Goal: Task Accomplishment & Management: Manage account settings

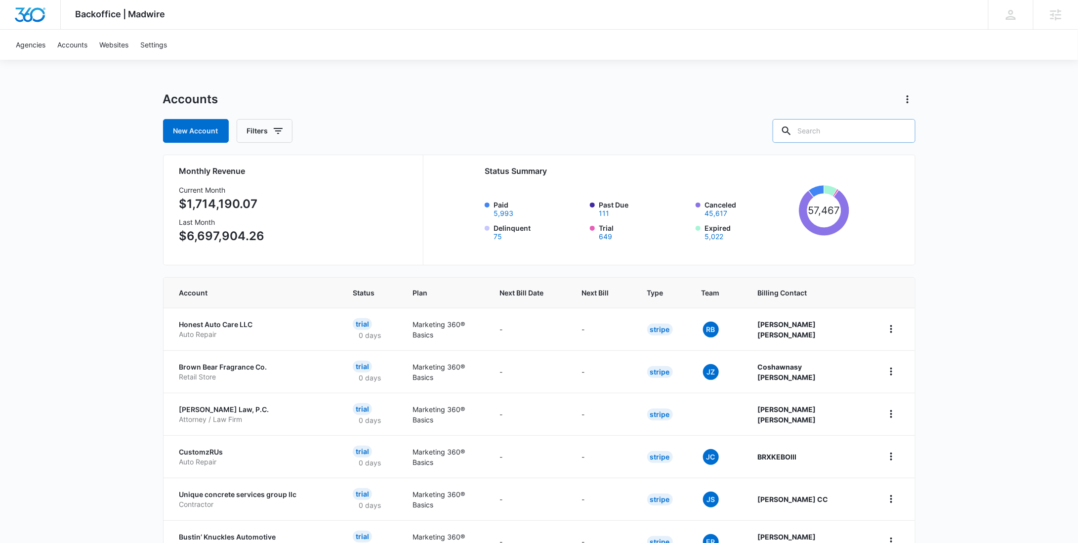
click at [868, 129] on input "text" at bounding box center [844, 131] width 143 height 24
paste input "M174804"
type input "M174804"
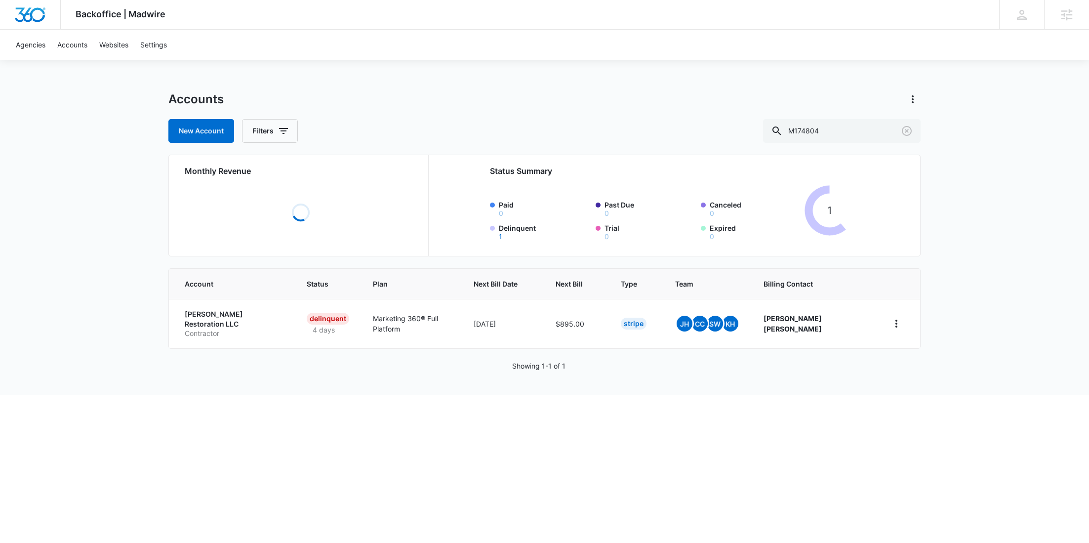
click at [211, 329] on p "Contractor" at bounding box center [234, 334] width 98 height 10
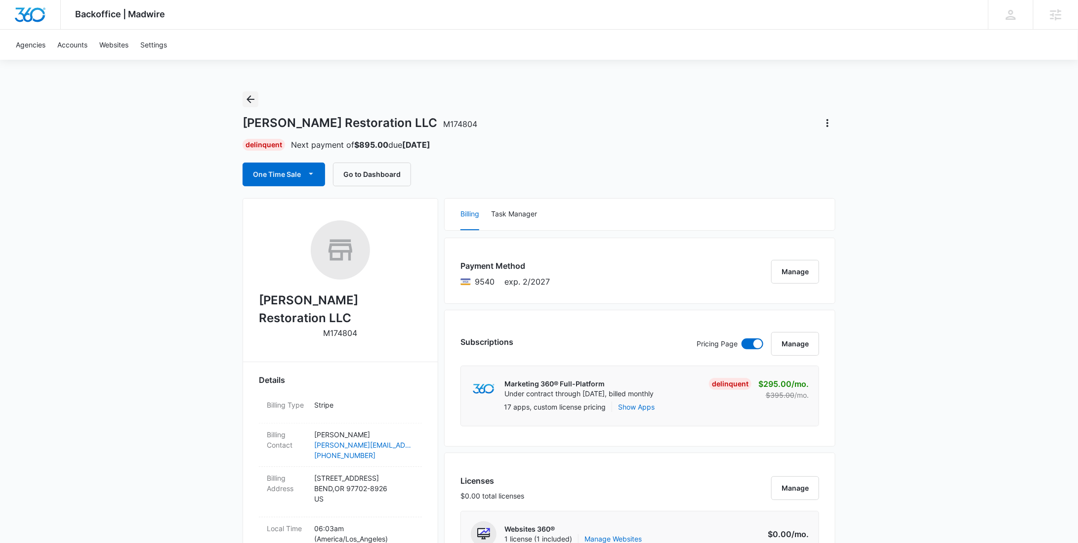
click at [245, 103] on icon "Back" at bounding box center [251, 99] width 12 height 12
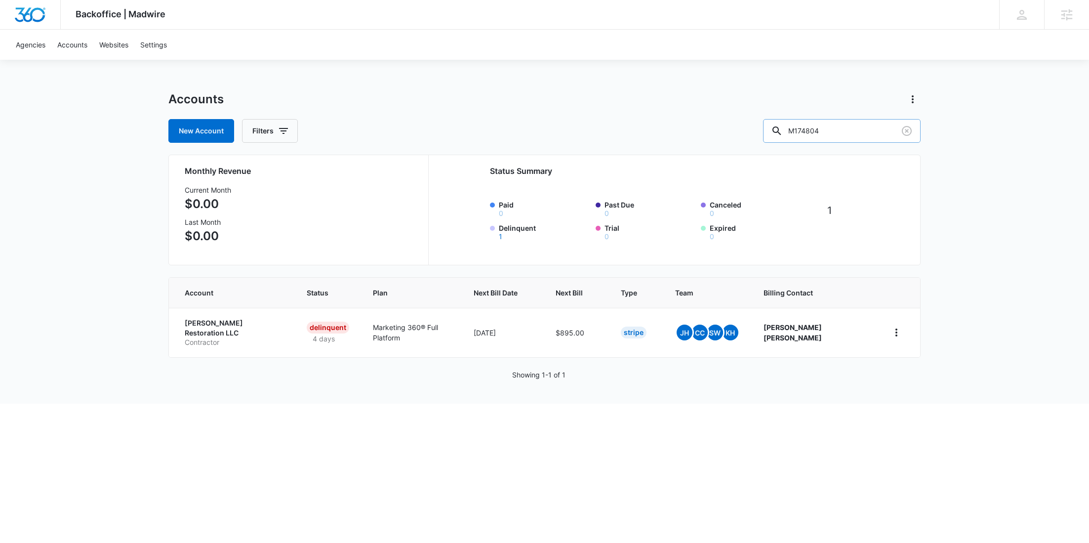
drag, startPoint x: 832, startPoint y: 128, endPoint x: 814, endPoint y: 127, distance: 18.3
click at [815, 127] on input "M174804" at bounding box center [842, 131] width 158 height 24
paste input "87060"
type input "M187060"
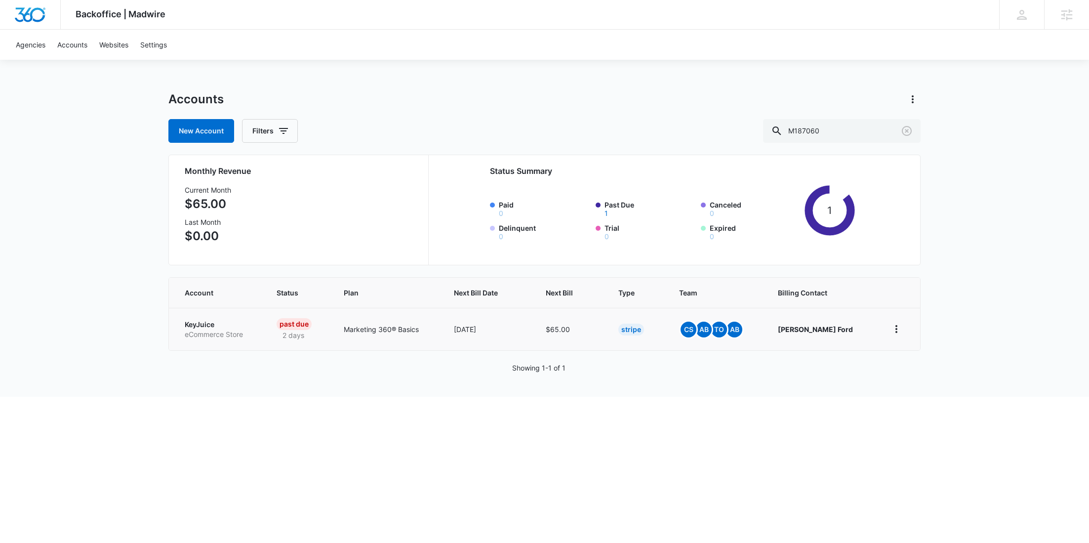
click at [205, 333] on p "eCommerce Store" at bounding box center [219, 335] width 68 height 10
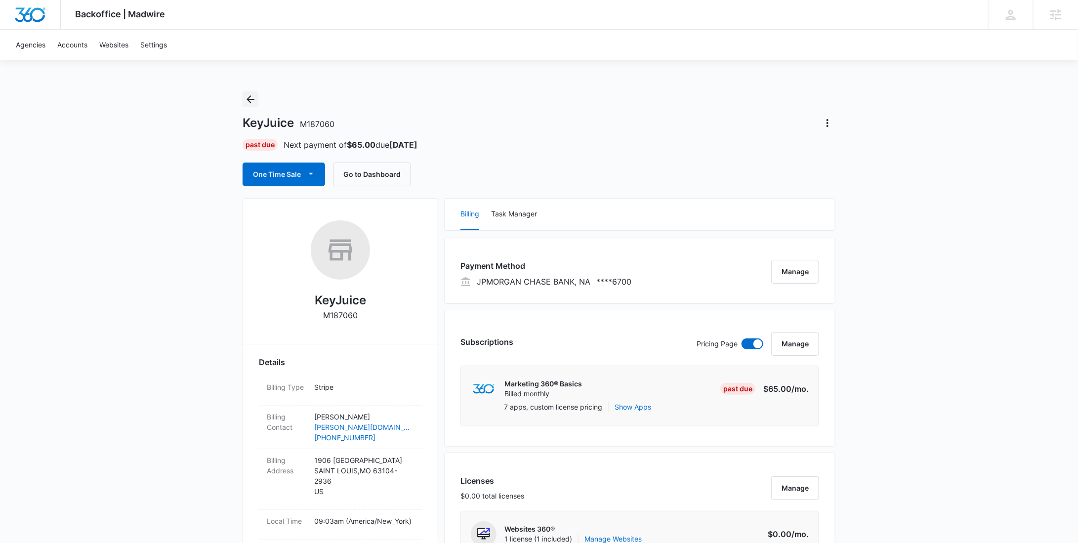
click at [251, 102] on icon "Back" at bounding box center [251, 99] width 8 height 8
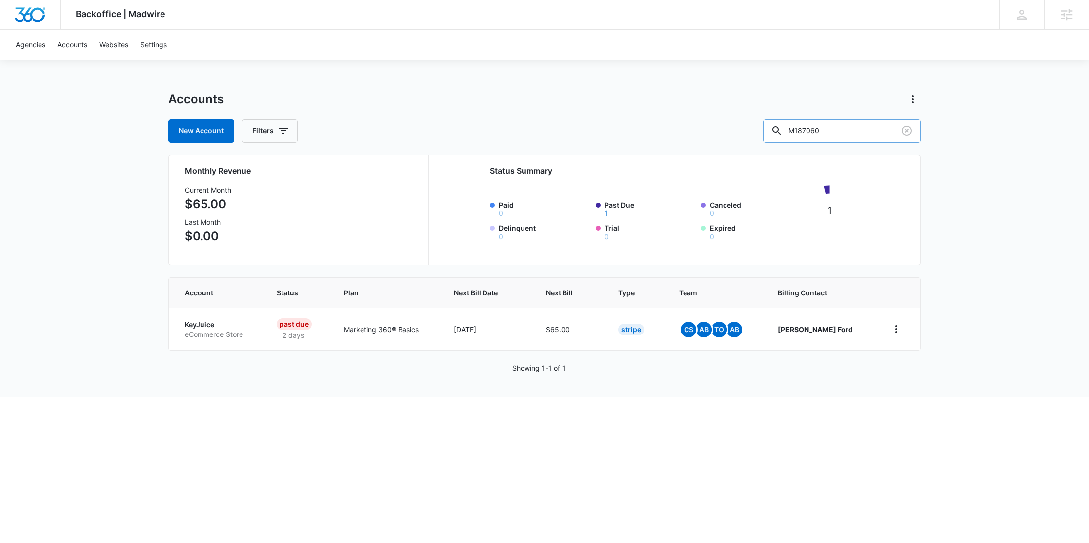
drag, startPoint x: 862, startPoint y: 138, endPoint x: 793, endPoint y: 132, distance: 68.9
click at [793, 132] on input "M187060" at bounding box center [842, 131] width 158 height 24
paste input "336866"
type input "M336866"
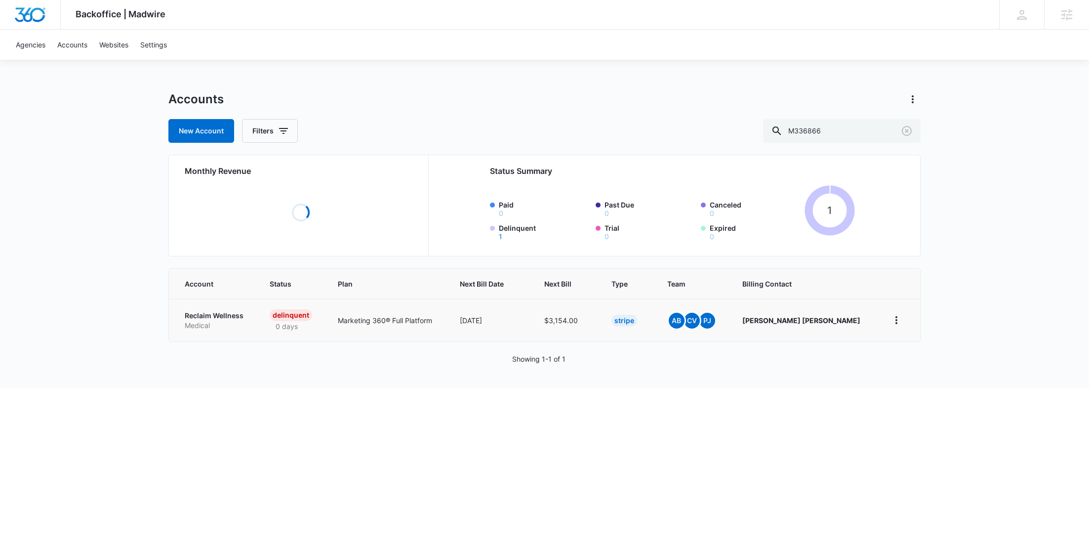
click at [203, 316] on p "Reclaim Wellness" at bounding box center [215, 316] width 61 height 10
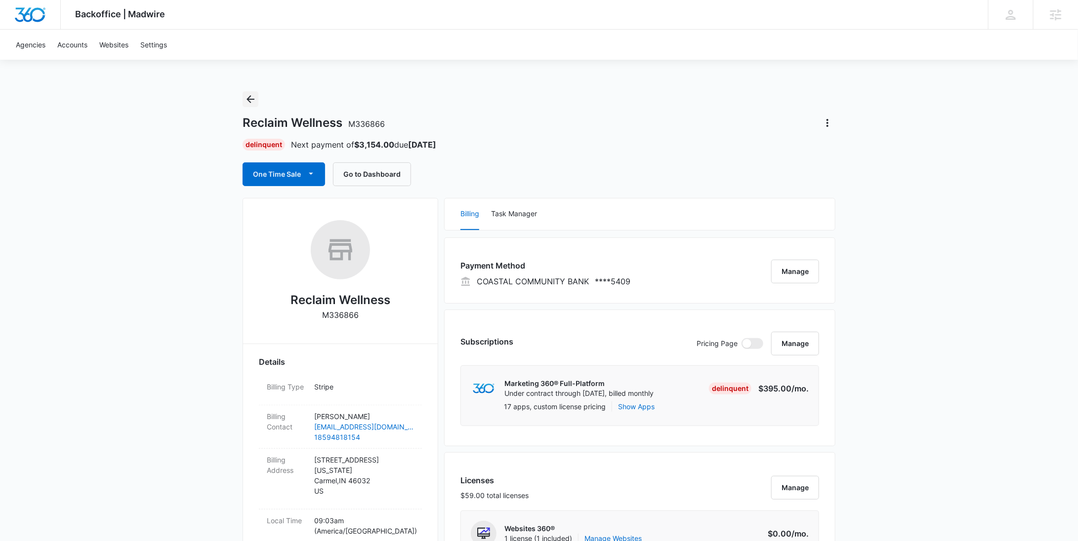
click at [255, 98] on icon "Back" at bounding box center [251, 99] width 12 height 12
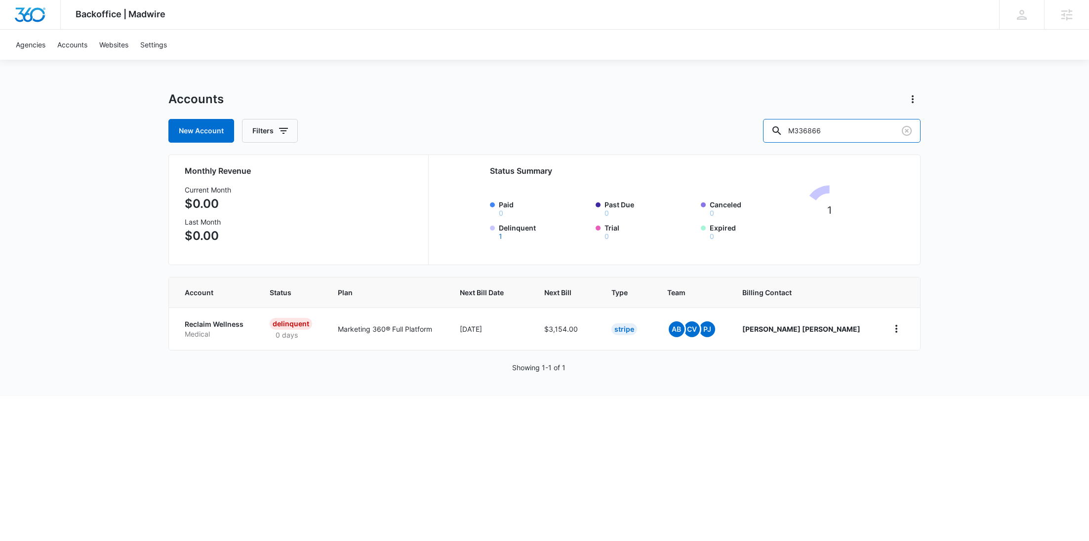
drag, startPoint x: 873, startPoint y: 130, endPoint x: 737, endPoint y: 131, distance: 136.4
click at [738, 131] on div "New Account Filters M336866" at bounding box center [544, 131] width 752 height 24
paste input "0227"
type input "M30227"
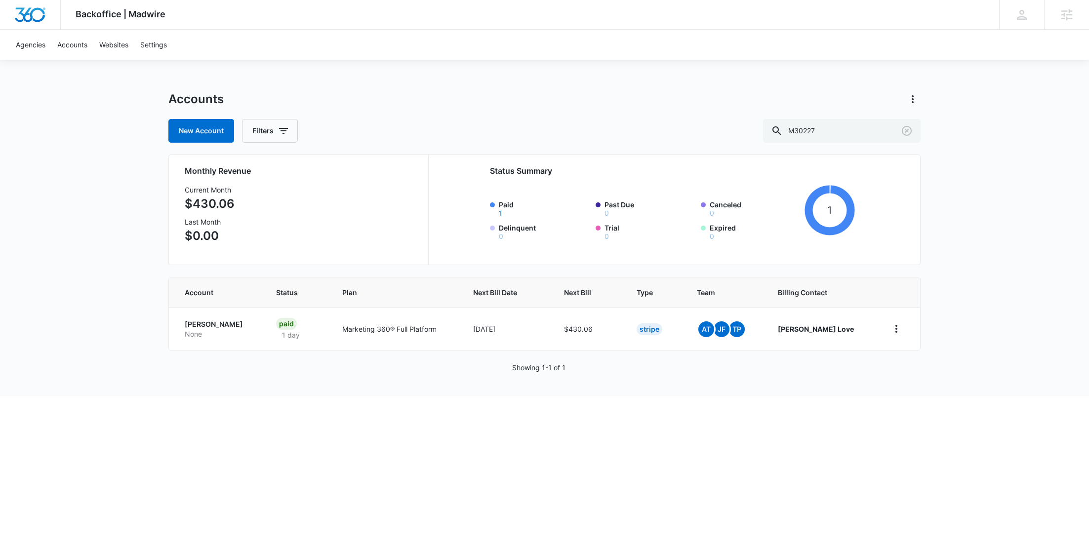
click at [207, 323] on p "Jerron Love" at bounding box center [219, 325] width 68 height 10
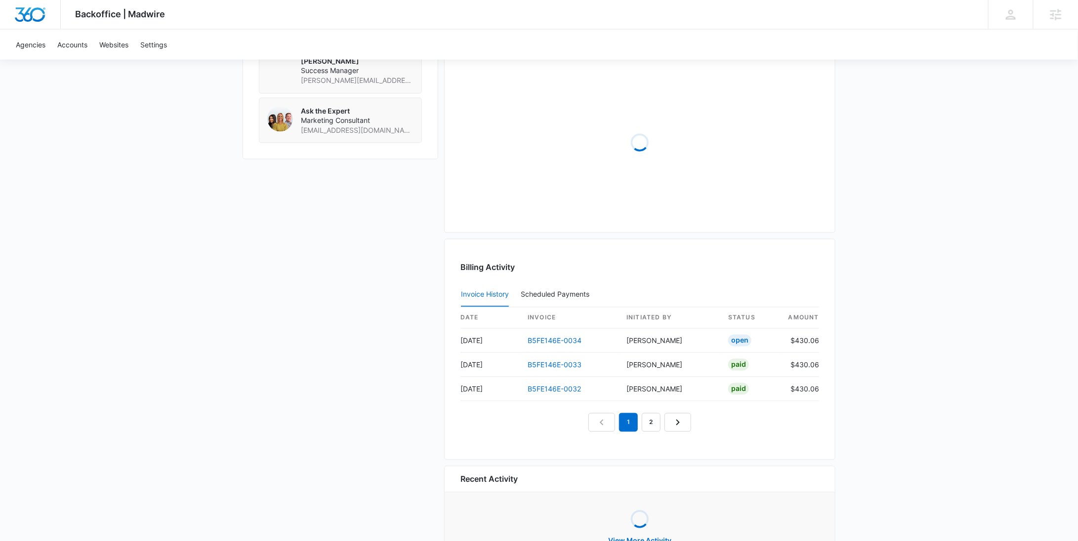
scroll to position [517, 0]
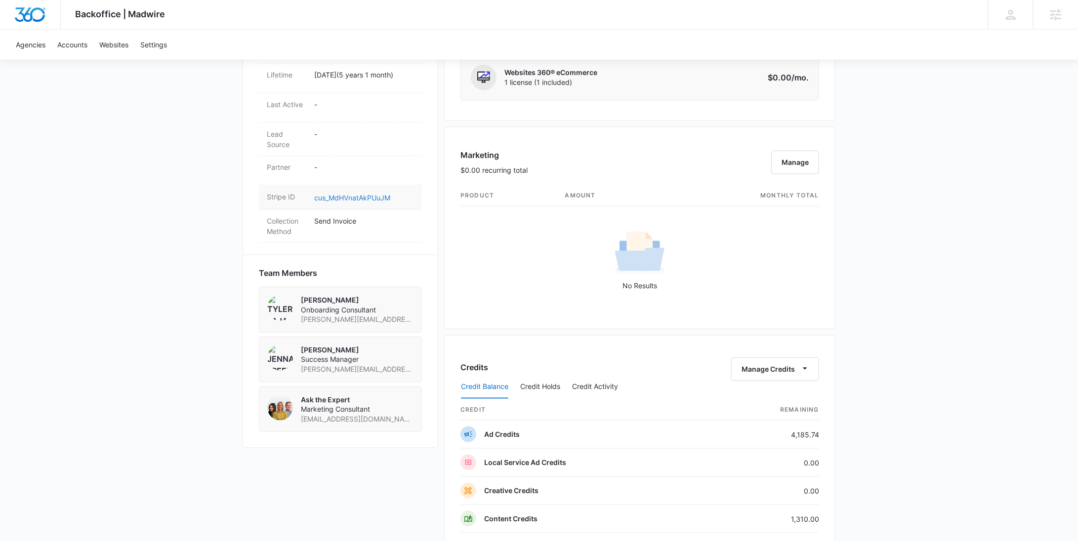
click at [336, 194] on link "cus_MdHVnatAkPUuJM" at bounding box center [352, 198] width 76 height 8
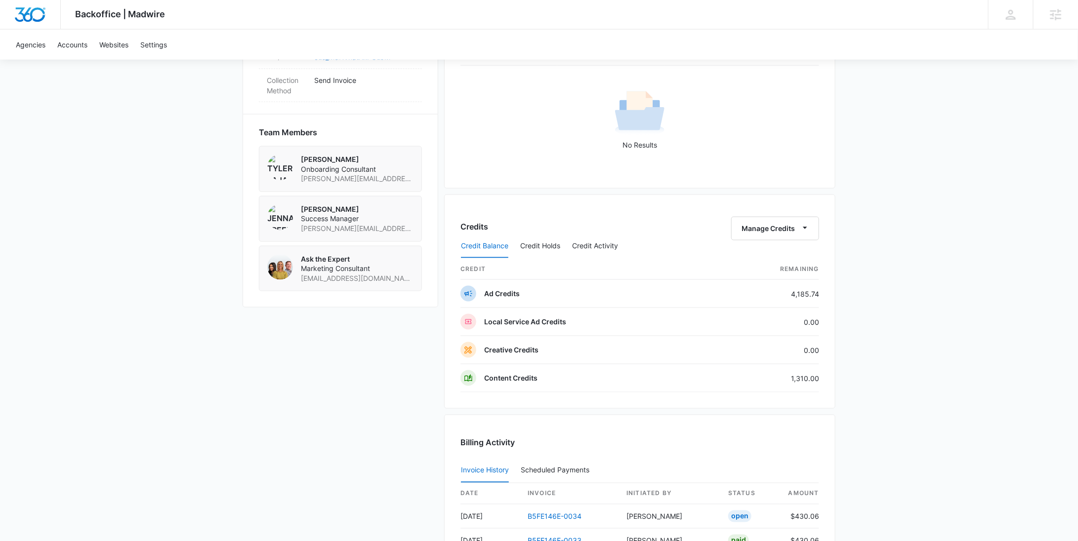
scroll to position [779, 0]
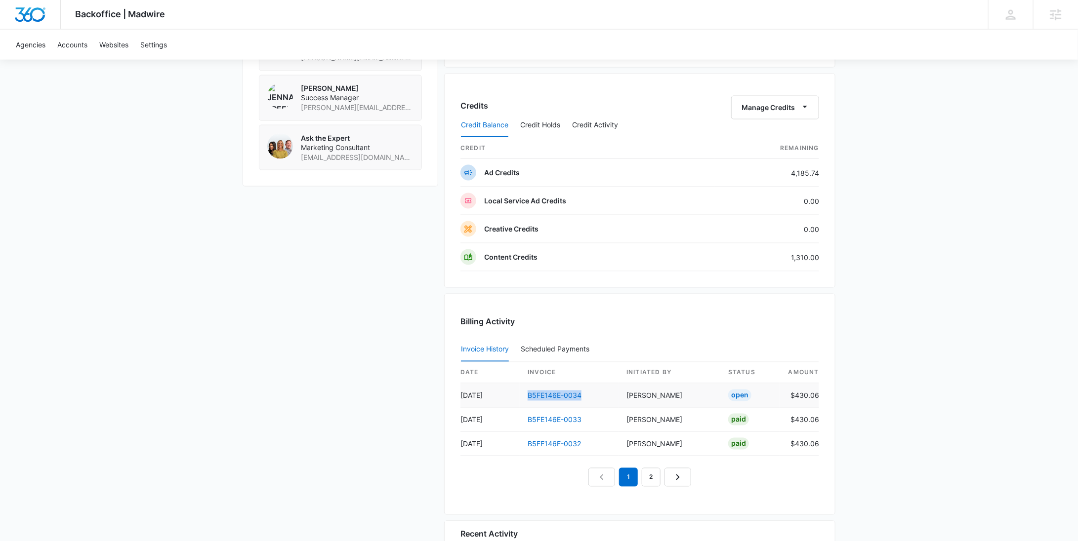
drag, startPoint x: 578, startPoint y: 393, endPoint x: 518, endPoint y: 390, distance: 59.9
click at [520, 394] on td "B5FE146E-0034" at bounding box center [569, 396] width 99 height 24
copy link "B5FE146E-0034"
click at [792, 97] on button "Manage Credits" at bounding box center [775, 108] width 88 height 24
click at [795, 153] on div "Withdraw Credits" at bounding box center [791, 152] width 92 height 7
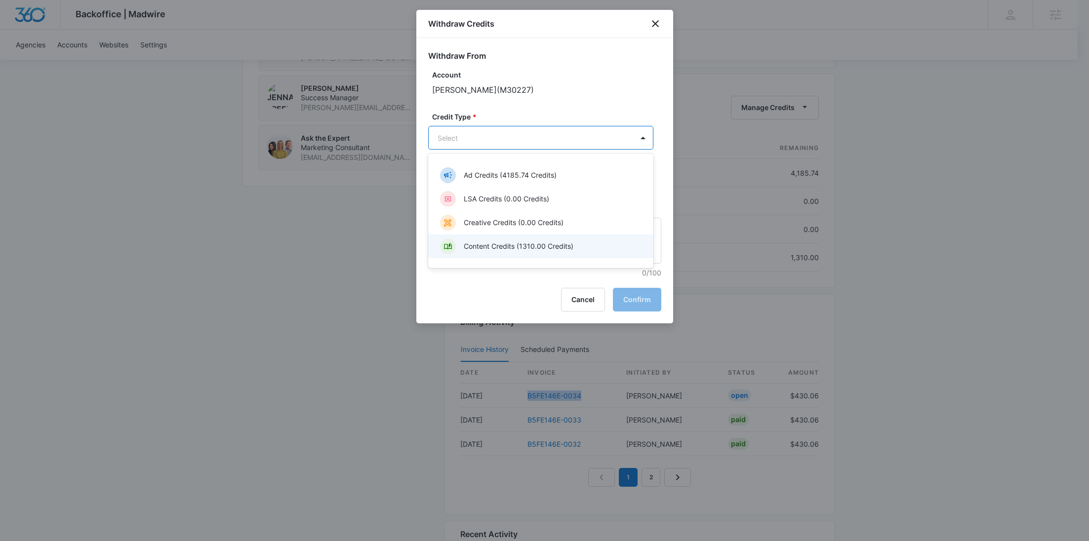
click at [488, 244] on p "Content Credits (1310.00 Credits)" at bounding box center [519, 246] width 110 height 10
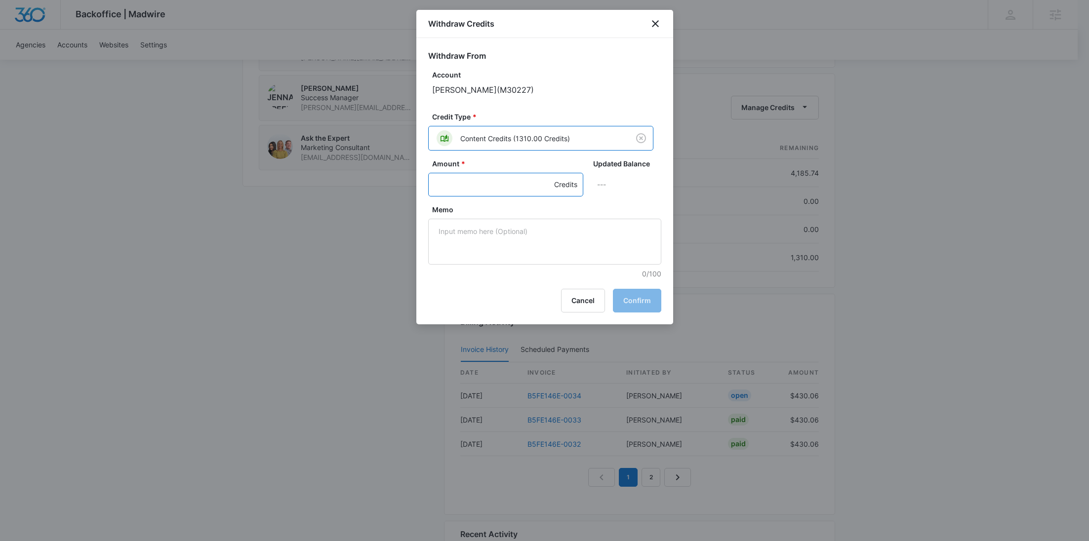
click at [468, 184] on input "Amount *" at bounding box center [505, 185] width 155 height 24
type input "395"
click at [492, 255] on textarea "Memo" at bounding box center [544, 242] width 233 height 46
paste textarea "B5FE146E-0034"
type textarea "B5FE146E-0034 Base"
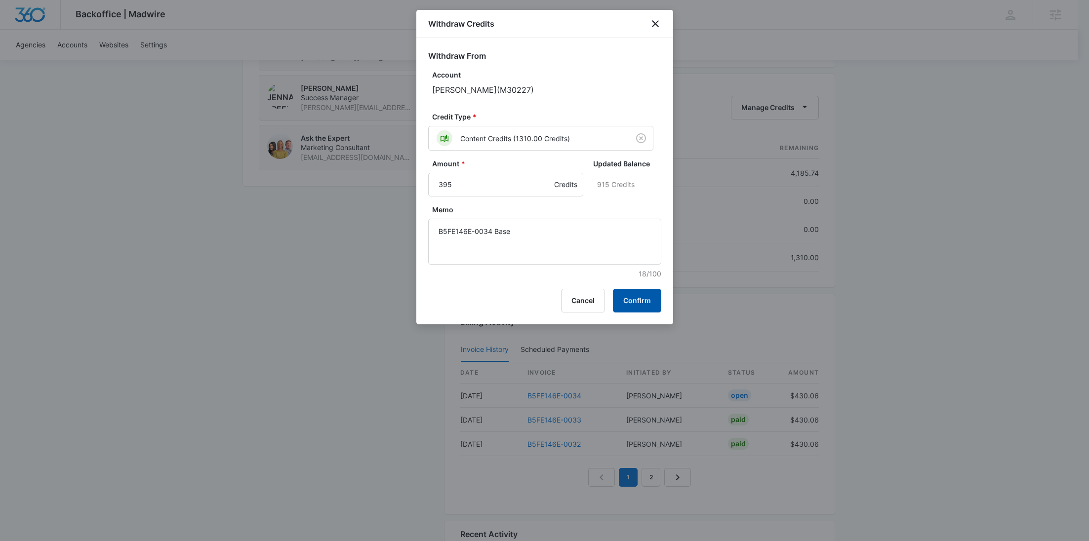
click at [623, 299] on button "Confirm" at bounding box center [637, 301] width 48 height 24
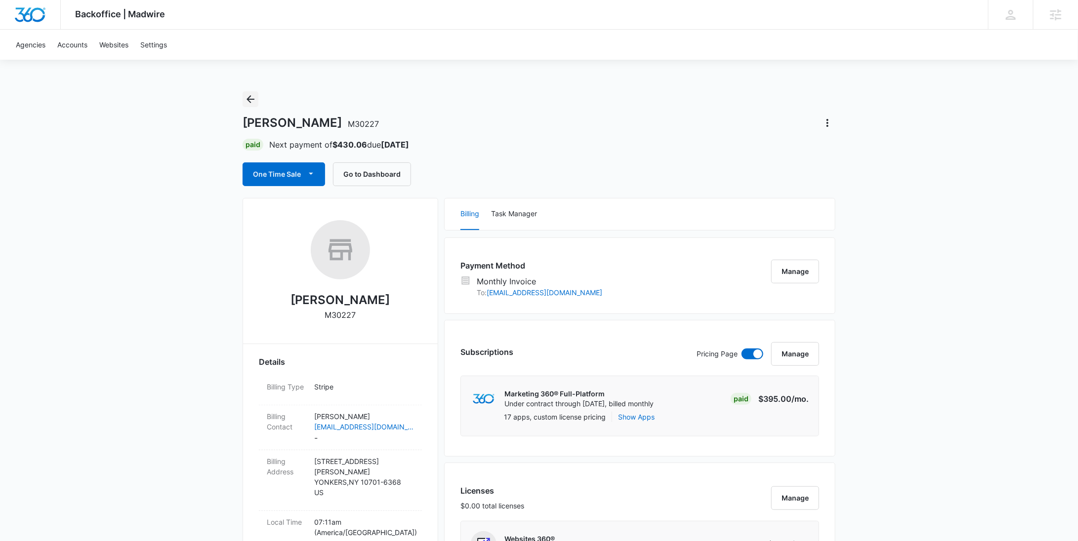
click at [245, 100] on icon "Back" at bounding box center [251, 99] width 12 height 12
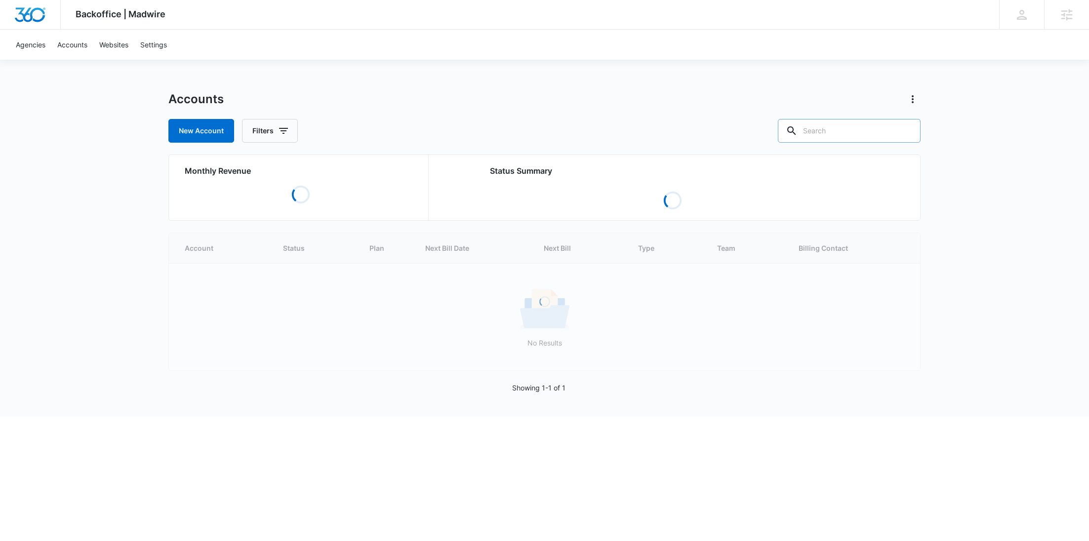
click at [889, 127] on input "text" at bounding box center [849, 131] width 143 height 24
paste input "M337872"
type input "M337872"
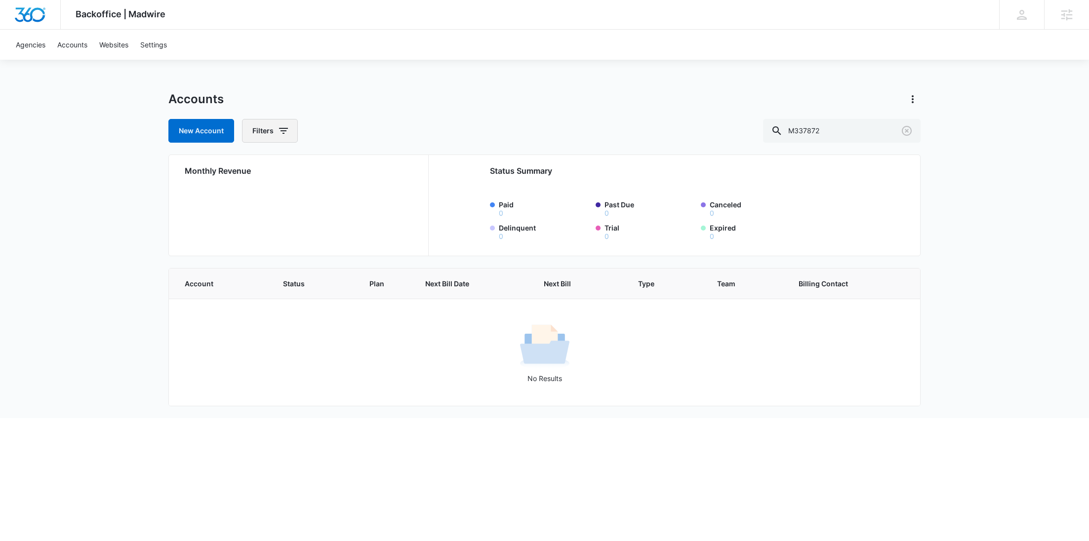
click at [262, 128] on button "Filters" at bounding box center [270, 131] width 56 height 24
click at [366, 165] on button "Show Agency filters" at bounding box center [360, 167] width 16 height 16
click at [311, 201] on label "Search All Agencies" at bounding box center [311, 200] width 114 height 10
click at [254, 200] on input "Search All Agencies" at bounding box center [254, 200] width 0 height 0
checkbox input "true"
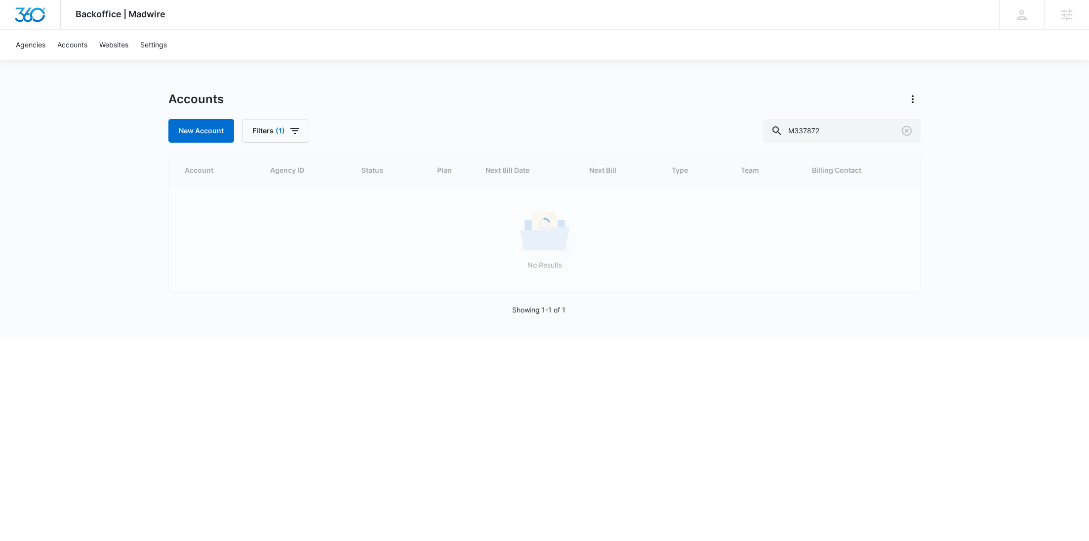
click at [447, 87] on div "Backoffice | Madwire Apps Settings RY Rochelle Young rochelle.young@madwire.com…" at bounding box center [544, 169] width 1089 height 339
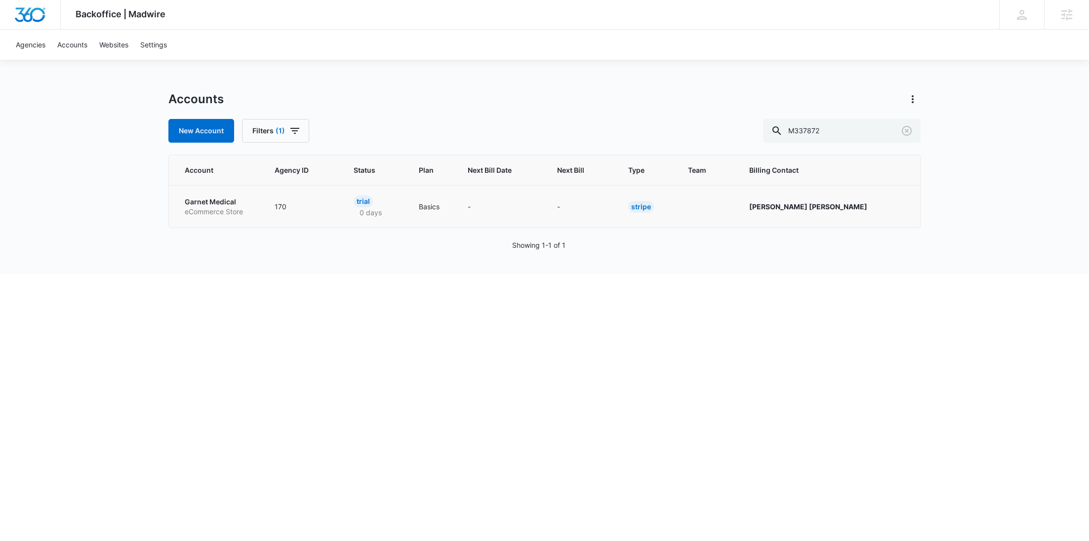
click at [240, 205] on p "Garnet Medical" at bounding box center [218, 202] width 66 height 10
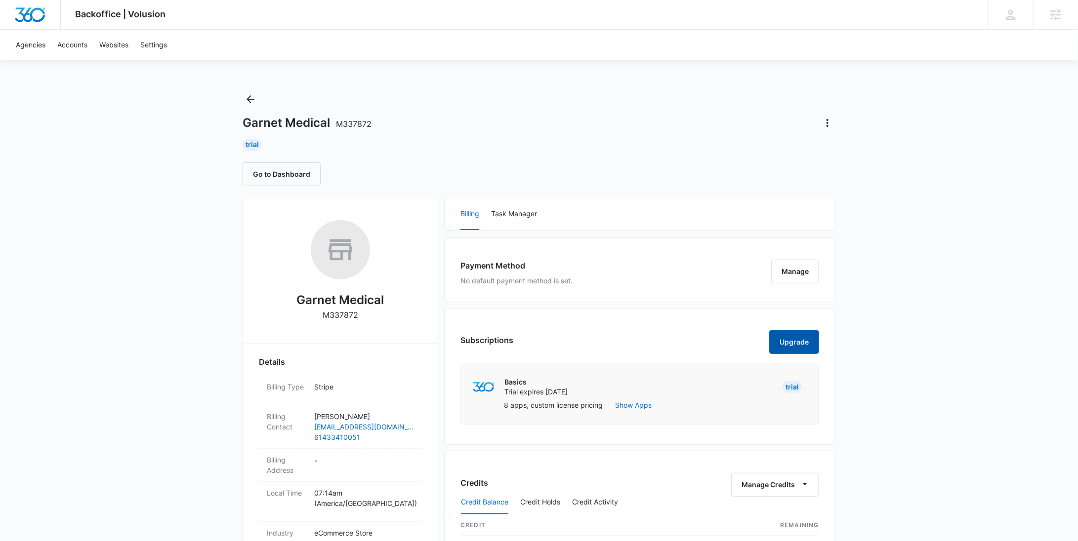
click at [804, 344] on button "Upgrade" at bounding box center [794, 343] width 50 height 24
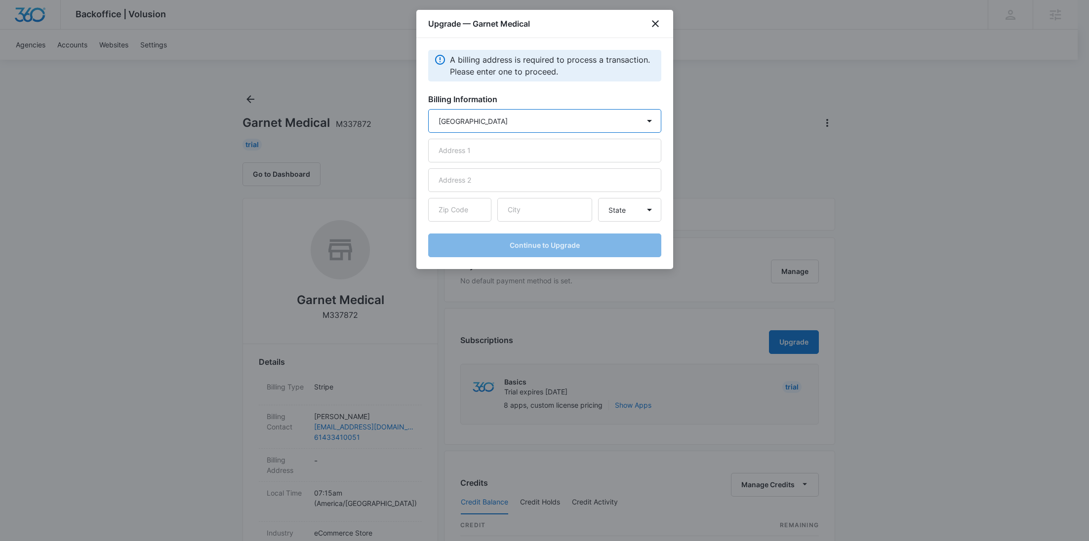
click at [480, 124] on select "Country Afghanistan Åland Islands Albania Algeria American Samoa Andorra Angola…" at bounding box center [544, 121] width 233 height 24
select select "AU"
click at [428, 109] on select "Country Afghanistan Åland Islands Albania Algeria American Samoa Andorra Angola…" at bounding box center [544, 121] width 233 height 24
click at [473, 152] on input "text" at bounding box center [544, 151] width 233 height 24
paste input "[STREET_ADDRESS]"
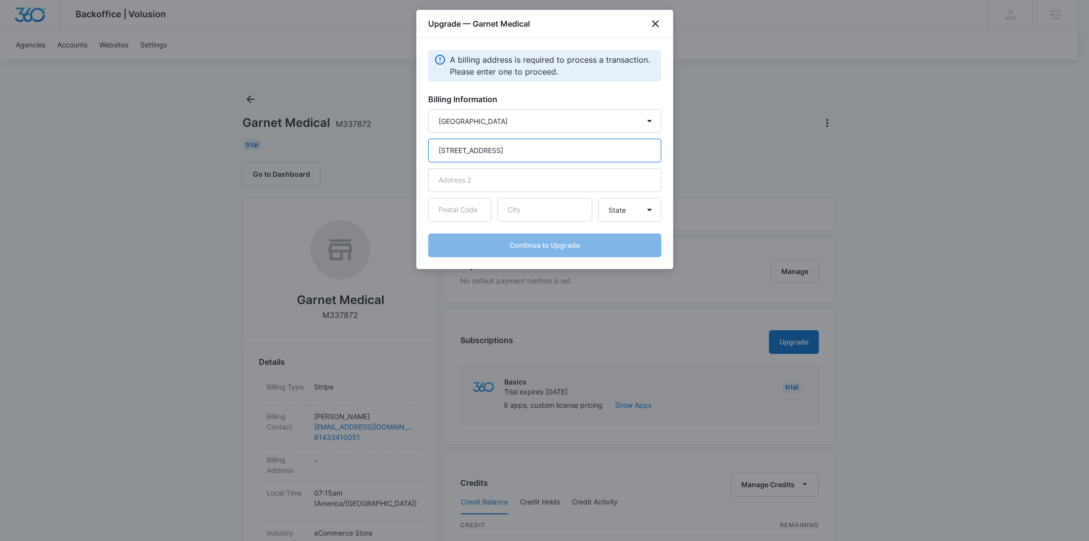
type input "[STREET_ADDRESS]"
click at [526, 213] on input "text" at bounding box center [545, 210] width 95 height 24
paste input "Ryde"
type input "Ryde"
drag, startPoint x: 478, startPoint y: 187, endPoint x: 476, endPoint y: 196, distance: 9.6
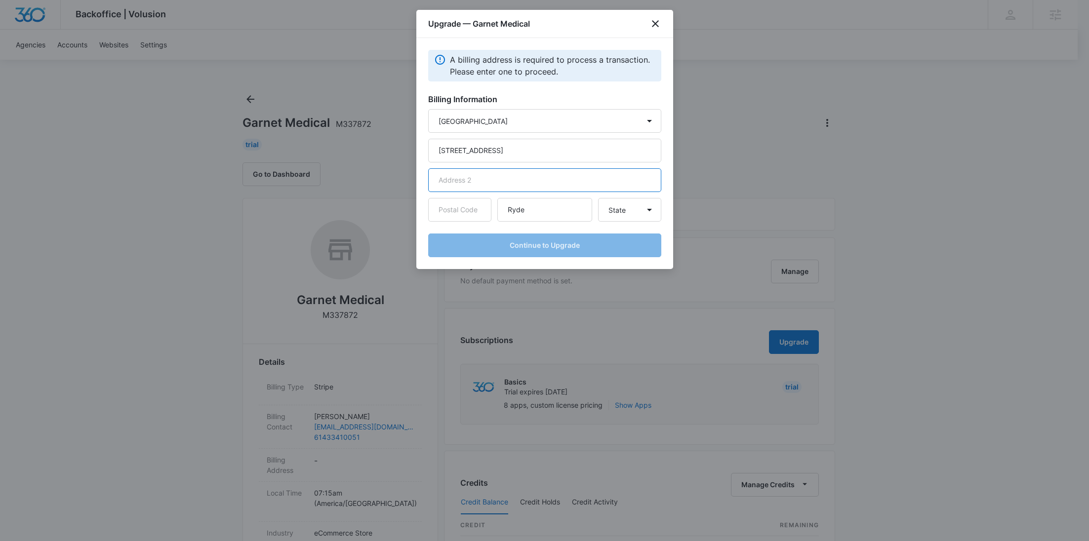
click at [478, 187] on input "text" at bounding box center [544, 180] width 233 height 24
click at [470, 206] on input "text" at bounding box center [459, 210] width 63 height 24
paste input "2047"
type input "2047"
click at [611, 208] on select "State Australian Capital Territory New South Wales Northern Territory Queenslan…" at bounding box center [629, 210] width 63 height 24
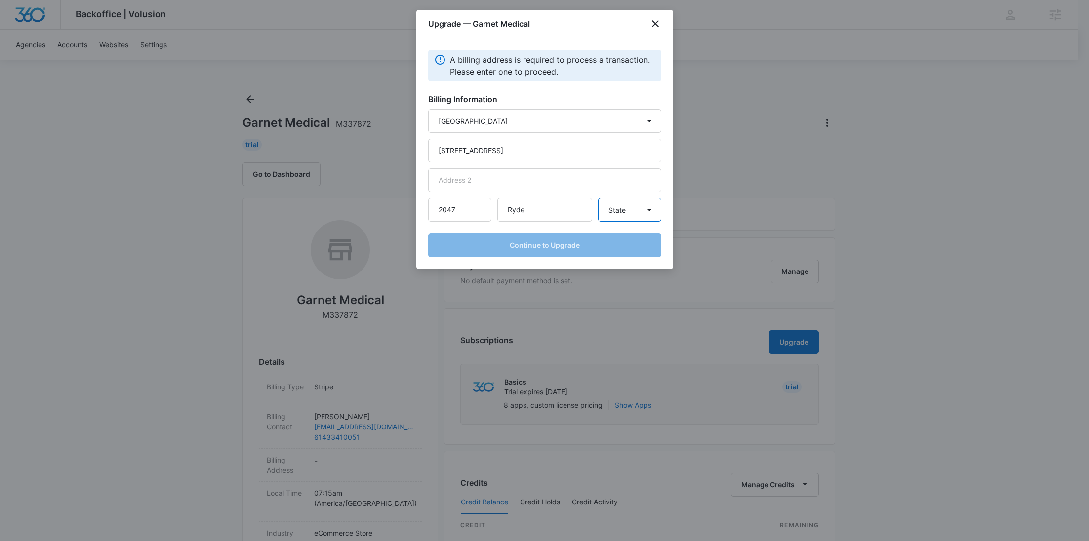
select select "[GEOGRAPHIC_DATA]"
click at [598, 198] on select "State Australian Capital Territory New South Wales Northern Territory Queenslan…" at bounding box center [629, 210] width 63 height 24
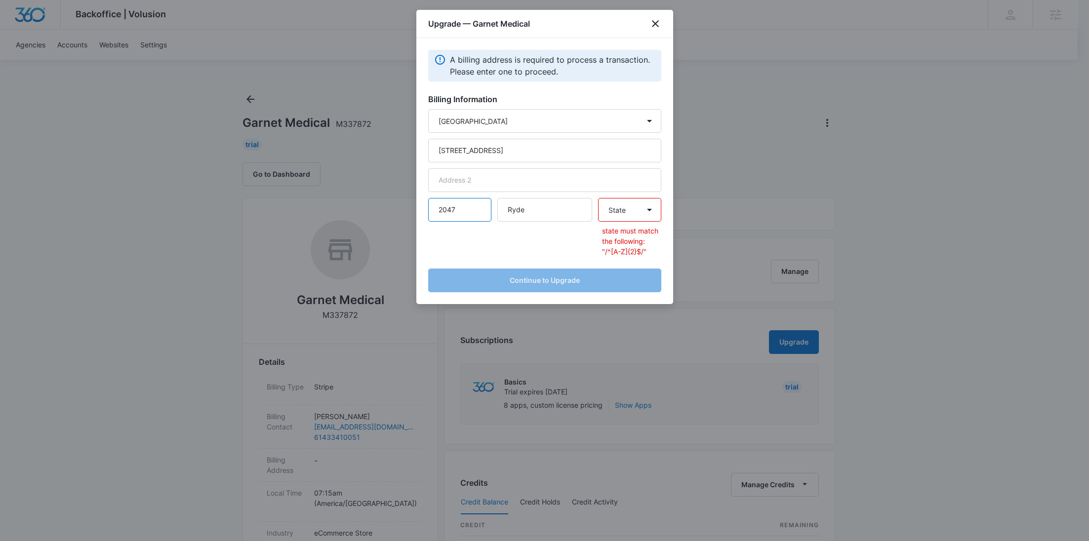
drag, startPoint x: 477, startPoint y: 207, endPoint x: 407, endPoint y: 211, distance: 70.8
click at [407, 211] on body "Backoffice | Volusion Apps Settings RY Rochelle Young rochelle.young@madwire.co…" at bounding box center [544, 505] width 1089 height 1010
paste input "112"
type input "2112"
click at [620, 209] on select "State Australian Capital Territory New South Wales Northern Territory Queenslan…" at bounding box center [629, 210] width 63 height 24
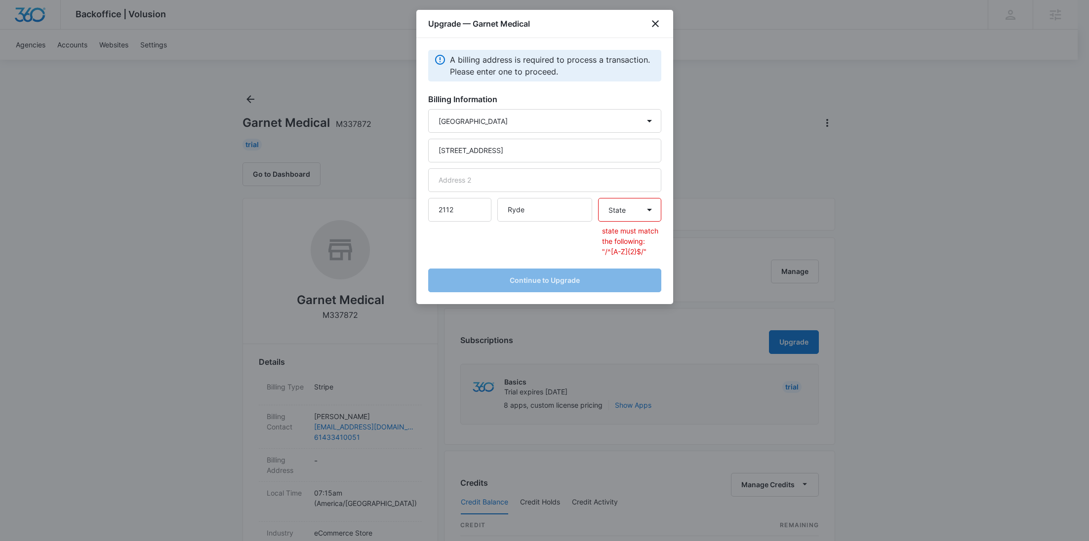
click at [598, 198] on select "State Australian Capital Territory New South Wales Northern Territory Queenslan…" at bounding box center [629, 210] width 63 height 24
click at [591, 262] on form "Country Afghanistan Åland Islands Albania Algeria American Samoa Andorra Angola…" at bounding box center [544, 200] width 233 height 183
click at [537, 199] on input "Ryde" at bounding box center [545, 210] width 95 height 24
paste input "2112"
drag, startPoint x: 557, startPoint y: 208, endPoint x: 526, endPoint y: 208, distance: 31.1
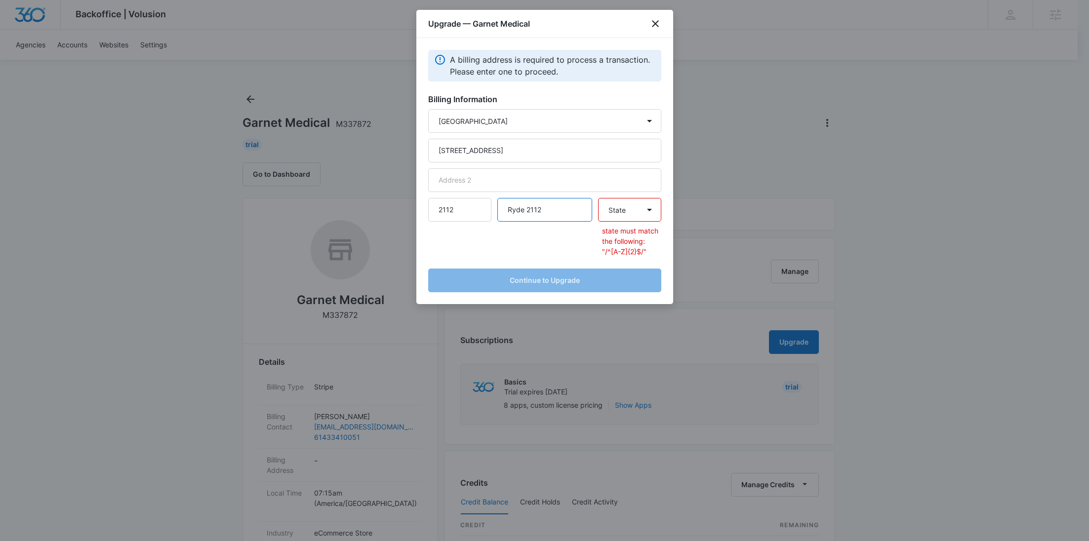
click at [526, 208] on input "Ryde 2112" at bounding box center [545, 210] width 95 height 24
type input "Ryde"
click at [485, 151] on input "[STREET_ADDRESS]" at bounding box center [544, 151] width 233 height 24
type input "36 North Rd"
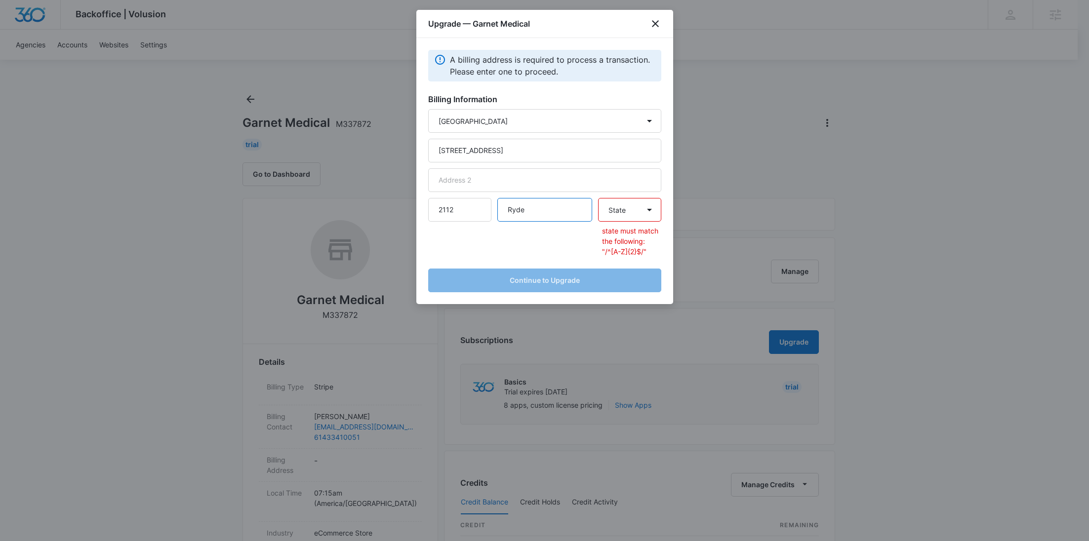
click at [555, 213] on input "Ryde" at bounding box center [545, 210] width 95 height 24
drag, startPoint x: 468, startPoint y: 217, endPoint x: 416, endPoint y: 213, distance: 51.6
click at [416, 213] on div "A billing address is required to process a transaction. Please enter one to pro…" at bounding box center [544, 171] width 257 height 266
paste input "047"
type input "2047"
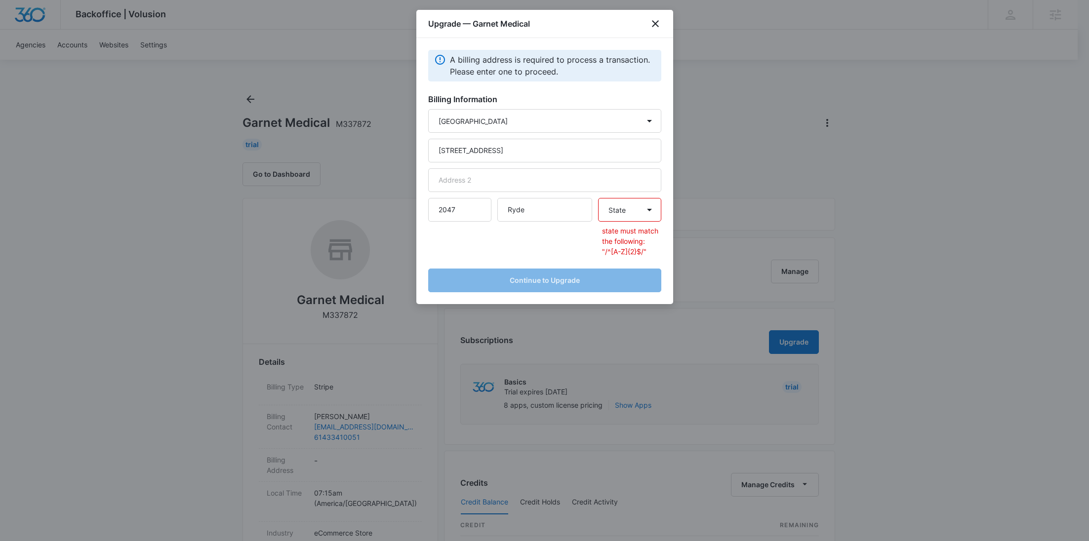
click at [515, 235] on div "Ryde" at bounding box center [545, 227] width 95 height 59
click at [548, 145] on input "36 North Rd" at bounding box center [544, 151] width 233 height 24
click at [584, 264] on form "Country Afghanistan Åland Islands Albania Algeria American Samoa Andorra Angola…" at bounding box center [544, 200] width 233 height 183
click at [651, 201] on select "State Australian Capital Territory New South Wales Northern Territory Queenslan…" at bounding box center [629, 210] width 63 height 24
click at [598, 198] on select "State Australian Capital Territory New South Wales Northern Territory Queenslan…" at bounding box center [629, 210] width 63 height 24
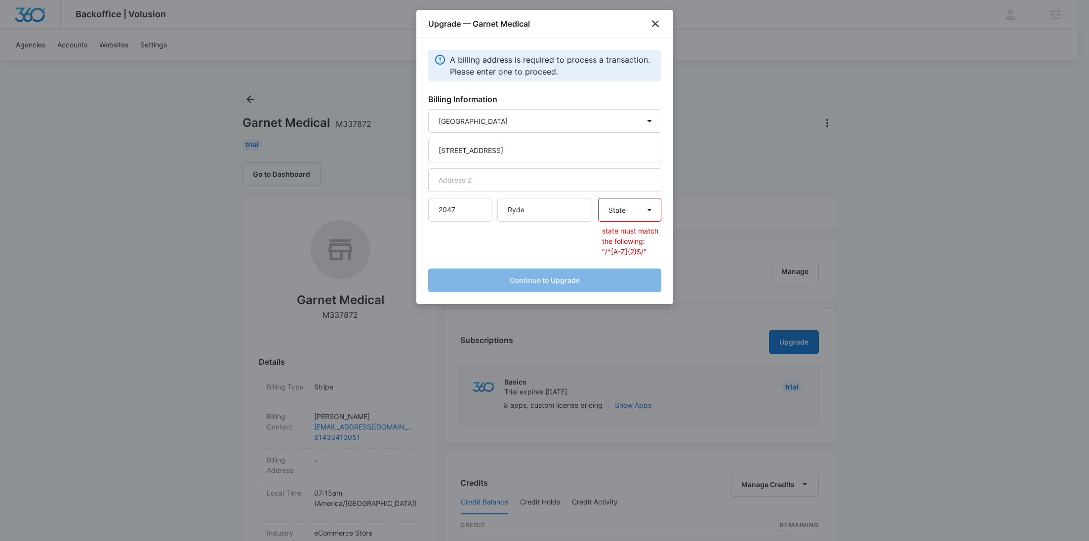
click at [648, 211] on select "State Australian Capital Territory New South Wales Northern Territory Queenslan…" at bounding box center [629, 210] width 63 height 24
click at [598, 198] on select "State Australian Capital Territory New South Wales Northern Territory Queenslan…" at bounding box center [629, 210] width 63 height 24
click at [643, 208] on select "State Australian Capital Territory New South Wales Northern Territory Queenslan…" at bounding box center [629, 210] width 63 height 24
click at [598, 198] on select "State Australian Capital Territory New South Wales Northern Territory Queenslan…" at bounding box center [629, 210] width 63 height 24
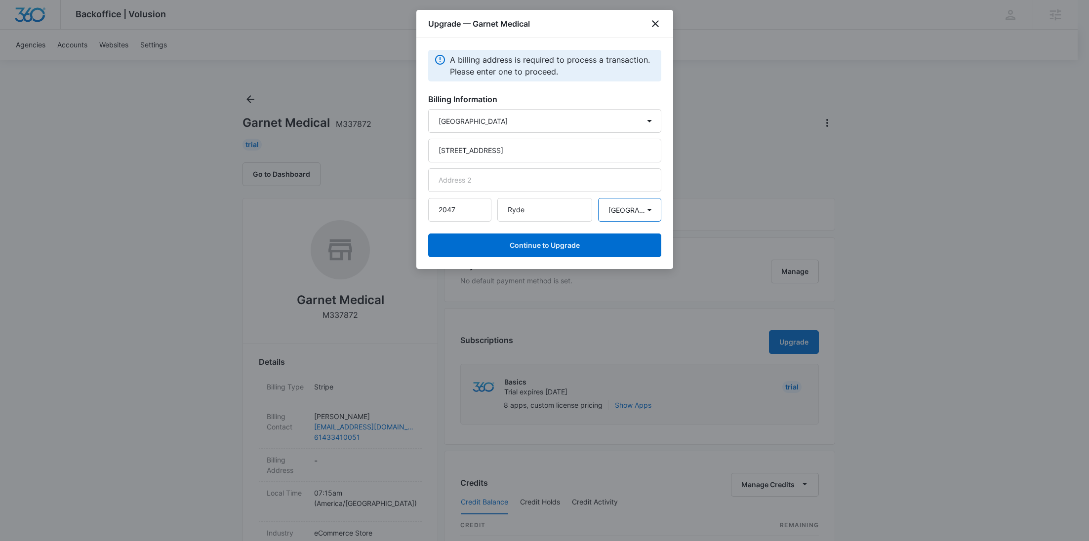
click at [636, 215] on select "State Australian Capital Territory New South Wales Northern Territory Queenslan…" at bounding box center [629, 210] width 63 height 24
click at [598, 198] on select "State Australian Capital Territory New South Wales Northern Territory Queenslan…" at bounding box center [629, 210] width 63 height 24
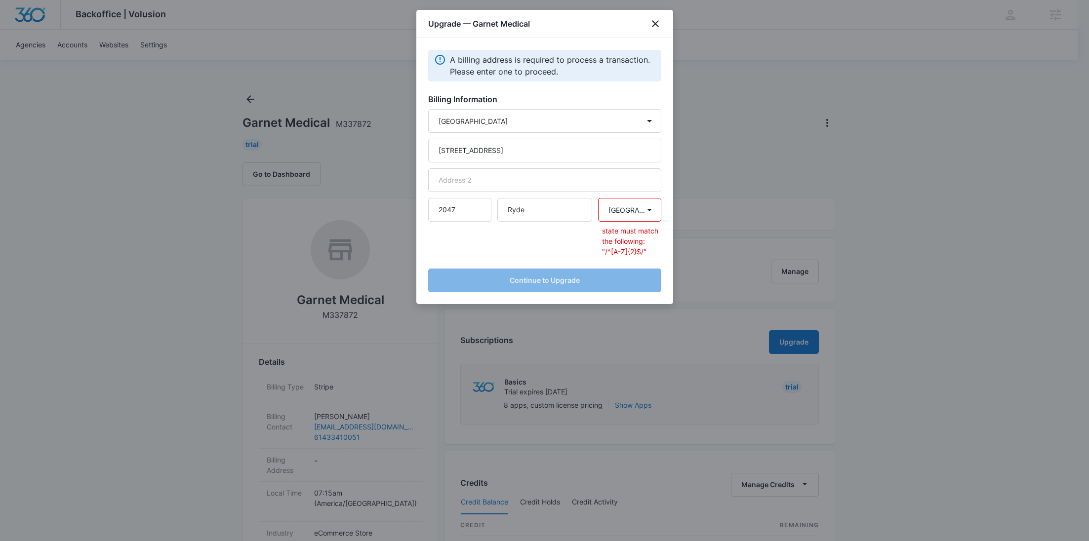
click at [636, 213] on select "State Australian Capital Territory New South Wales Northern Territory Queenslan…" at bounding box center [629, 210] width 63 height 24
click at [598, 198] on select "State Australian Capital Territory New South Wales Northern Territory Queenslan…" at bounding box center [629, 210] width 63 height 24
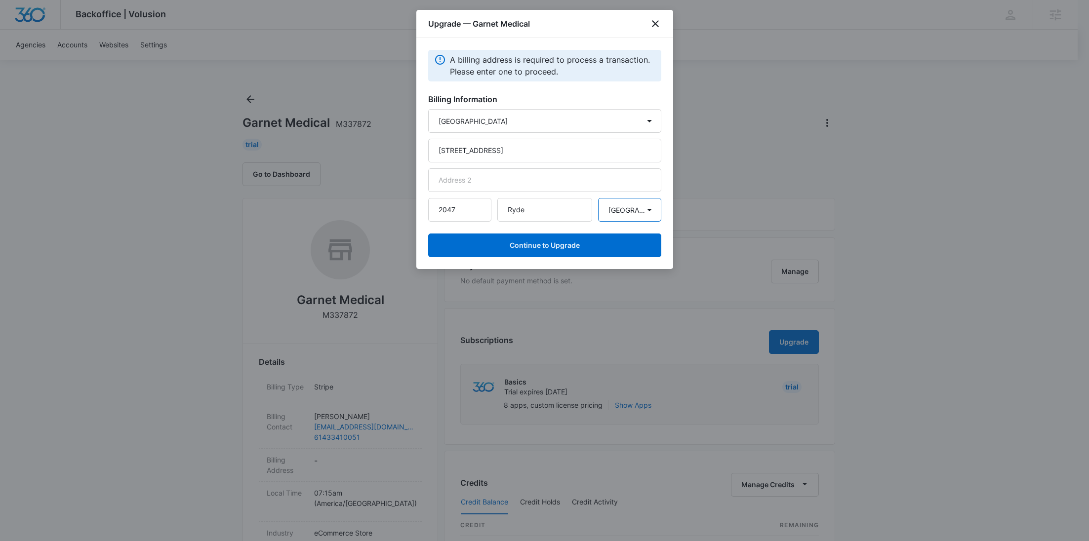
click at [631, 213] on select "State Australian Capital Territory New South Wales Northern Territory Queenslan…" at bounding box center [629, 210] width 63 height 24
select select "NSW"
click at [598, 198] on select "State Australian Capital Territory New South Wales Northern Territory Queenslan…" at bounding box center [629, 210] width 63 height 24
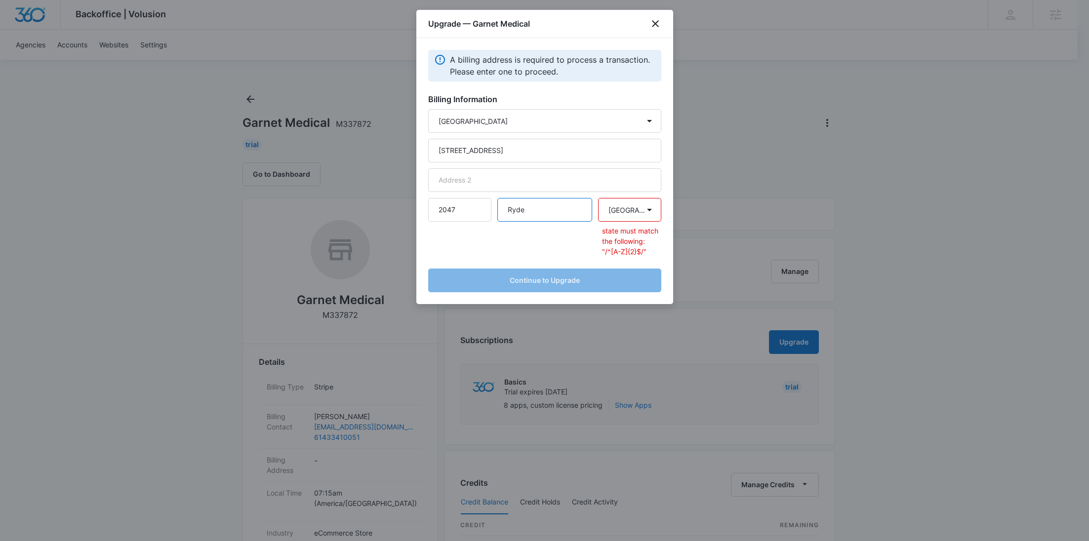
drag, startPoint x: 534, startPoint y: 215, endPoint x: 504, endPoint y: 210, distance: 30.1
click at [504, 210] on input "Ryde" at bounding box center [545, 210] width 95 height 24
drag, startPoint x: 463, startPoint y: 210, endPoint x: 414, endPoint y: 210, distance: 49.4
click at [414, 210] on body "Backoffice | Volusion Apps Settings RY Rochelle Young rochelle.young@madwire.co…" at bounding box center [544, 505] width 1089 height 1010
paste input "112"
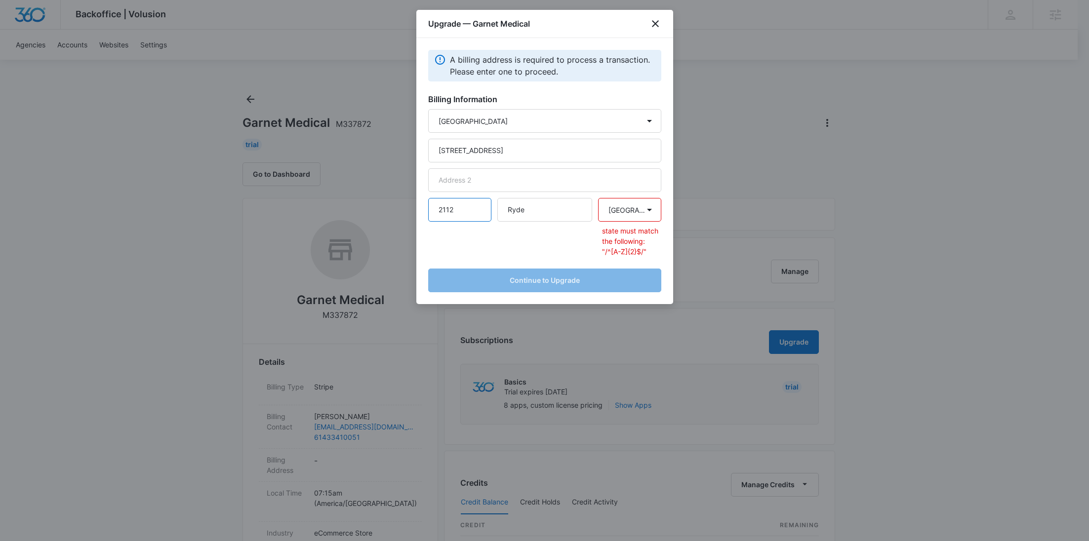
type input "2112"
click at [648, 209] on select "State Australian Capital Territory New South Wales Northern Territory Queenslan…" at bounding box center [629, 210] width 63 height 24
click at [598, 198] on select "State Australian Capital Territory New South Wales Northern Territory Queenslan…" at bounding box center [629, 210] width 63 height 24
click at [650, 26] on icon "close" at bounding box center [656, 24] width 12 height 12
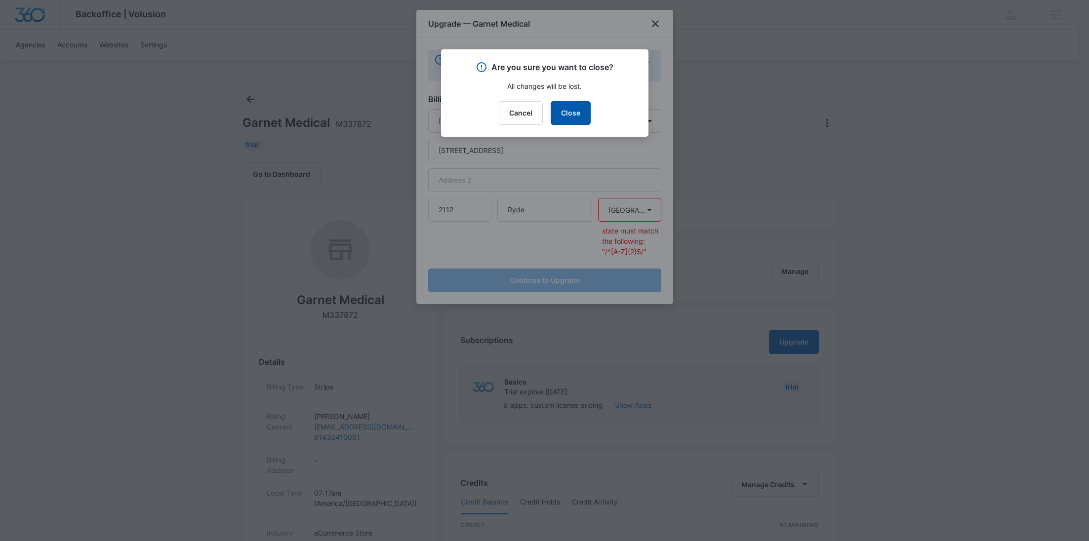
click at [579, 113] on button "Close" at bounding box center [571, 113] width 40 height 24
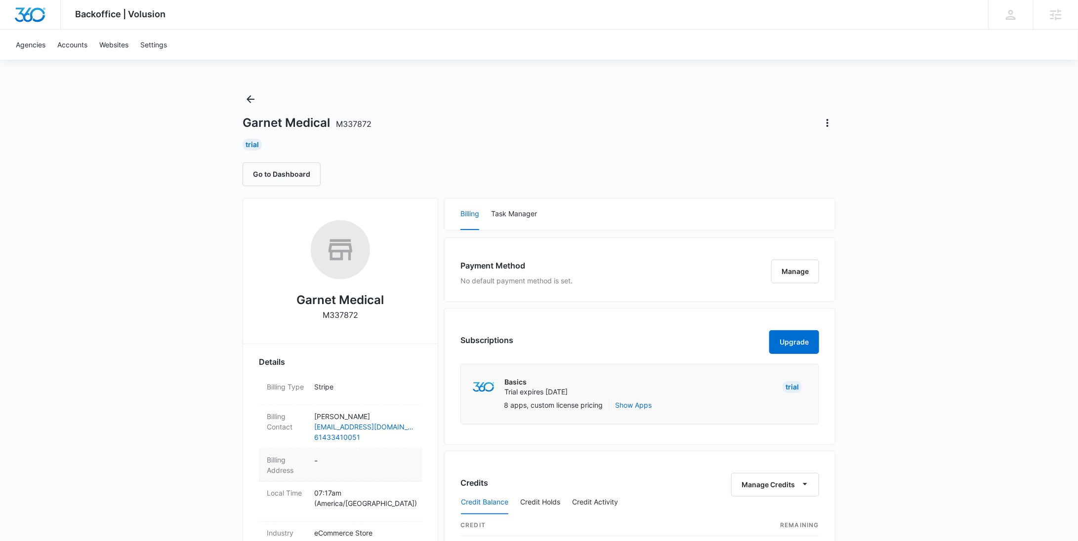
click at [354, 456] on dd "-" at bounding box center [364, 465] width 100 height 21
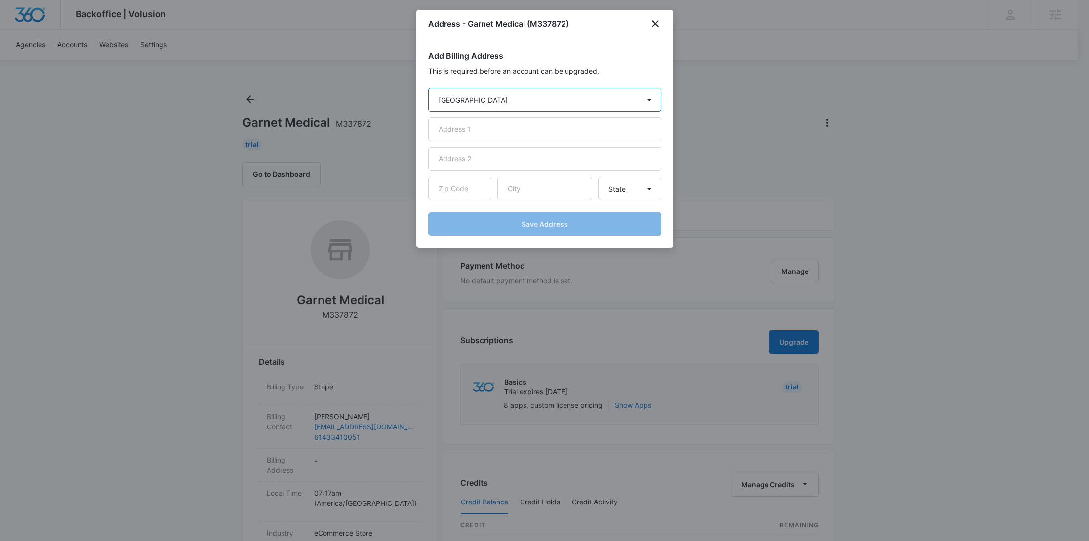
click at [506, 93] on select "Country Afghanistan Åland Islands Albania Algeria American Samoa Andorra Angola…" at bounding box center [544, 100] width 233 height 24
select select "AU"
click at [428, 88] on select "Country Afghanistan Åland Islands Albania Algeria American Samoa Andorra Angola…" at bounding box center [544, 100] width 233 height 24
click at [626, 192] on select "State Australian Capital Territory New South Wales Northern Territory Queenslan…" at bounding box center [629, 189] width 63 height 24
select select "NSW"
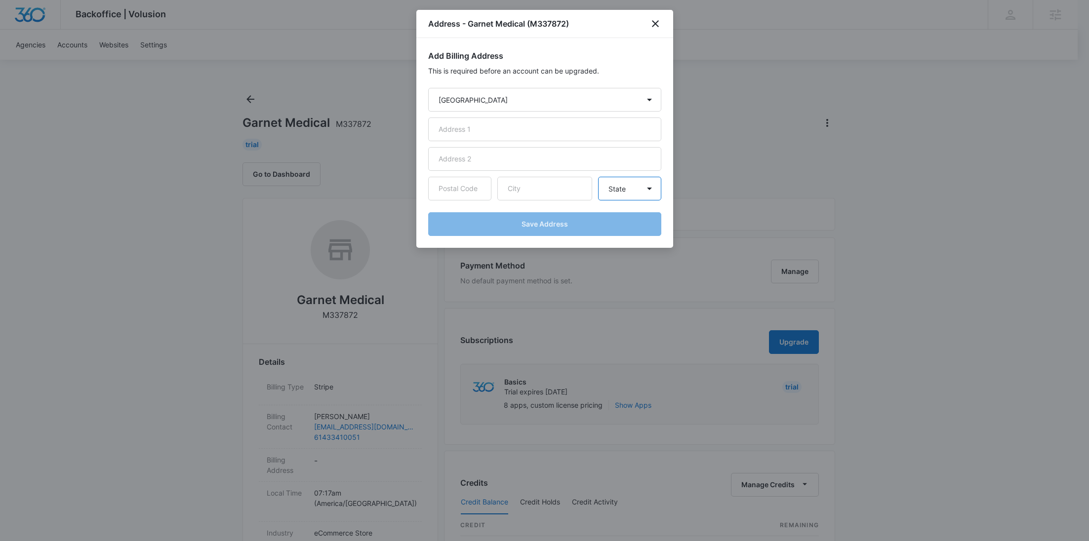
click at [598, 177] on select "State Australian Capital Territory New South Wales Northern Territory Queenslan…" at bounding box center [629, 189] width 63 height 24
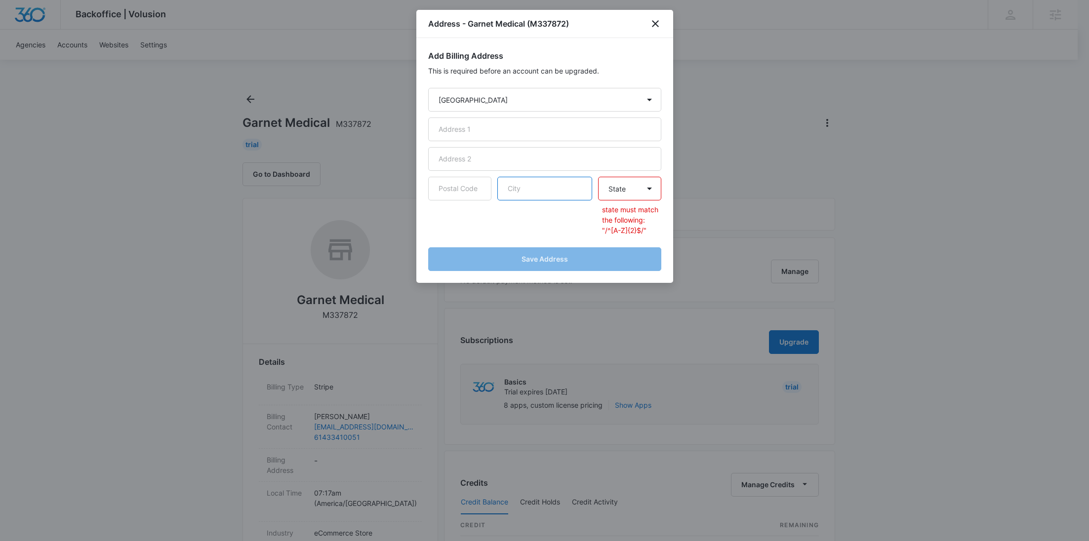
click at [566, 194] on input "text" at bounding box center [545, 189] width 95 height 24
click at [450, 198] on input "text" at bounding box center [459, 189] width 63 height 24
paste input "2112"
type input "2112"
click at [653, 29] on div "Address - Garnet Medical (M337872)" at bounding box center [544, 24] width 257 height 28
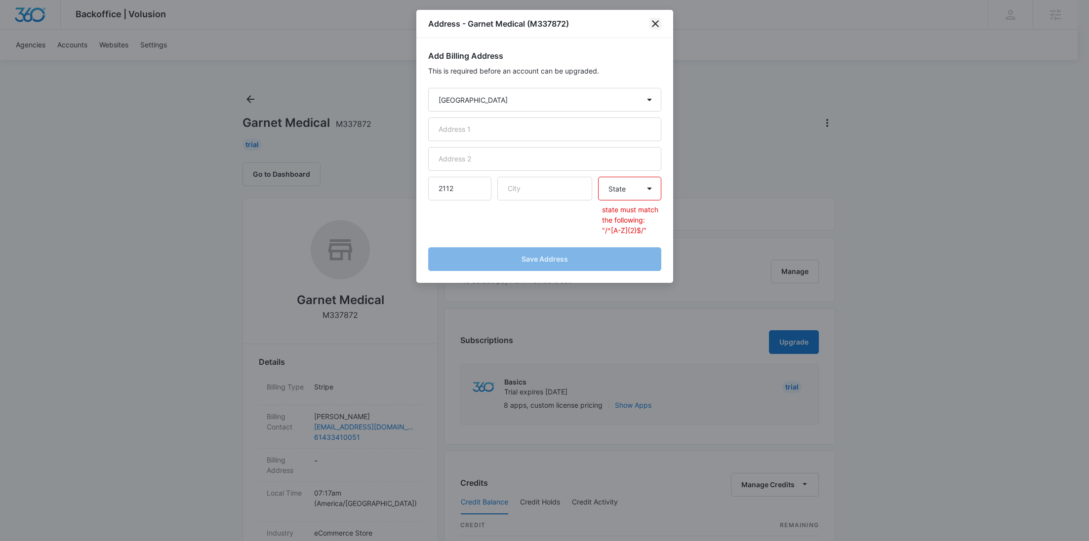
click at [653, 26] on icon "close" at bounding box center [656, 24] width 12 height 12
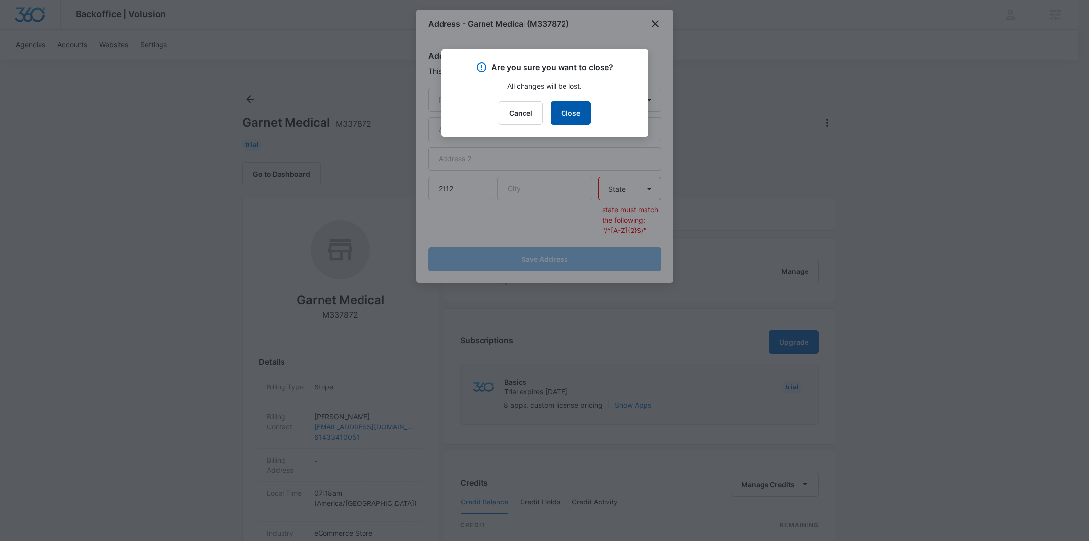
click at [561, 111] on button "Close" at bounding box center [571, 113] width 40 height 24
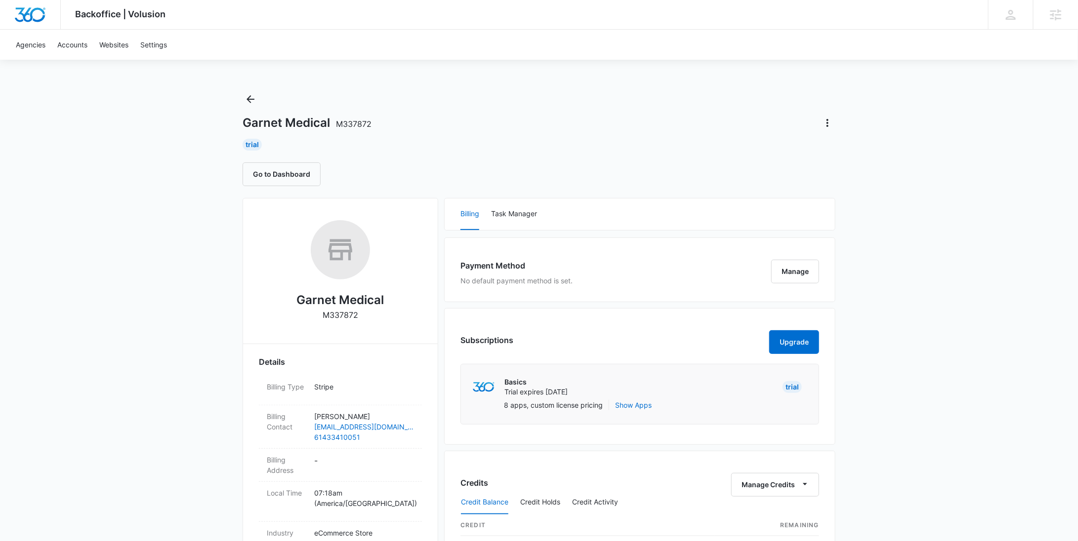
scroll to position [240, 0]
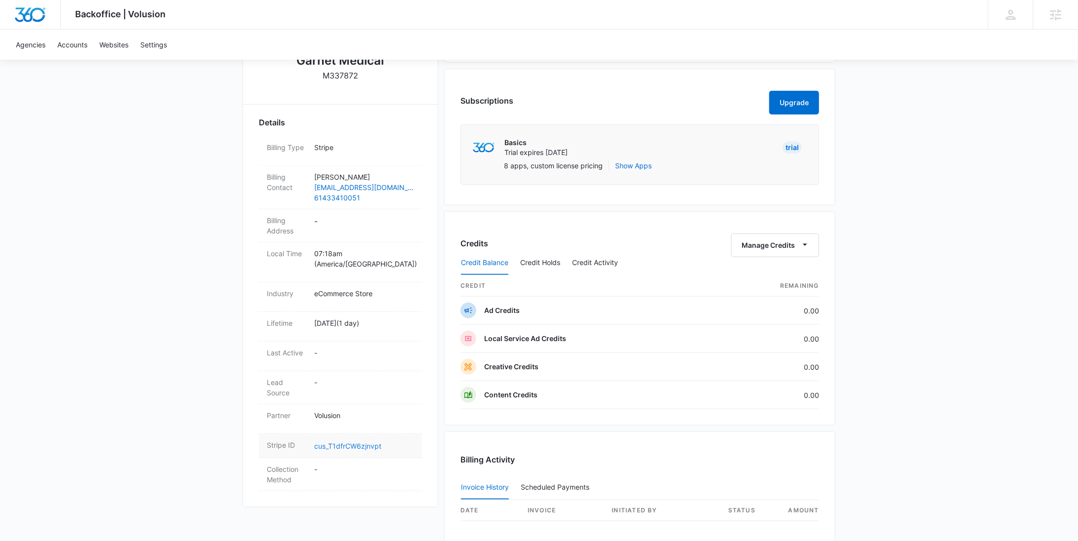
click at [347, 442] on link "cus_T1dfrCW6zjnvpt" at bounding box center [347, 446] width 67 height 8
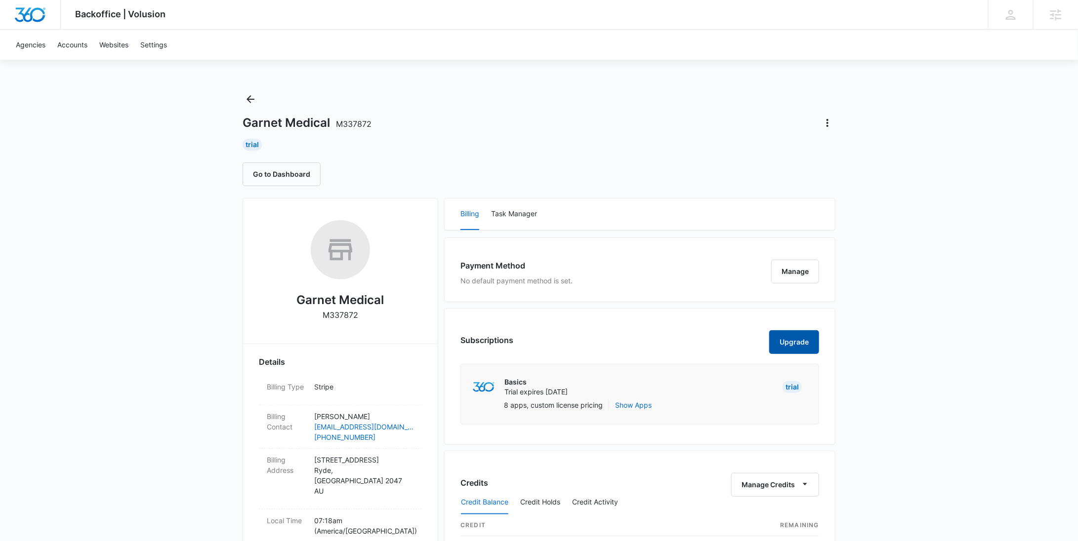
click at [788, 342] on button "Upgrade" at bounding box center [794, 343] width 50 height 24
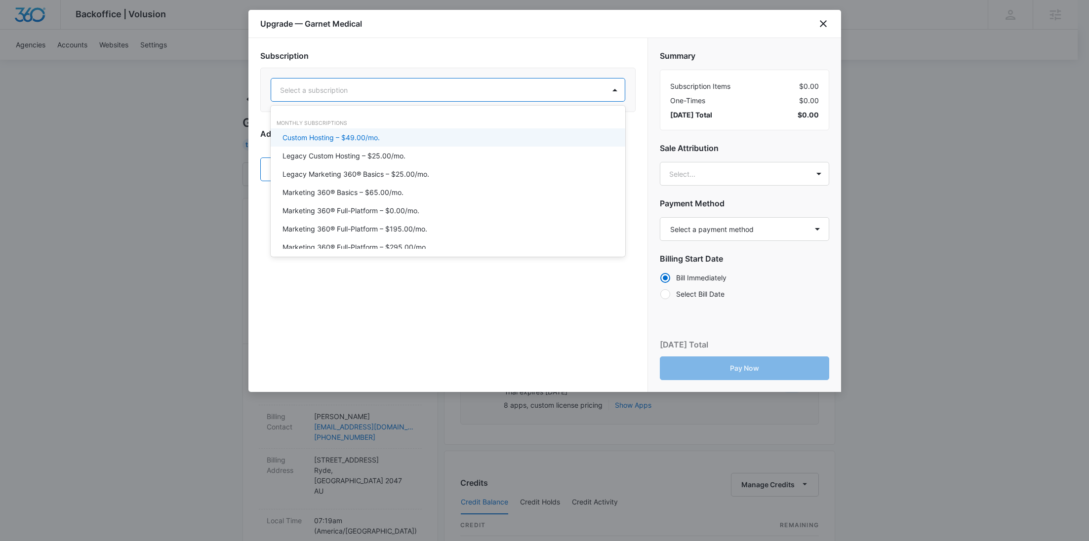
click at [443, 91] on div at bounding box center [436, 90] width 312 height 12
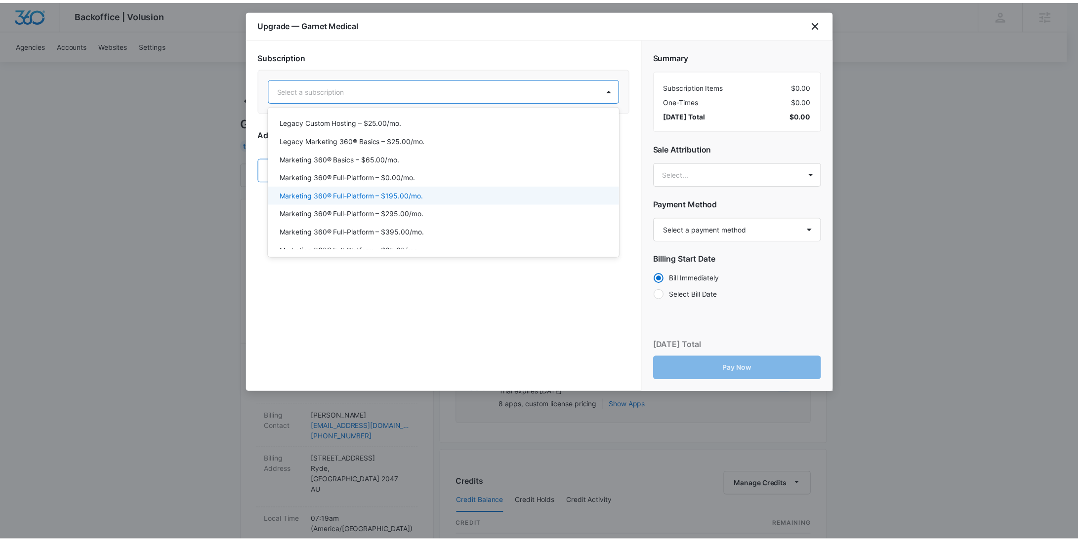
scroll to position [41, 0]
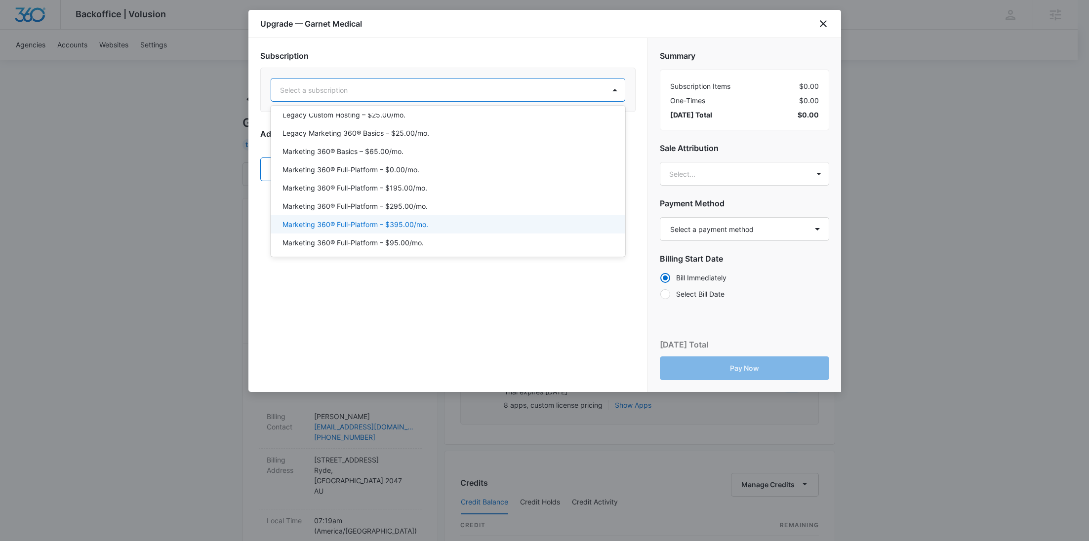
click at [436, 230] on div "Marketing 360® Full-Platform – $395.00/mo." at bounding box center [448, 224] width 355 height 18
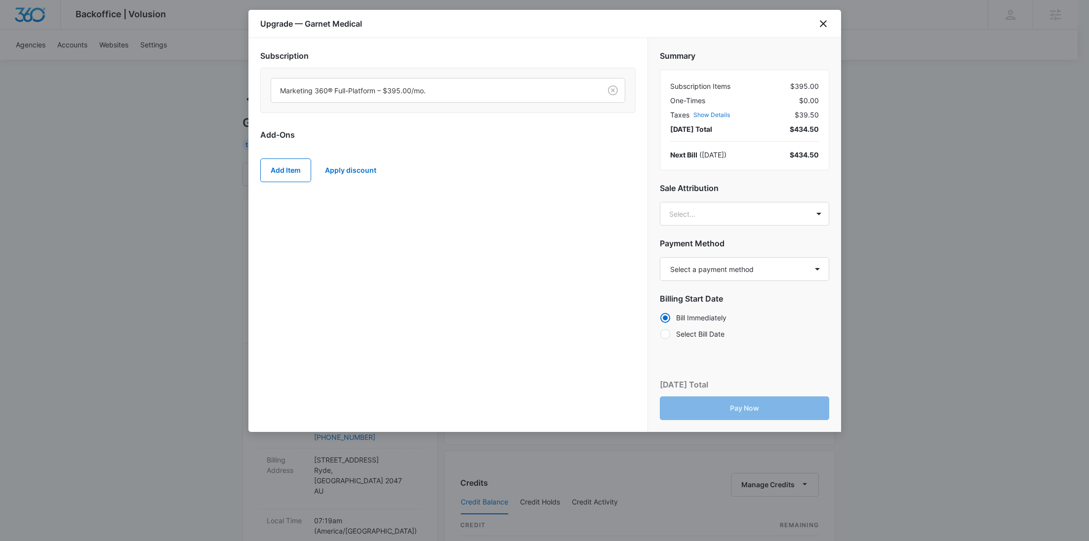
click at [285, 157] on div "Add Item Apply discount" at bounding box center [447, 170] width 375 height 43
click at [291, 172] on button "Add Item" at bounding box center [285, 171] width 51 height 24
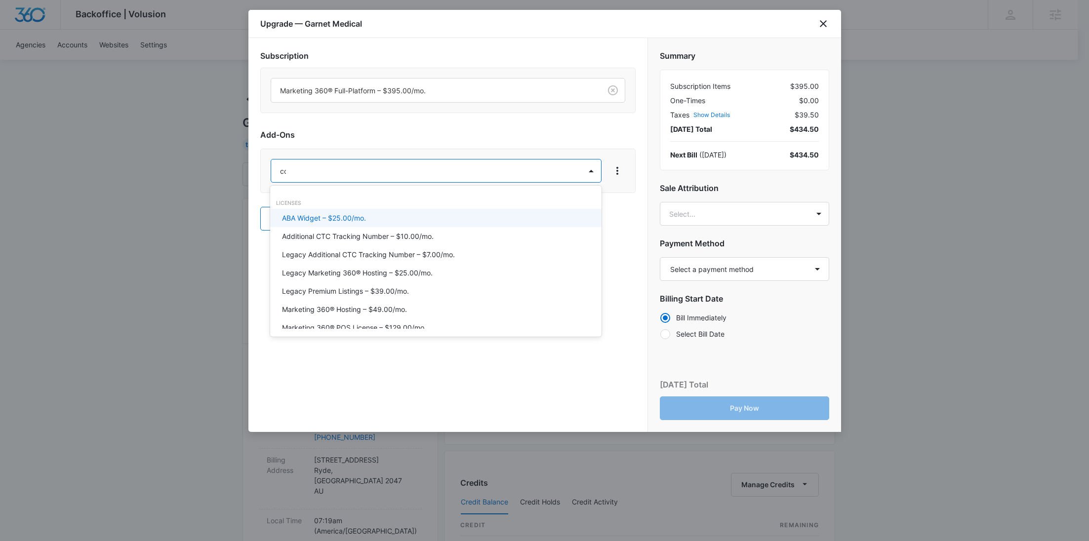
type input "cont"
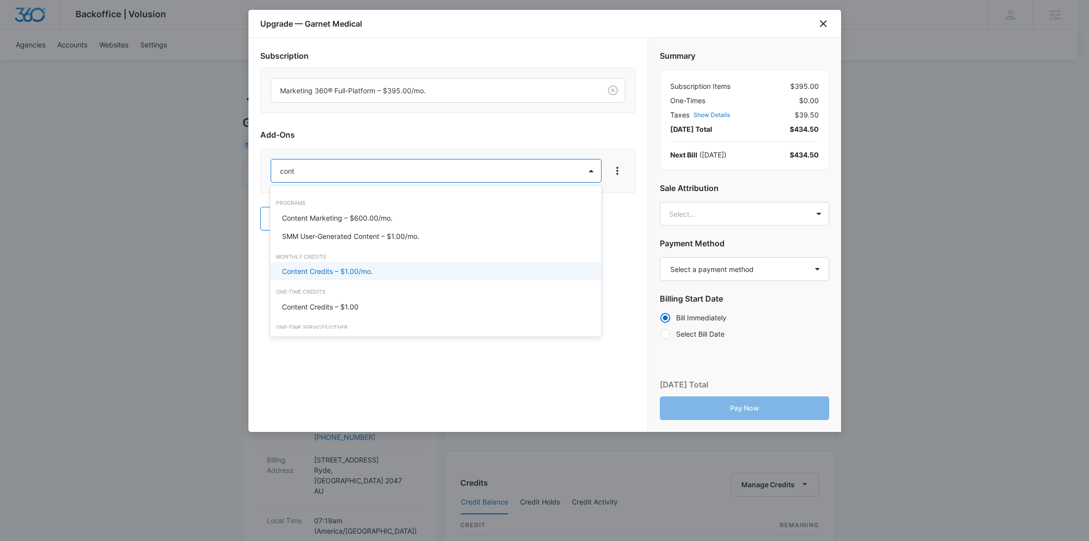
click at [299, 276] on p "Content Credits – $1.00/mo." at bounding box center [327, 271] width 91 height 10
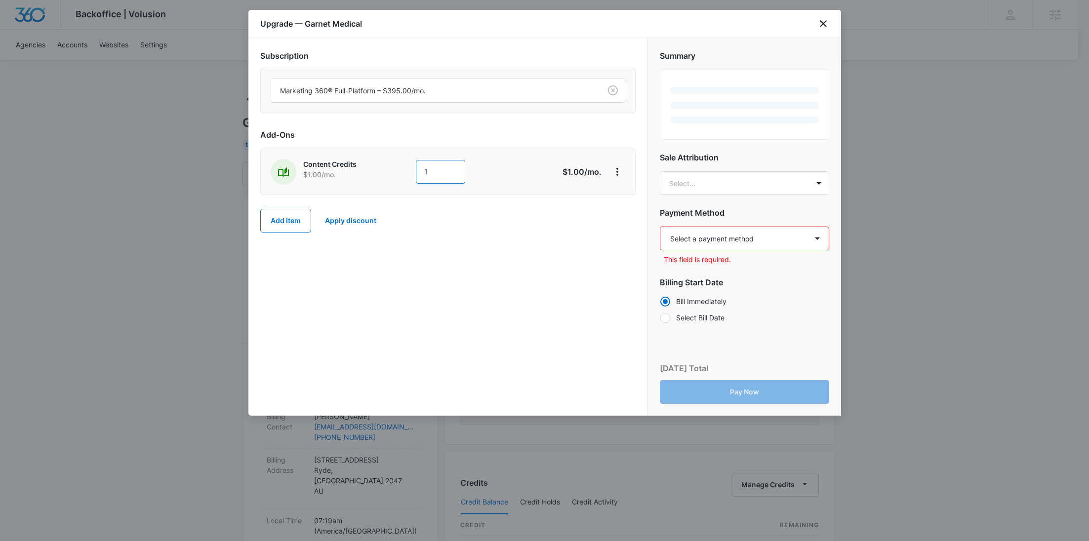
drag, startPoint x: 454, startPoint y: 171, endPoint x: 365, endPoint y: 173, distance: 88.4
click at [366, 173] on div "Content Credits $1.00 /mo. 1" at bounding box center [413, 172] width 285 height 26
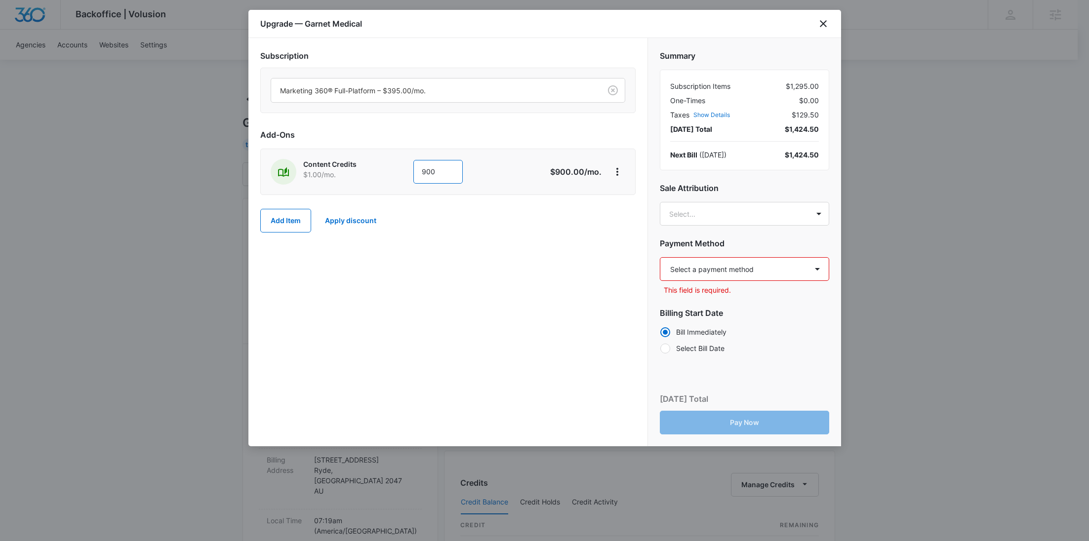
type input "900"
click at [290, 219] on button "Add Item" at bounding box center [285, 221] width 51 height 24
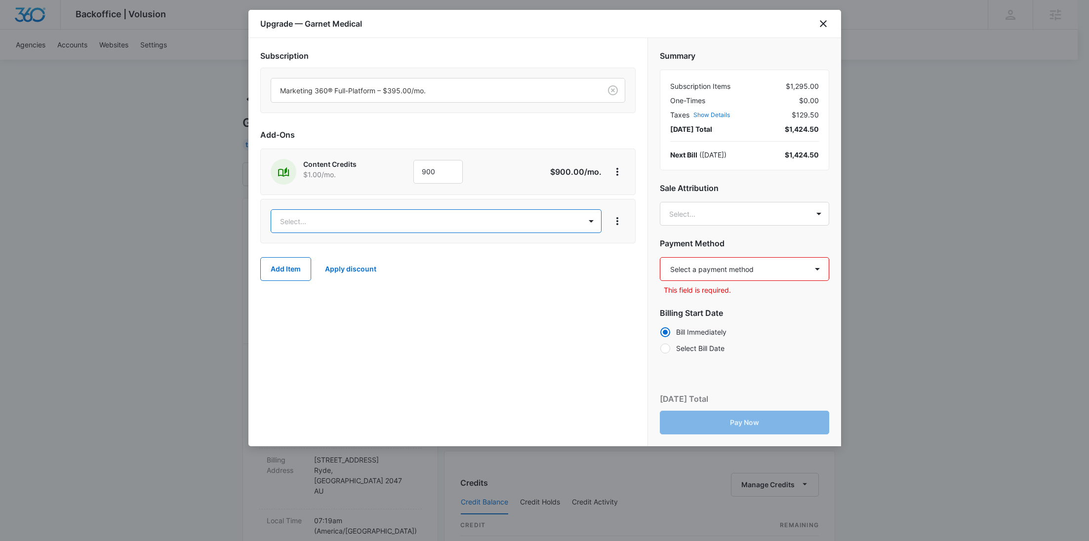
click at [301, 214] on body "Backoffice | Volusion Apps Settings RY Rochelle Young rochelle.young@madwire.co…" at bounding box center [544, 505] width 1089 height 1010
type input "web"
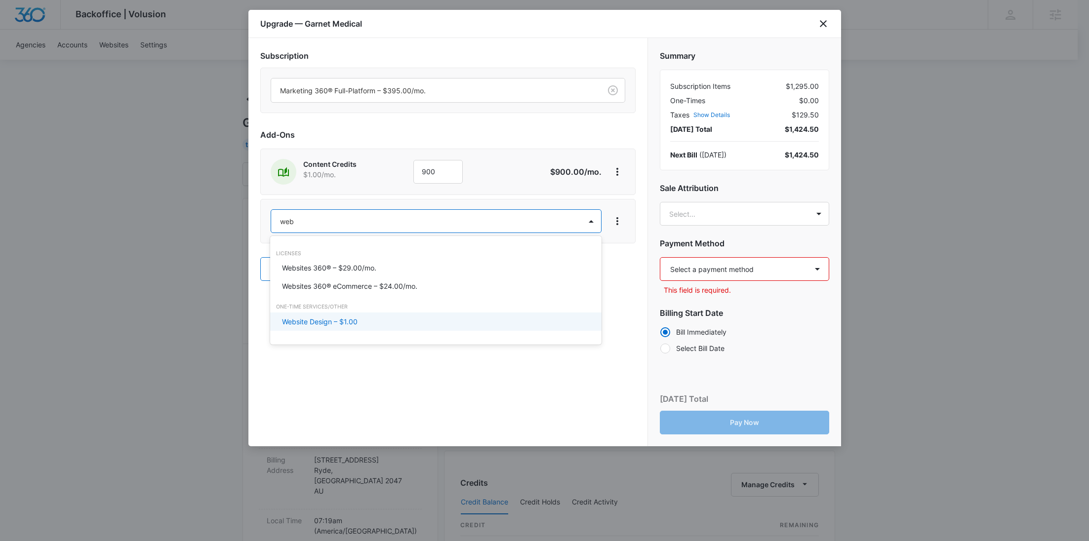
click at [337, 319] on p "Website Design – $1.00" at bounding box center [320, 322] width 76 height 10
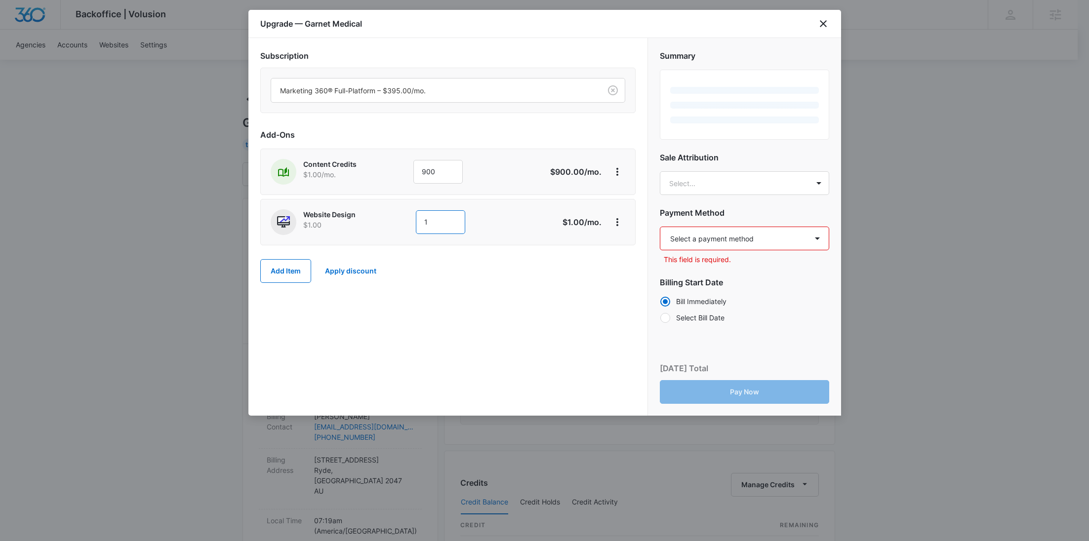
drag, startPoint x: 430, startPoint y: 219, endPoint x: 374, endPoint y: 220, distance: 55.8
click at [374, 220] on div "Website Design $1.00 1" at bounding box center [413, 222] width 285 height 26
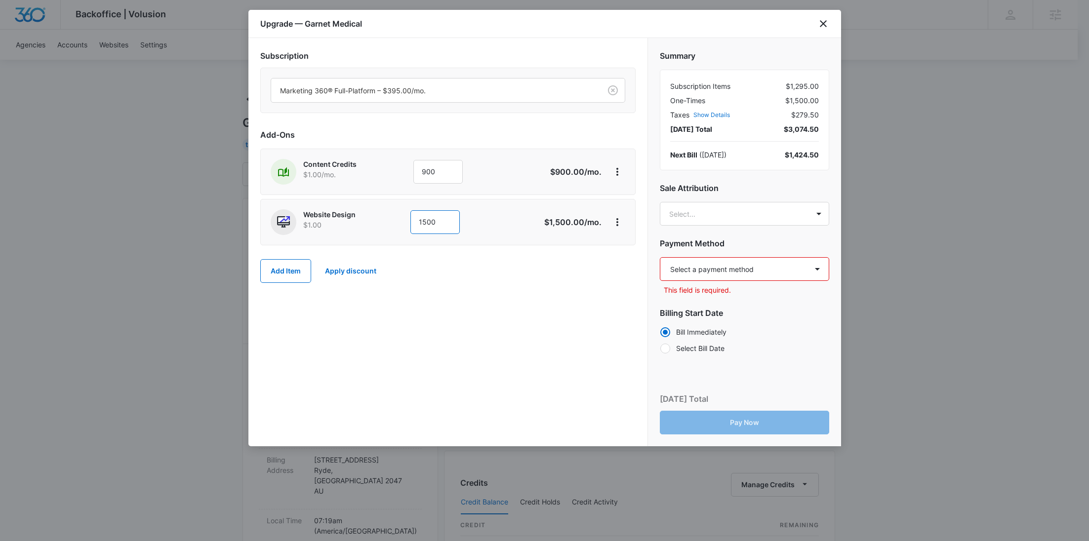
type input "1500"
click at [705, 218] on body "Backoffice | Volusion Apps Settings RY Rochelle Young rochelle.young@madwire.co…" at bounding box center [544, 505] width 1089 height 1010
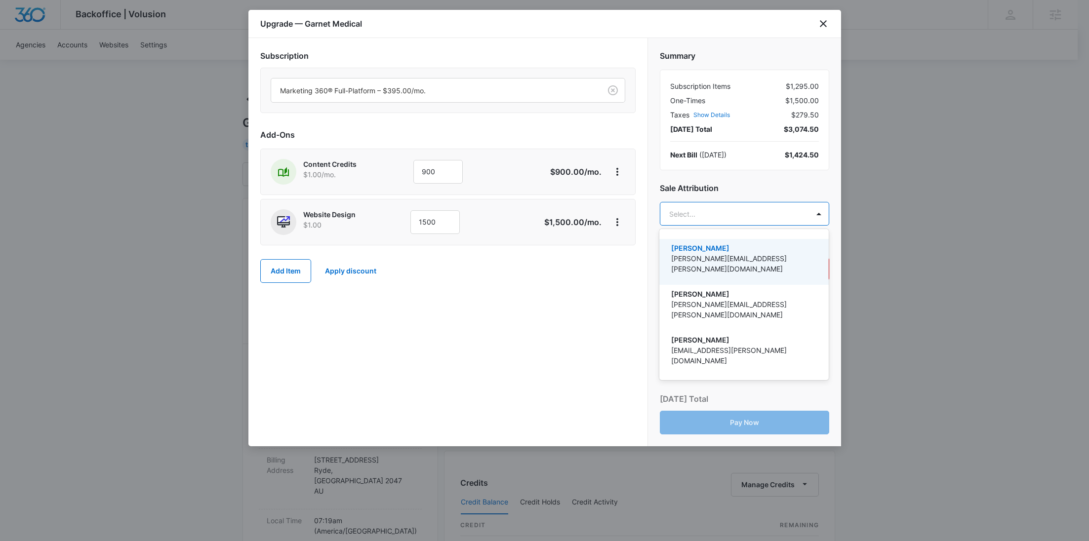
paste input "Holzapfel"
type input "Holzapfel"
click at [708, 244] on p "Dave Holzapfel" at bounding box center [743, 248] width 144 height 10
click at [587, 311] on div at bounding box center [544, 270] width 1089 height 541
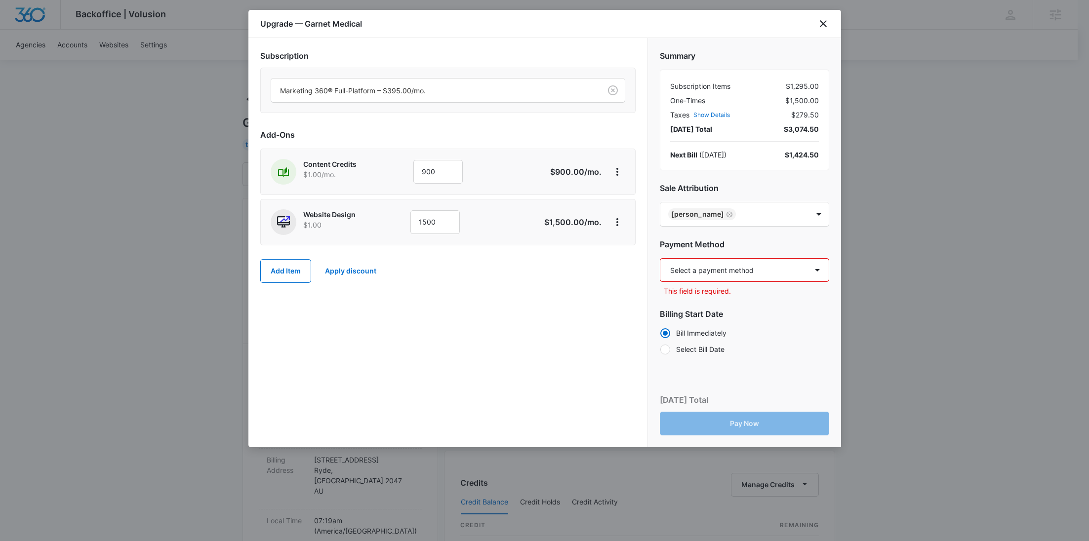
click at [716, 265] on select "Select a payment method Mastercard ending in 6244 New payment method Monthly in…" at bounding box center [744, 270] width 169 height 24
select select "pm_1S5aP3A4n8RTgNjUTiuBgcPY"
click at [660, 258] on select "Select a payment method Mastercard ending in 6244 New payment method Monthly in…" at bounding box center [744, 270] width 169 height 24
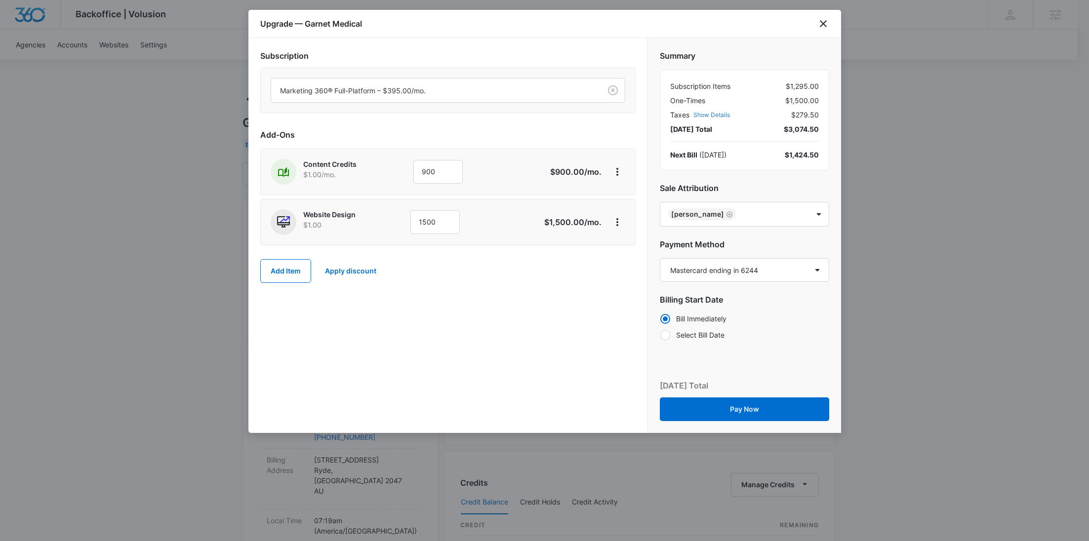
click at [705, 116] on button "Show Details" at bounding box center [712, 115] width 37 height 6
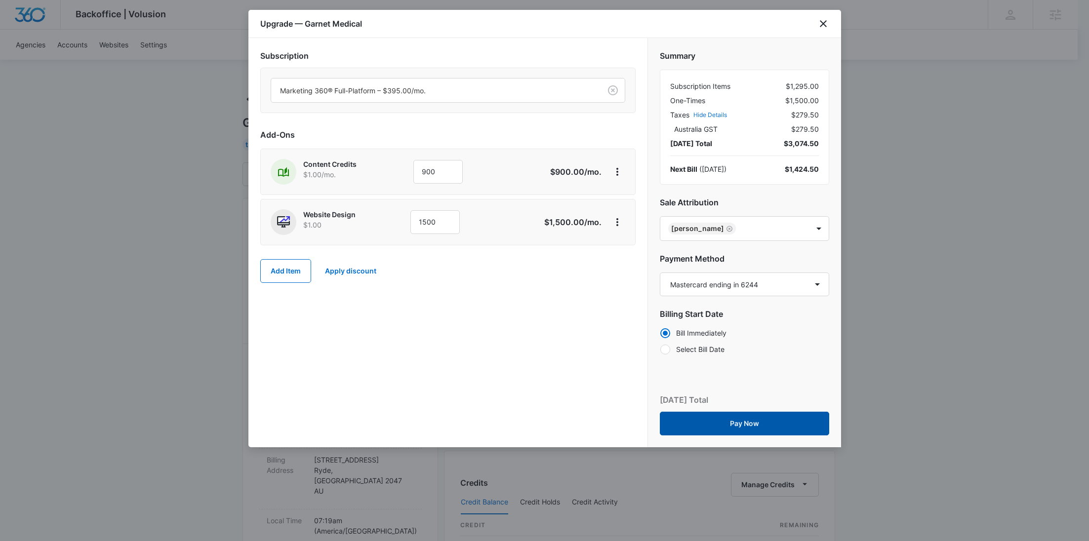
click at [723, 415] on button "Pay Now" at bounding box center [744, 424] width 169 height 24
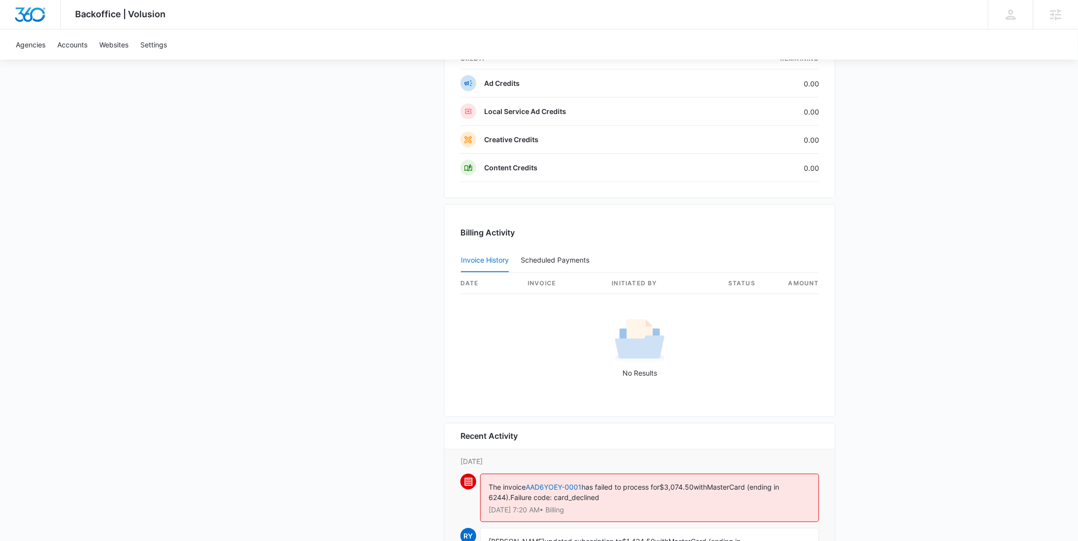
scroll to position [948, 0]
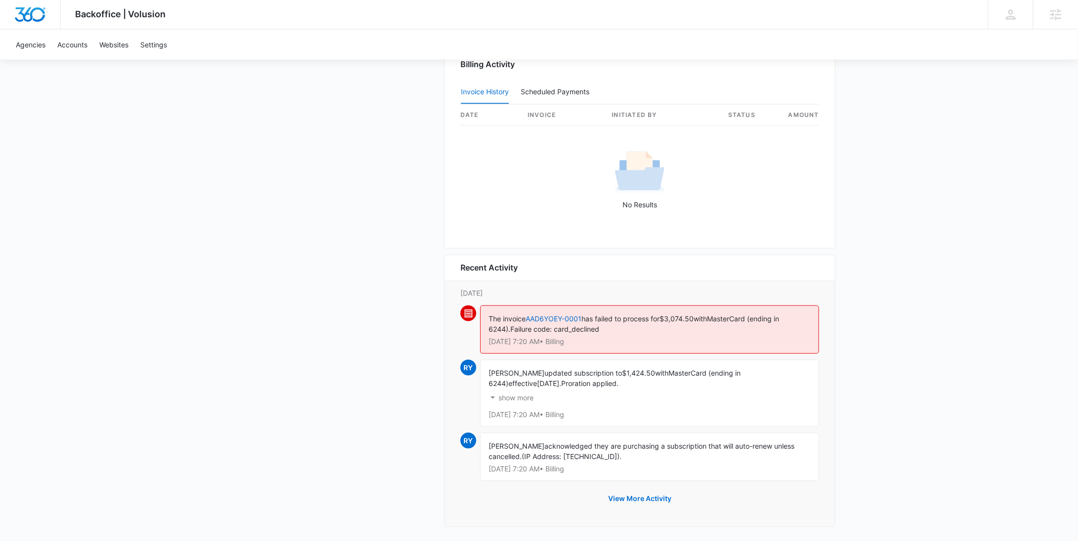
click at [689, 317] on span "$3,074.50" at bounding box center [677, 319] width 34 height 8
copy span "3,074.50"
drag, startPoint x: 718, startPoint y: 317, endPoint x: 508, endPoint y: 329, distance: 210.3
click at [508, 329] on span "MasterCard (ending in 6244)." at bounding box center [634, 324] width 290 height 19
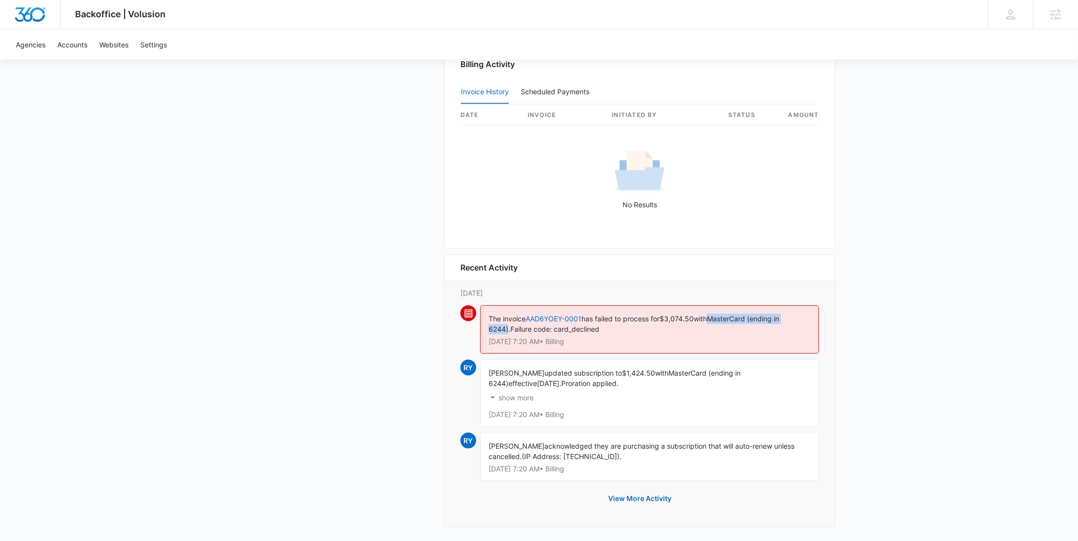
copy span "MasterCard (ending in 6244)"
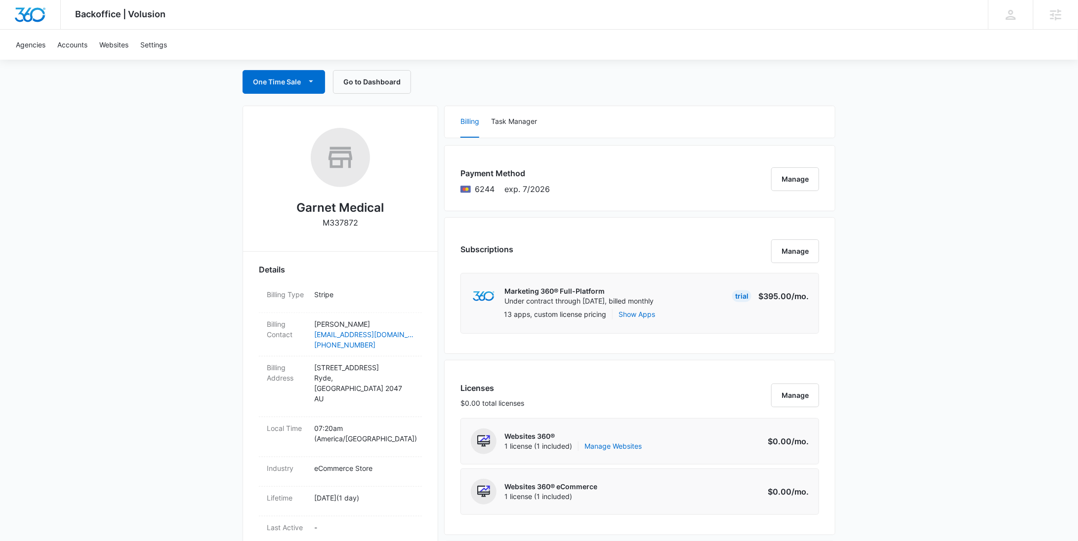
scroll to position [0, 0]
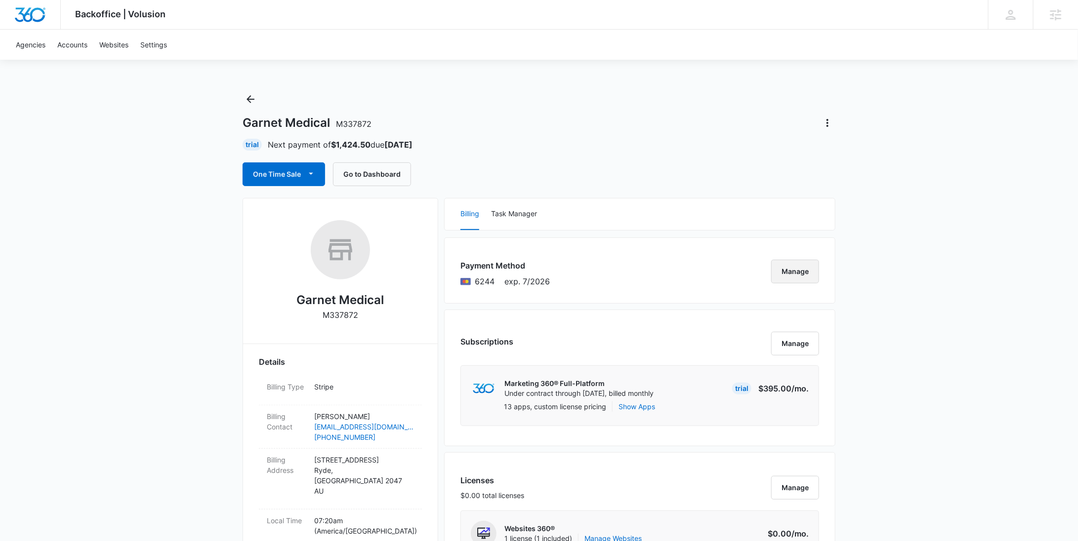
click at [799, 269] on button "Manage" at bounding box center [795, 272] width 48 height 24
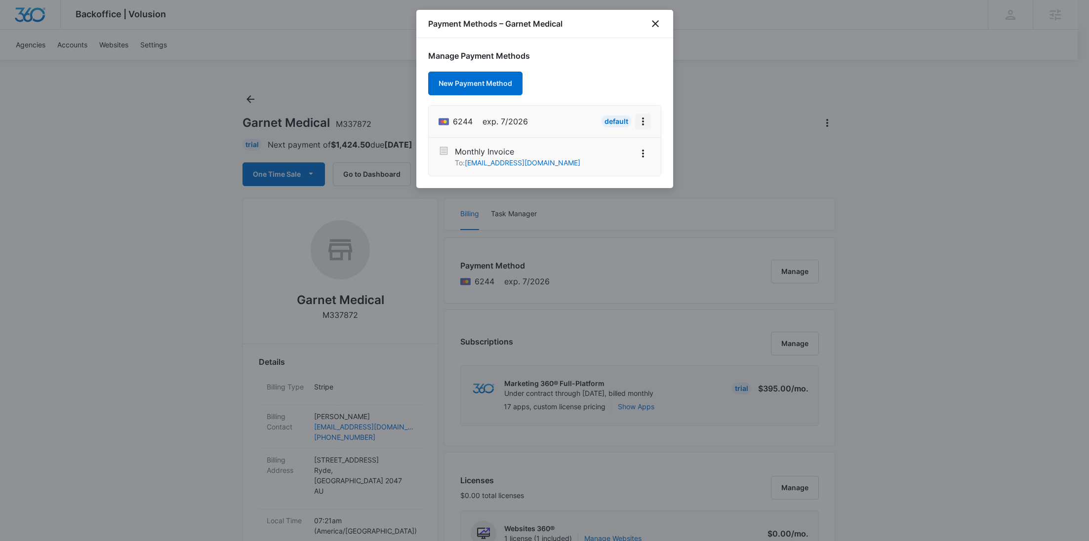
click at [640, 125] on icon "View More" at bounding box center [643, 122] width 12 height 12
click at [631, 146] on button "Edit Card" at bounding box center [618, 149] width 66 height 15
select select "7"
select select "2026"
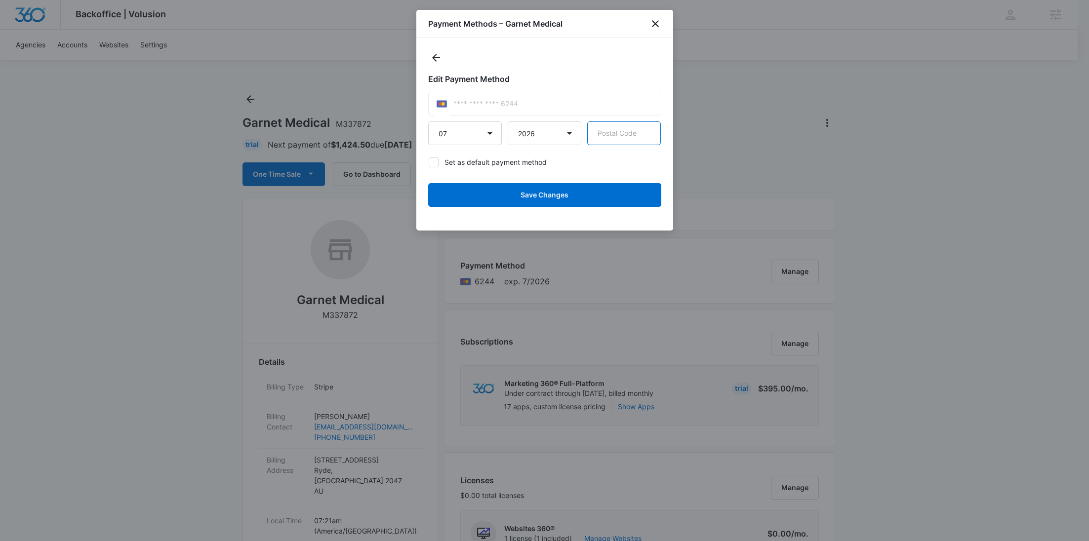
click at [641, 139] on input "Postal Code" at bounding box center [624, 134] width 74 height 24
click at [656, 22] on icon "close" at bounding box center [656, 24] width 12 height 12
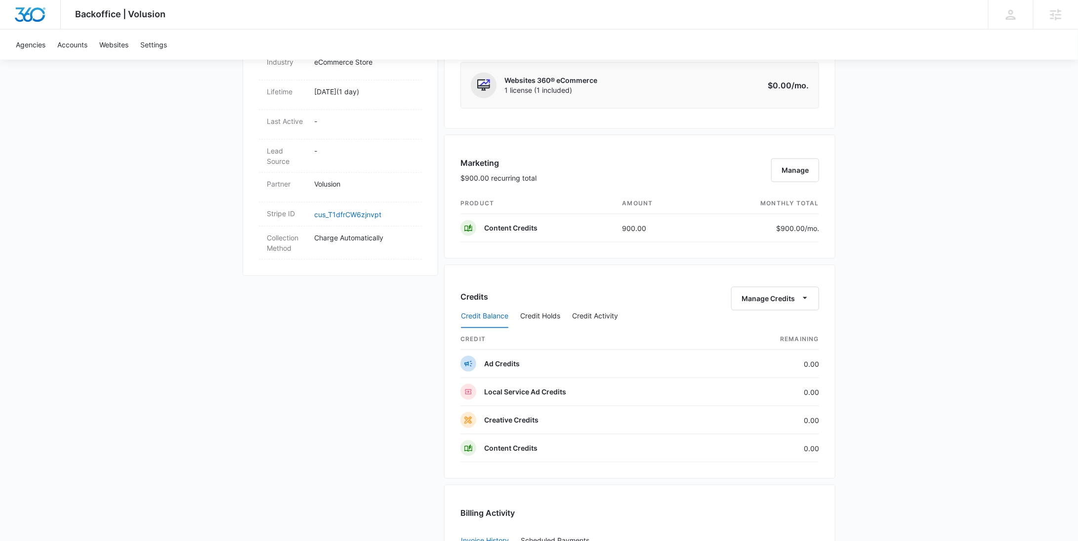
scroll to position [376, 0]
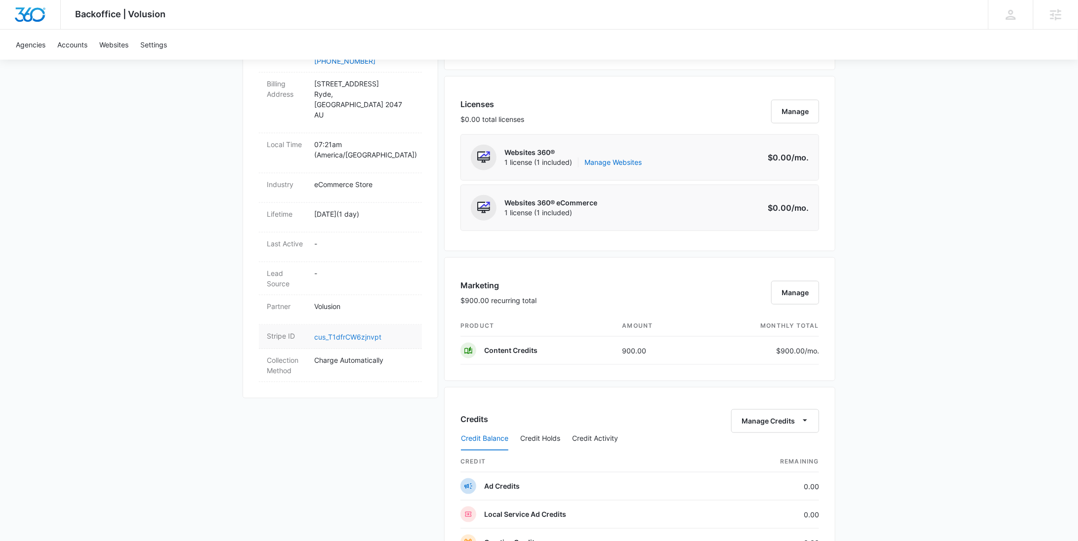
click at [350, 333] on link "cus_T1dfrCW6zjnvpt" at bounding box center [347, 337] width 67 height 8
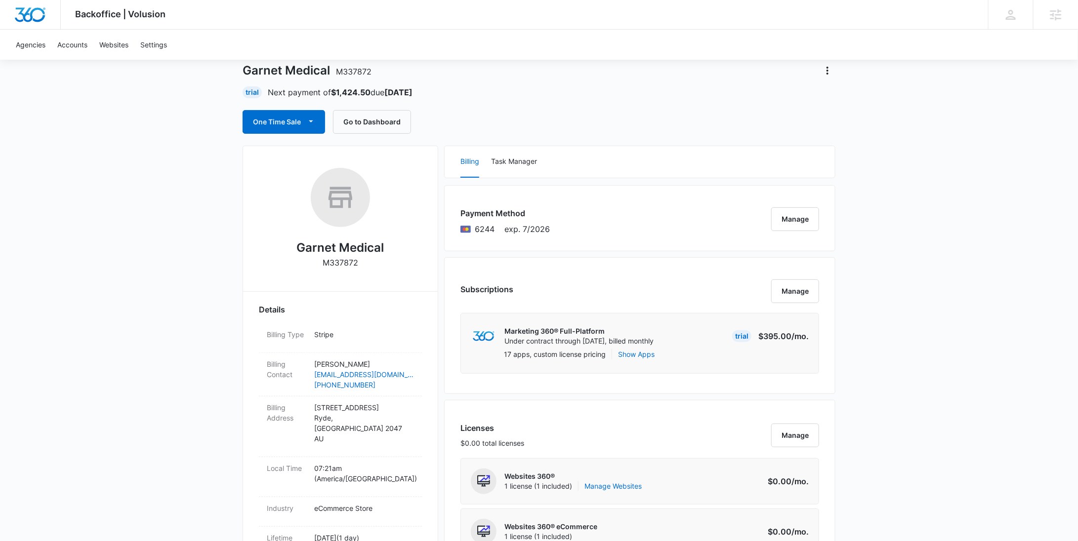
scroll to position [0, 0]
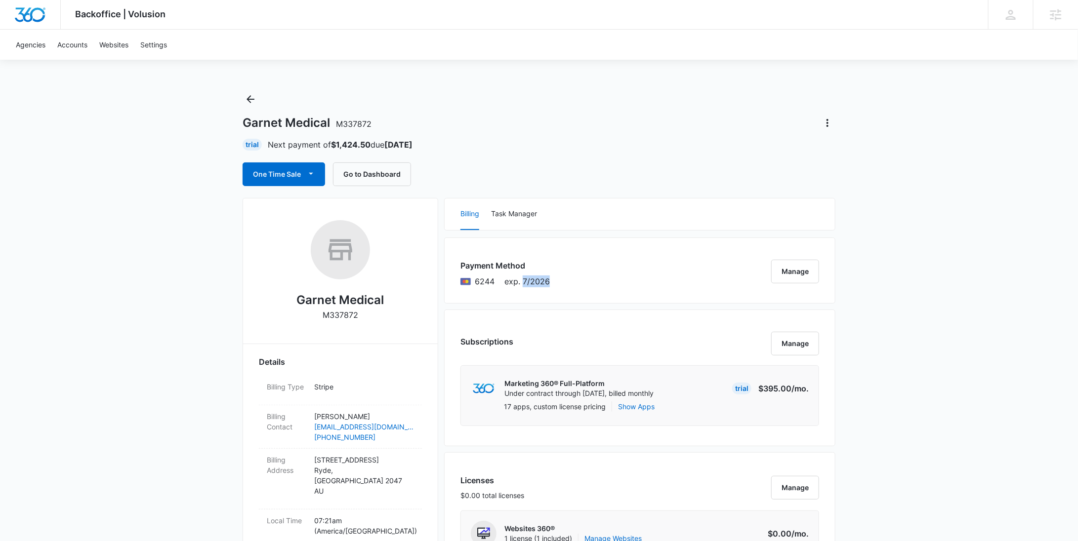
drag, startPoint x: 561, startPoint y: 282, endPoint x: 522, endPoint y: 281, distance: 38.5
click at [522, 281] on div "Payment Method 6244 exp. 7/2026 Manage" at bounding box center [639, 271] width 391 height 66
copy span "7/2026"
click at [250, 94] on icon "Back" at bounding box center [251, 99] width 12 height 12
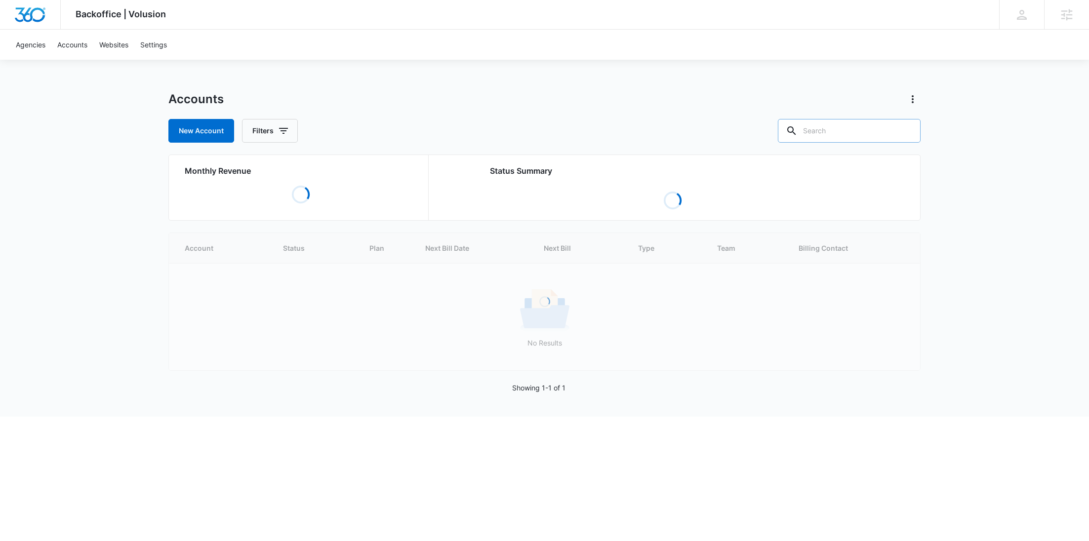
click at [861, 134] on input "text" at bounding box center [849, 131] width 143 height 24
paste input "M41905"
type input "M41905"
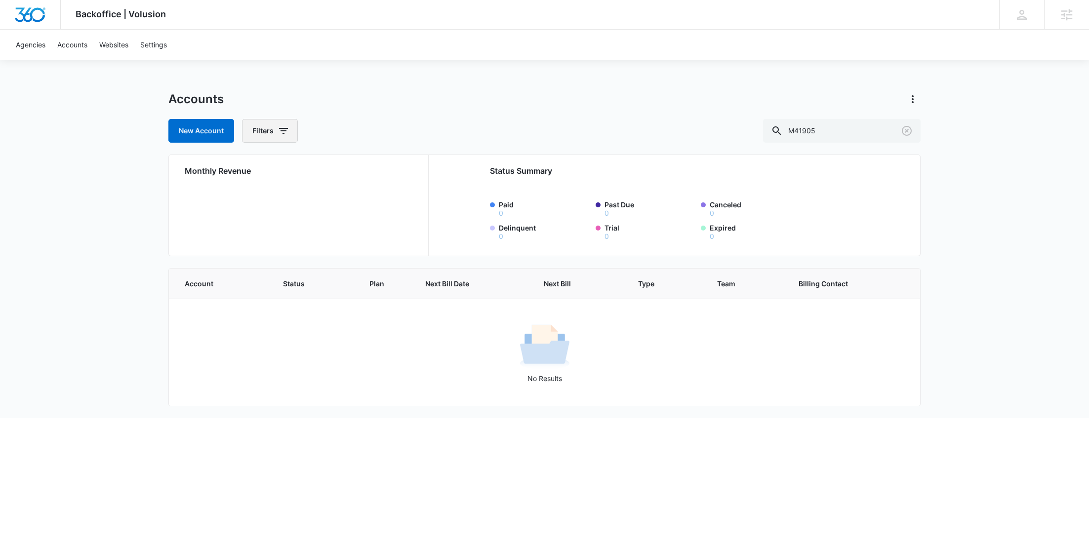
click at [267, 130] on button "Filters" at bounding box center [270, 131] width 56 height 24
click at [359, 163] on icon "Show Agency filters" at bounding box center [360, 167] width 12 height 12
click at [274, 199] on label "Search All Agencies" at bounding box center [311, 200] width 114 height 10
click at [254, 200] on input "Search All Agencies" at bounding box center [254, 200] width 0 height 0
checkbox input "true"
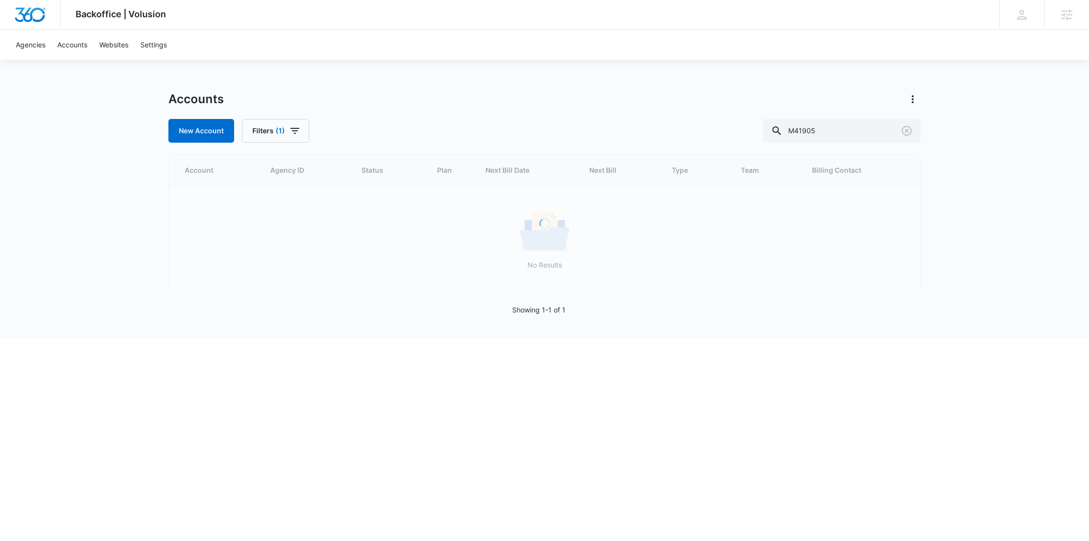
click at [415, 91] on div "Accounts" at bounding box center [544, 99] width 752 height 16
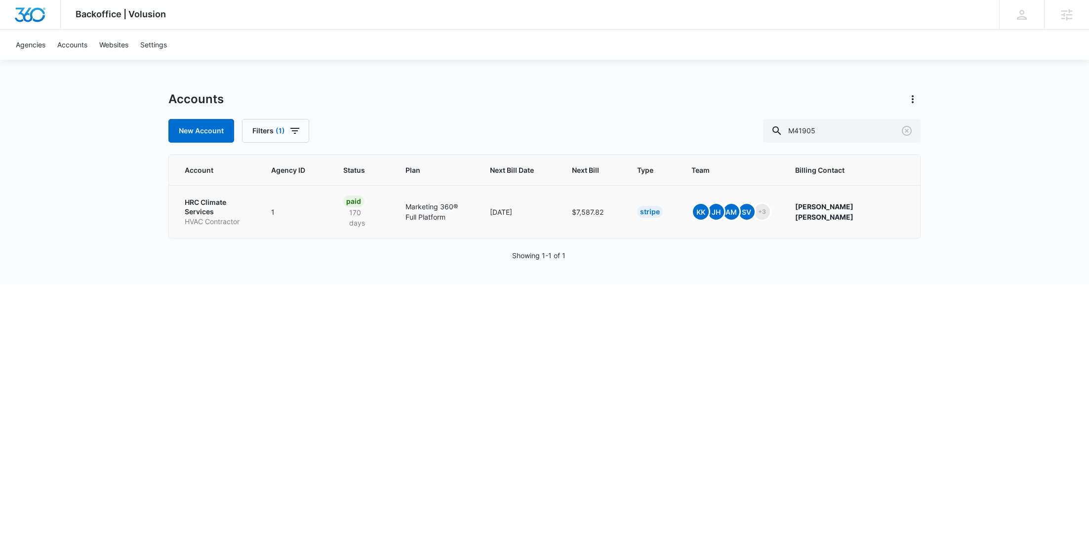
click at [207, 212] on p "HRC Climate Services" at bounding box center [216, 207] width 63 height 19
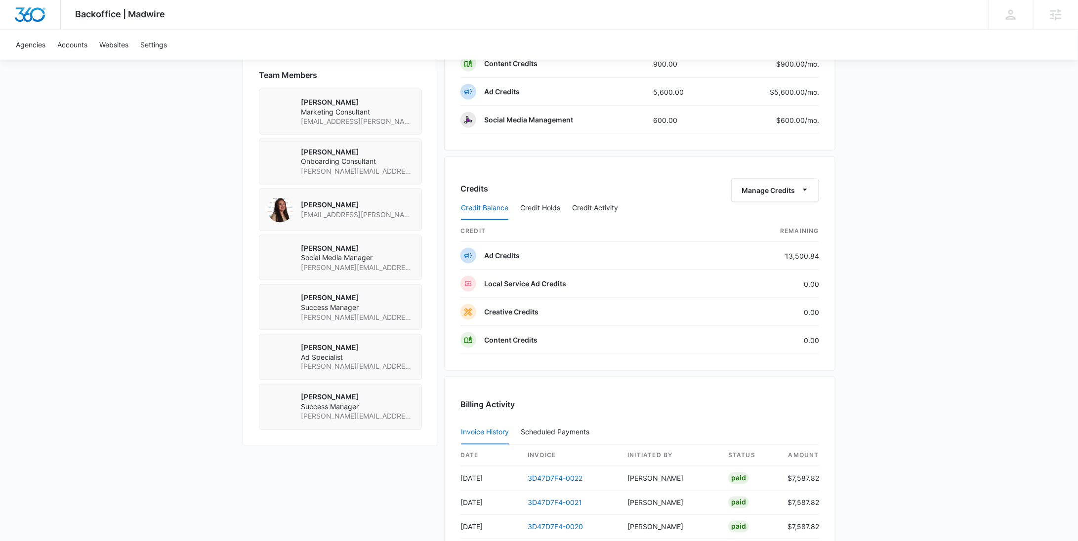
scroll to position [604, 0]
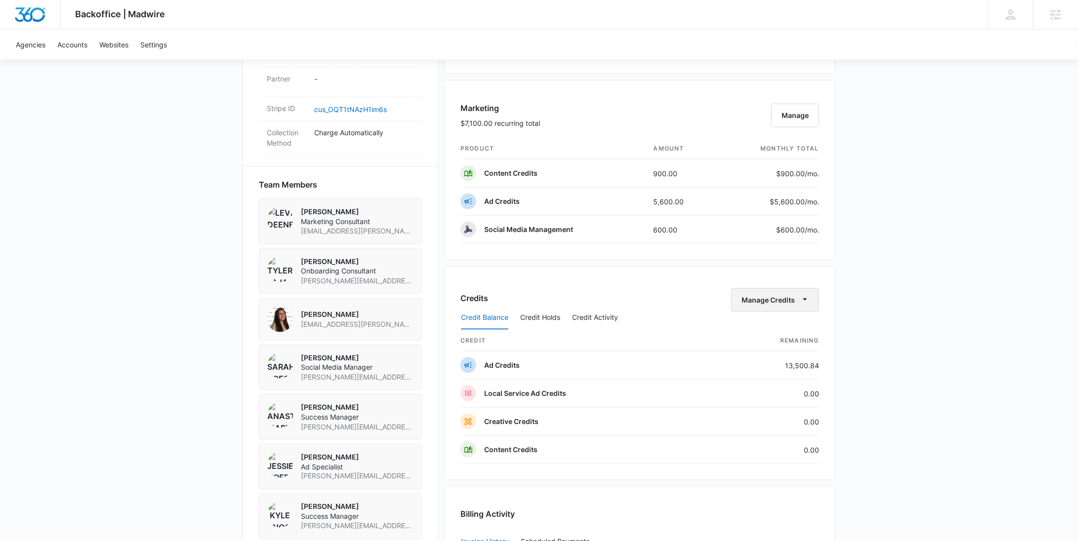
click at [786, 290] on button "Manage Credits" at bounding box center [775, 301] width 88 height 24
click at [772, 340] on div "Withdraw Credits" at bounding box center [791, 343] width 92 height 7
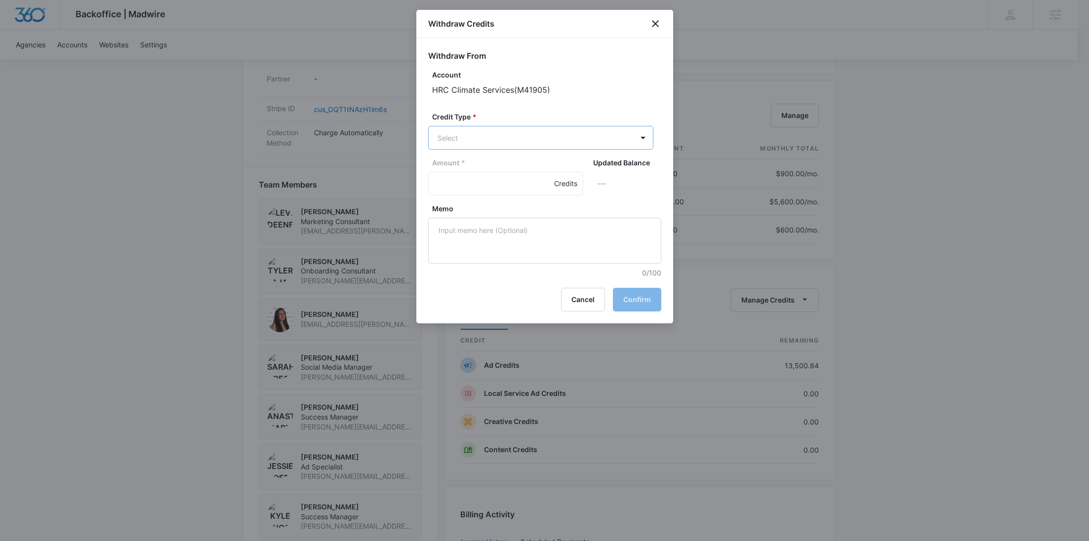
click at [558, 147] on body "Backoffice | Madwire Apps Settings RY Rochelle Young rochelle.young@madwire.com…" at bounding box center [544, 132] width 1089 height 1472
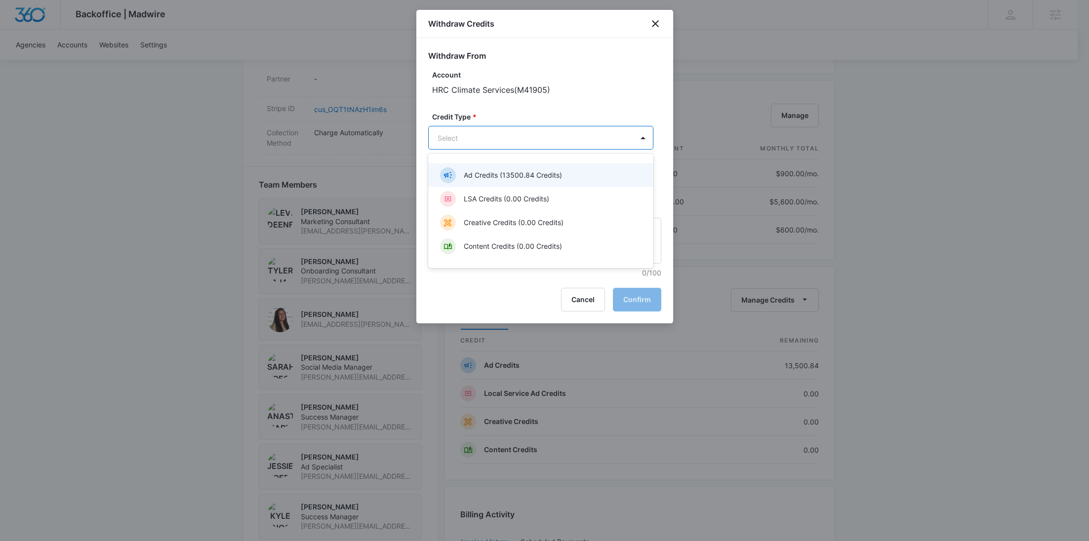
click at [536, 168] on div "Ad Credits (13500.84 Credits)" at bounding box center [540, 175] width 200 height 16
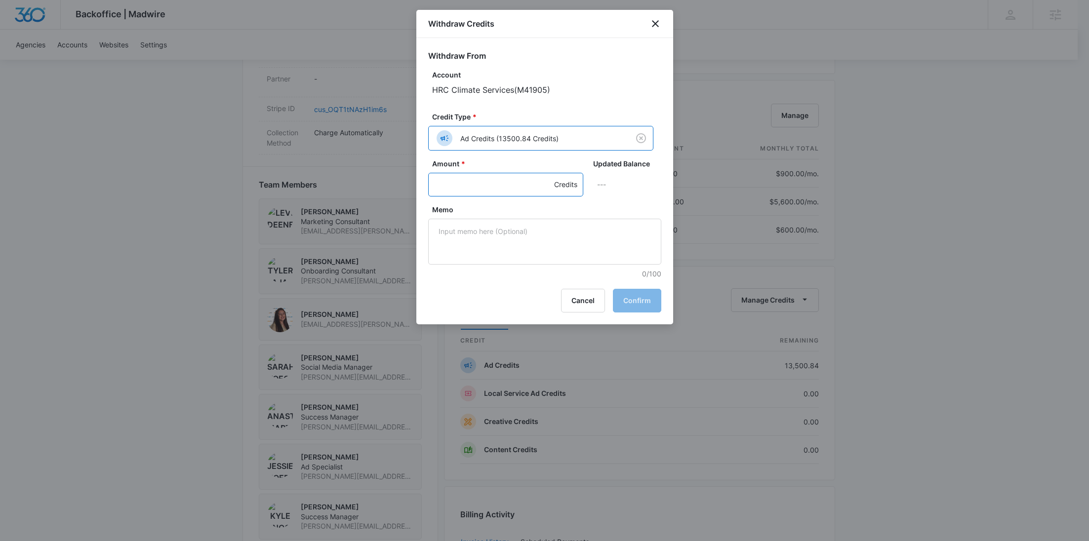
click at [476, 187] on input "Amount *" at bounding box center [505, 185] width 155 height 24
type input "500"
click at [509, 232] on textarea "Memo" at bounding box center [544, 242] width 233 height 46
paste textarea "OTT"
type textarea "OTT"
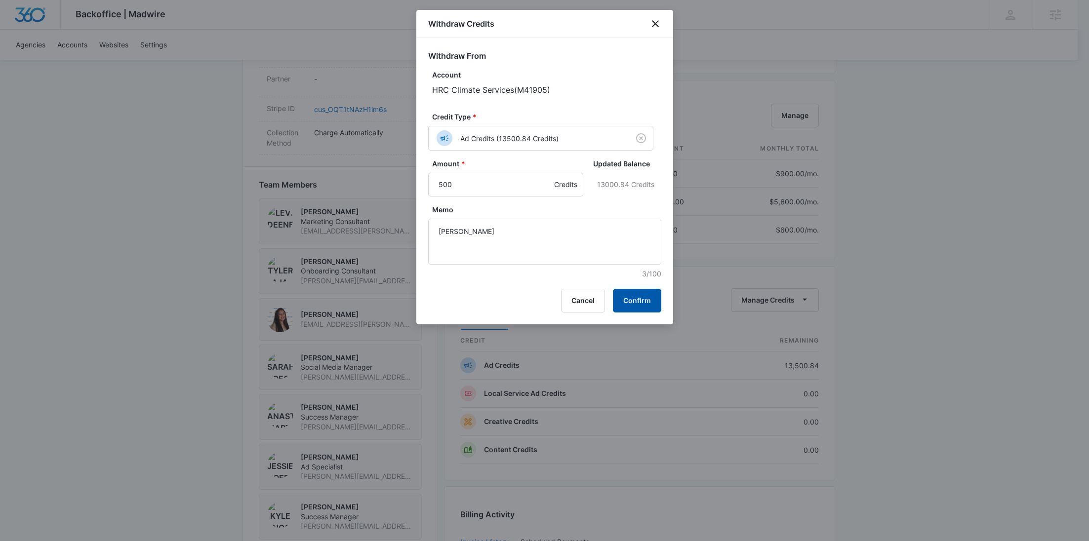
click at [627, 291] on button "Confirm" at bounding box center [637, 301] width 48 height 24
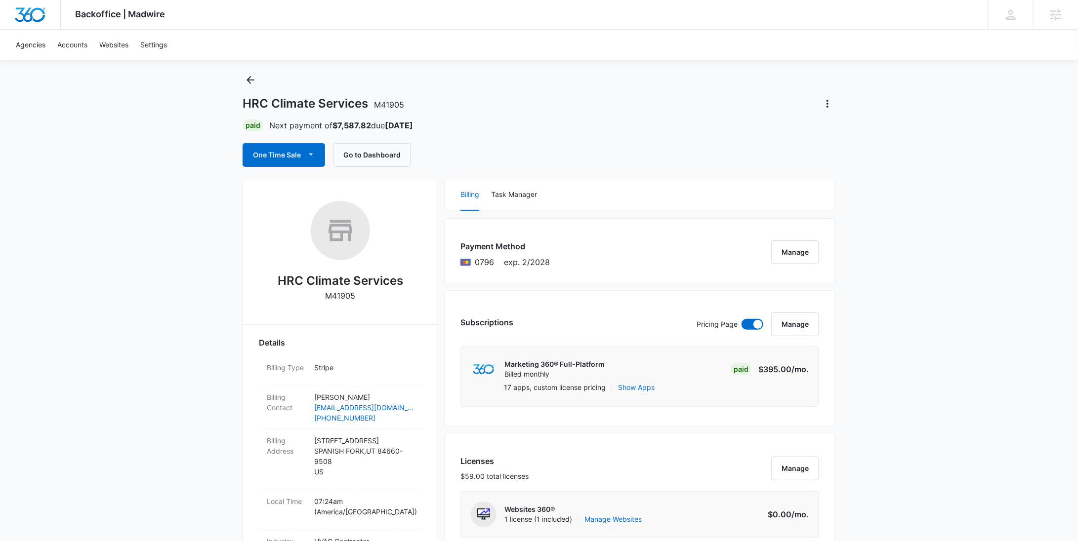
scroll to position [0, 0]
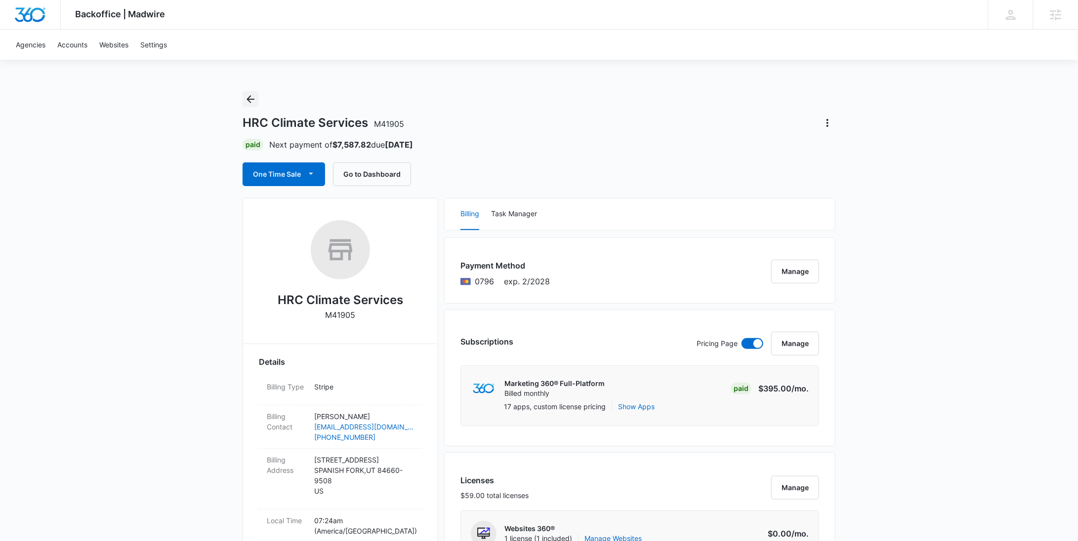
click at [251, 101] on icon "Back" at bounding box center [251, 99] width 12 height 12
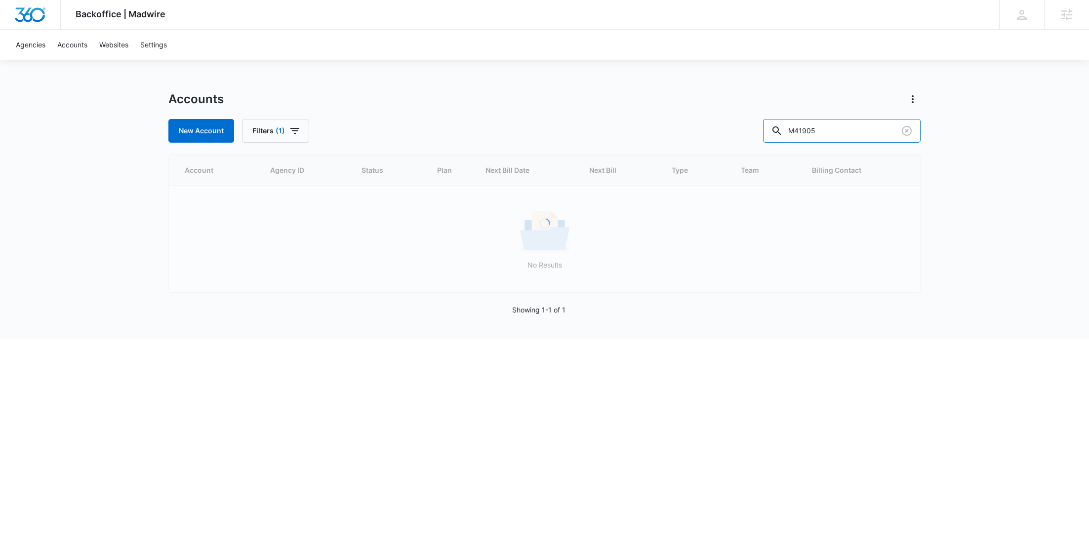
drag, startPoint x: 884, startPoint y: 128, endPoint x: 770, endPoint y: 128, distance: 114.1
click at [770, 128] on div "New Account Filters (1) M41905" at bounding box center [544, 131] width 752 height 24
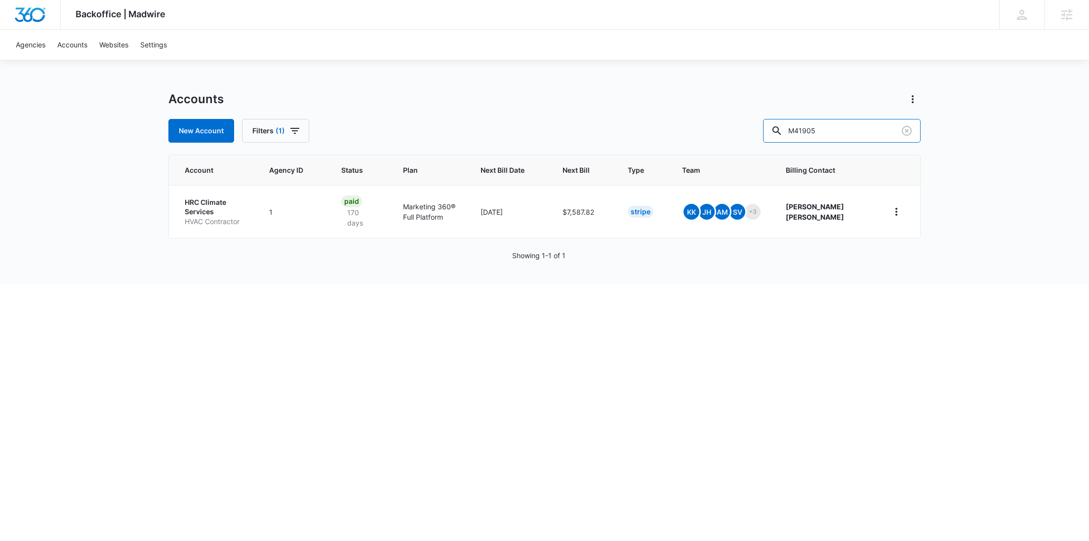
paste input "35832"
type input "M35832"
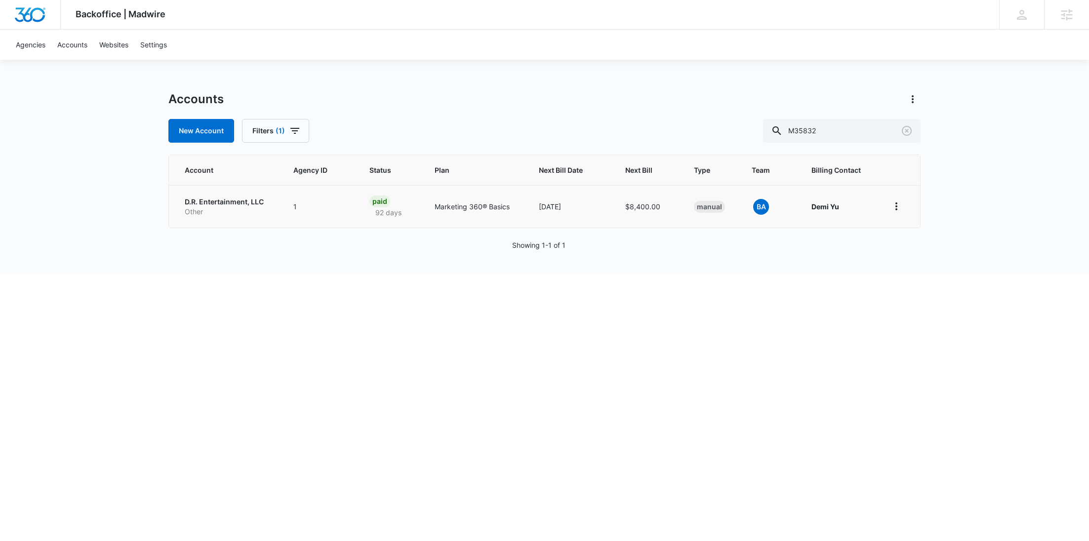
click at [228, 215] on p "Other" at bounding box center [227, 212] width 85 height 10
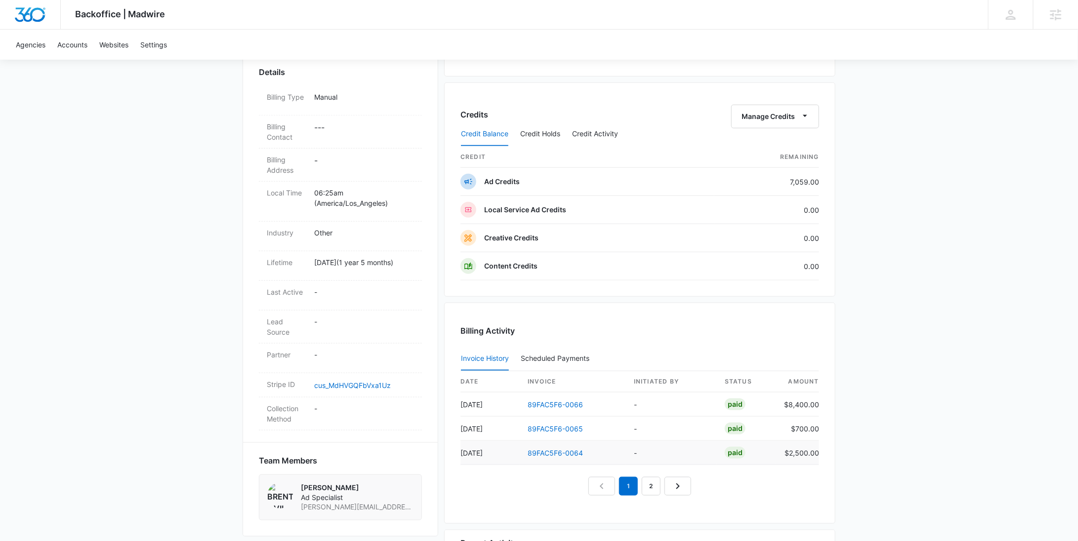
scroll to position [288, 0]
click at [749, 120] on button "Manage Credits" at bounding box center [775, 119] width 88 height 24
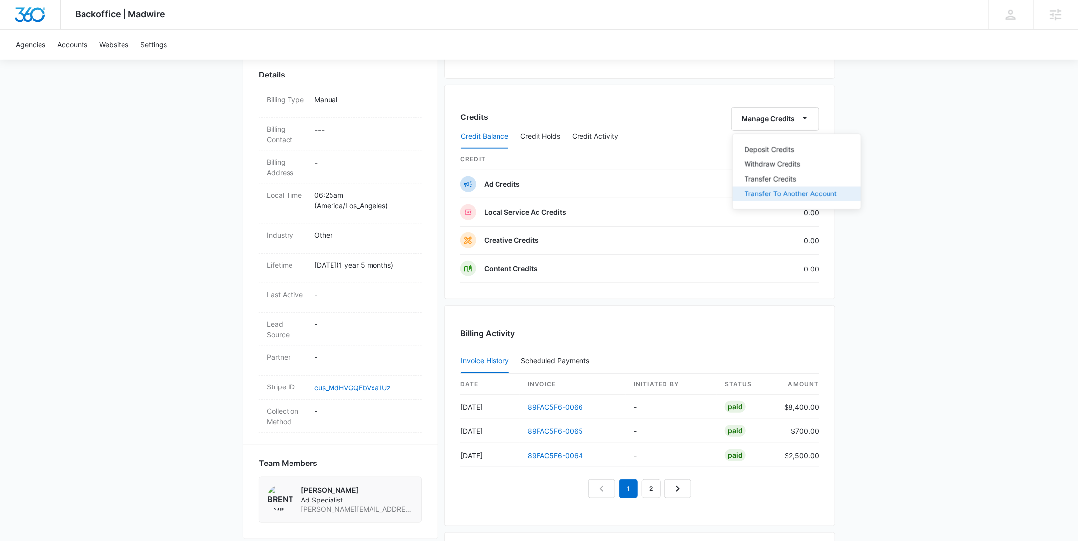
click at [771, 191] on div "Transfer To Another Account" at bounding box center [791, 194] width 92 height 7
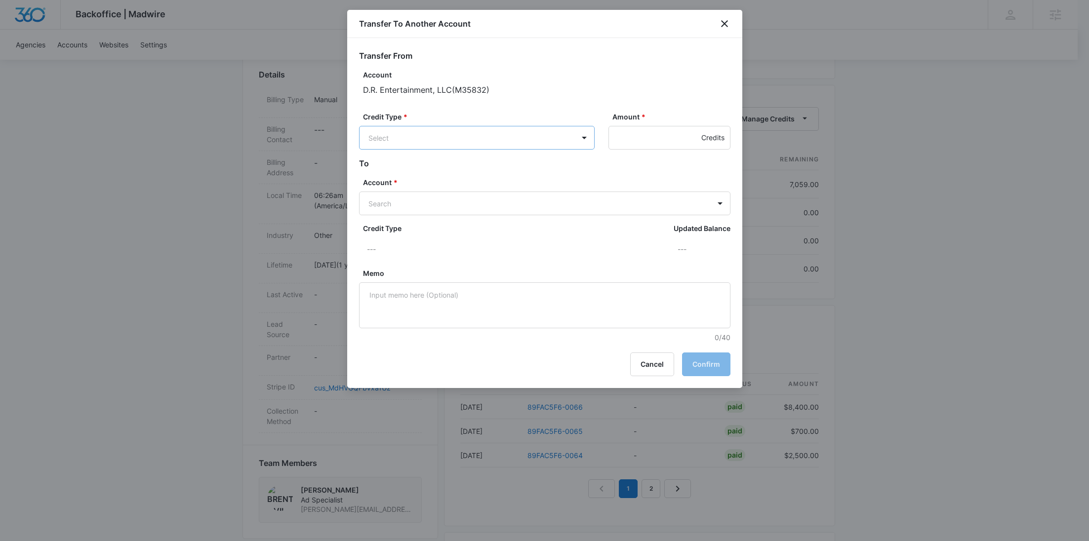
click at [513, 141] on body "Backoffice | Madwire Apps Settings RY Rochelle Young rochelle.young@madwire.com…" at bounding box center [544, 199] width 1089 height 974
click at [496, 168] on div "Ad Credits (7059.00 Credits)" at bounding box center [476, 175] width 210 height 16
click at [639, 130] on input "Amount *" at bounding box center [670, 138] width 122 height 24
type input "505"
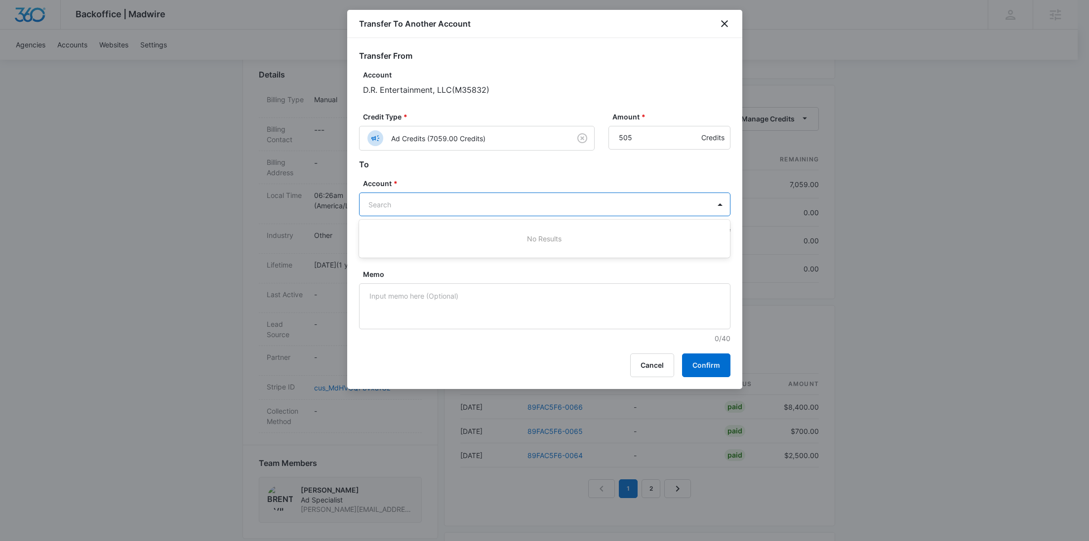
click at [524, 200] on body "Backoffice | Madwire Apps Settings RY Rochelle Young rochelle.young@madwire.com…" at bounding box center [544, 199] width 1089 height 974
paste input "M35833"
type input "M35833"
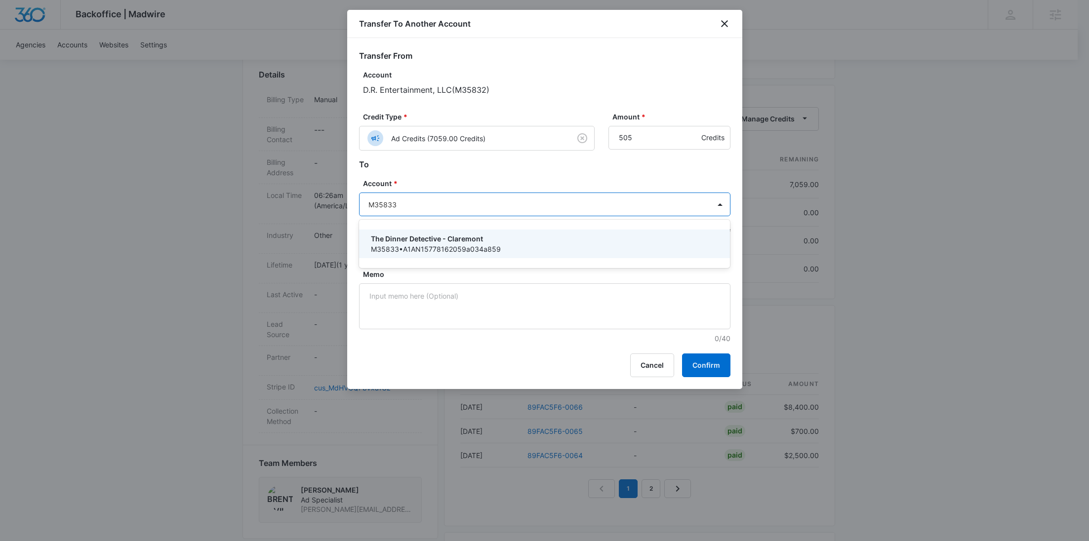
click at [460, 232] on div "The Dinner Detective - Claremont M35833 • A1AN15778162059a034a859" at bounding box center [545, 244] width 372 height 29
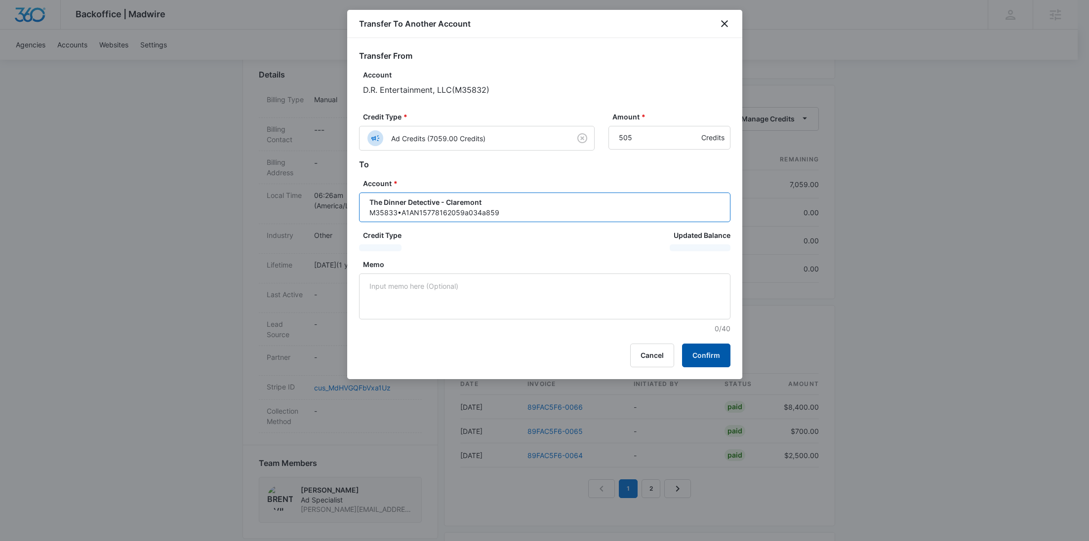
click at [721, 358] on button "Confirm" at bounding box center [706, 356] width 48 height 24
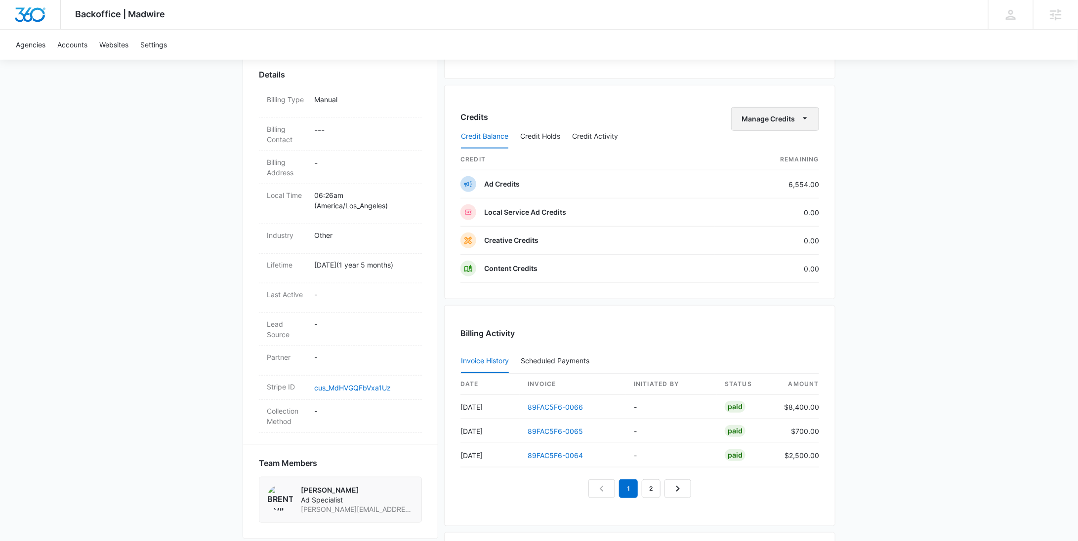
click at [783, 110] on button "Manage Credits" at bounding box center [775, 119] width 88 height 24
click at [787, 191] on div "Transfer To Another Account" at bounding box center [791, 194] width 92 height 7
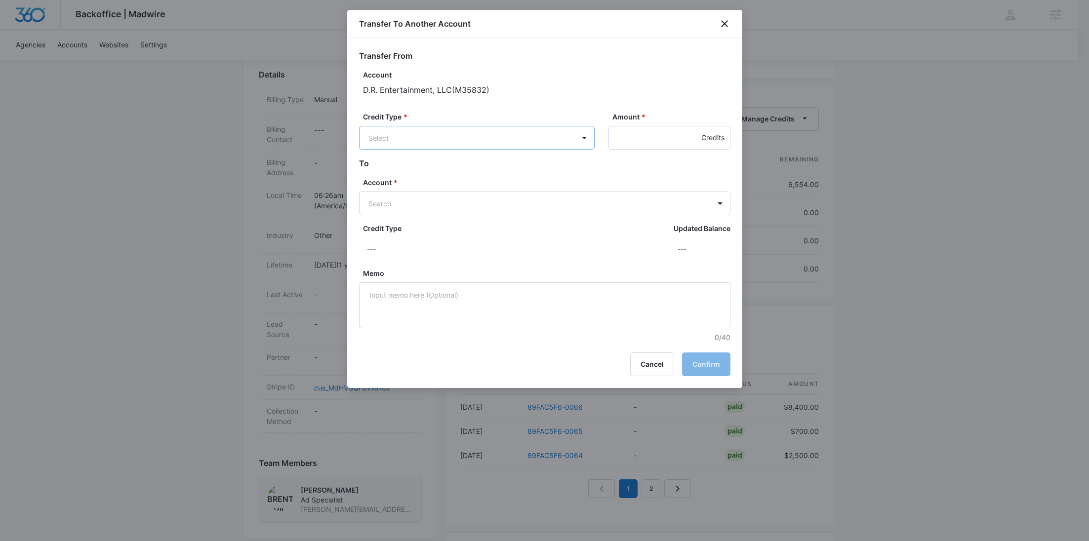
click at [483, 141] on body "Backoffice | Madwire Apps Settings RY Rochelle Young rochelle.young@madwire.com…" at bounding box center [544, 199] width 1089 height 974
click at [465, 172] on p "Ad Credits (6554.00 Credits)" at bounding box center [442, 175] width 95 height 10
click at [620, 144] on input "Amount *" at bounding box center [670, 138] width 122 height 24
type input "505"
click at [491, 217] on form "Transfer From Account D.R. Entertainment, LLC ( M35832 ) Credit Type * Ad Credi…" at bounding box center [545, 197] width 372 height 294
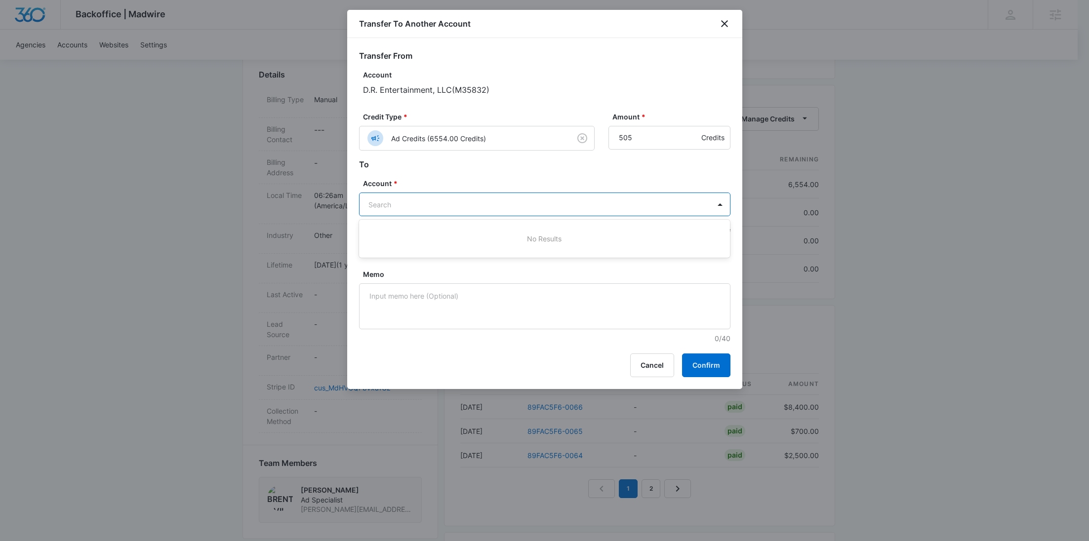
click at [489, 210] on body "Backoffice | Madwire Apps Settings RY Rochelle Young rochelle.young@madwire.com…" at bounding box center [544, 199] width 1089 height 974
paste input "M35834"
type input "M35834"
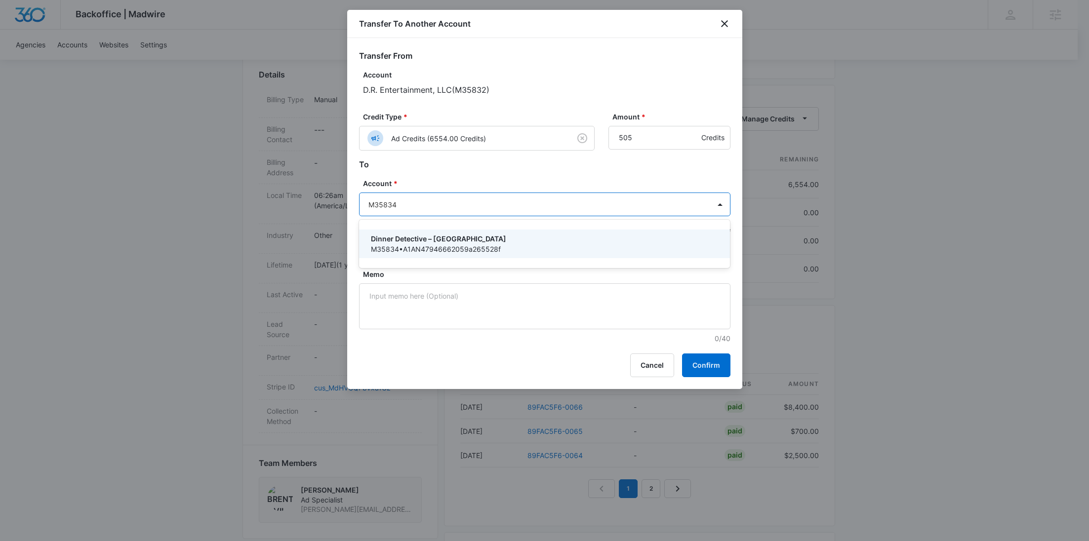
click at [490, 236] on p "Dinner Detective – Jacksonville" at bounding box center [544, 239] width 346 height 10
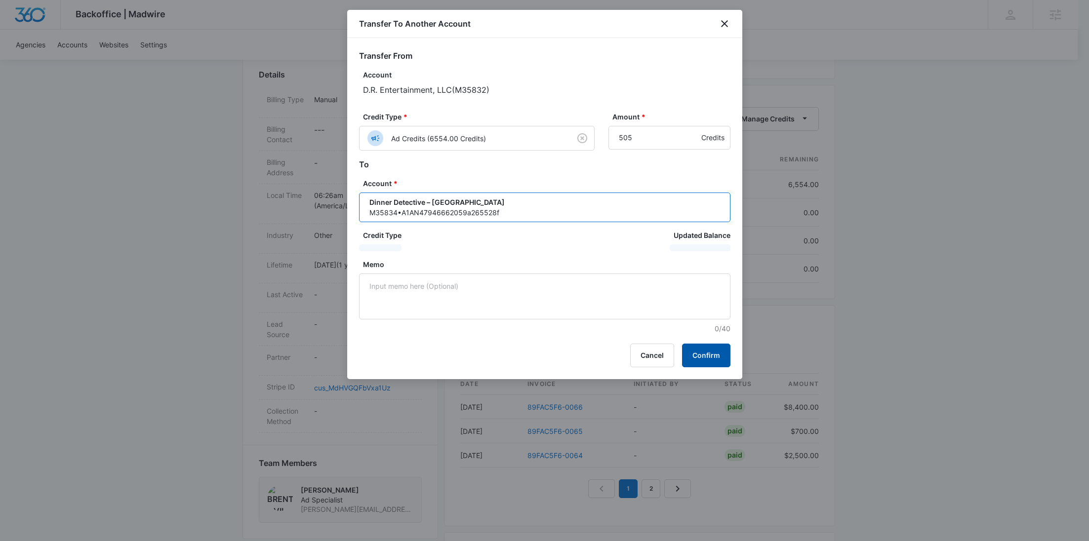
click at [699, 349] on button "Confirm" at bounding box center [706, 356] width 48 height 24
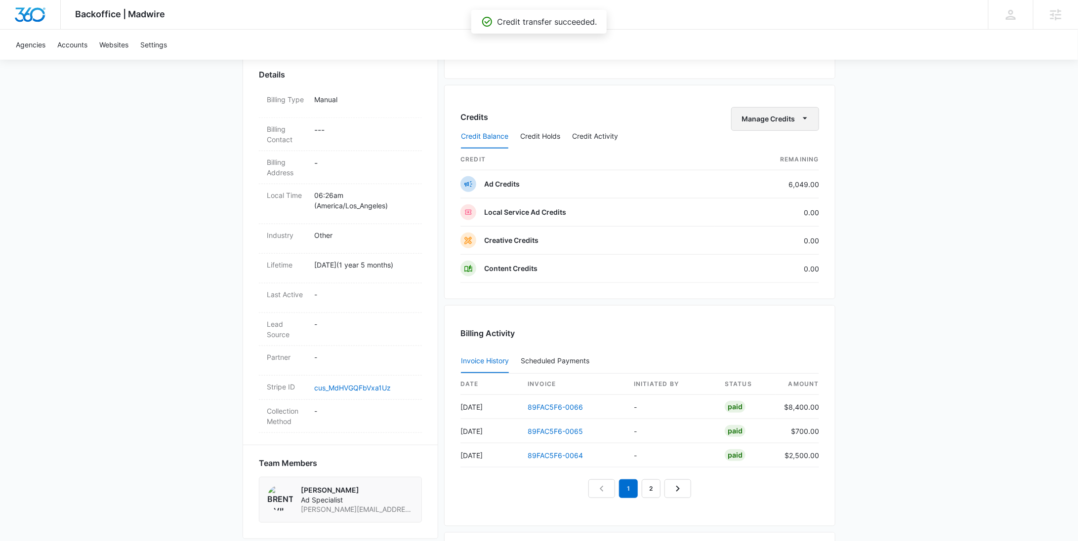
click at [788, 114] on button "Manage Credits" at bounding box center [775, 119] width 88 height 24
click at [792, 192] on div "Transfer To Another Account" at bounding box center [791, 194] width 92 height 7
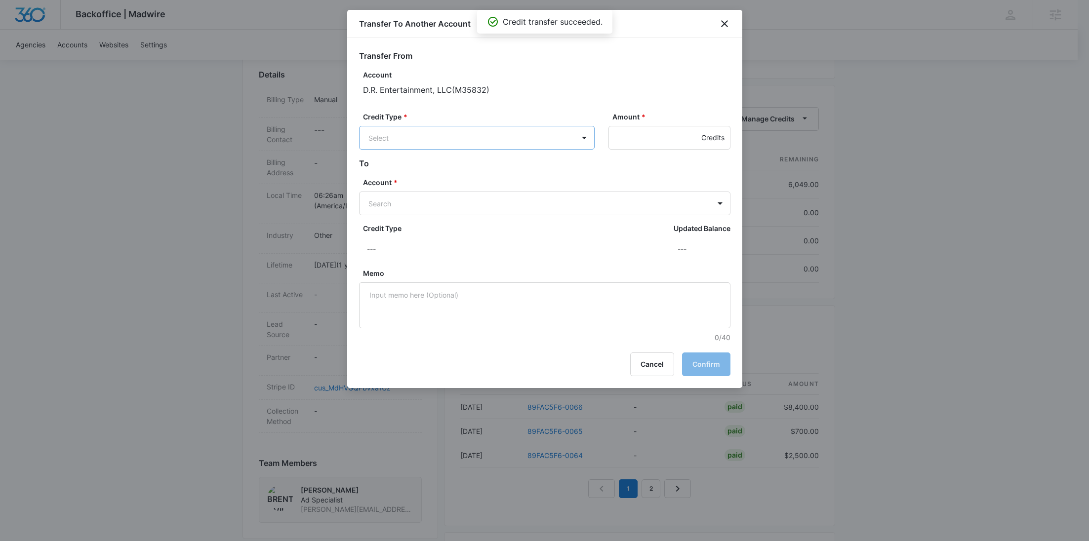
click at [516, 136] on body "Backoffice | Madwire Apps Settings RY Rochelle Young rochelle.young@madwire.com…" at bounding box center [544, 199] width 1089 height 974
click at [485, 168] on div "Ad Credits (6049.00 Credits)" at bounding box center [476, 175] width 210 height 16
click at [619, 144] on input "Amount *" at bounding box center [670, 138] width 122 height 24
type input "505"
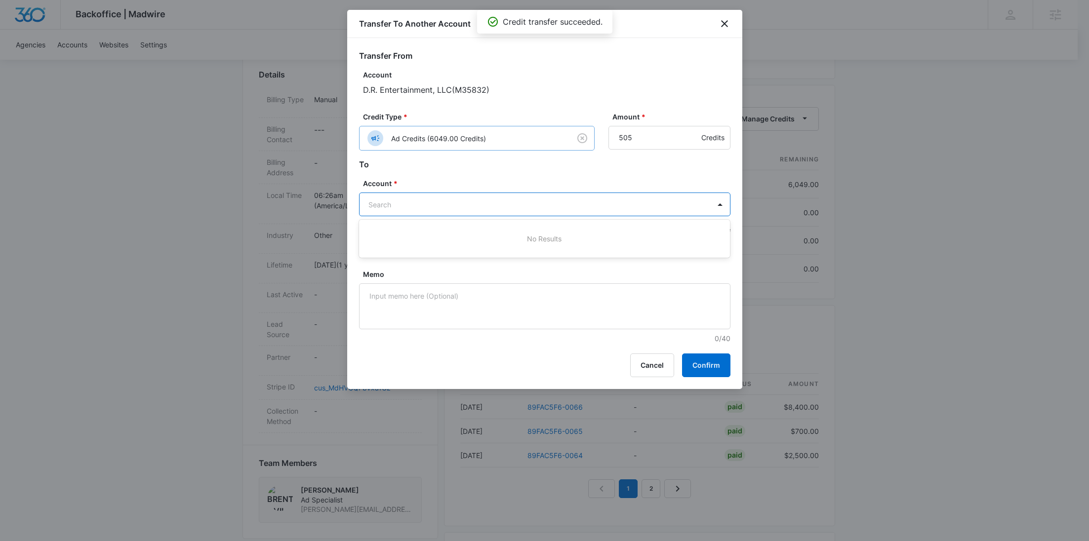
click at [492, 215] on body "Backoffice | Madwire Apps Settings RY Rochelle Young rochelle.young@madwire.com…" at bounding box center [544, 199] width 1089 height 974
paste input "M35835"
type input "M35835"
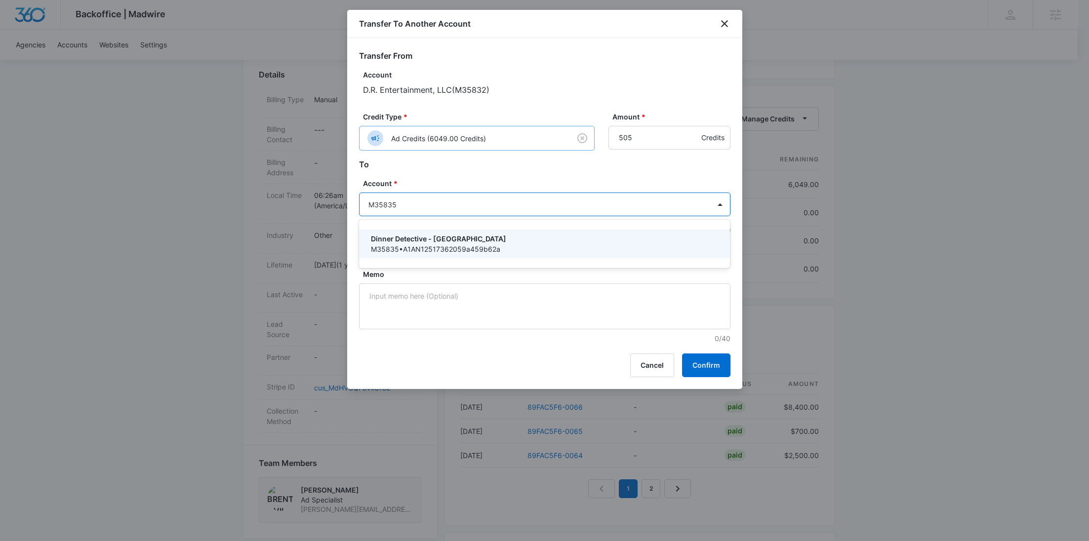
click at [477, 234] on p "Dinner Detective - New Haven" at bounding box center [544, 239] width 346 height 10
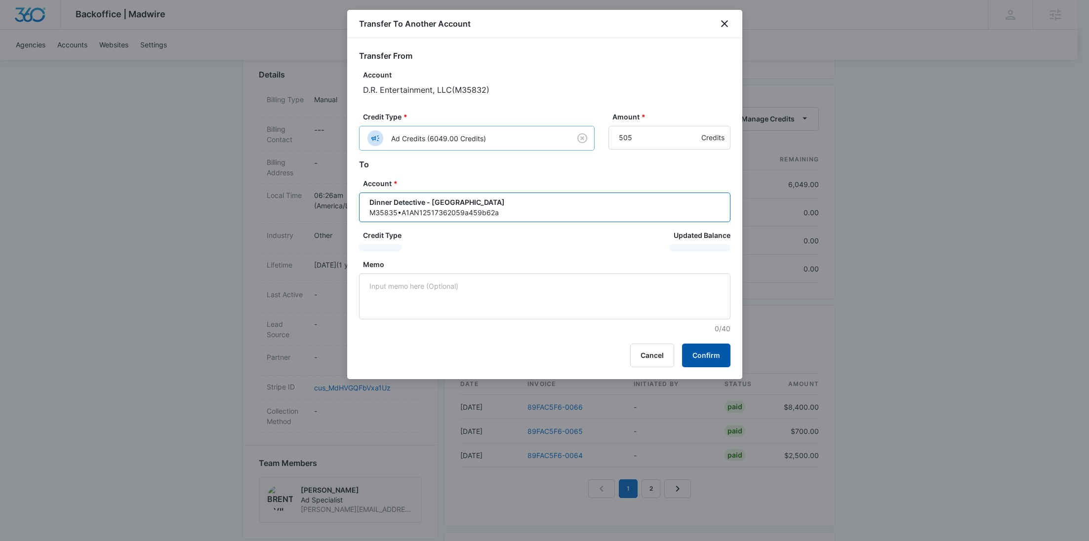
click at [721, 356] on button "Confirm" at bounding box center [706, 356] width 48 height 24
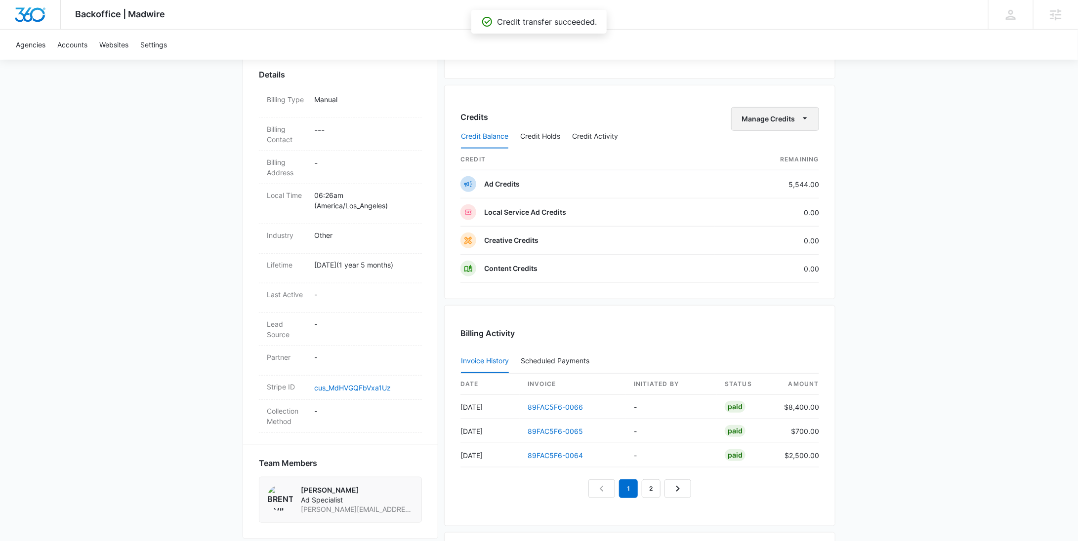
click at [789, 121] on button "Manage Credits" at bounding box center [775, 119] width 88 height 24
click at [786, 191] on div "Transfer To Another Account" at bounding box center [791, 194] width 92 height 7
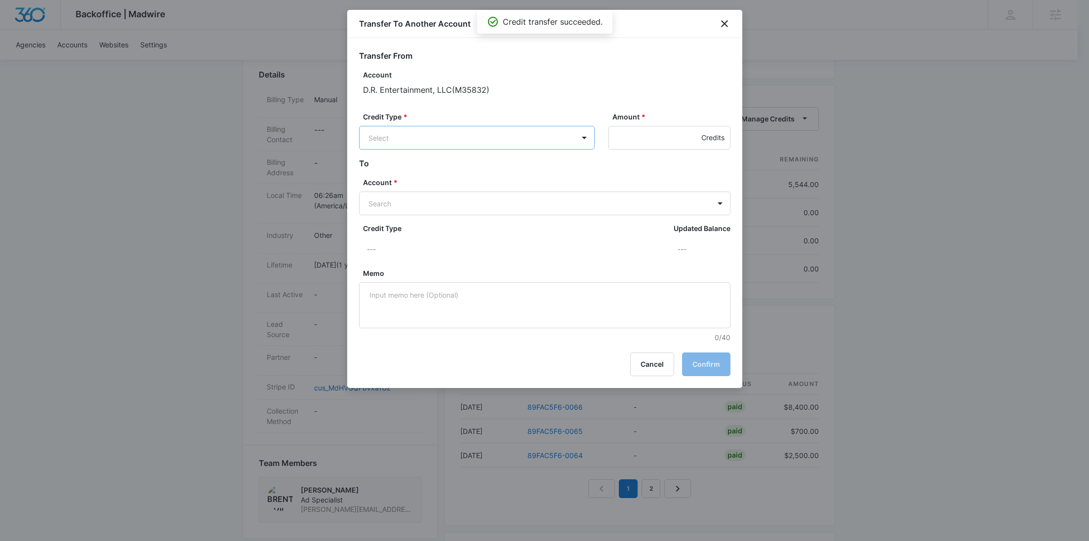
click at [482, 137] on body "Backoffice | Madwire Apps Settings RY Rochelle Young rochelle.young@madwire.com…" at bounding box center [544, 199] width 1089 height 974
click at [476, 183] on div "Ad Credits (5544.00 Credits)" at bounding box center [476, 175] width 210 height 16
click at [635, 147] on input "Amount *" at bounding box center [670, 138] width 122 height 24
type input "505"
click at [498, 215] on div "Search" at bounding box center [545, 205] width 372 height 24
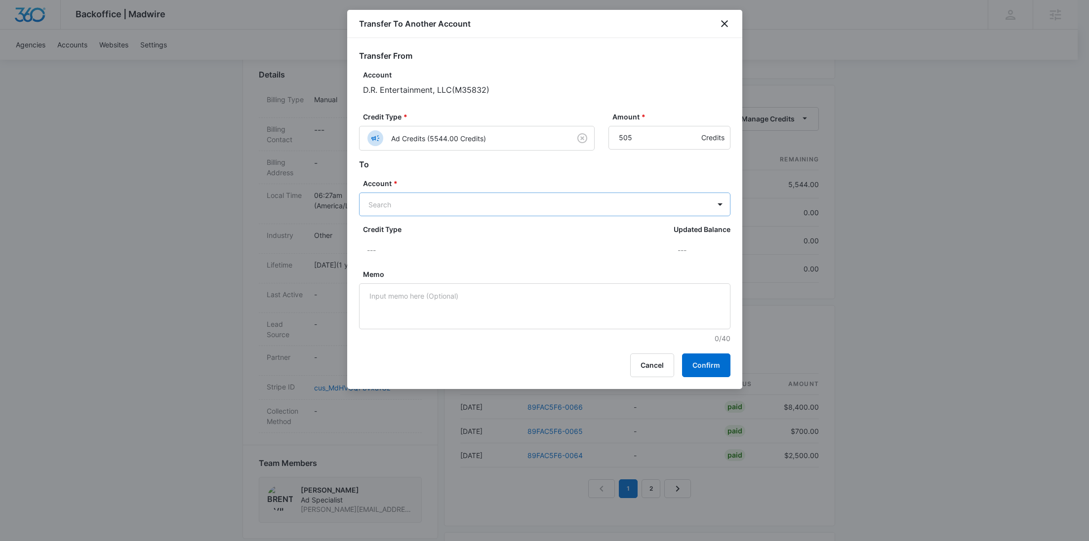
click at [495, 208] on body "Backoffice | Madwire Apps Settings RY Rochelle Young rochelle.young@madwire.com…" at bounding box center [544, 199] width 1089 height 974
paste input "M35836"
type input "M35836"
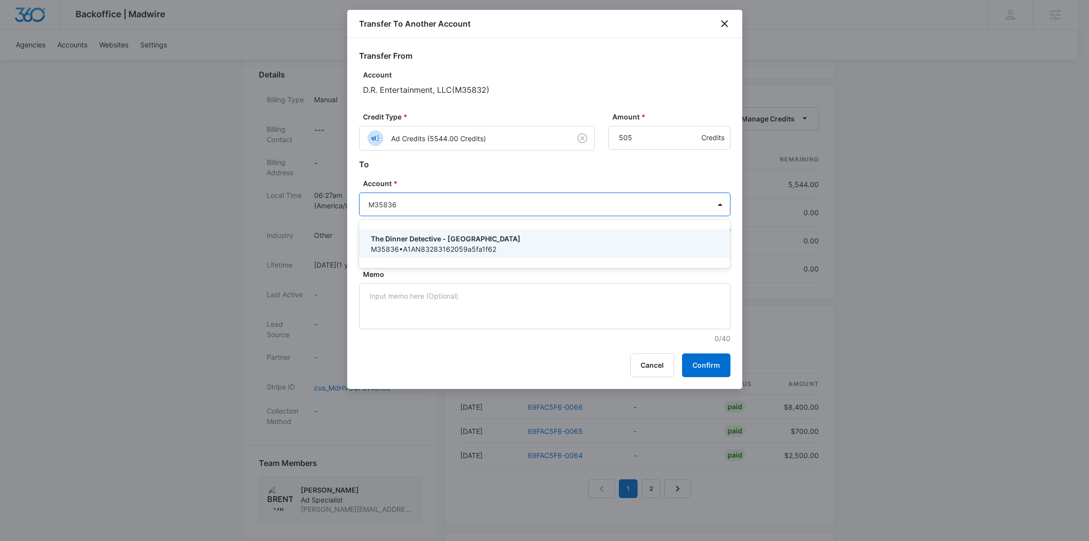
click at [442, 238] on p "The Dinner Detective - Providence" at bounding box center [544, 239] width 346 height 10
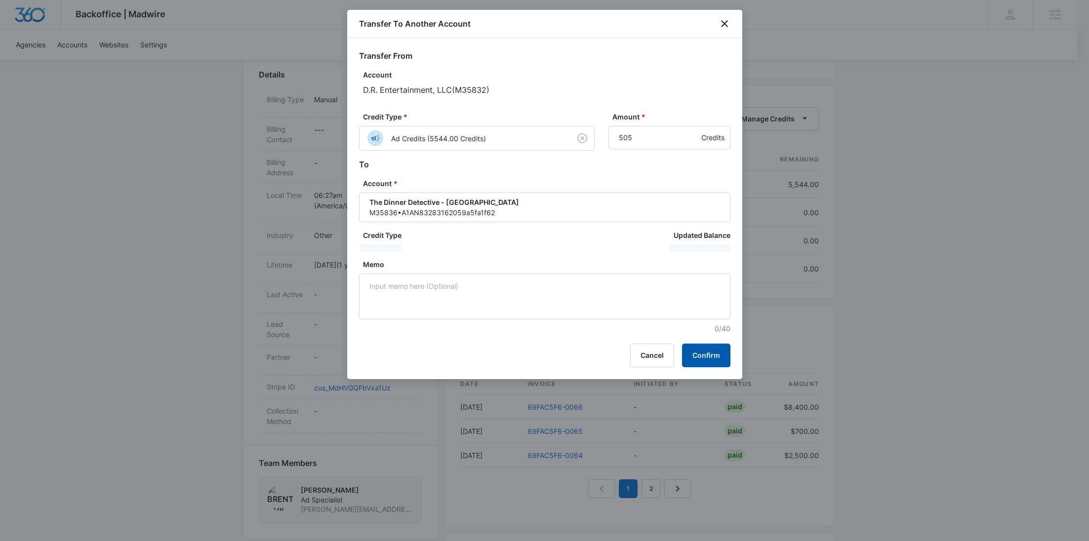
drag, startPoint x: 699, startPoint y: 353, endPoint x: 697, endPoint y: 358, distance: 5.6
click at [699, 353] on button "Confirm" at bounding box center [706, 356] width 48 height 24
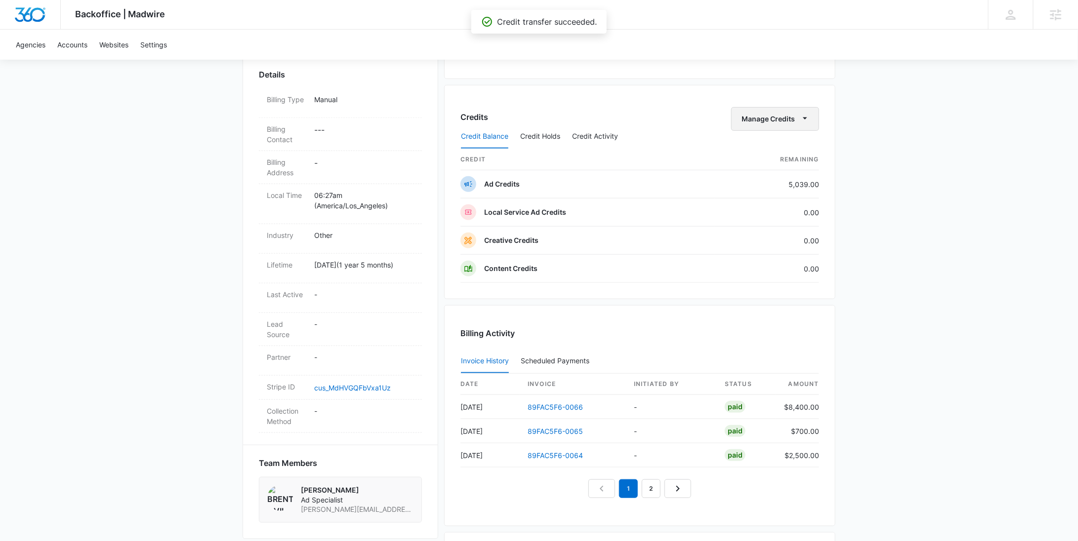
click at [770, 116] on button "Manage Credits" at bounding box center [775, 119] width 88 height 24
click at [785, 191] on div "Transfer To Another Account" at bounding box center [791, 194] width 92 height 7
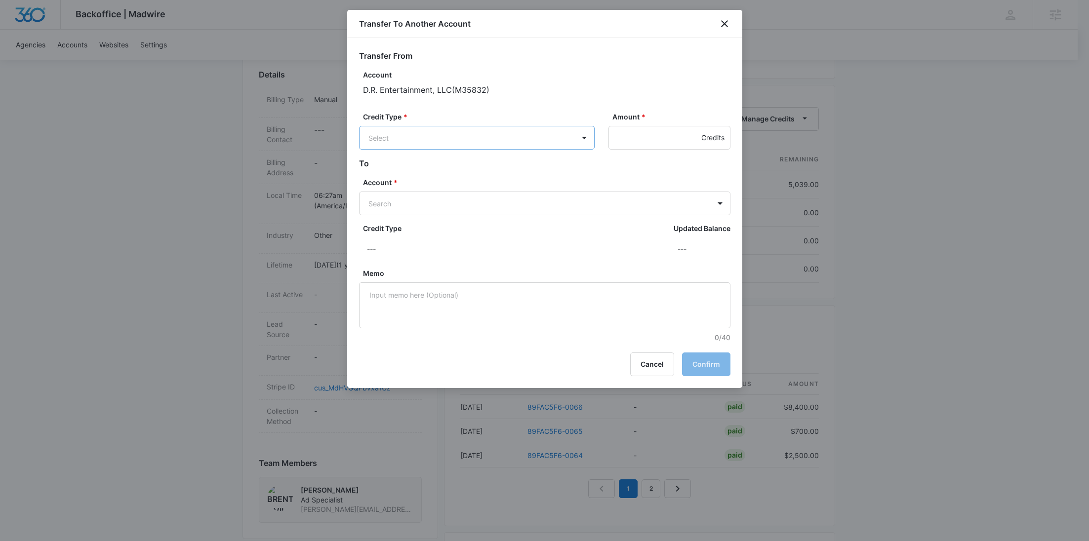
click at [484, 131] on body "Backoffice | Madwire Apps Settings RY Rochelle Young rochelle.young@madwire.com…" at bounding box center [544, 199] width 1089 height 974
click at [486, 183] on div "Ad Credits (5039.00 Credits)" at bounding box center [477, 176] width 236 height 24
click at [620, 141] on input "Amount *" at bounding box center [670, 138] width 122 height 24
type input "505"
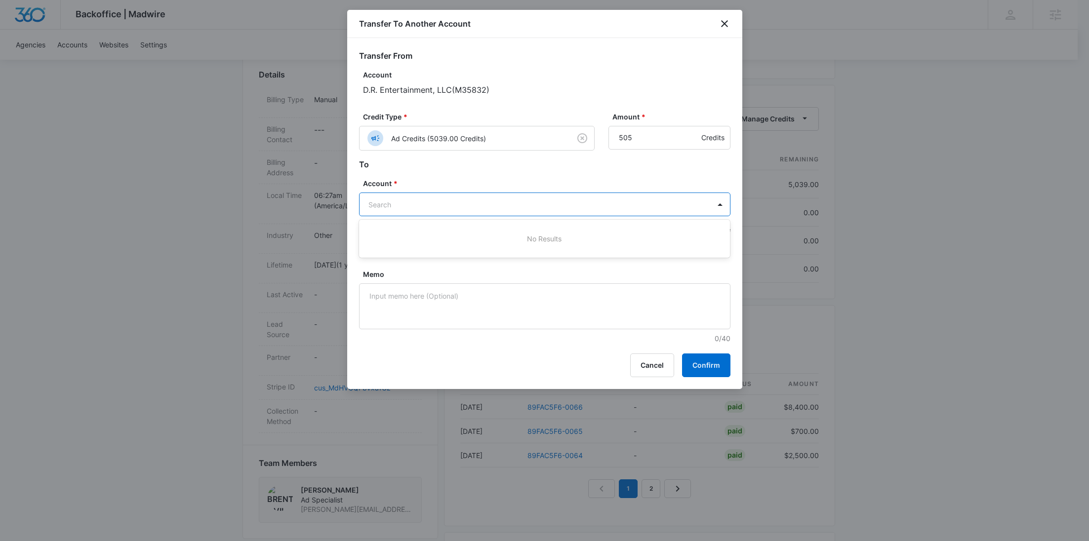
click at [460, 204] on body "Backoffice | Madwire Apps Settings RY Rochelle Young rochelle.young@madwire.com…" at bounding box center [544, 199] width 1089 height 974
paste input "M35837"
type input "M35837"
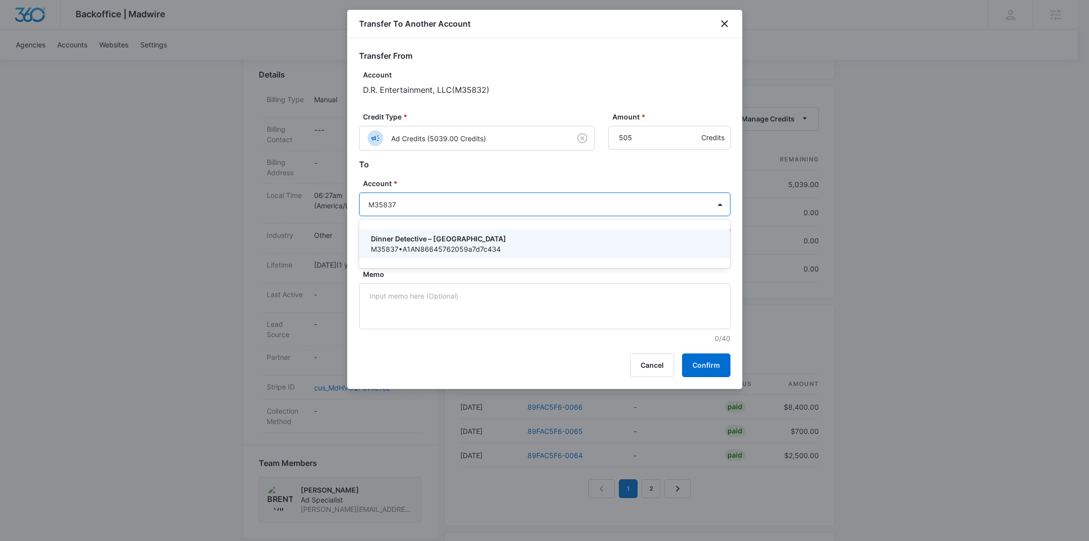
click at [465, 233] on div "Dinner Detective – Boston M35837 • A1AN86645762059a7d7c434" at bounding box center [545, 244] width 372 height 29
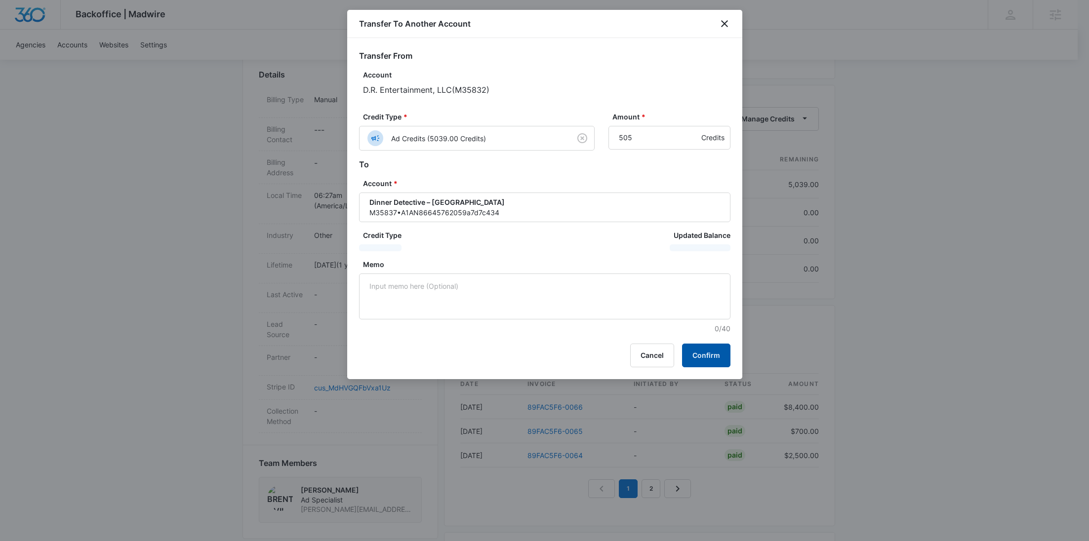
click at [704, 357] on button "Confirm" at bounding box center [706, 356] width 48 height 24
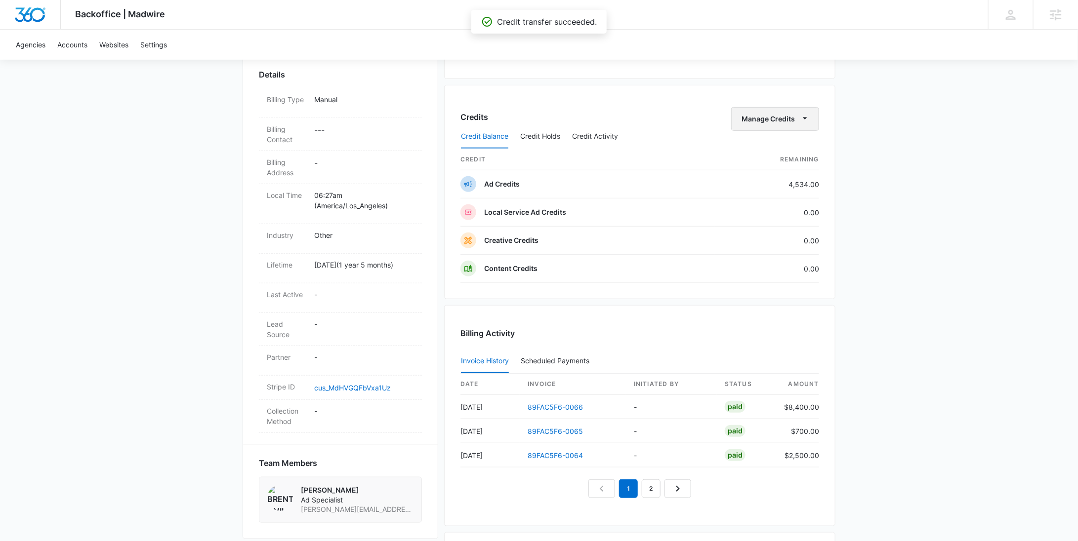
click at [752, 120] on button "Manage Credits" at bounding box center [775, 119] width 88 height 24
click at [770, 193] on div "Transfer To Another Account" at bounding box center [791, 194] width 92 height 7
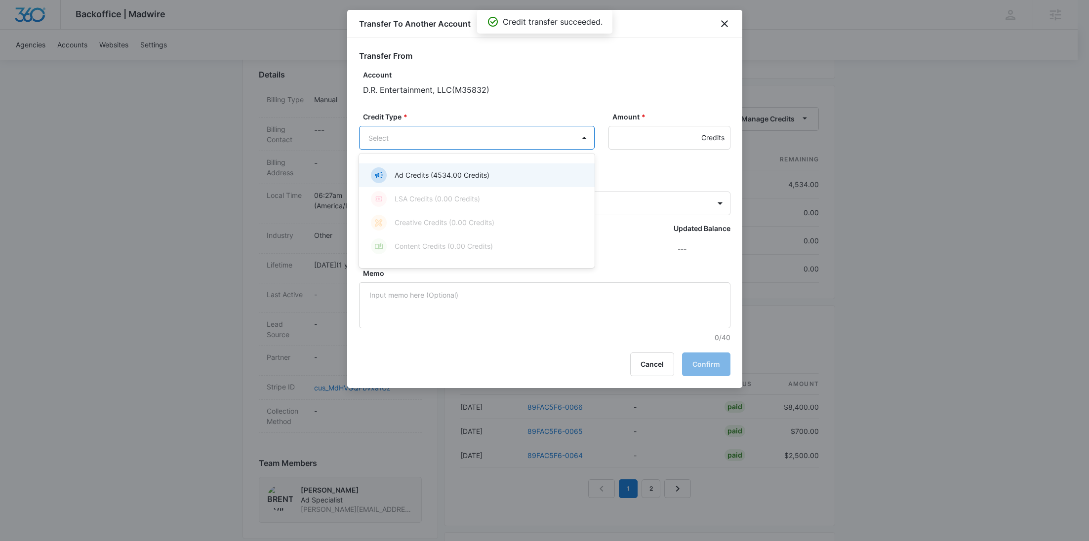
click at [496, 132] on body "Backoffice | Madwire Apps Settings RY Rochelle Young rochelle.young@madwire.com…" at bounding box center [544, 199] width 1089 height 974
click at [460, 172] on p "Ad Credits (4534.00 Credits)" at bounding box center [442, 175] width 95 height 10
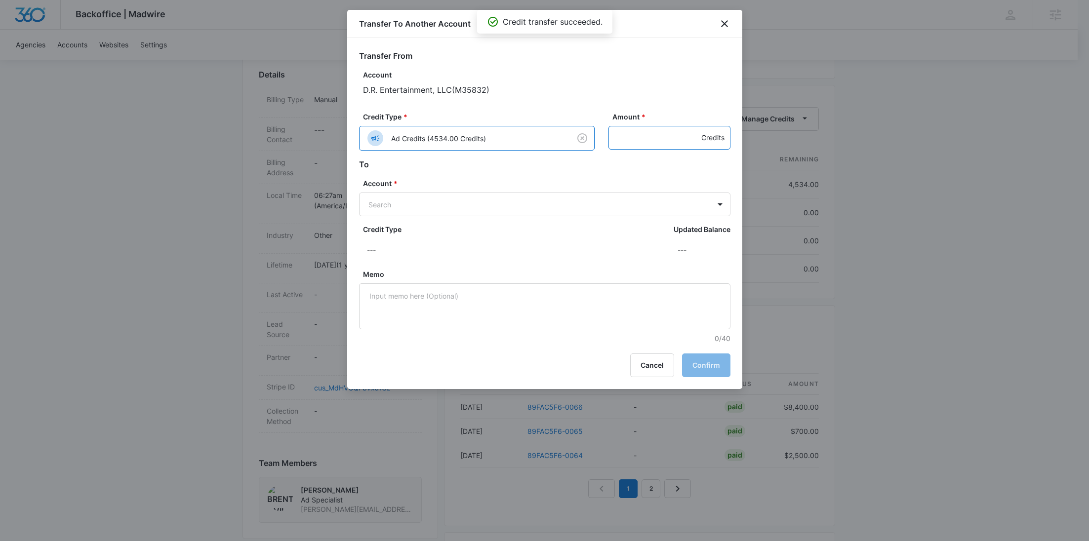
click at [628, 136] on input "Amount *" at bounding box center [670, 138] width 122 height 24
type input "505"
click at [551, 201] on body "Backoffice | Madwire Apps Settings RY Rochelle Young rochelle.young@madwire.com…" at bounding box center [544, 199] width 1089 height 974
paste input "M35838"
type input "M35838"
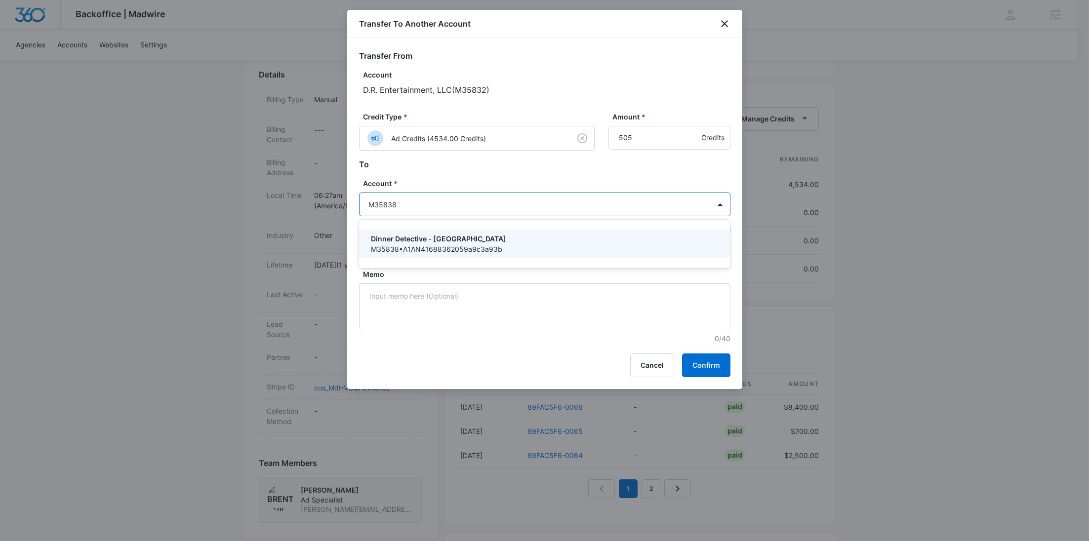
click at [510, 236] on p "Dinner Detective - Worcester" at bounding box center [544, 239] width 346 height 10
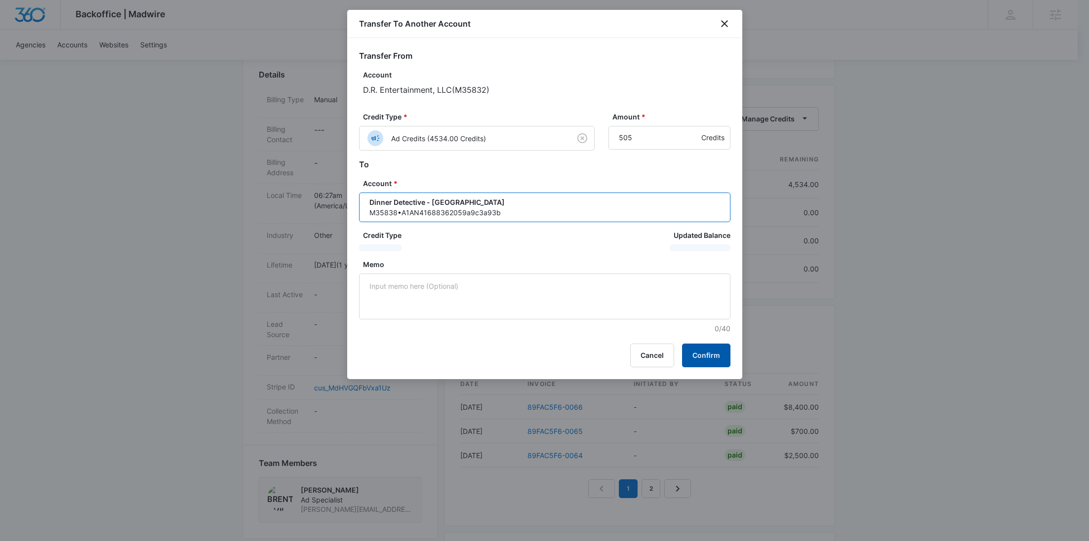
click at [711, 361] on button "Confirm" at bounding box center [706, 356] width 48 height 24
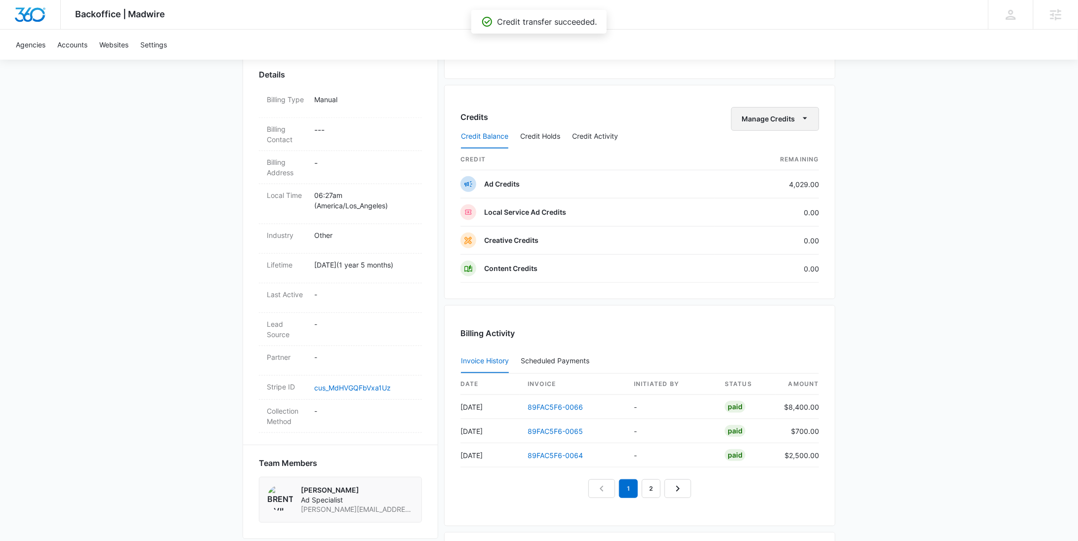
click at [774, 120] on button "Manage Credits" at bounding box center [775, 119] width 88 height 24
click at [783, 192] on div "Transfer To Another Account" at bounding box center [791, 194] width 92 height 7
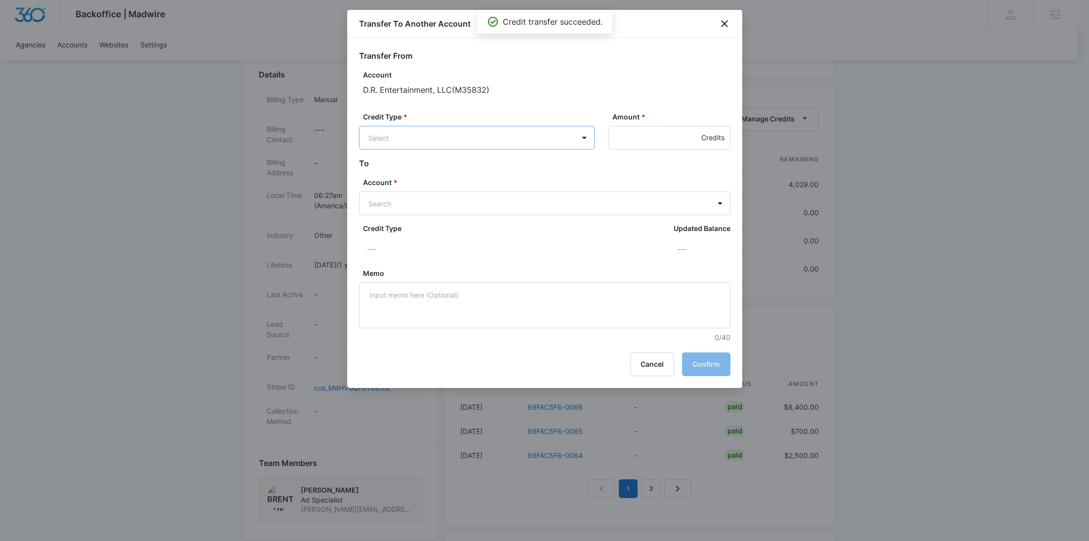
click at [520, 135] on body "Backoffice | Madwire Apps Settings RY Rochelle Young rochelle.young@madwire.com…" at bounding box center [544, 199] width 1089 height 974
click at [483, 168] on div "Ad Credits (4029.00 Credits)" at bounding box center [476, 175] width 210 height 16
click at [624, 145] on input "Amount *" at bounding box center [670, 138] width 122 height 24
type input "505"
click at [548, 196] on body "Backoffice | Madwire Apps Settings RY Rochelle Young rochelle.young@madwire.com…" at bounding box center [544, 199] width 1089 height 974
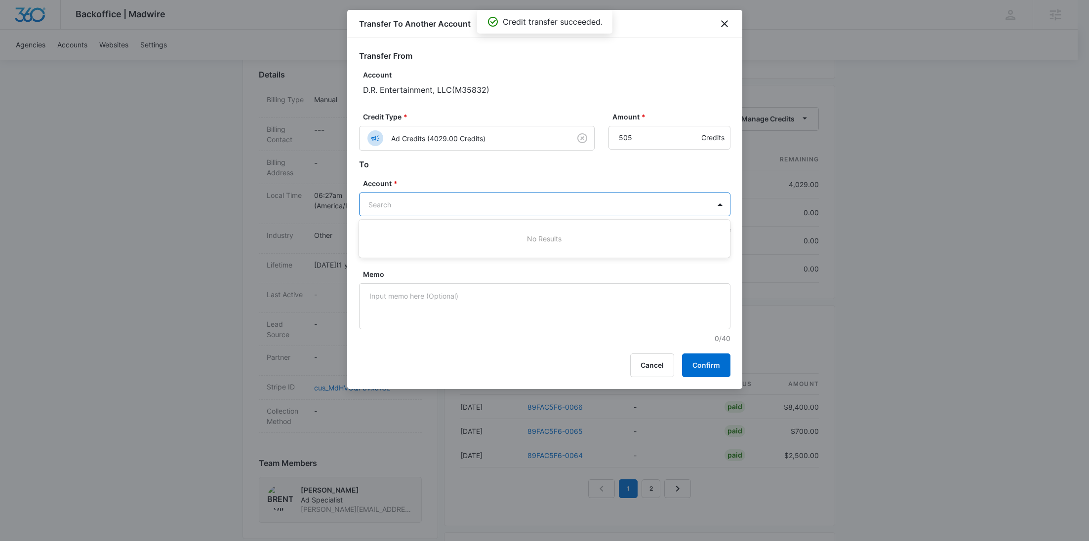
paste input "M35839"
type input "M35839"
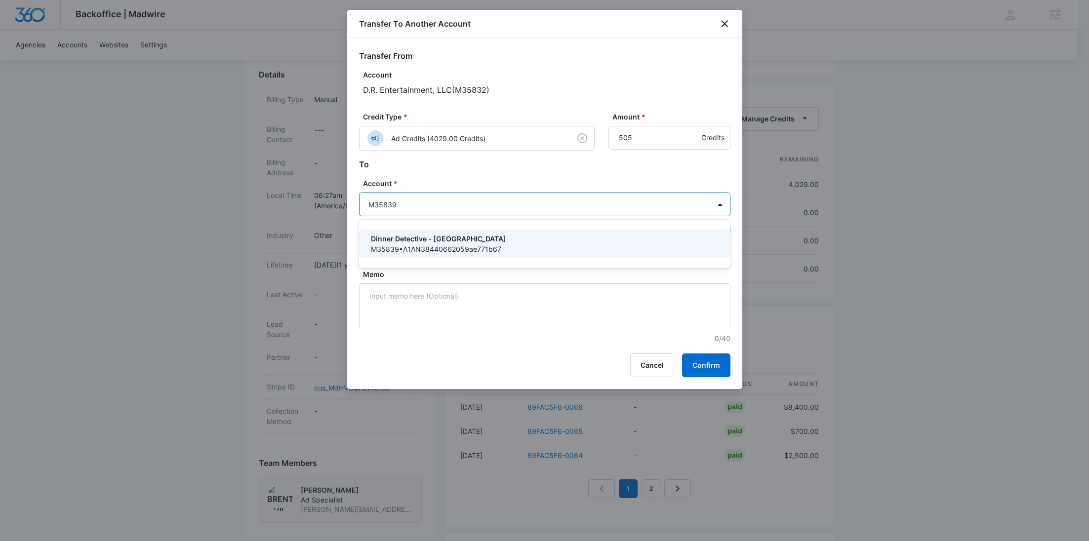
click at [515, 242] on p "Dinner Detective - Buffalo" at bounding box center [544, 239] width 346 height 10
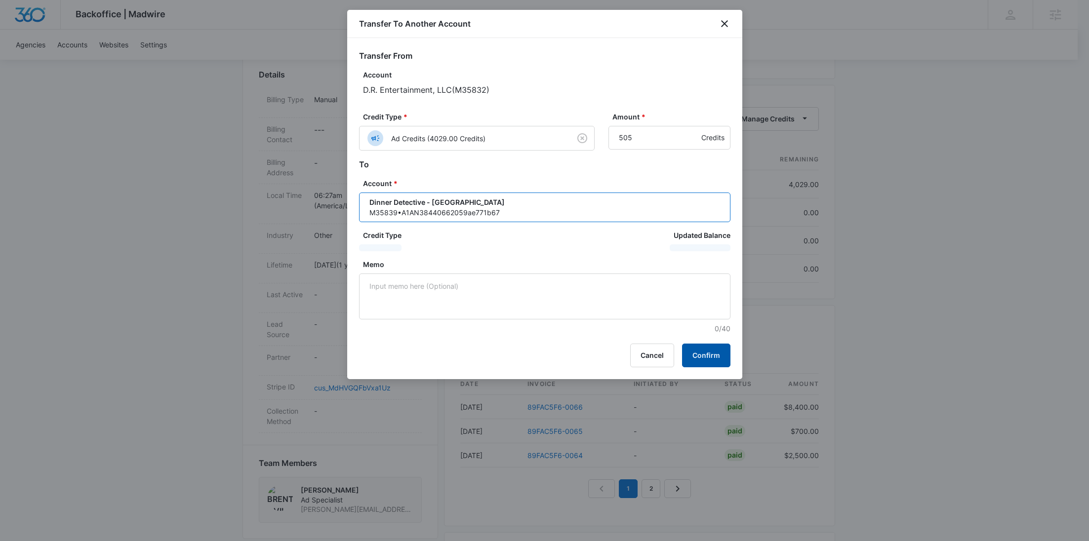
click at [725, 357] on button "Confirm" at bounding box center [706, 356] width 48 height 24
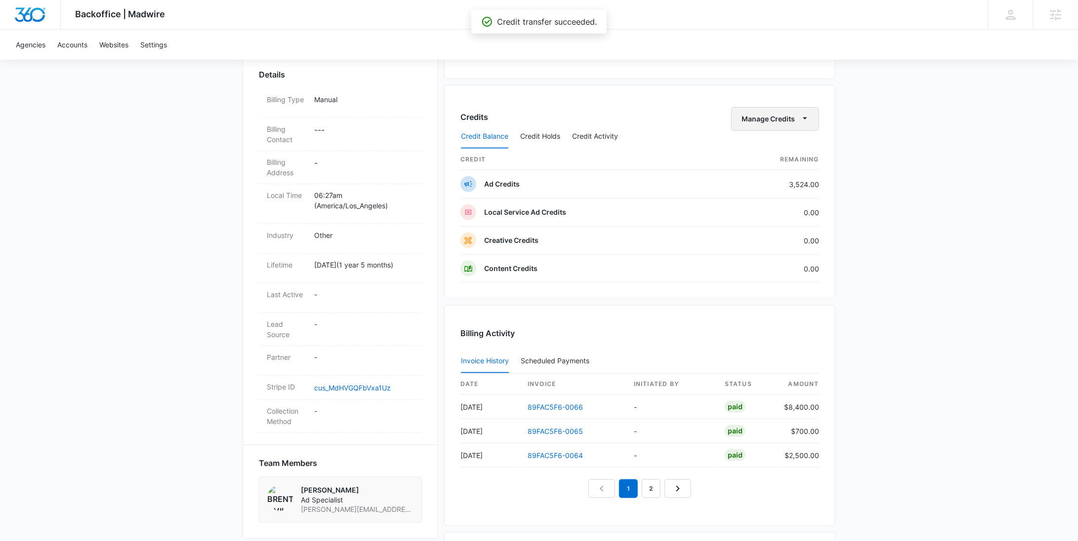
click at [781, 116] on button "Manage Credits" at bounding box center [775, 119] width 88 height 24
click at [790, 191] on div "Transfer To Another Account" at bounding box center [791, 194] width 92 height 7
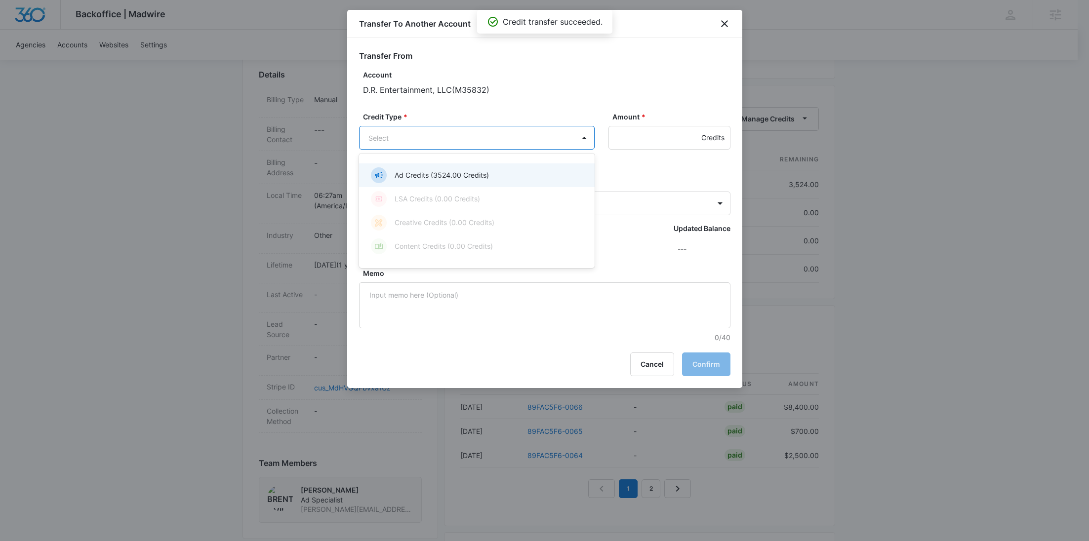
click at [518, 136] on body "Backoffice | Madwire Apps Settings RY Rochelle Young rochelle.young@madwire.com…" at bounding box center [544, 199] width 1089 height 974
click at [506, 170] on div "Ad Credits (3524.00 Credits)" at bounding box center [476, 175] width 210 height 16
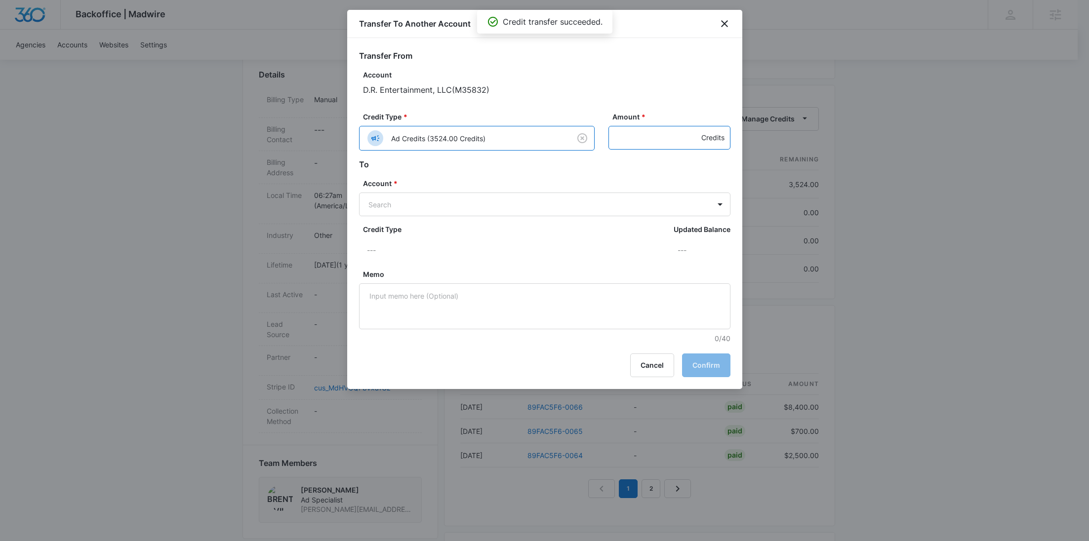
click at [632, 136] on input "Amount *" at bounding box center [670, 138] width 122 height 24
type input "505"
click at [487, 209] on body "Backoffice | Madwire Apps Settings RY Rochelle Young rochelle.young@madwire.com…" at bounding box center [544, 199] width 1089 height 974
paste input "M35840"
type input "M35840"
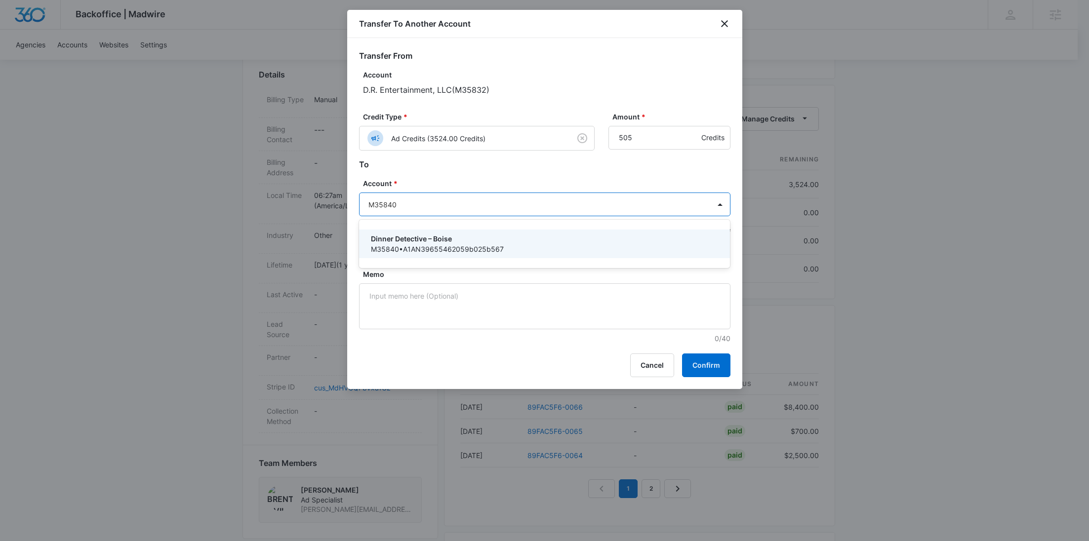
click at [491, 237] on p "Dinner Detective – Boise" at bounding box center [544, 239] width 346 height 10
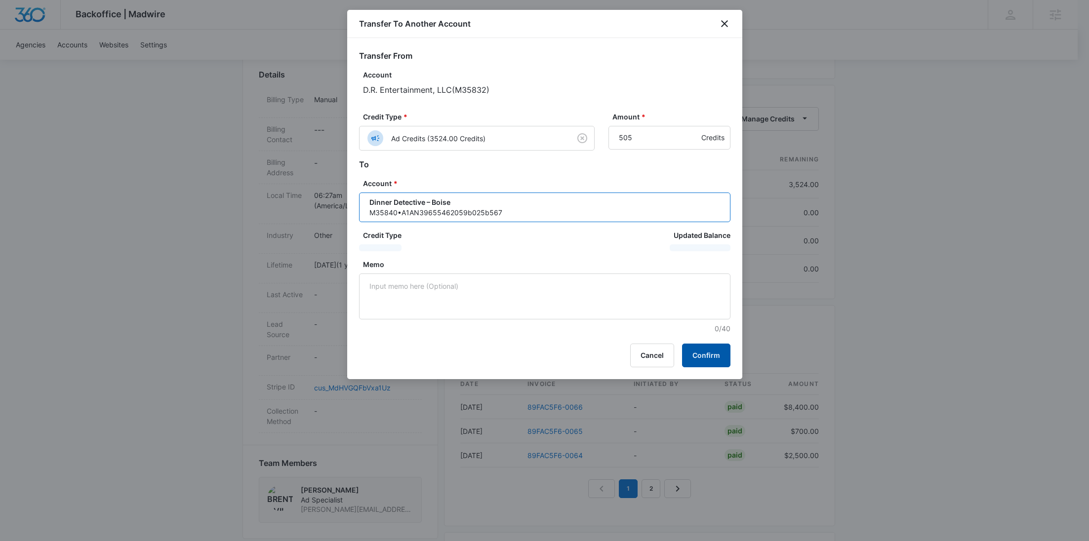
click at [702, 354] on button "Confirm" at bounding box center [706, 356] width 48 height 24
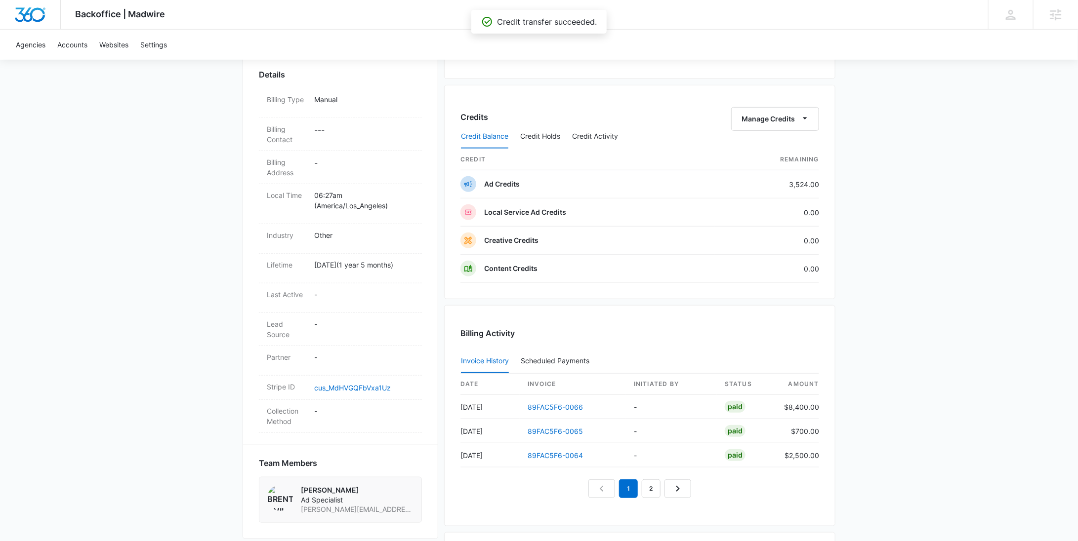
click at [788, 127] on div "Credit Balance Credit Holds Credit Activity" at bounding box center [639, 136] width 359 height 25
click at [788, 122] on button "Manage Credits" at bounding box center [775, 119] width 88 height 24
click at [787, 191] on div "Transfer To Another Account" at bounding box center [791, 194] width 92 height 7
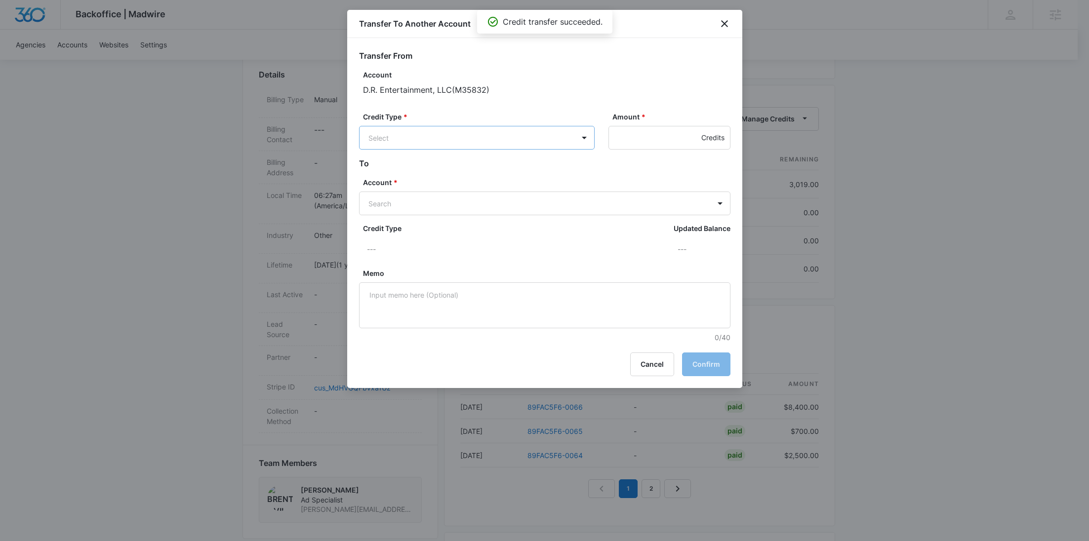
click at [505, 127] on body "Backoffice | Madwire Apps Settings RY Rochelle Young rochelle.young@madwire.com…" at bounding box center [544, 199] width 1089 height 974
click at [461, 176] on p "Ad Credits (3019.00 Credits)" at bounding box center [442, 175] width 94 height 10
click at [630, 141] on input "Amount *" at bounding box center [670, 138] width 122 height 24
type input "505"
click at [482, 218] on form "Transfer From Account D.R. Entertainment, LLC ( M35832 ) Credit Type * Ad Credi…" at bounding box center [545, 197] width 372 height 294
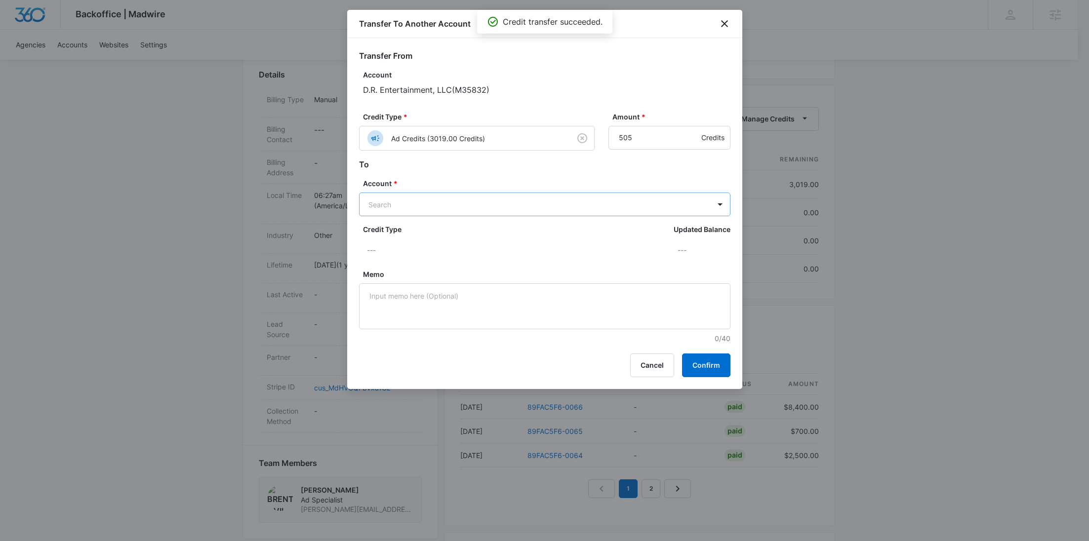
click at [481, 214] on body "Backoffice | Madwire Apps Settings RY Rochelle Young rochelle.young@madwire.com…" at bounding box center [544, 199] width 1089 height 974
paste input "M38356"
type input "M38356"
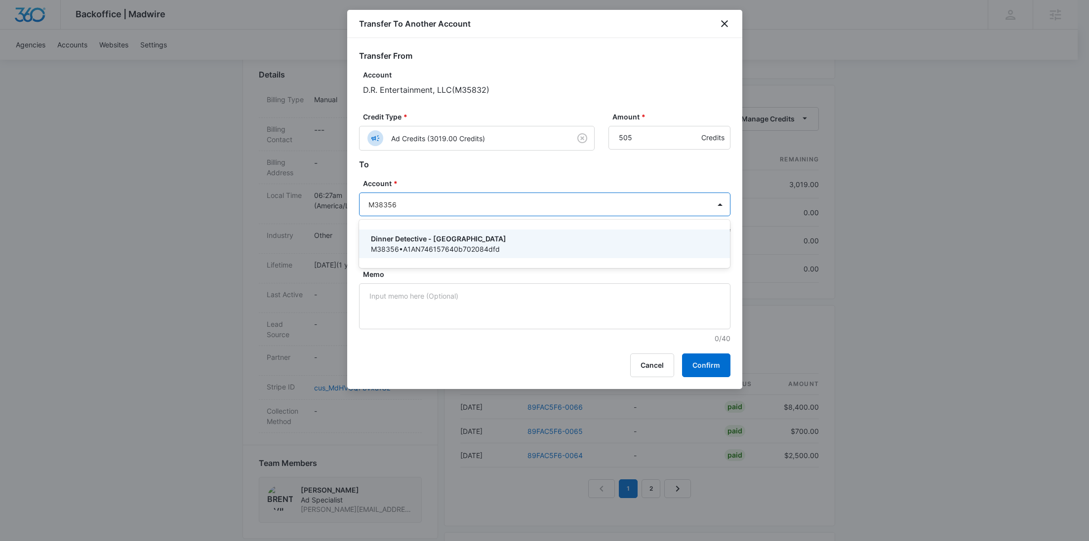
click at [475, 235] on p "Dinner Detective - Albany" at bounding box center [544, 239] width 346 height 10
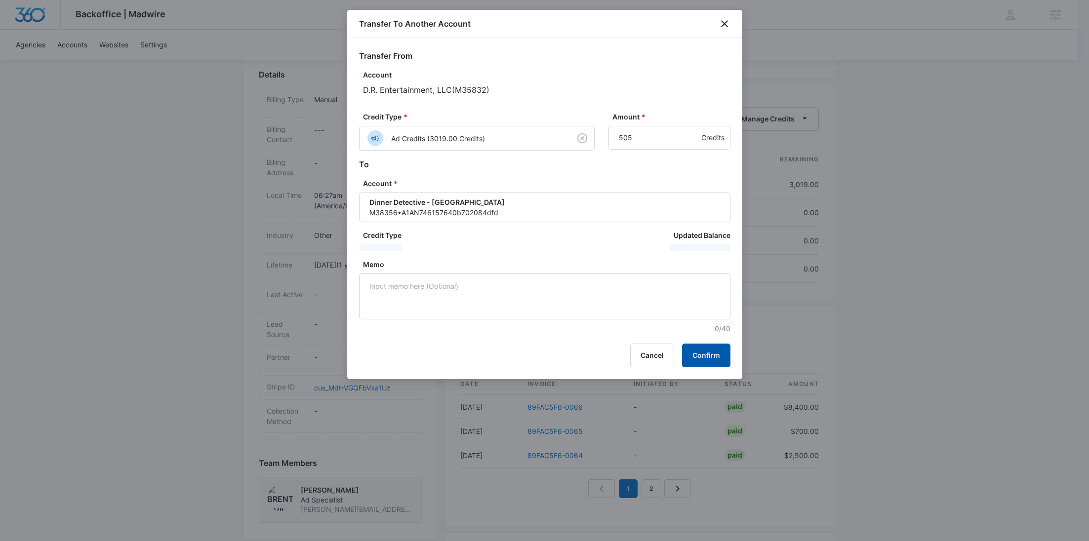
click at [704, 352] on button "Confirm" at bounding box center [706, 356] width 48 height 24
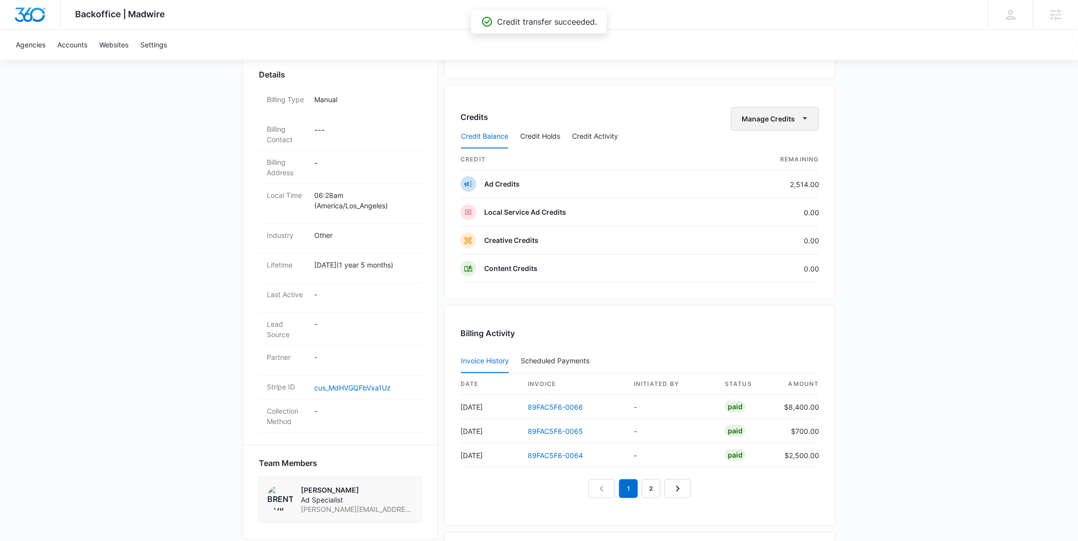
click at [785, 120] on button "Manage Credits" at bounding box center [775, 119] width 88 height 24
click at [790, 193] on div "Transfer To Another Account" at bounding box center [791, 194] width 92 height 7
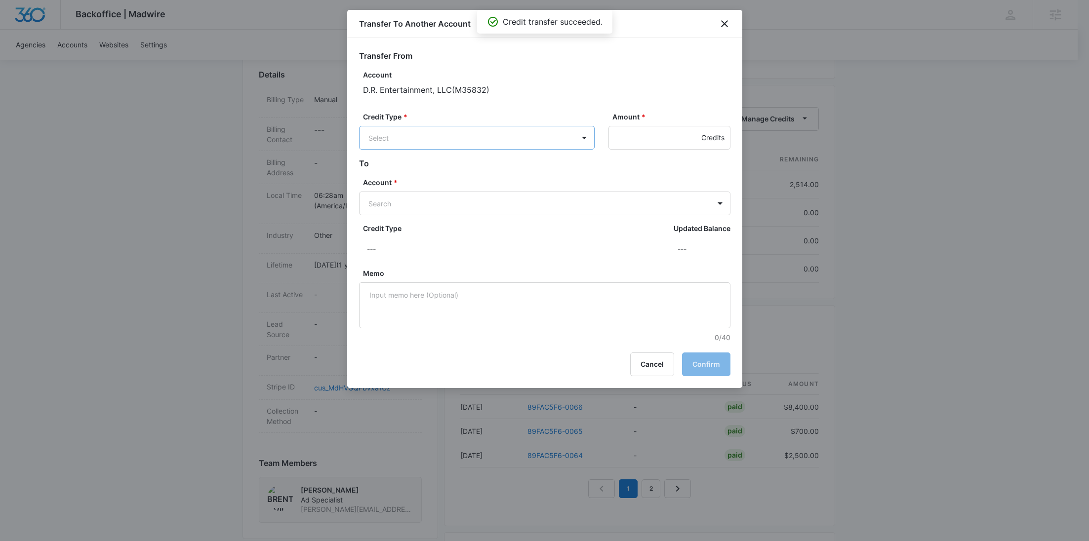
click at [551, 140] on body "Backoffice | Madwire Apps Settings RY Rochelle Young rochelle.young@madwire.com…" at bounding box center [544, 199] width 1089 height 974
click at [498, 180] on div "Ad Credits (2514.00 Credits)" at bounding box center [476, 175] width 210 height 16
click at [614, 138] on input "Amount *" at bounding box center [670, 138] width 122 height 24
type input "505"
click at [516, 199] on body "Backoffice | Madwire Apps Settings RY Rochelle Young rochelle.young@madwire.com…" at bounding box center [544, 199] width 1089 height 974
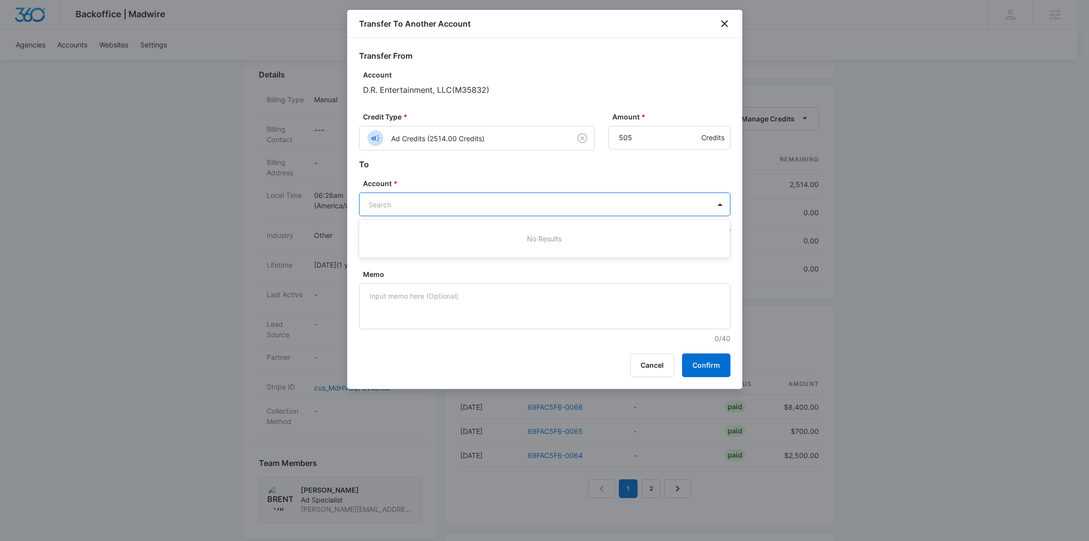
paste input "M39137"
type input "M39137"
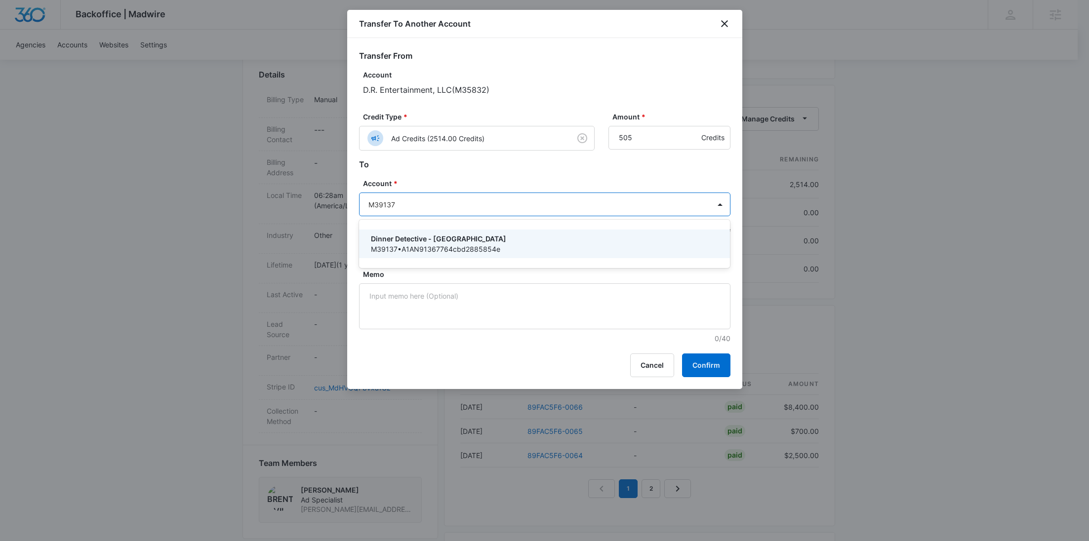
click at [470, 238] on p "Dinner Detective - Syracuse" at bounding box center [544, 239] width 346 height 10
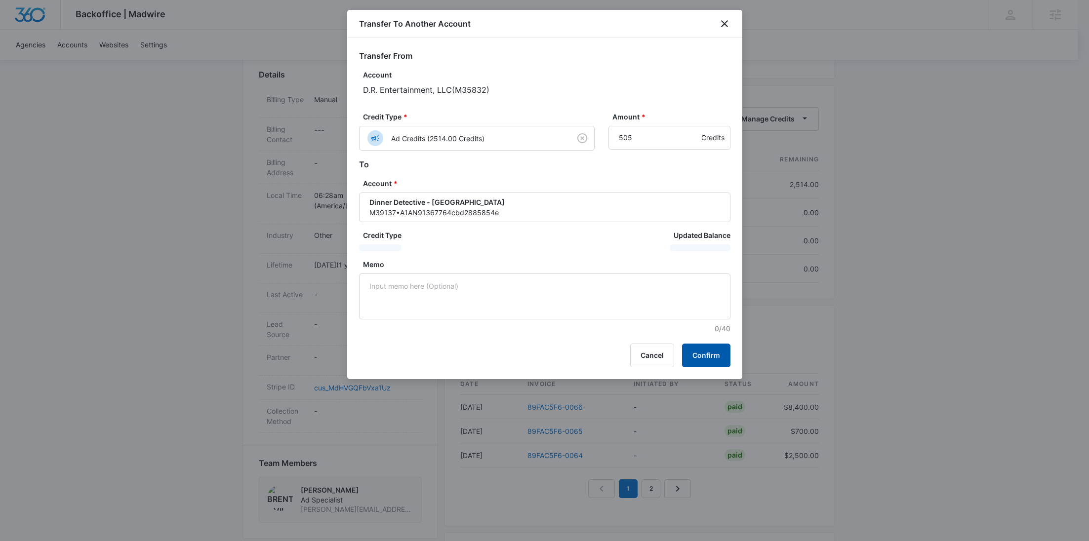
click at [708, 359] on button "Confirm" at bounding box center [706, 356] width 48 height 24
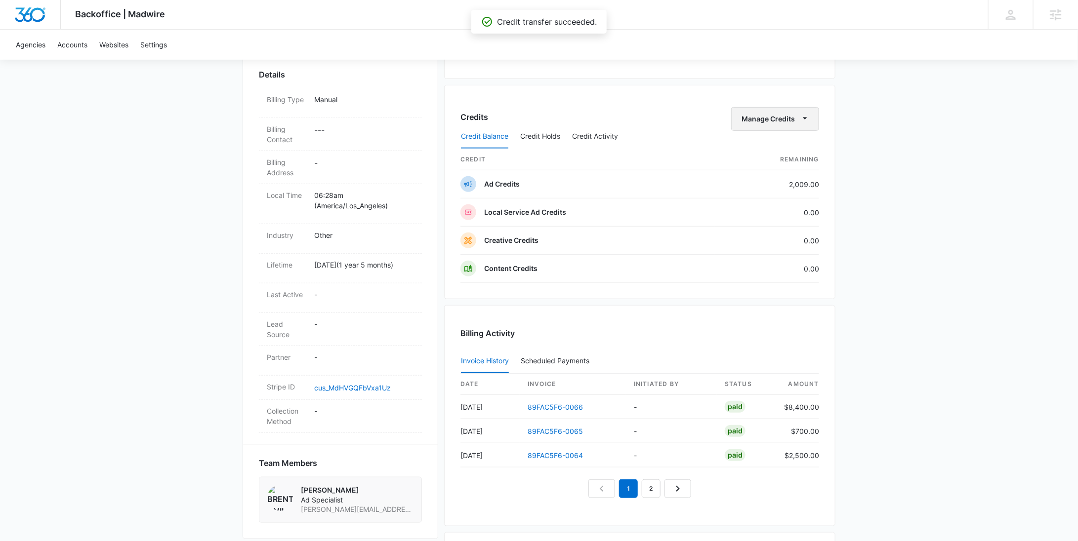
click at [766, 121] on button "Manage Credits" at bounding box center [775, 119] width 88 height 24
click at [773, 192] on div "Transfer To Another Account" at bounding box center [791, 194] width 92 height 7
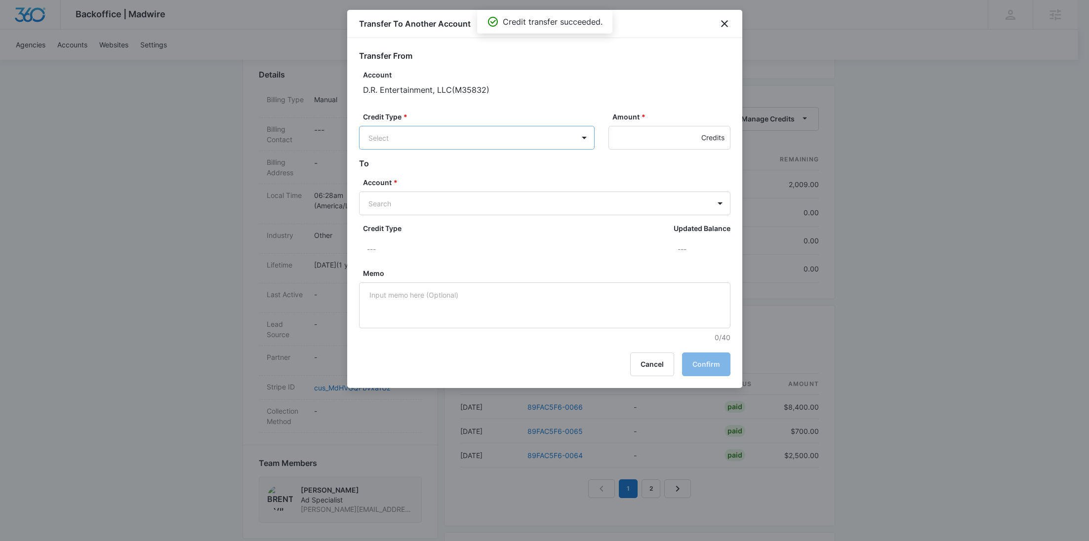
click at [484, 133] on body "Backoffice | Madwire Apps Settings RY Rochelle Young rochelle.young@madwire.com…" at bounding box center [544, 199] width 1089 height 974
click at [472, 170] on p "Ad Credits (2009.00 Credits)" at bounding box center [442, 175] width 94 height 10
click at [657, 144] on input "Amount *" at bounding box center [670, 138] width 122 height 24
type input "505"
click at [542, 212] on body "Backoffice | Madwire Apps Settings RY Rochelle Young rochelle.young@madwire.com…" at bounding box center [544, 199] width 1089 height 974
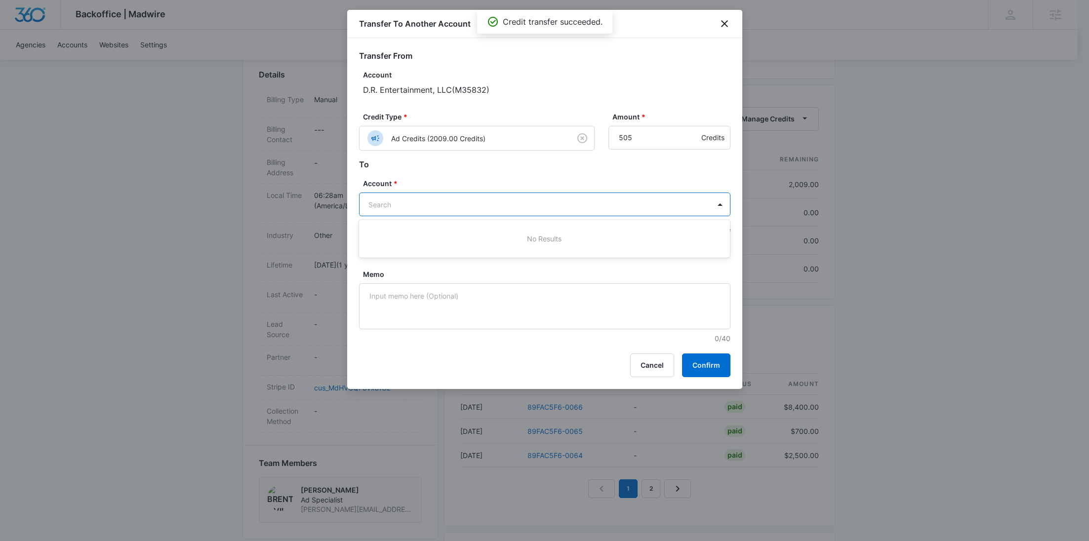
paste input "M45424"
type input "M45424"
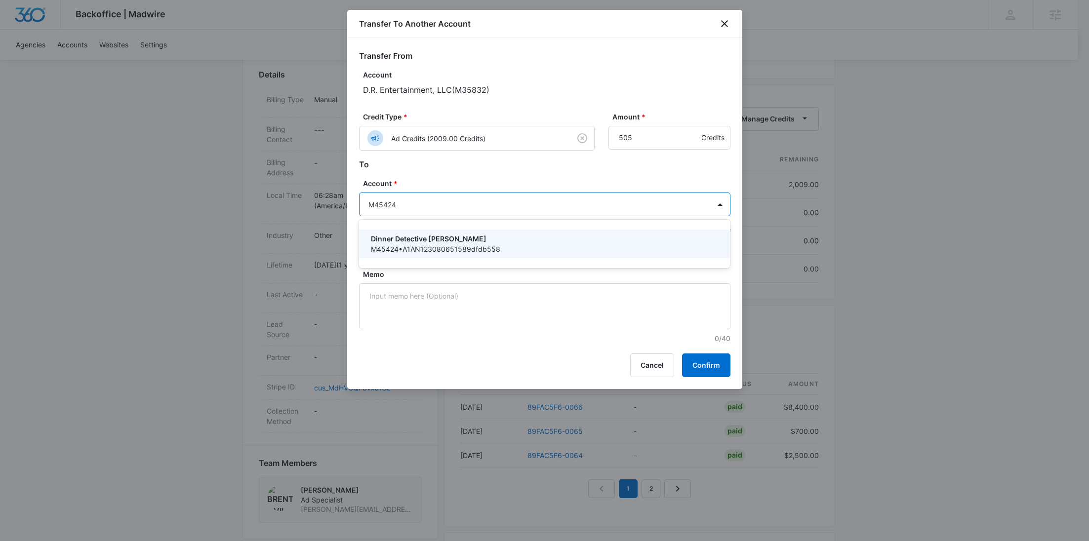
click at [541, 235] on p "Dinner Detective Rochester" at bounding box center [544, 239] width 346 height 10
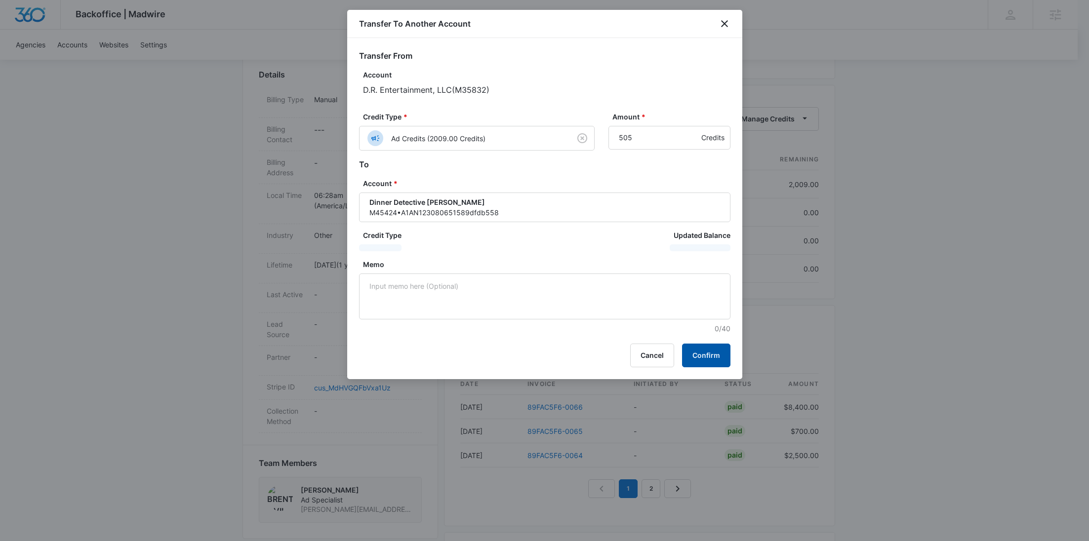
drag, startPoint x: 709, startPoint y: 360, endPoint x: 705, endPoint y: 355, distance: 6.3
click at [709, 360] on button "Confirm" at bounding box center [706, 356] width 48 height 24
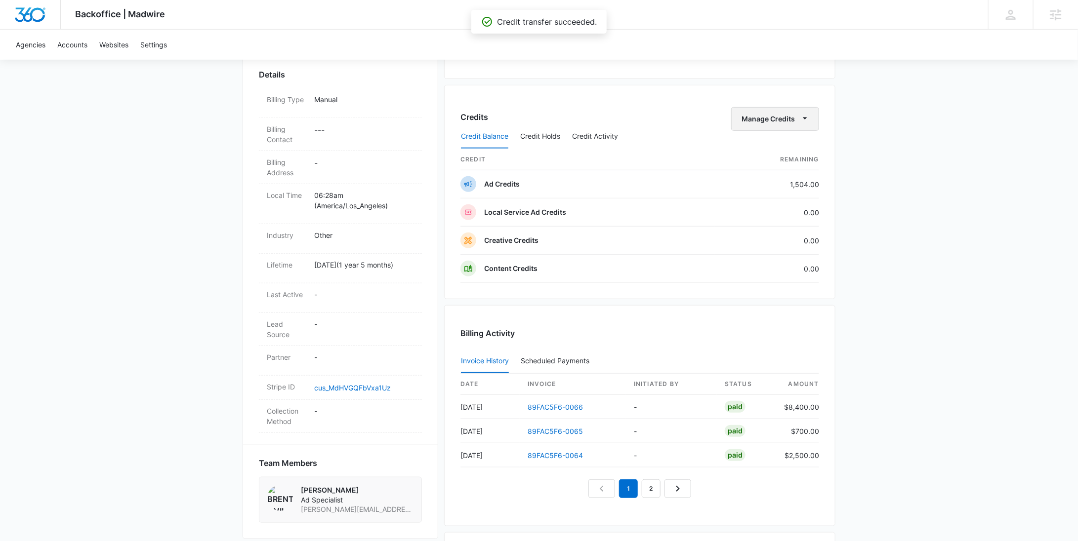
click at [796, 121] on button "Manage Credits" at bounding box center [775, 119] width 88 height 24
click at [788, 196] on div "Transfer To Another Account" at bounding box center [791, 194] width 92 height 7
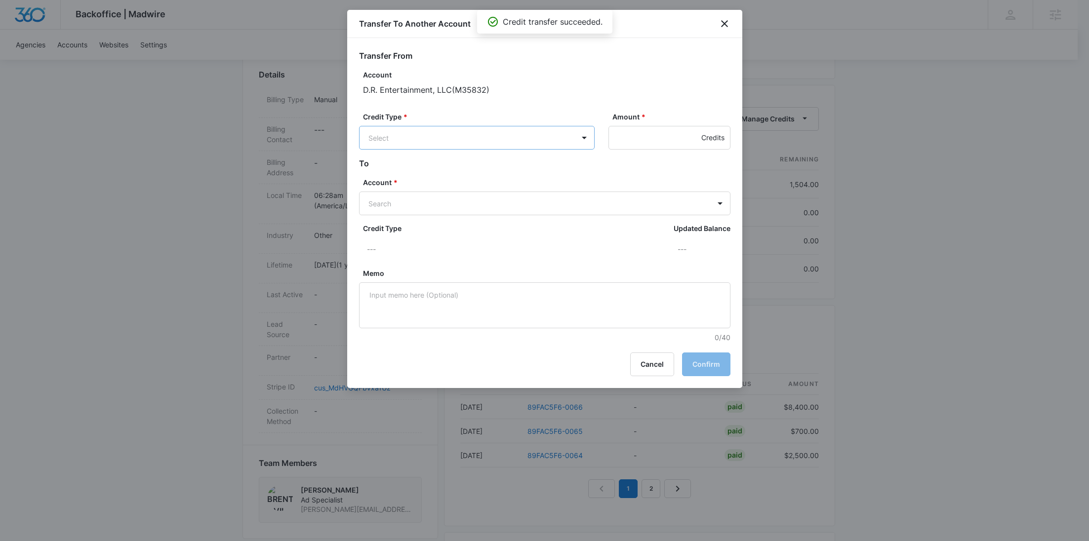
click at [513, 131] on body "Backoffice | Madwire Apps Settings RY Rochelle Young rochelle.young@madwire.com…" at bounding box center [544, 199] width 1089 height 974
click at [484, 172] on p "Ad Credits (1504.00 Credits)" at bounding box center [442, 175] width 94 height 10
click at [616, 133] on input "Amount *" at bounding box center [670, 138] width 122 height 24
type input "4"
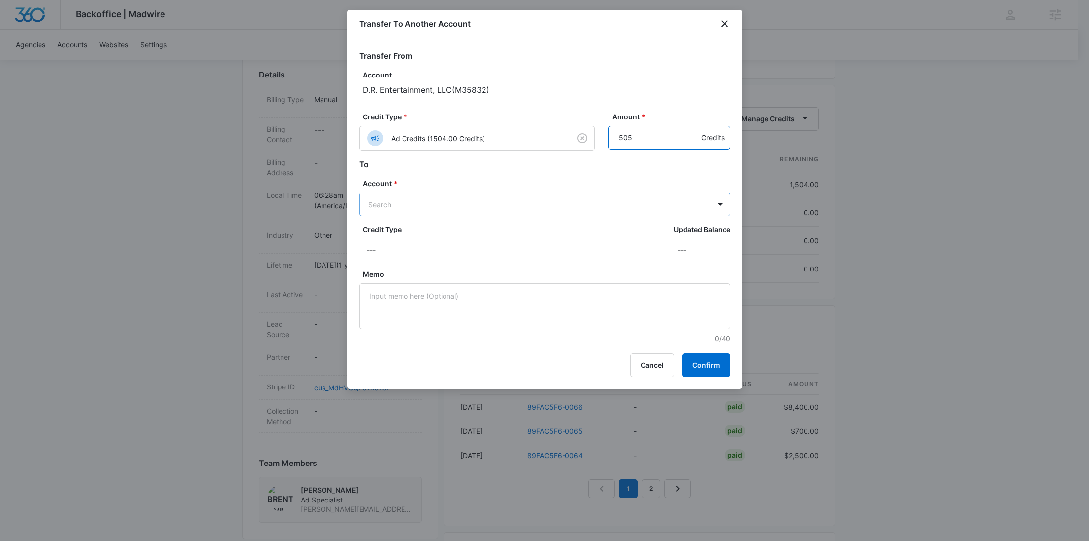
type input "505"
click at [540, 207] on body "Backoffice | Madwire Apps Settings RY Rochelle Young rochelle.young@madwire.com…" at bounding box center [544, 199] width 1089 height 974
paste input "M309143"
type input "M309143"
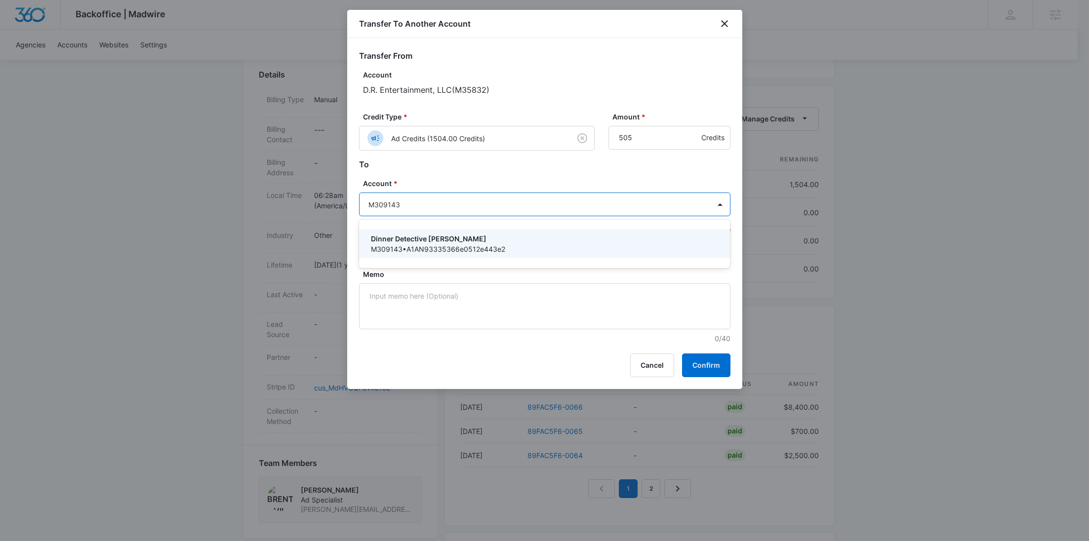
click at [485, 248] on p "M309143 • A1AN93335366e0512e443e2" at bounding box center [544, 249] width 346 height 10
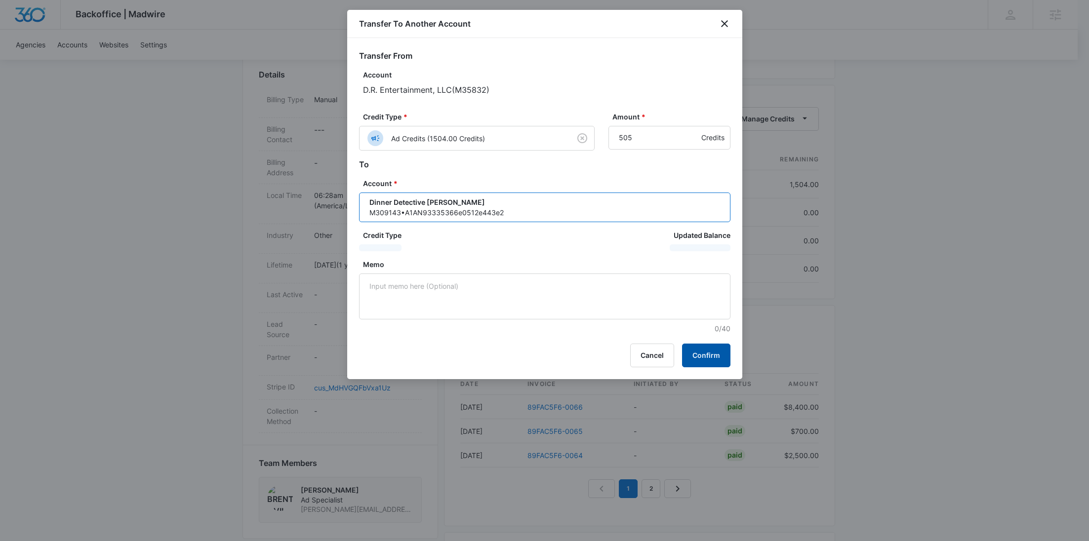
click at [710, 355] on button "Confirm" at bounding box center [706, 356] width 48 height 24
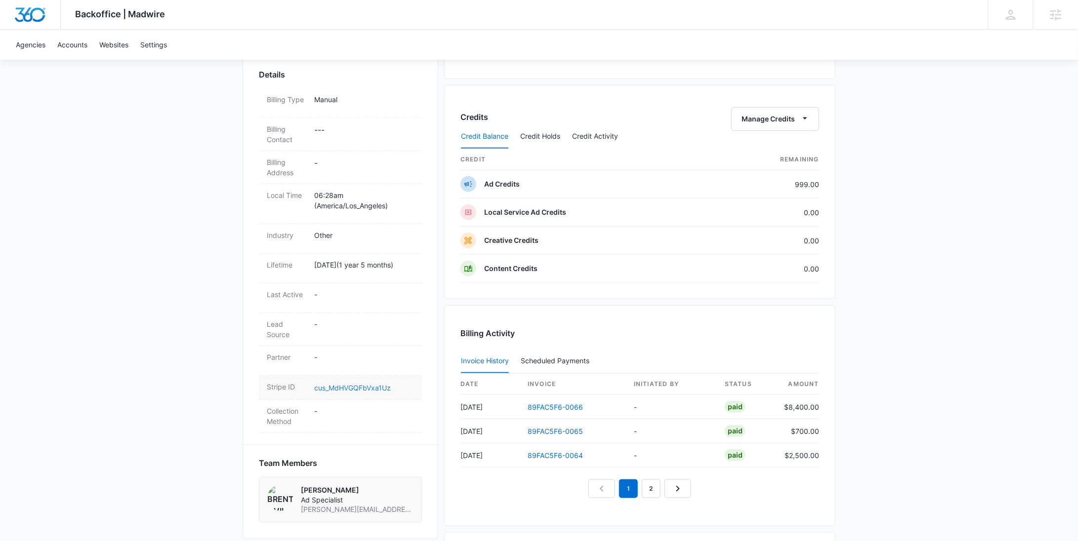
click at [381, 387] on link "cus_MdHVGQFbVxa1Uz" at bounding box center [352, 388] width 77 height 8
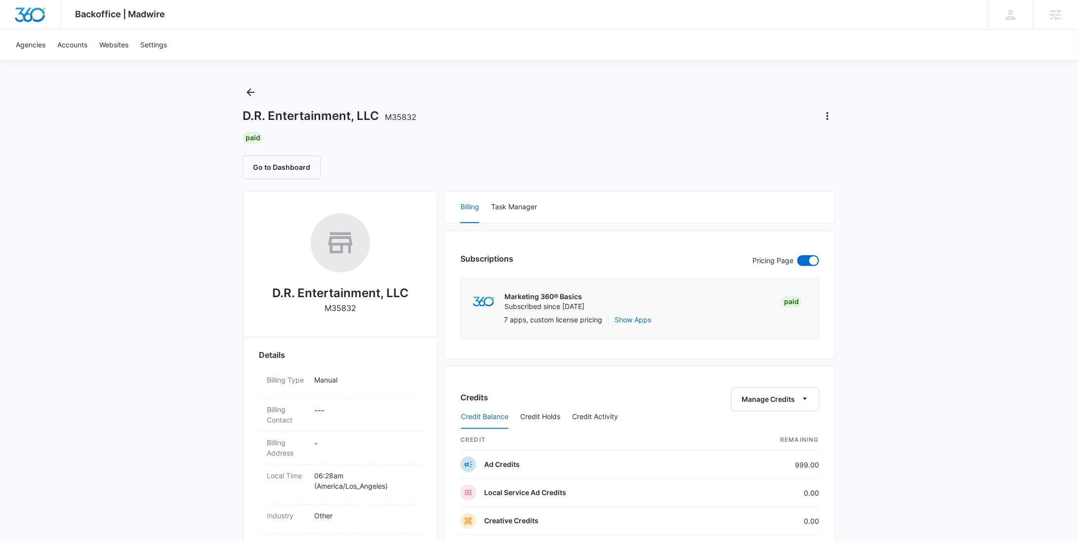
scroll to position [0, 0]
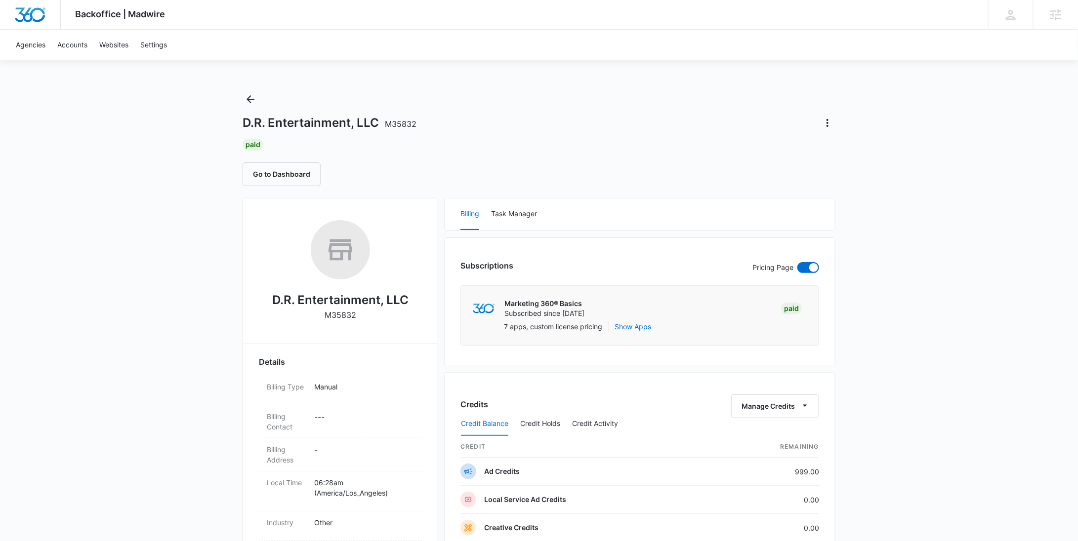
click at [353, 314] on p "M35832" at bounding box center [341, 315] width 32 height 12
click at [353, 313] on p "M35832" at bounding box center [341, 315] width 32 height 12
copy p "M35832"
click at [250, 103] on icon "Back" at bounding box center [251, 99] width 8 height 8
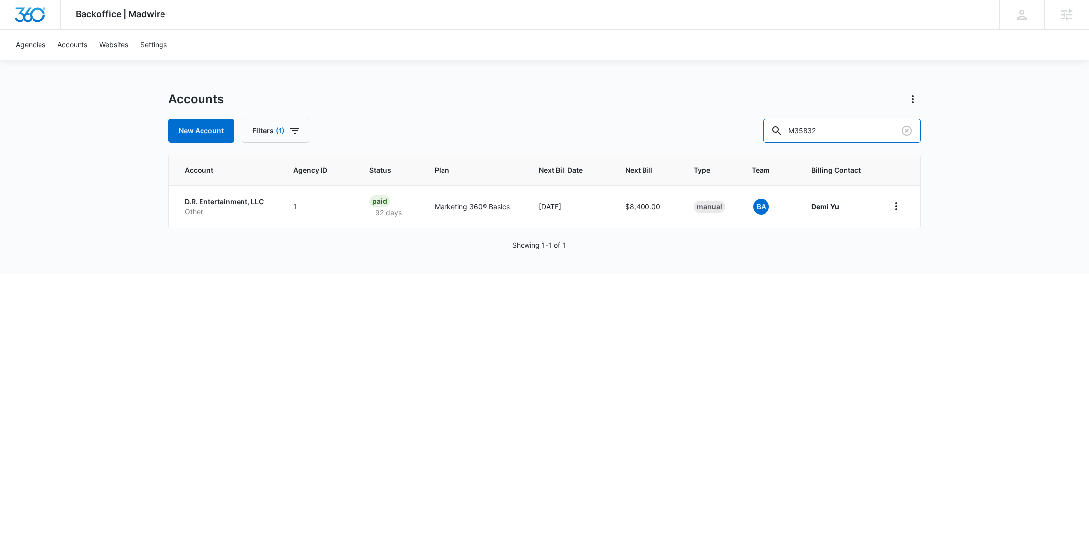
click at [786, 126] on div "New Account Filters (1) M35832" at bounding box center [544, 131] width 752 height 24
paste input "37443"
type input "M337443"
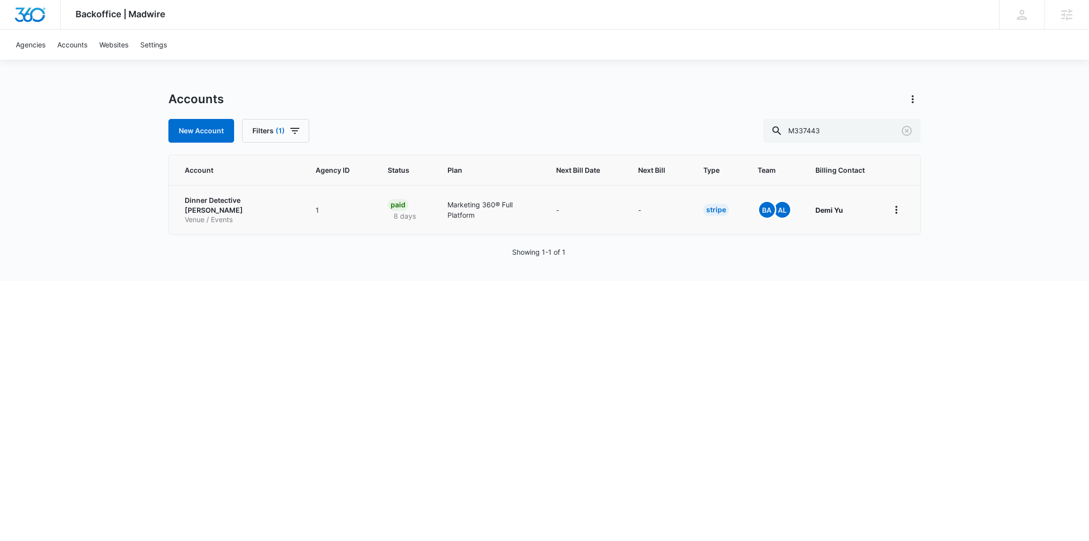
click at [222, 206] on p "Dinner Detective Tallahassee" at bounding box center [238, 205] width 107 height 19
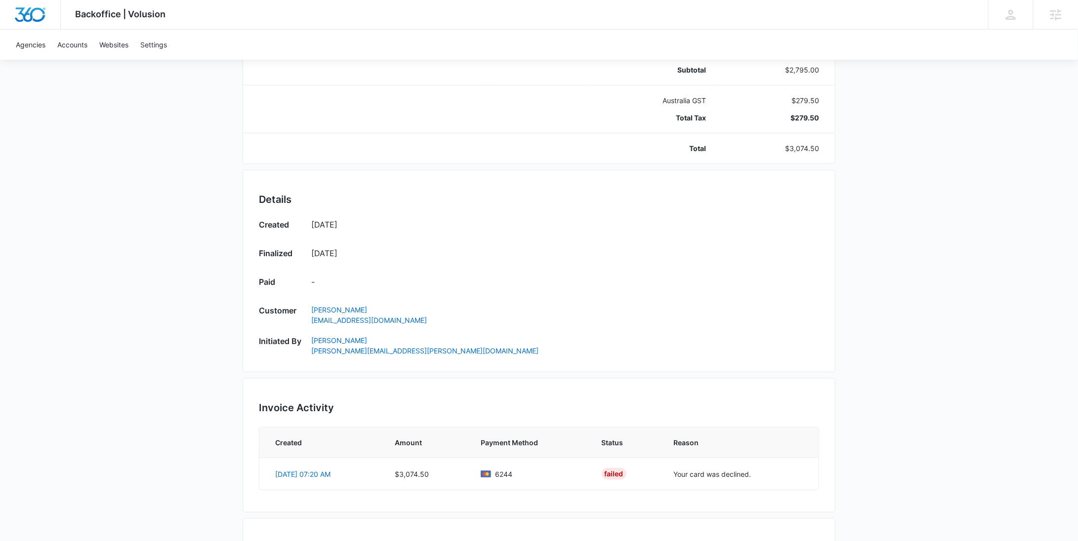
scroll to position [439, 0]
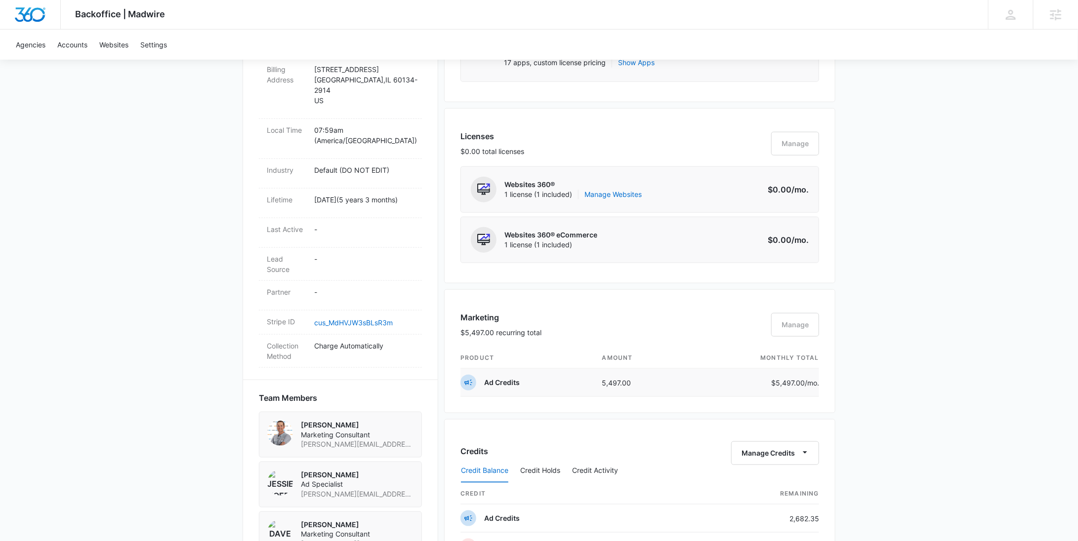
scroll to position [831, 0]
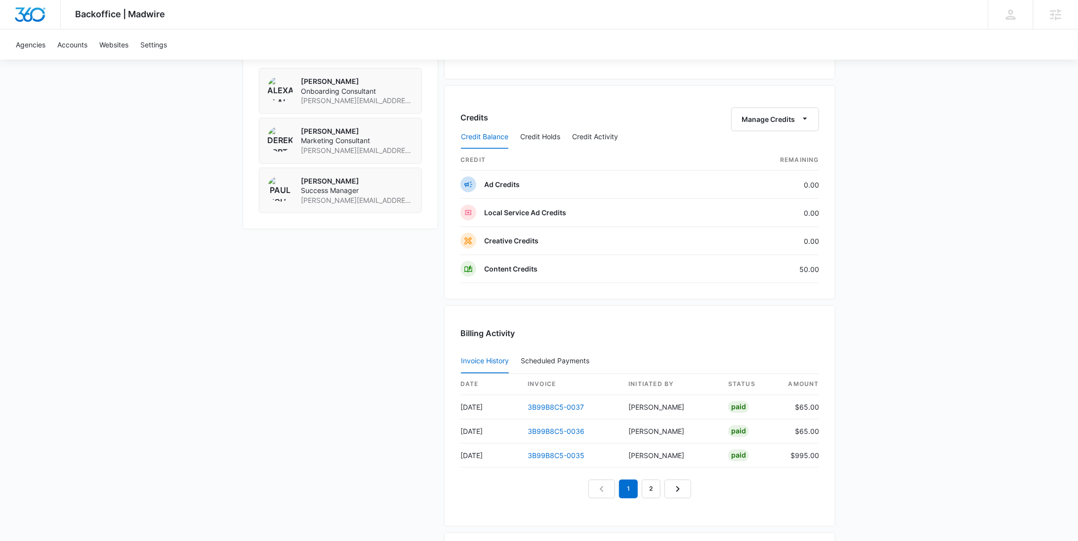
scroll to position [750, 0]
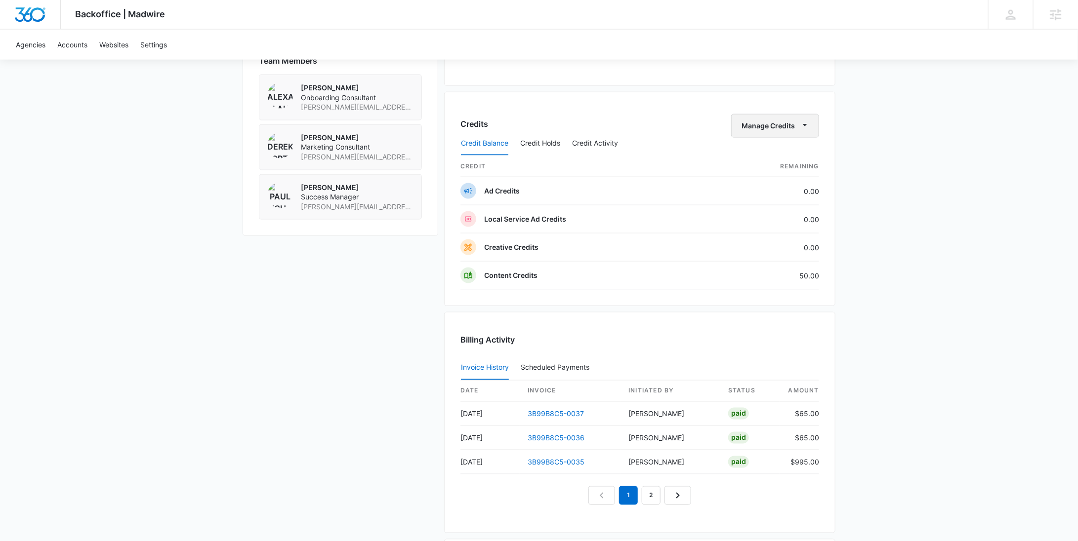
click at [766, 121] on button "Manage Credits" at bounding box center [775, 126] width 88 height 24
click at [764, 167] on div "Withdraw Credits" at bounding box center [791, 170] width 92 height 7
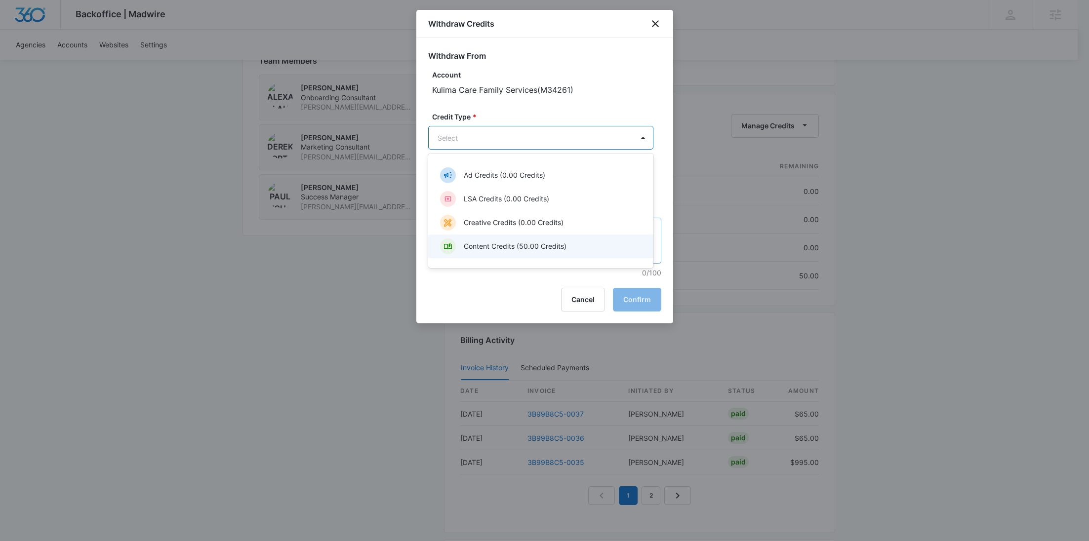
click at [513, 240] on div "Content Credits (50.00 Credits)" at bounding box center [540, 247] width 200 height 16
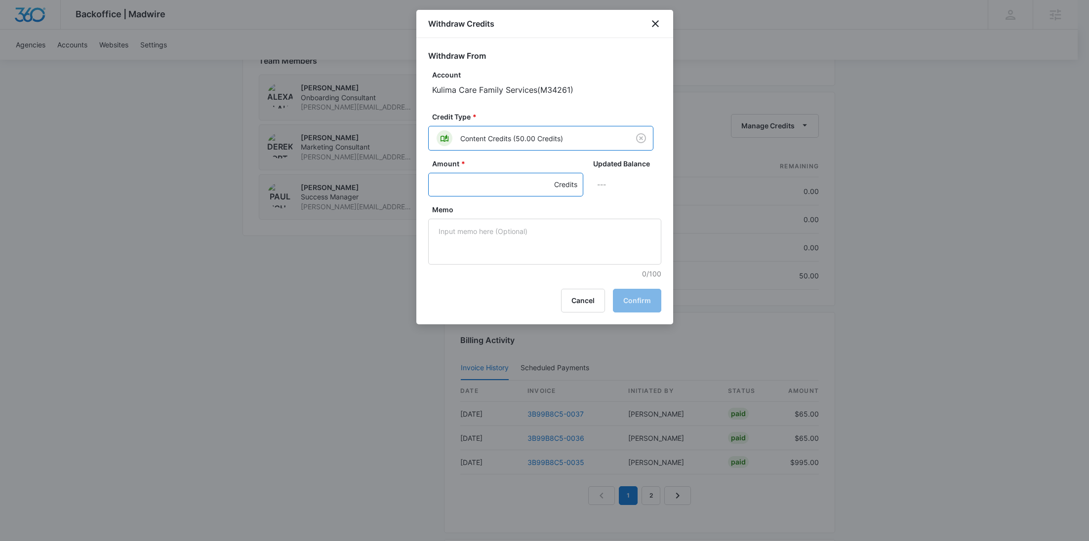
click at [470, 178] on input "Amount *" at bounding box center [505, 185] width 155 height 24
type input "50"
click at [522, 229] on textarea "Memo" at bounding box center [544, 242] width 233 height 46
paste textarea "Cancellation - Clear Fuel"
type textarea "Cancellation - Clear Fuel"
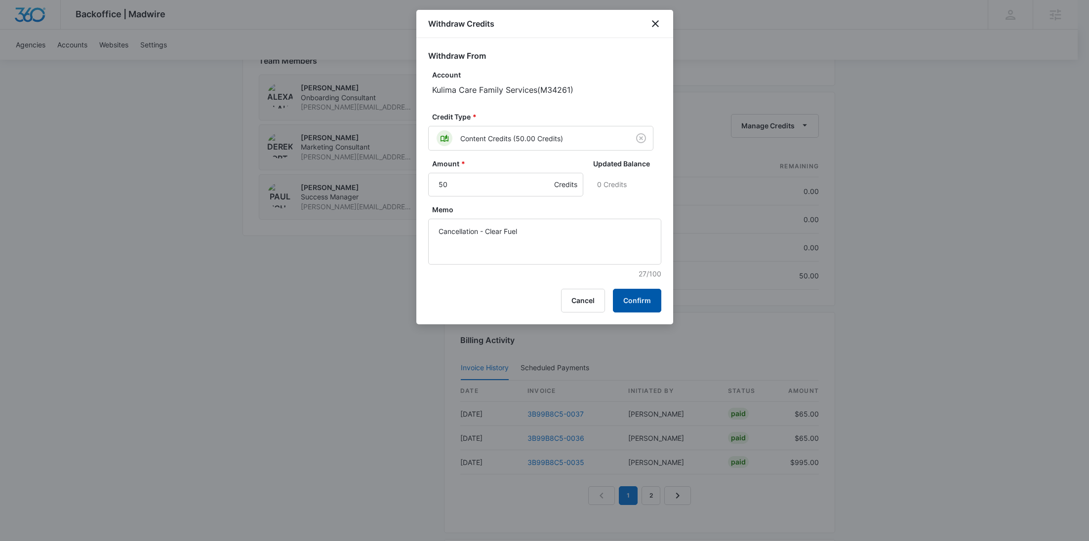
click at [638, 300] on button "Confirm" at bounding box center [637, 301] width 48 height 24
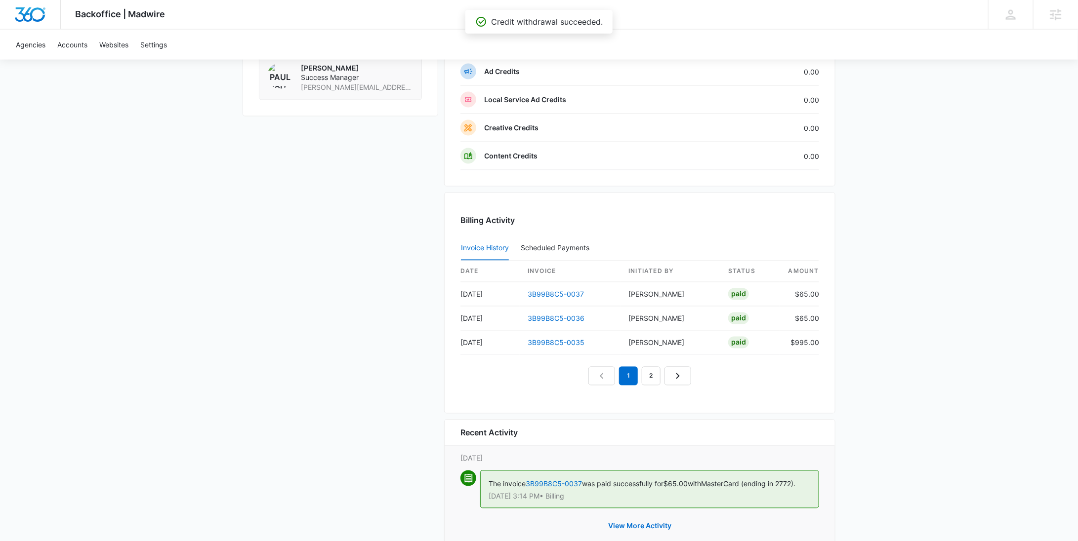
scroll to position [714, 0]
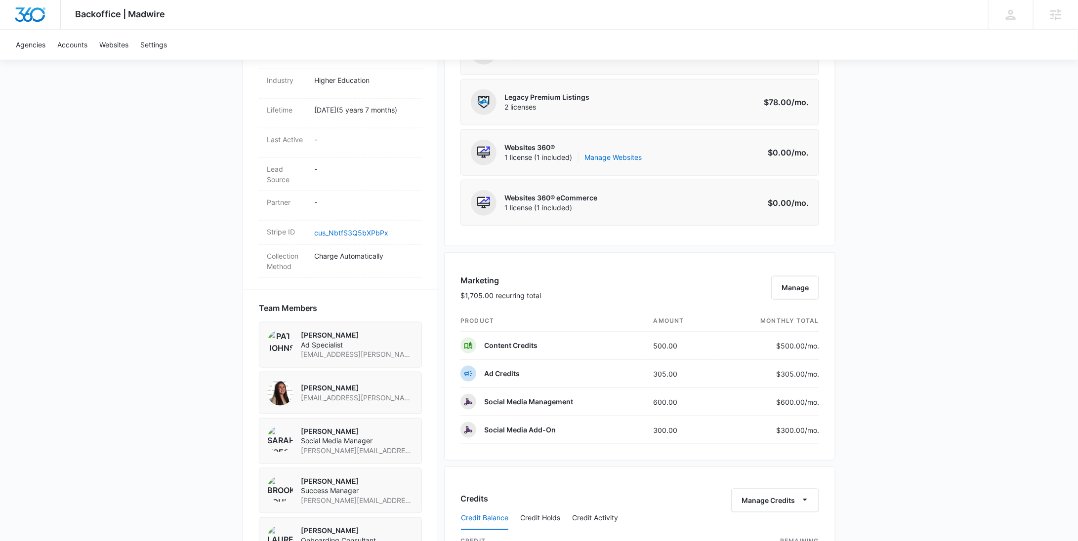
scroll to position [1003, 0]
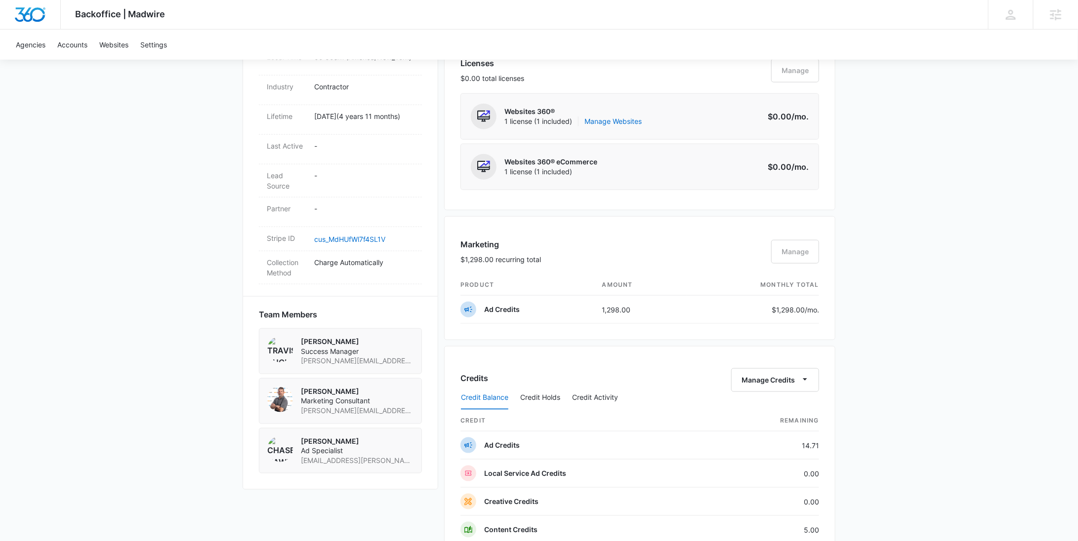
scroll to position [831, 0]
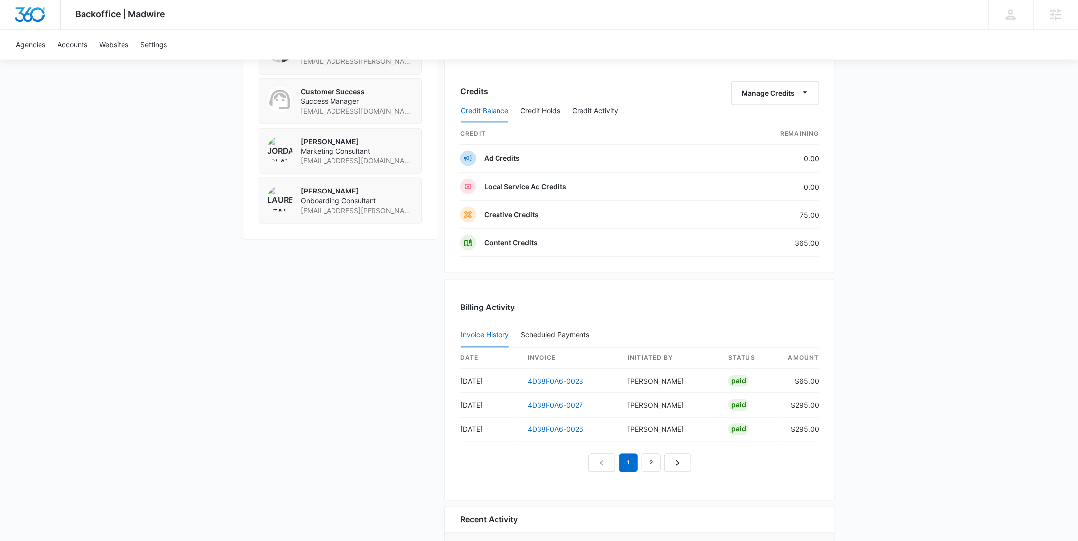
scroll to position [864, 0]
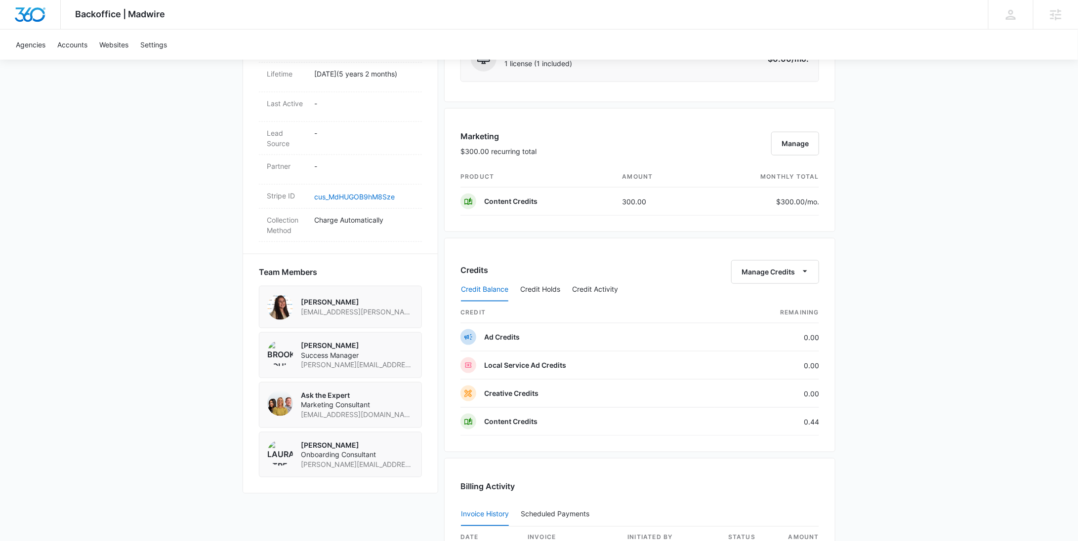
scroll to position [785, 0]
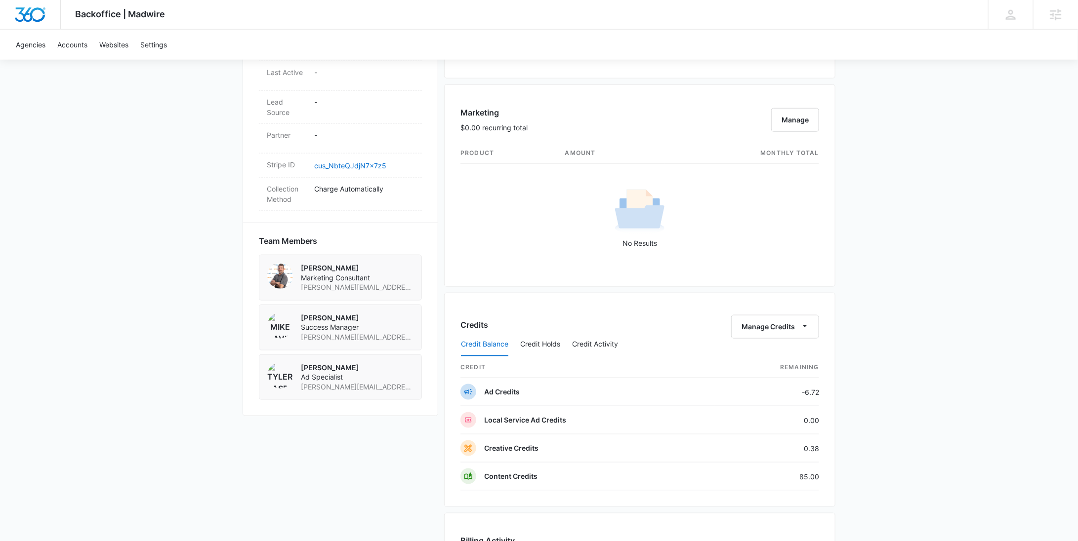
scroll to position [898, 0]
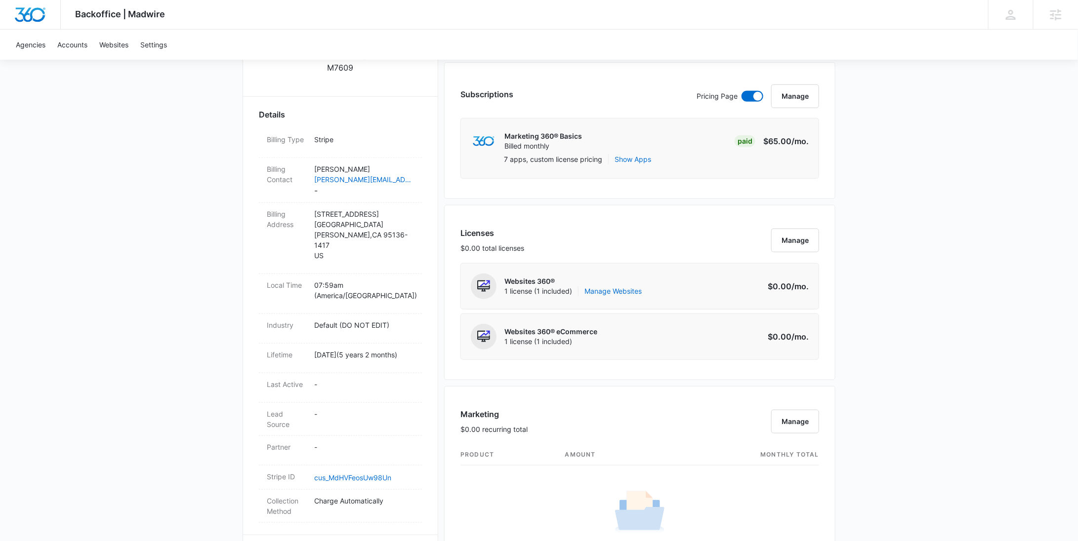
scroll to position [56, 0]
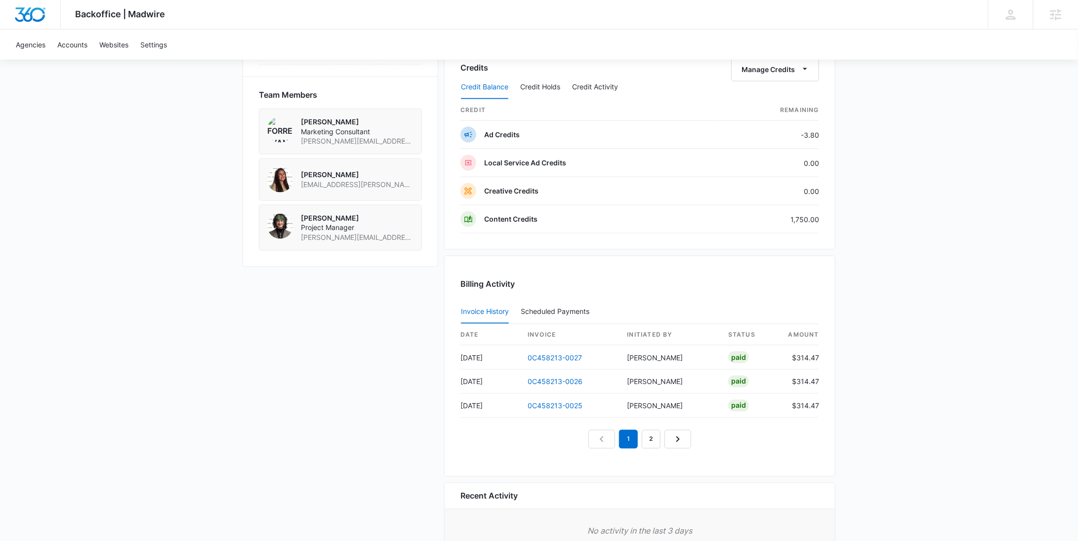
scroll to position [681, 0]
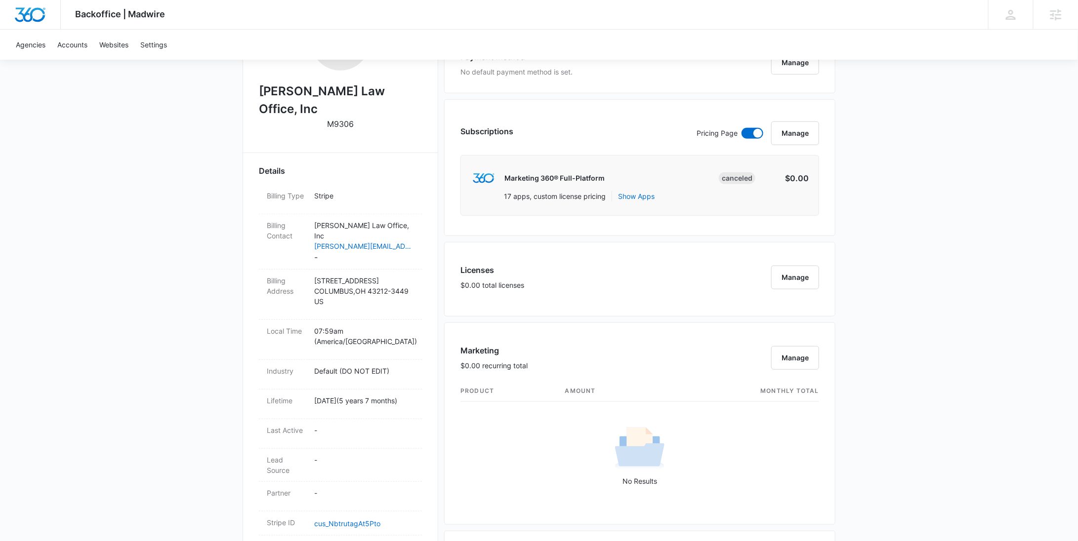
scroll to position [626, 0]
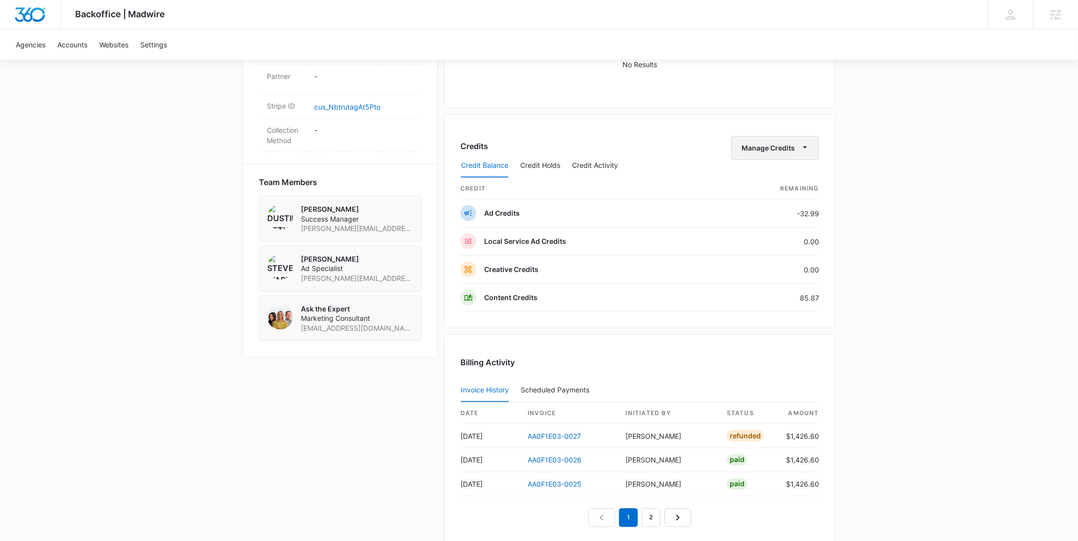
click at [785, 138] on button "Manage Credits" at bounding box center [775, 148] width 88 height 24
click at [776, 190] on div "Withdraw Credits" at bounding box center [791, 193] width 92 height 7
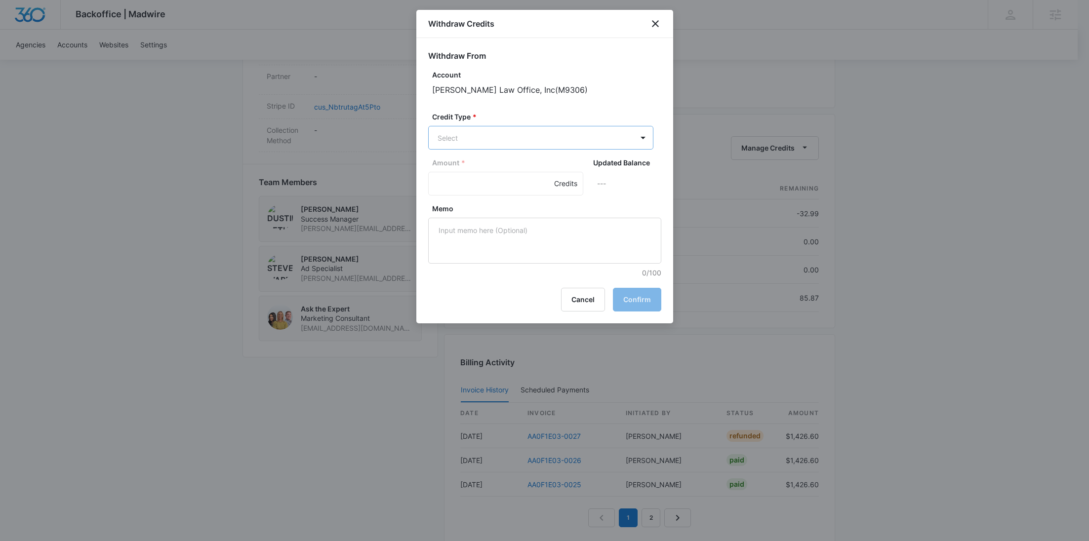
click at [520, 126] on body "Backoffice | Madwire Apps Settings [PERSON_NAME] Young [EMAIL_ADDRESS][PERSON_N…" at bounding box center [544, 80] width 1089 height 1413
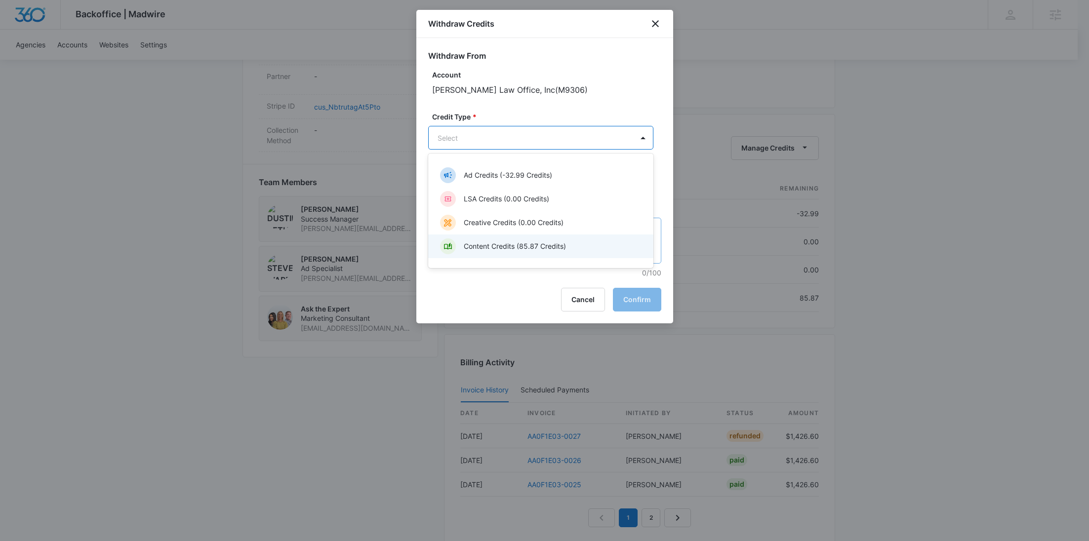
drag, startPoint x: 519, startPoint y: 242, endPoint x: 510, endPoint y: 228, distance: 15.8
click at [519, 242] on p "Content Credits (85.87 Credits)" at bounding box center [515, 246] width 102 height 10
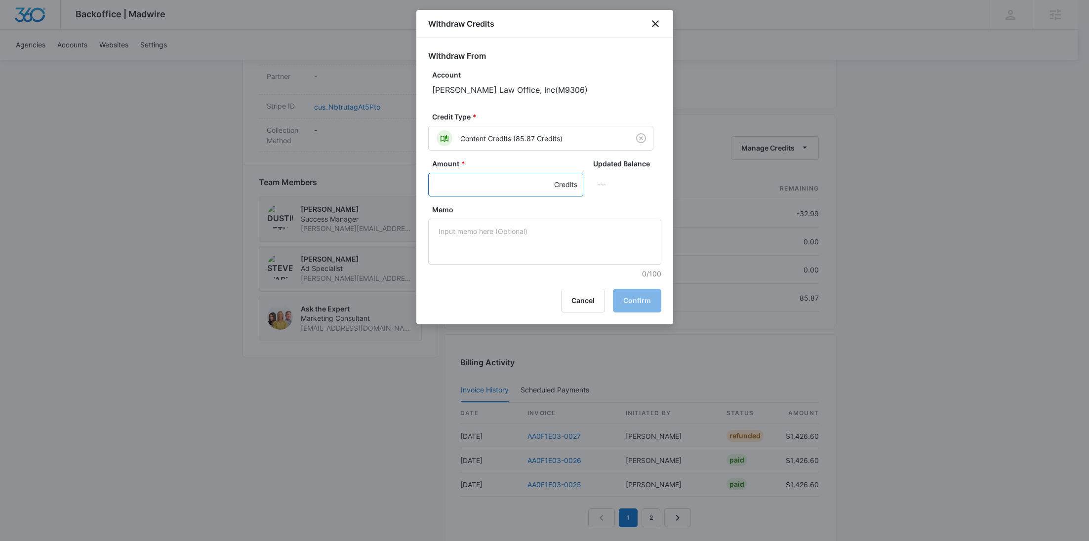
click at [485, 185] on input "Amount *" at bounding box center [505, 185] width 155 height 24
type input "85.87"
click at [520, 241] on textarea "Memo" at bounding box center [544, 242] width 233 height 46
paste textarea "Cancellation - Clear Fuel"
type textarea "Cancellation - Clear Fuel"
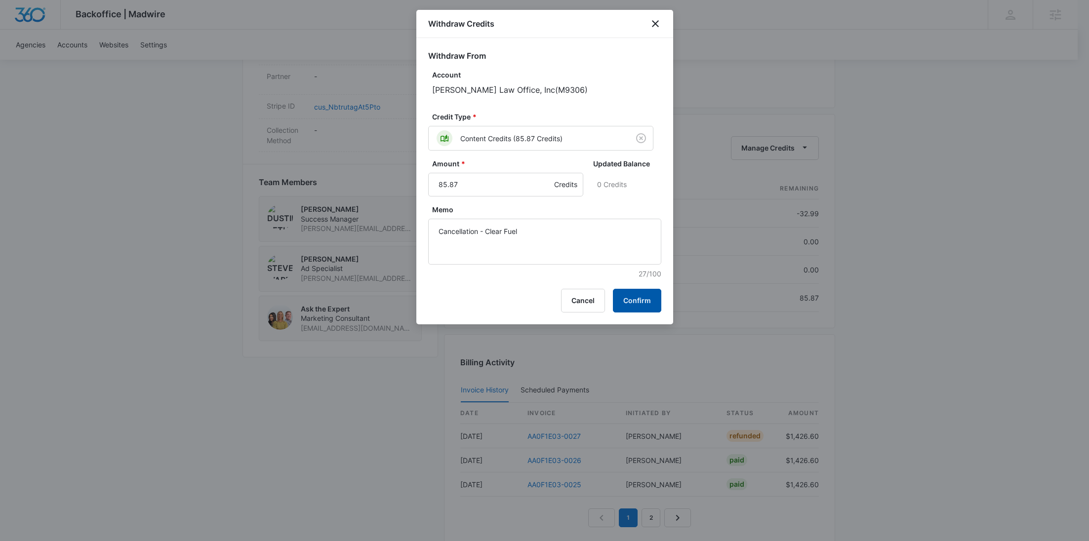
click at [641, 295] on button "Confirm" at bounding box center [637, 301] width 48 height 24
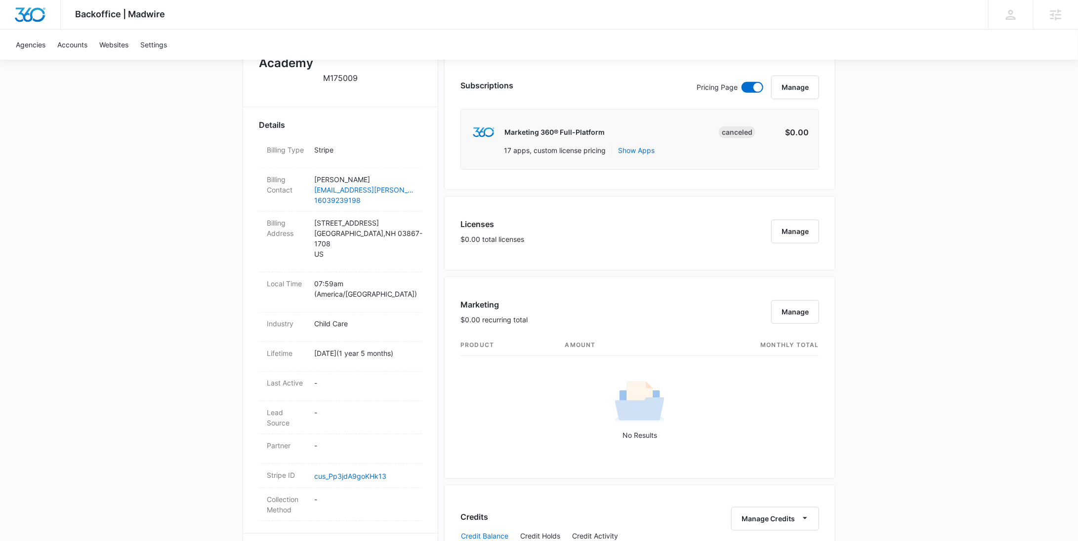
scroll to position [637, 0]
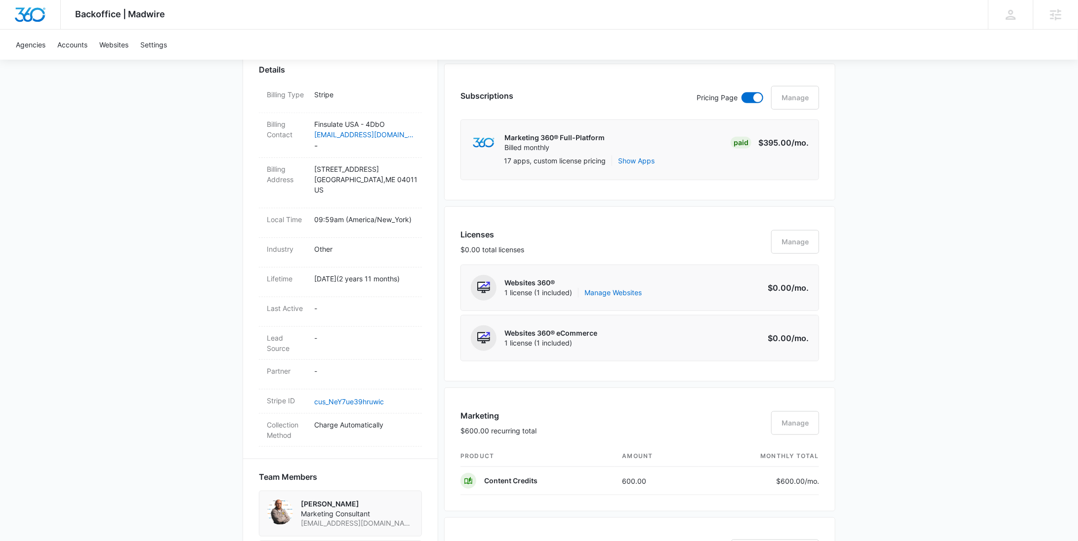
scroll to position [715, 0]
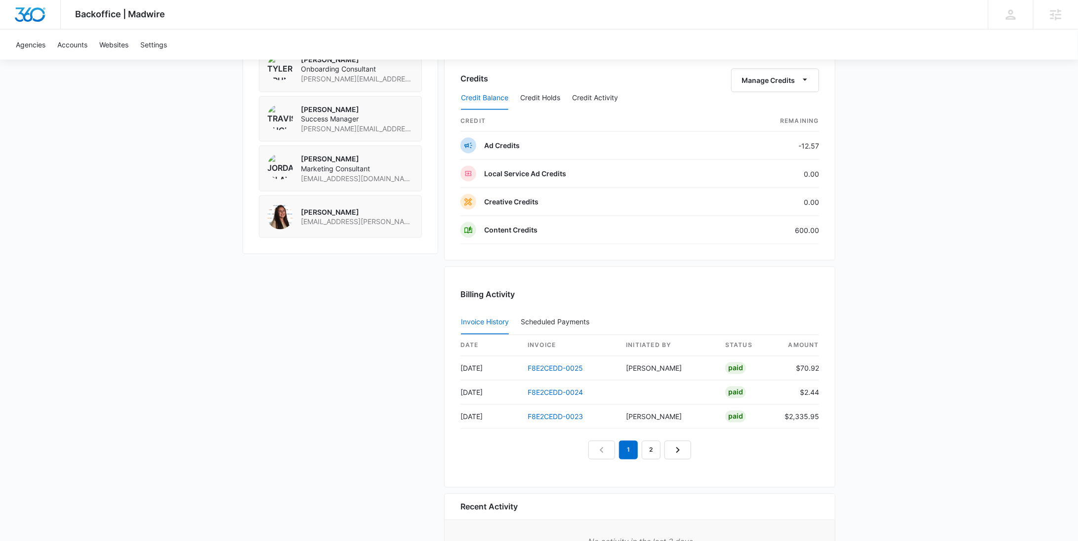
scroll to position [864, 0]
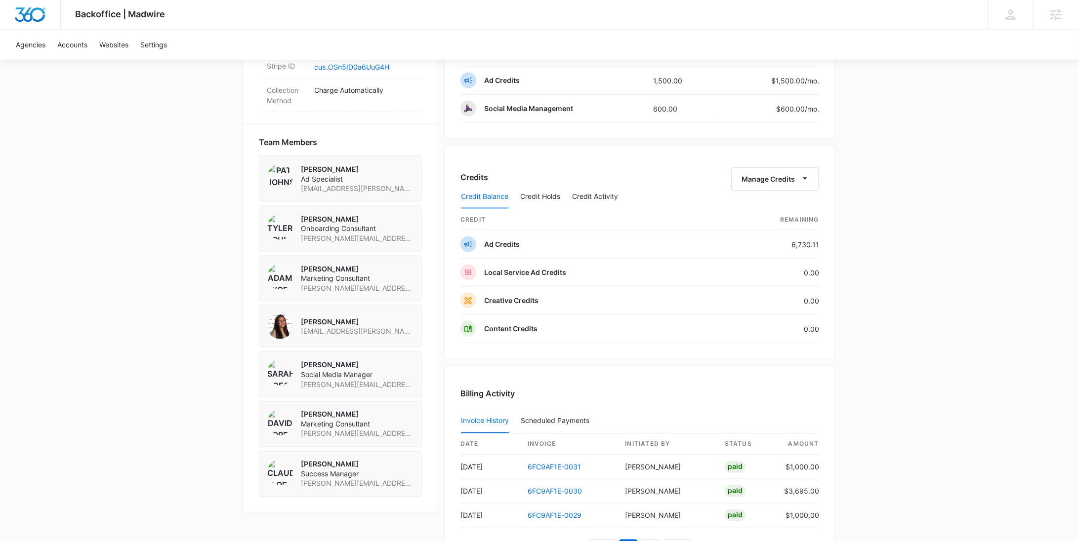
scroll to position [817, 0]
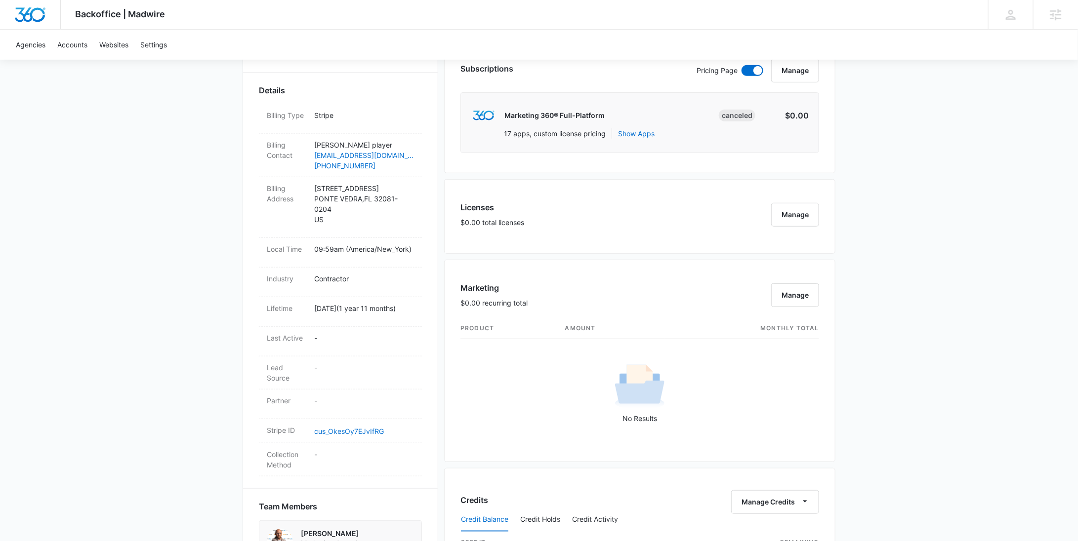
scroll to position [605, 0]
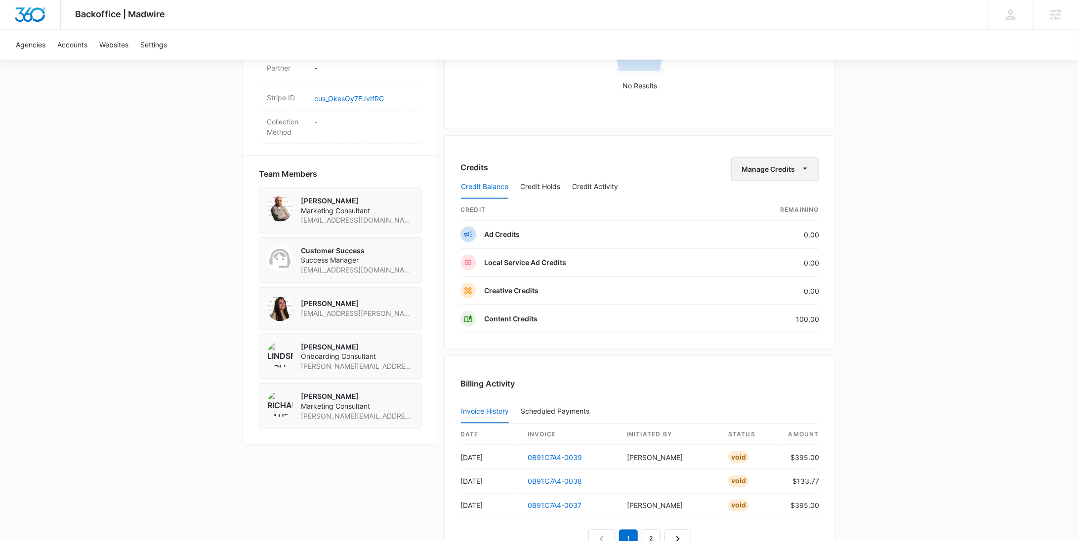
click at [779, 166] on button "Manage Credits" at bounding box center [775, 170] width 88 height 24
click at [784, 211] on div "Withdraw Credits" at bounding box center [791, 214] width 92 height 7
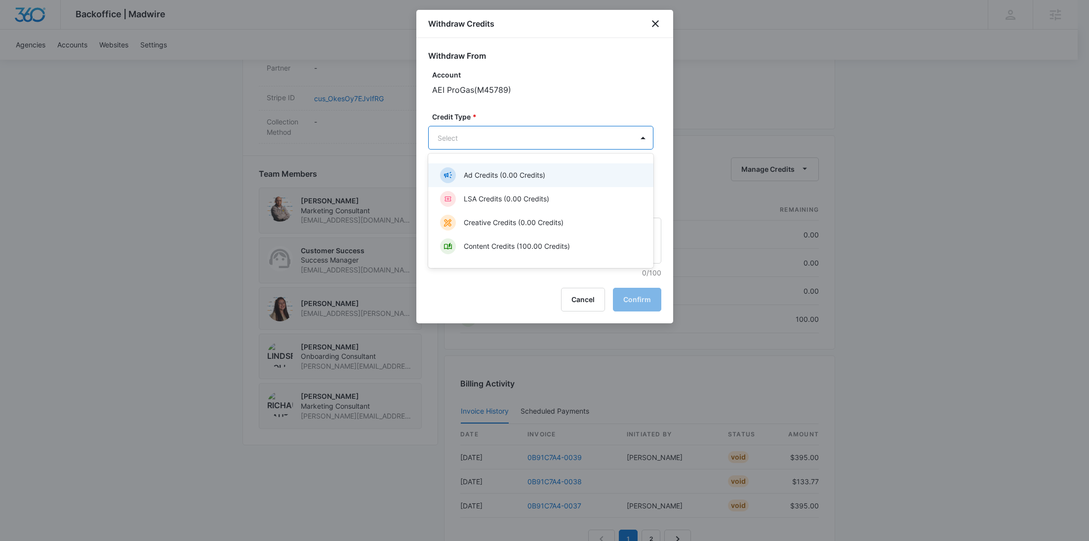
click at [546, 146] on body "Backoffice | Madwire Apps Settings [PERSON_NAME] Young [EMAIL_ADDRESS][PERSON_N…" at bounding box center [544, 65] width 1089 height 1341
click at [526, 239] on div "Content Credits (100.00 Credits)" at bounding box center [540, 247] width 200 height 16
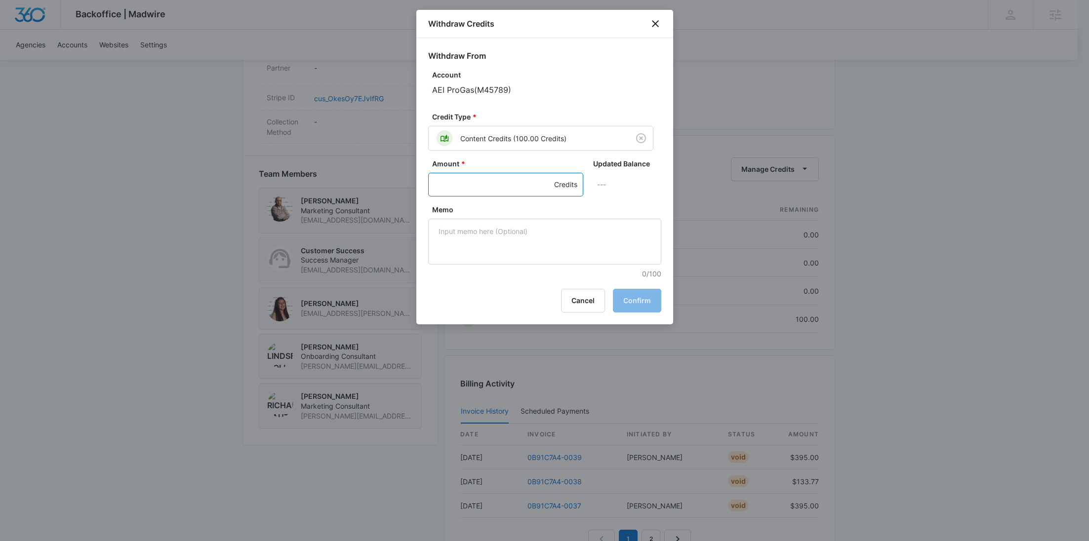
click at [463, 190] on input "Amount *" at bounding box center [505, 185] width 155 height 24
type input "100"
click at [472, 252] on textarea "Memo" at bounding box center [544, 242] width 233 height 46
paste textarea "Cancellation - Clear Fuel"
type textarea "Cancellation - Clear Fuel"
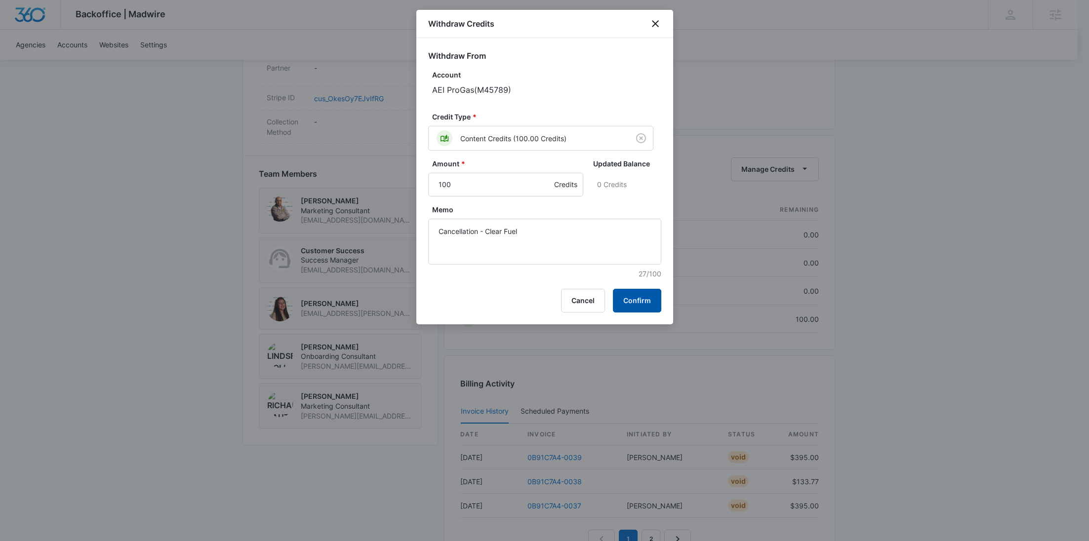
click at [626, 292] on button "Confirm" at bounding box center [637, 301] width 48 height 24
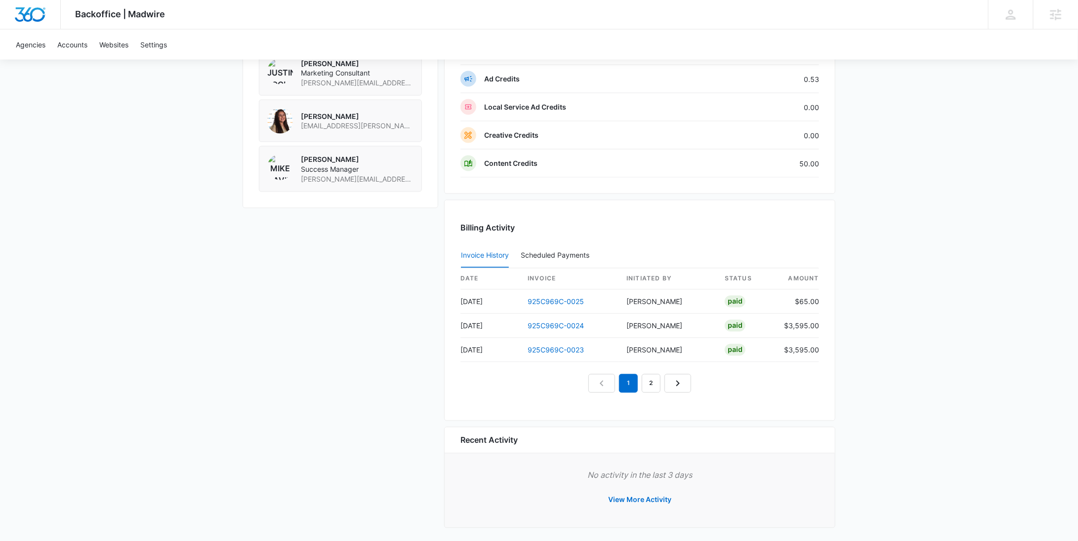
scroll to position [864, 0]
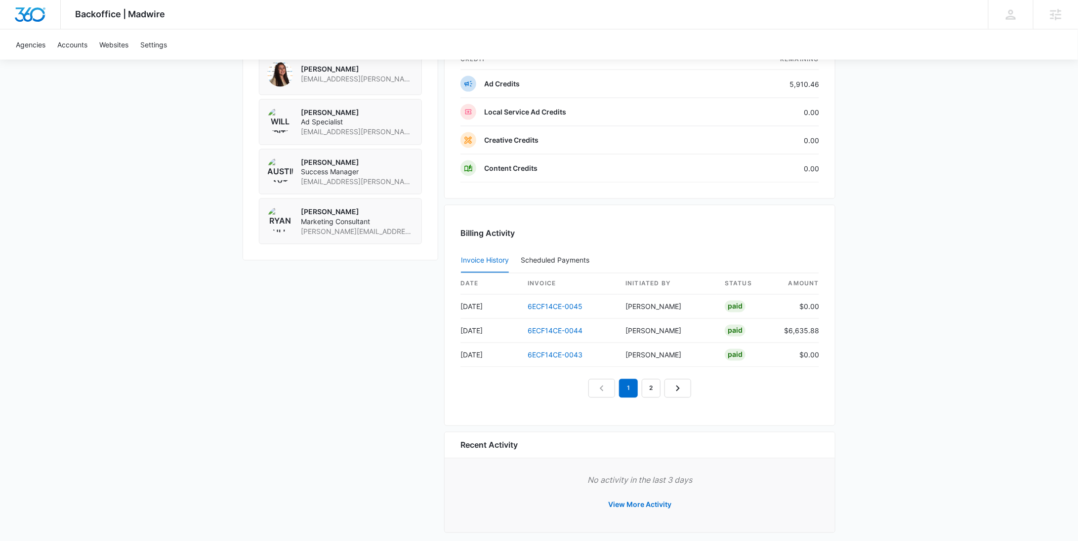
scroll to position [824, 0]
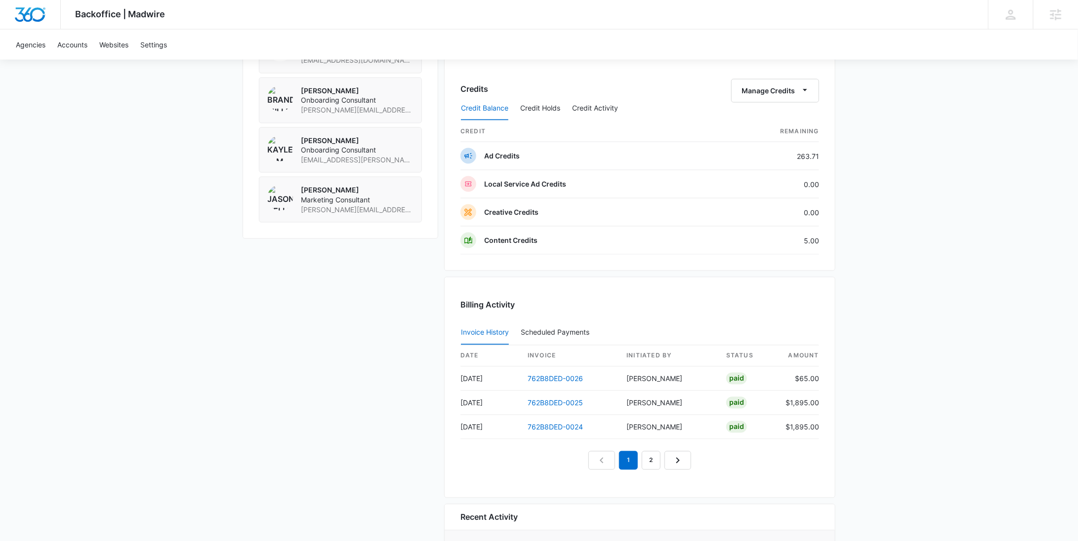
scroll to position [786, 0]
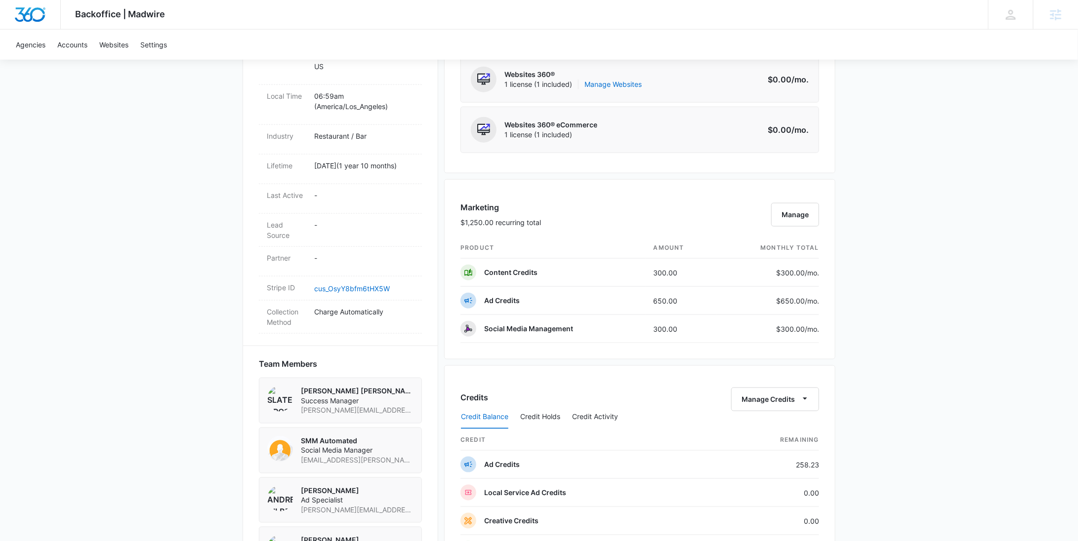
scroll to position [635, 0]
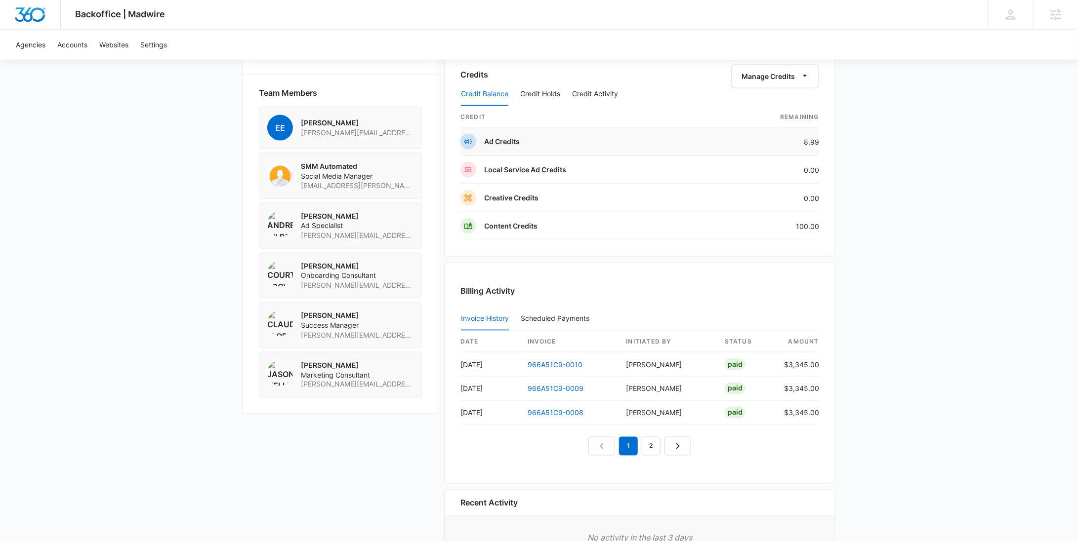
scroll to position [697, 0]
click at [784, 66] on div "Manage Credits" at bounding box center [775, 78] width 88 height 24
click at [775, 74] on button "Manage Credits" at bounding box center [775, 78] width 88 height 24
click at [765, 119] on div "Withdraw Credits" at bounding box center [791, 122] width 92 height 7
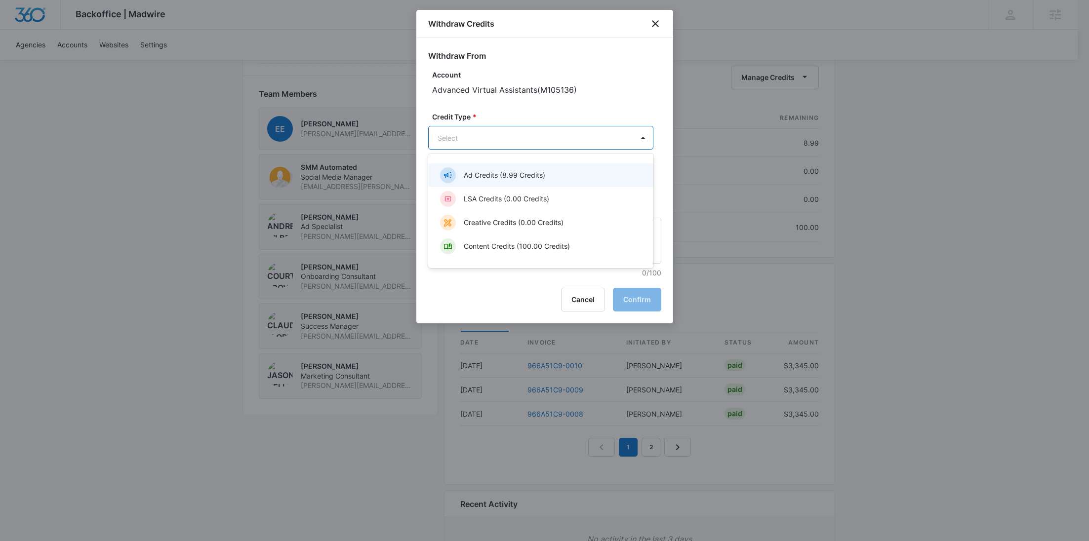
click at [524, 175] on p "Ad Credits (8.99 Credits)" at bounding box center [505, 175] width 82 height 10
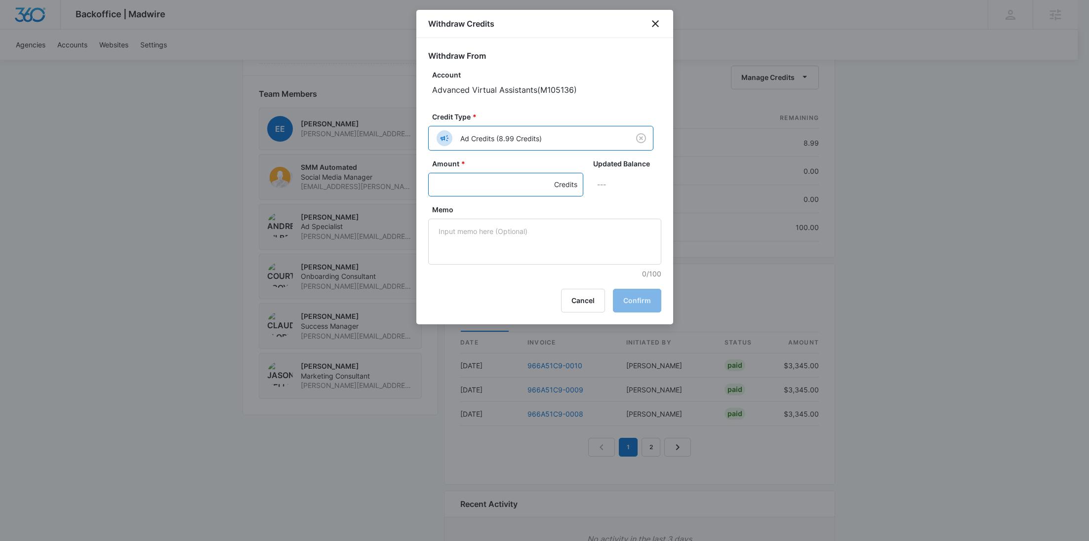
click at [499, 173] on input "Amount *" at bounding box center [505, 185] width 155 height 24
type input "8.99"
click at [533, 248] on textarea "Memo" at bounding box center [544, 242] width 233 height 46
paste textarea "Cancellation - Clear Fuel"
type textarea "Cancellation - Clear Fuel"
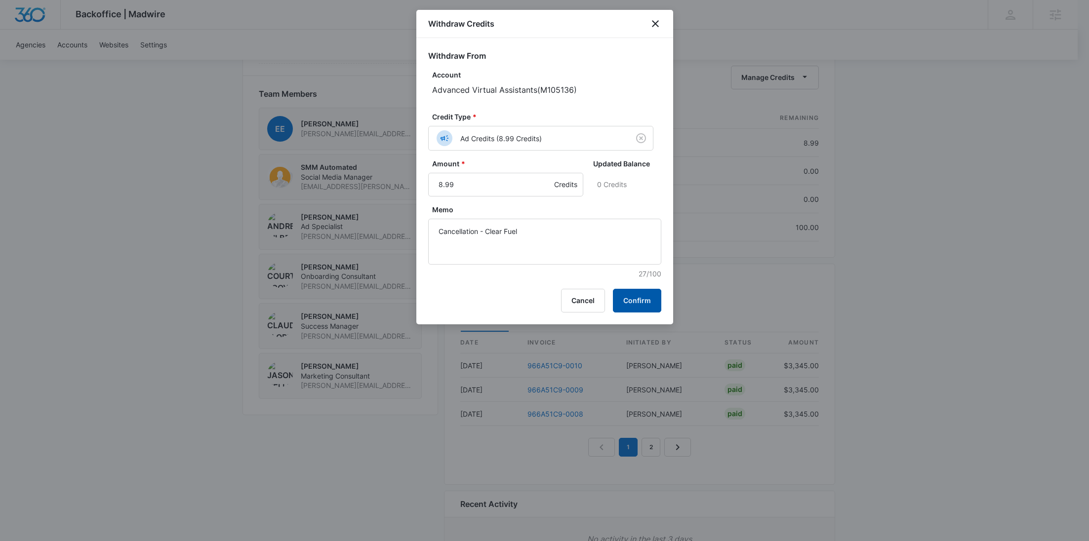
click at [638, 290] on button "Confirm" at bounding box center [637, 301] width 48 height 24
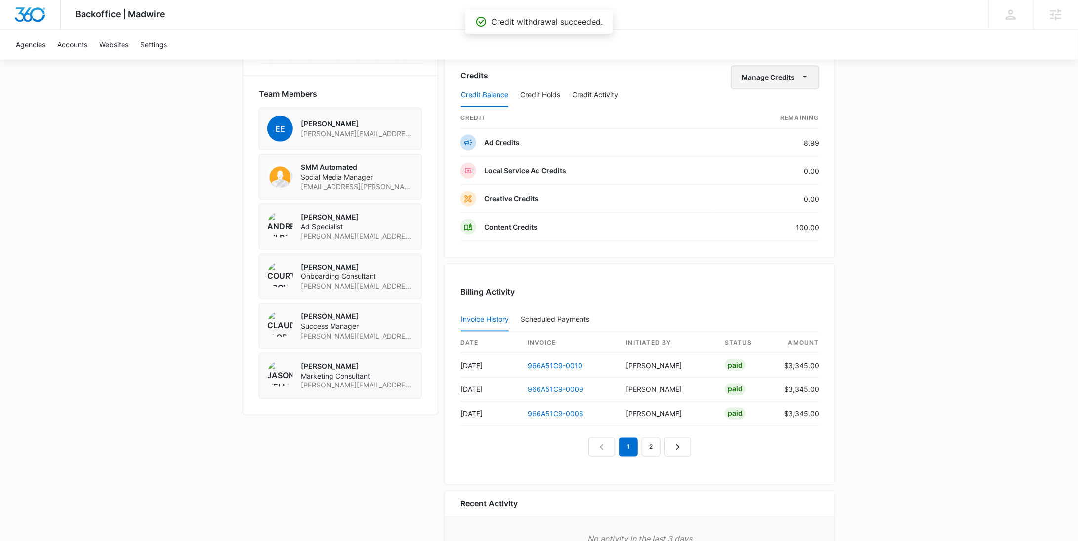
drag, startPoint x: 785, startPoint y: 73, endPoint x: 785, endPoint y: 79, distance: 5.9
click at [785, 73] on button "Manage Credits" at bounding box center [775, 78] width 88 height 24
click at [781, 120] on div "Withdraw Credits" at bounding box center [791, 122] width 92 height 7
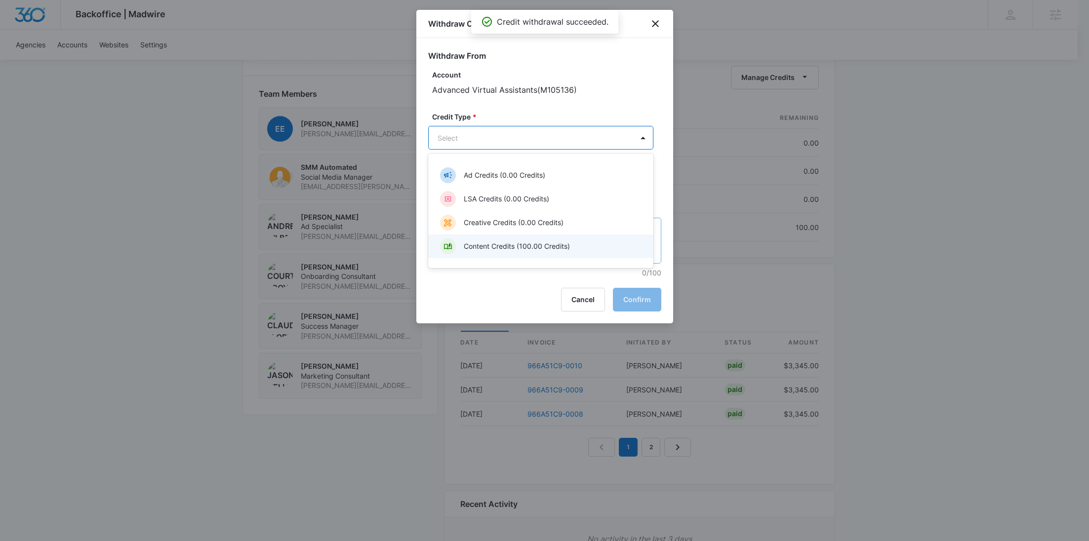
click at [499, 243] on p "Content Credits (100.00 Credits)" at bounding box center [517, 246] width 106 height 10
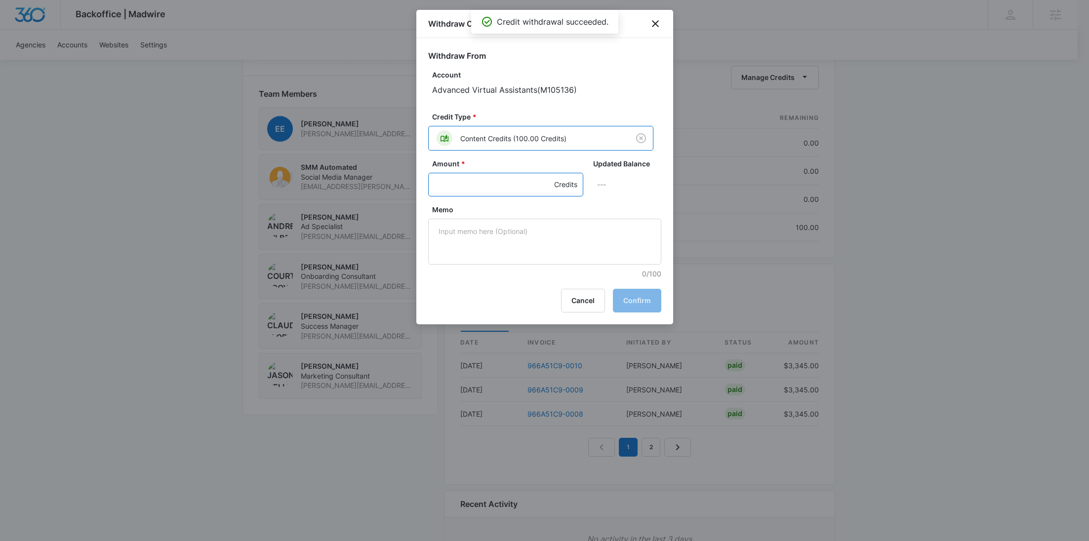
click at [473, 191] on input "Amount *" at bounding box center [505, 185] width 155 height 24
type input "100"
click at [479, 227] on textarea "Memo" at bounding box center [544, 242] width 233 height 46
paste textarea "Cancellation - Clear Fuel"
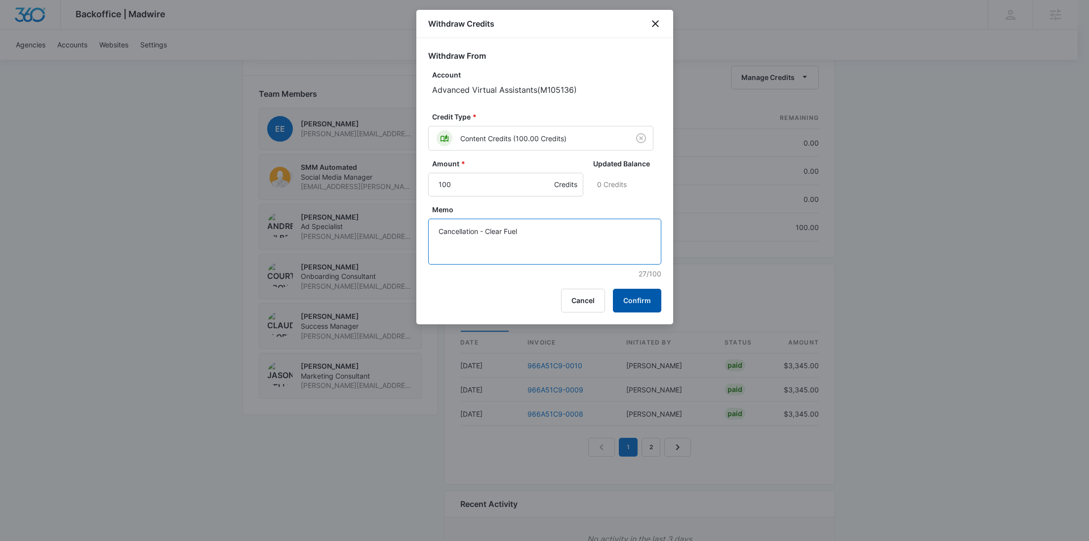
type textarea "Cancellation - Clear Fuel"
click at [641, 292] on button "Confirm" at bounding box center [637, 301] width 48 height 24
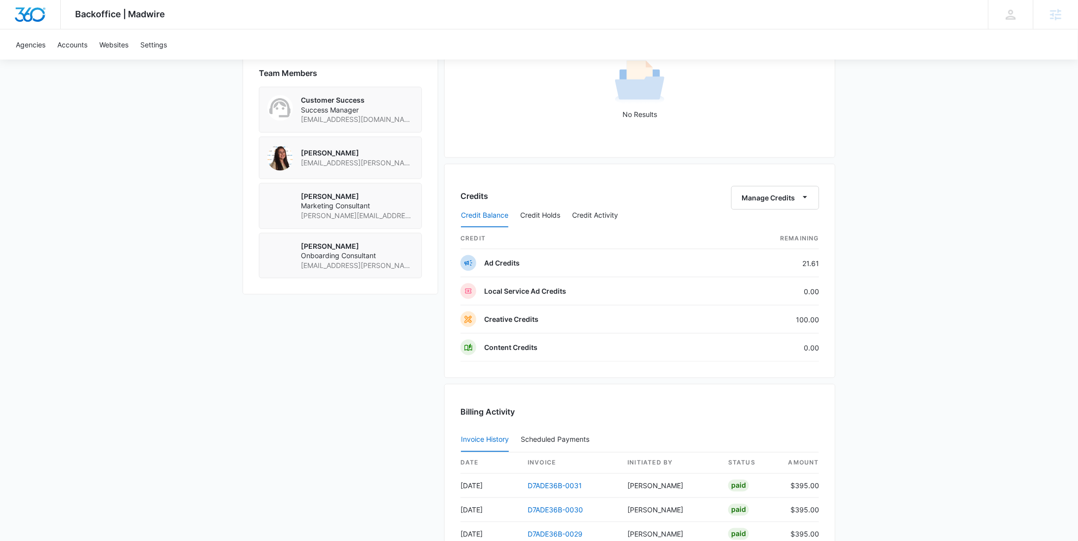
scroll to position [842, 0]
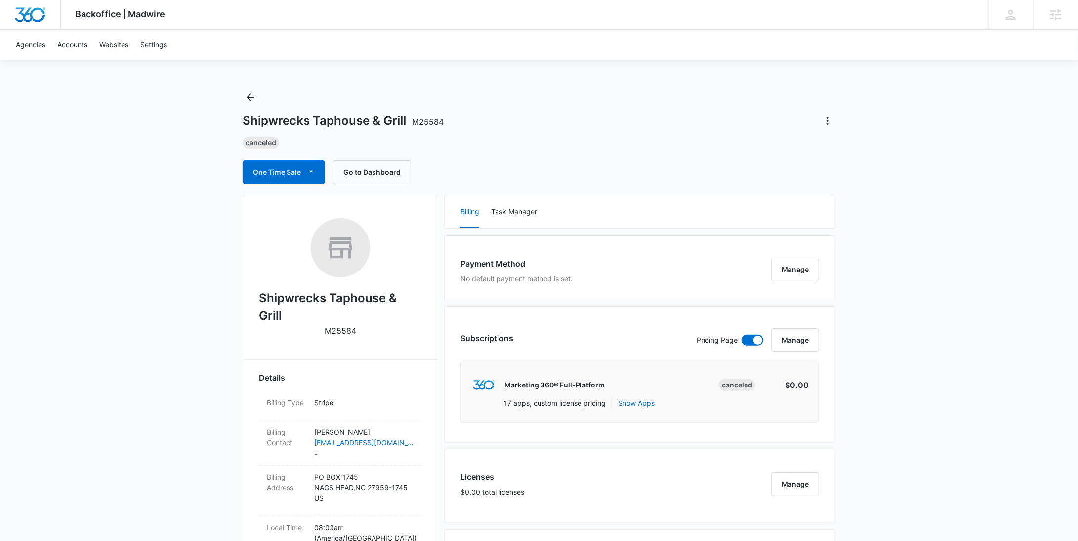
scroll to position [611, 0]
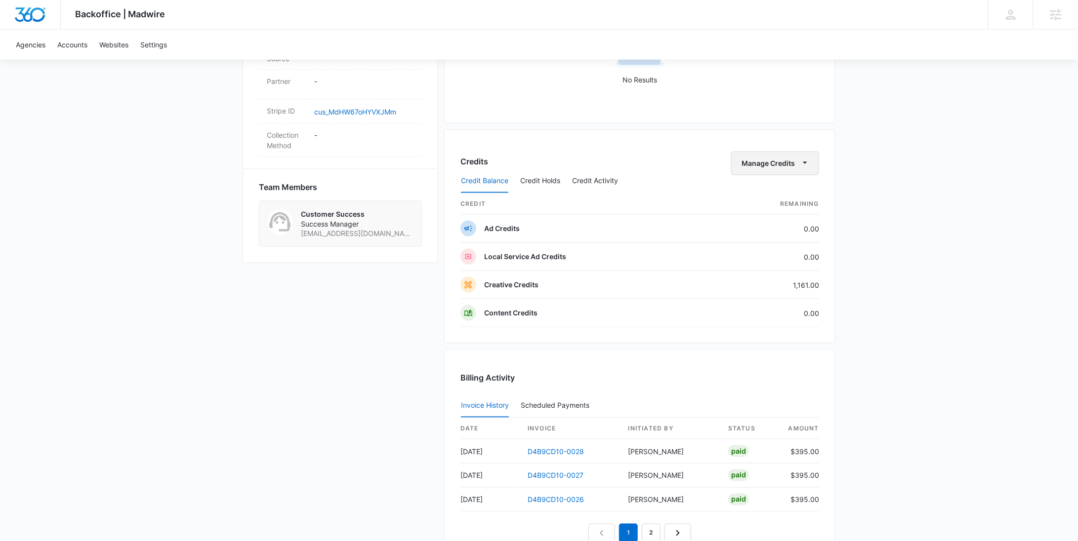
click at [805, 152] on button "Manage Credits" at bounding box center [775, 164] width 88 height 24
click at [793, 206] on div "Withdraw Credits" at bounding box center [791, 208] width 92 height 7
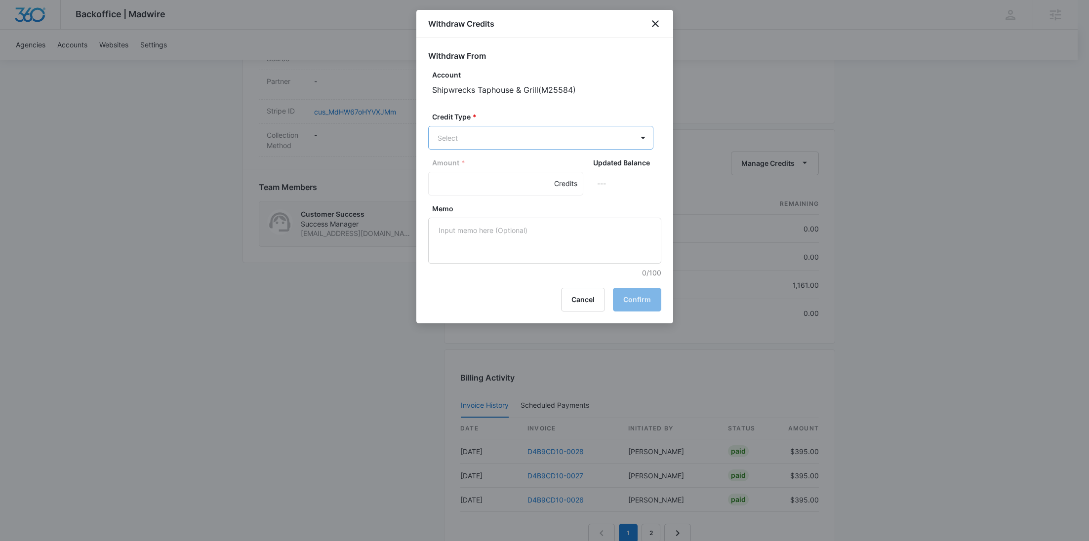
click at [546, 149] on body "Backoffice | Madwire Apps Settings [PERSON_NAME] Young [EMAIL_ADDRESS][PERSON_N…" at bounding box center [544, 43] width 1089 height 1308
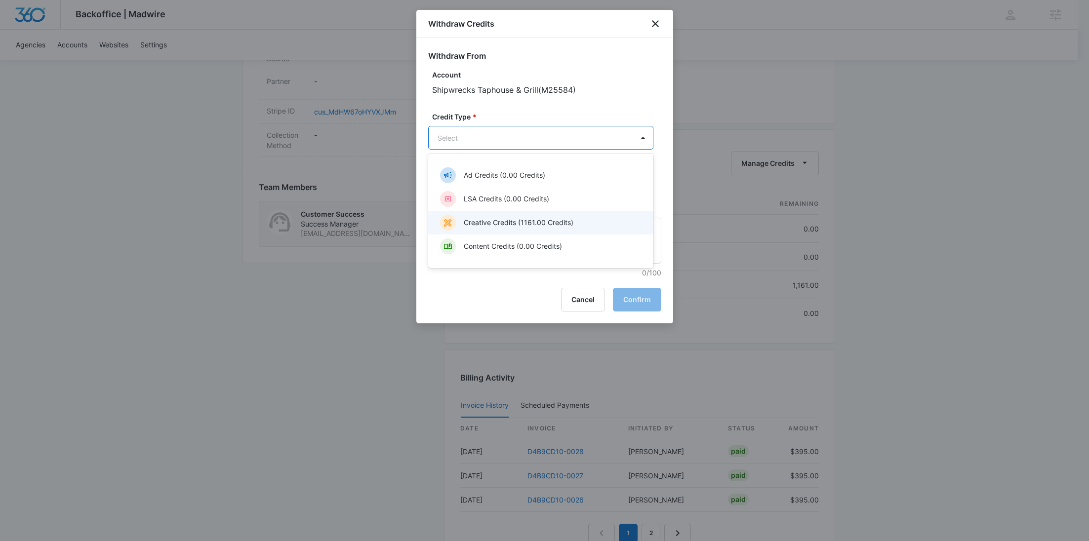
click at [514, 219] on p "Creative Credits (1161.00 Credits)" at bounding box center [519, 222] width 110 height 10
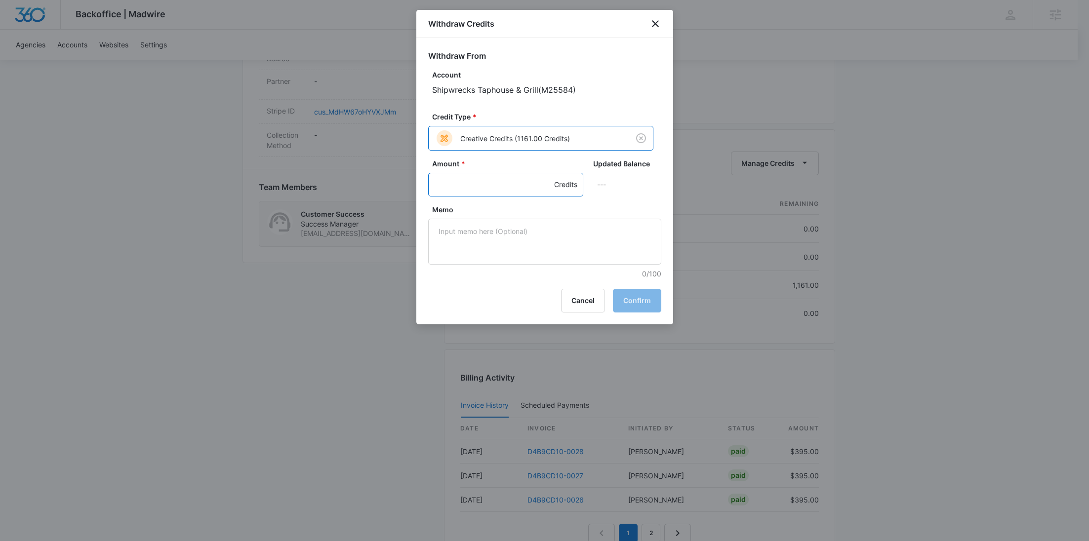
click at [486, 186] on input "Amount *" at bounding box center [505, 185] width 155 height 24
type input "1161"
click at [496, 236] on textarea "Memo" at bounding box center [544, 242] width 233 height 46
paste textarea "Cancellation - Clear Fuel"
type textarea "Cancellation - Clear Fuel"
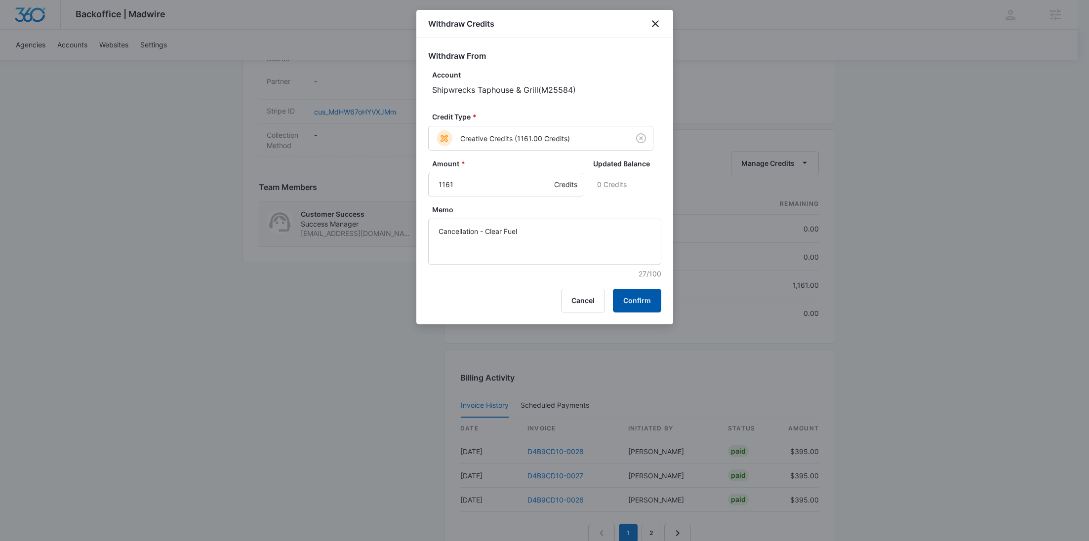
click at [660, 308] on button "Confirm" at bounding box center [637, 301] width 48 height 24
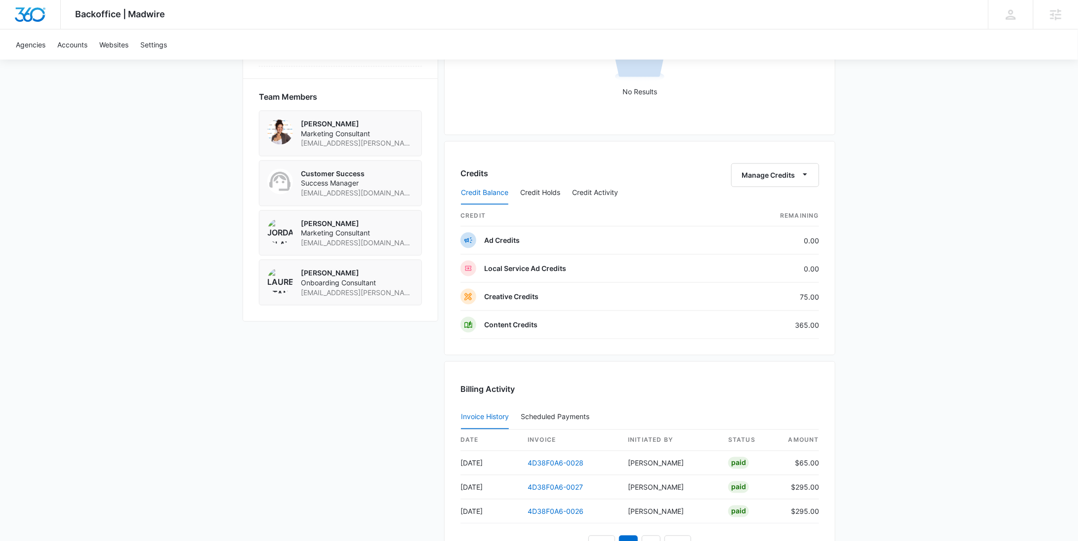
scroll to position [709, 0]
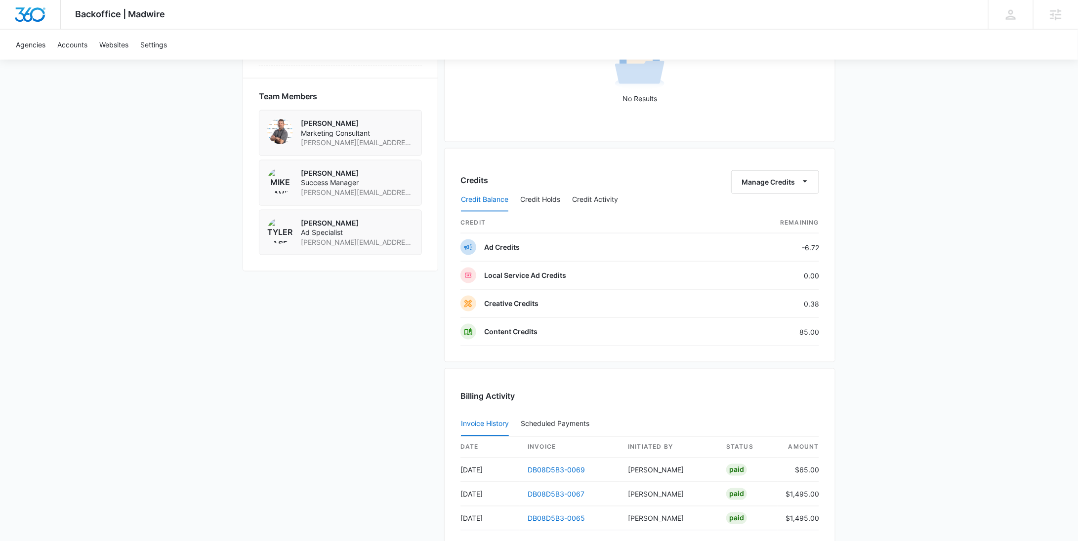
scroll to position [696, 0]
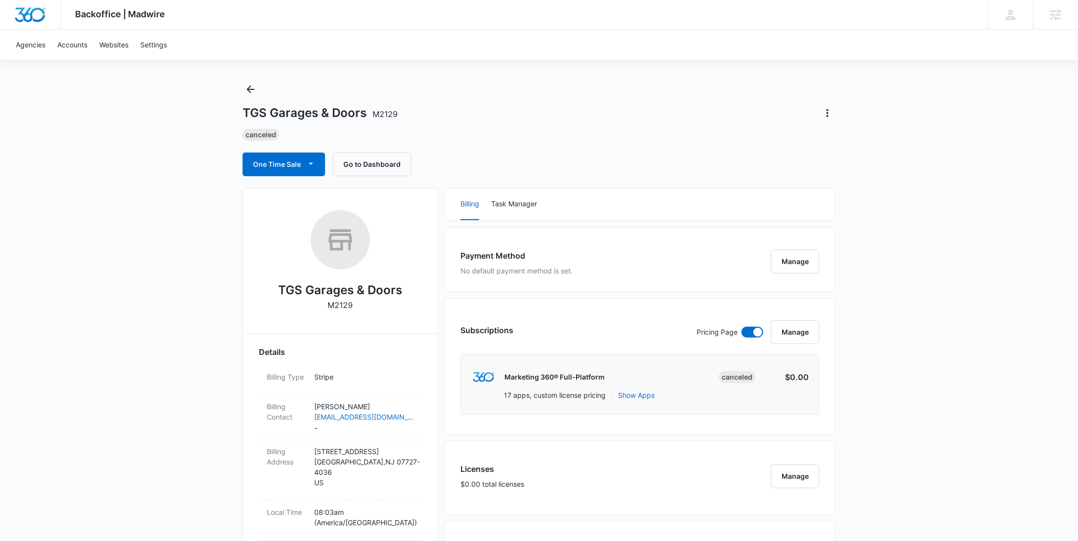
scroll to position [645, 0]
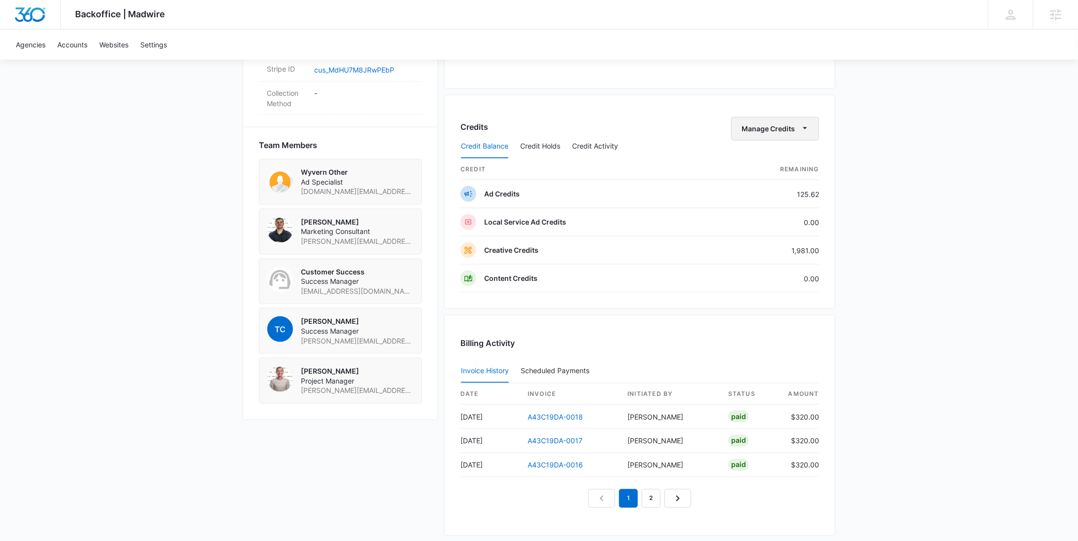
drag, startPoint x: 788, startPoint y: 127, endPoint x: 788, endPoint y: 135, distance: 7.4
click at [788, 127] on button "Manage Credits" at bounding box center [775, 129] width 88 height 24
click at [779, 170] on div "Withdraw Credits" at bounding box center [791, 173] width 92 height 7
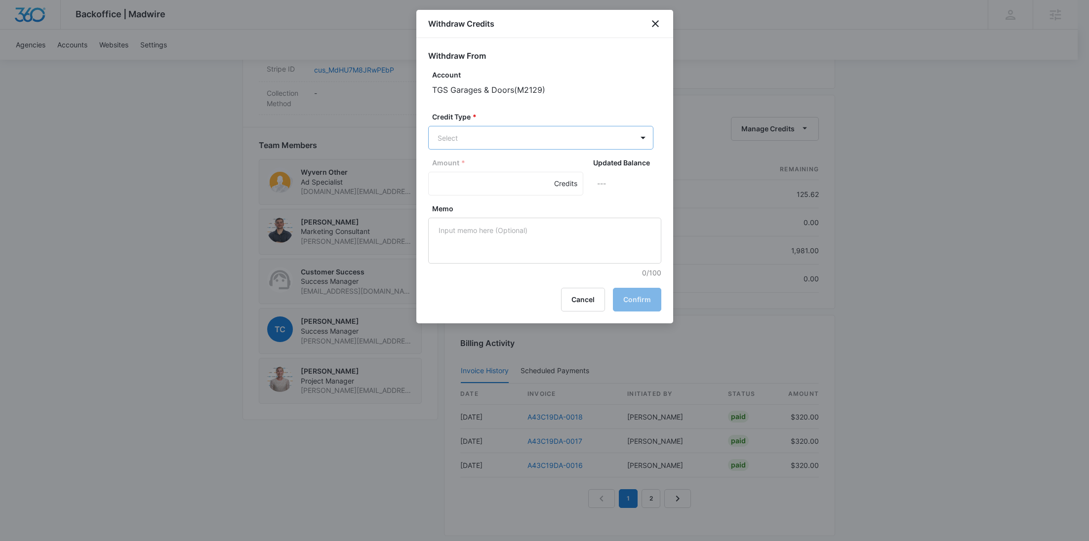
click at [576, 148] on body "Backoffice | Madwire Apps Settings [PERSON_NAME] Young [EMAIL_ADDRESS][PERSON_N…" at bounding box center [544, 9] width 1089 height 1308
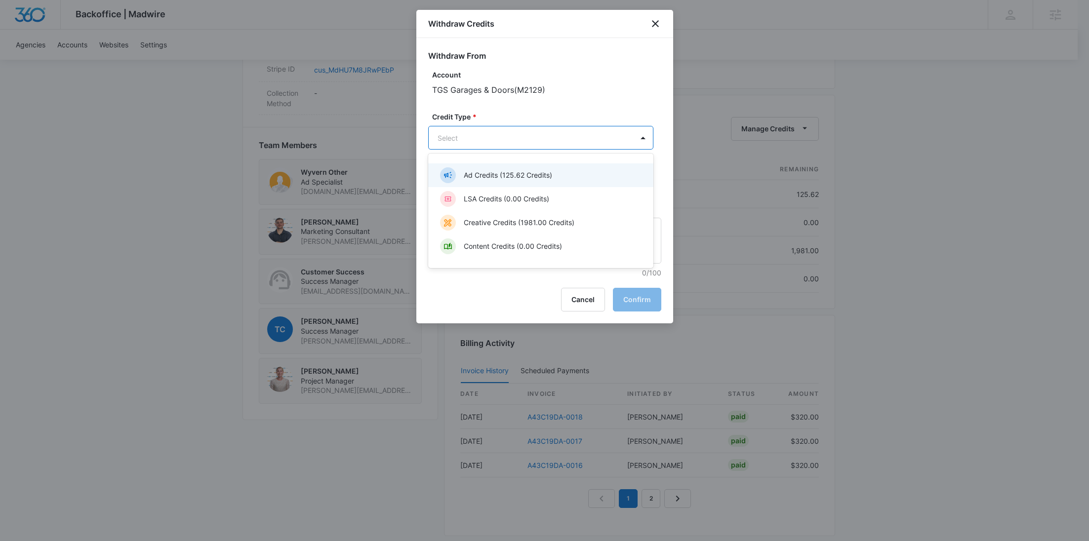
click at [536, 180] on p "Ad Credits (125.62 Credits)" at bounding box center [508, 175] width 88 height 10
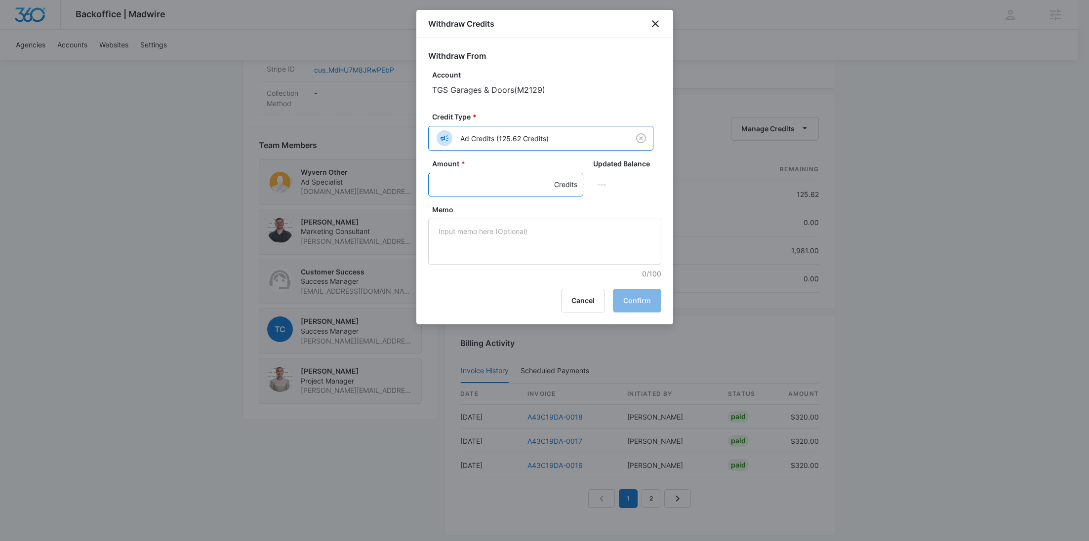
click at [494, 181] on input "Amount *" at bounding box center [505, 185] width 155 height 24
type input "125.62"
click at [560, 249] on textarea "Memo" at bounding box center [544, 242] width 233 height 46
paste textarea "Cancellation - Clear Fuel"
type textarea "Cancellation - Clear Fuel"
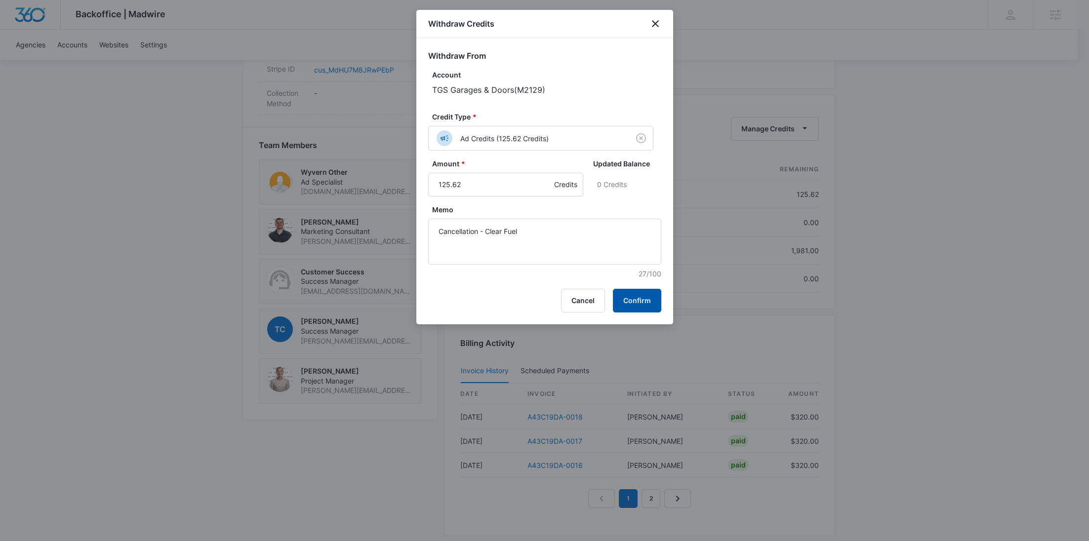
click at [644, 303] on button "Confirm" at bounding box center [637, 301] width 48 height 24
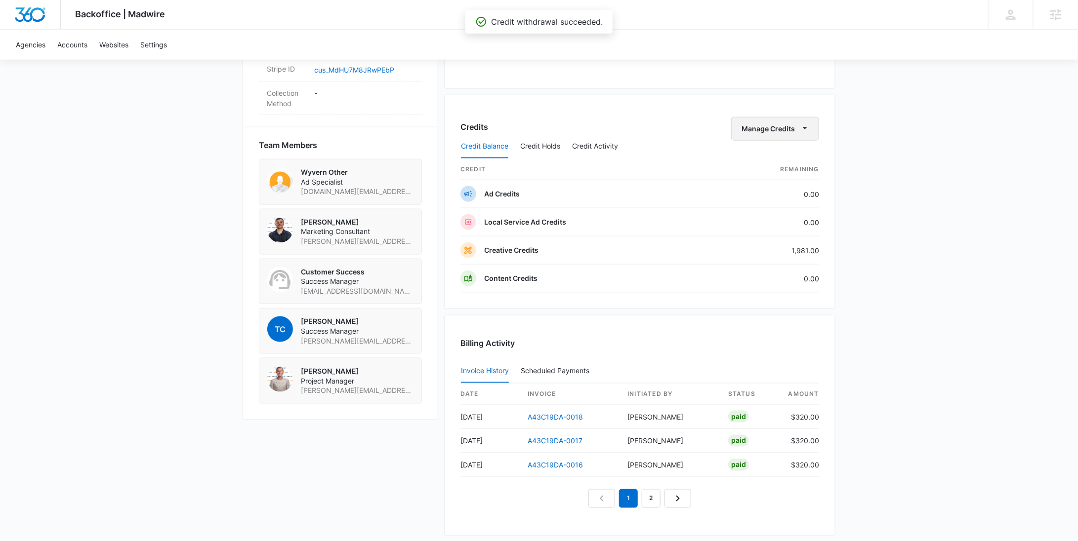
click at [795, 129] on button "Manage Credits" at bounding box center [775, 129] width 88 height 24
click at [789, 175] on div "Withdraw Credits" at bounding box center [791, 173] width 92 height 7
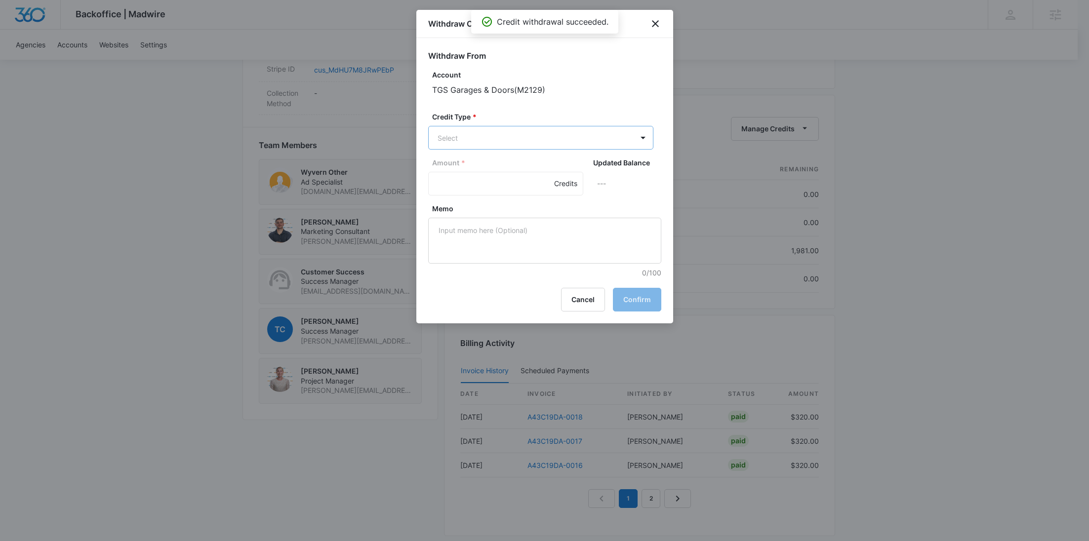
click at [467, 133] on body "Backoffice | Madwire Apps Settings [PERSON_NAME] Young [EMAIL_ADDRESS][PERSON_N…" at bounding box center [544, 9] width 1089 height 1308
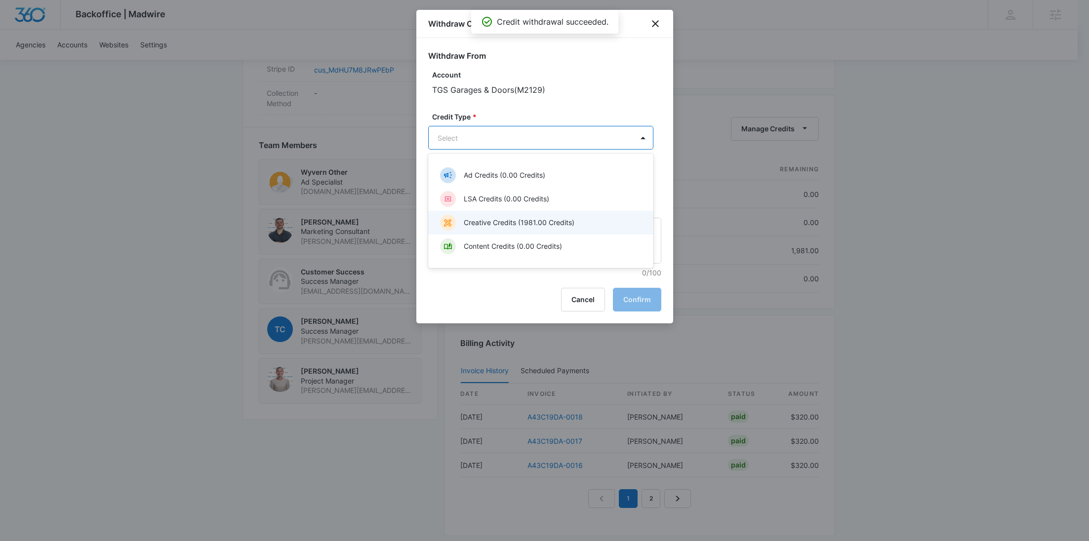
click at [479, 227] on p "Creative Credits (1981.00 Credits)" at bounding box center [519, 222] width 111 height 10
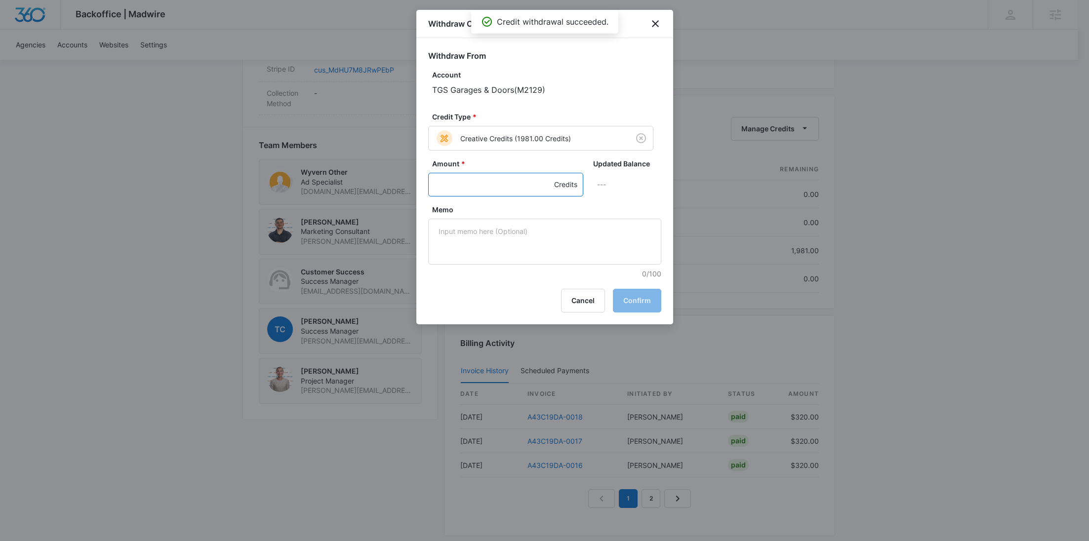
click at [465, 191] on input "Amount *" at bounding box center [505, 185] width 155 height 24
type input "1981"
click at [494, 228] on textarea "Memo" at bounding box center [544, 242] width 233 height 46
paste textarea "Cancellation - Clear Fuel"
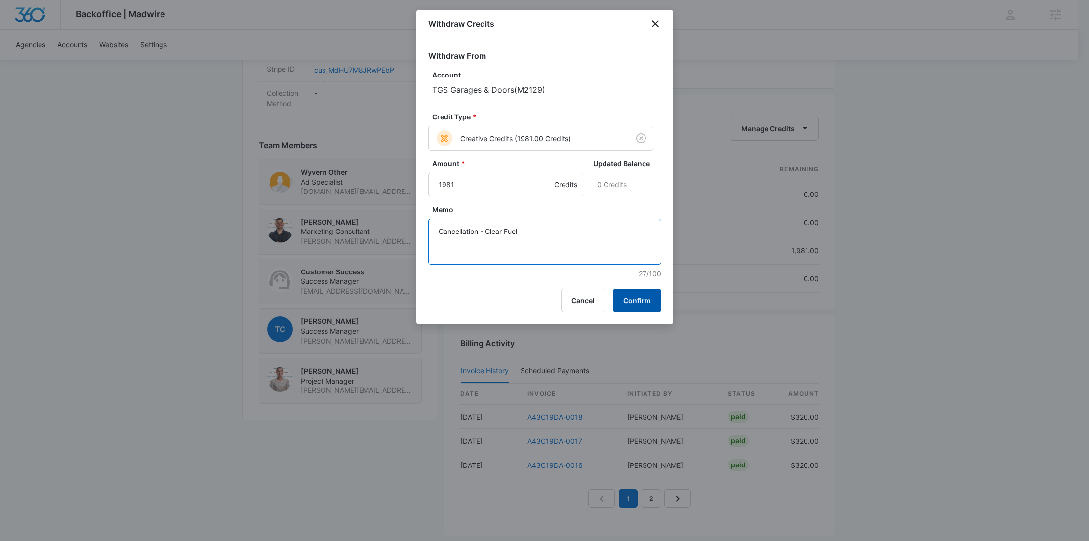
type textarea "Cancellation - Clear Fuel"
click at [630, 297] on button "Confirm" at bounding box center [637, 301] width 48 height 24
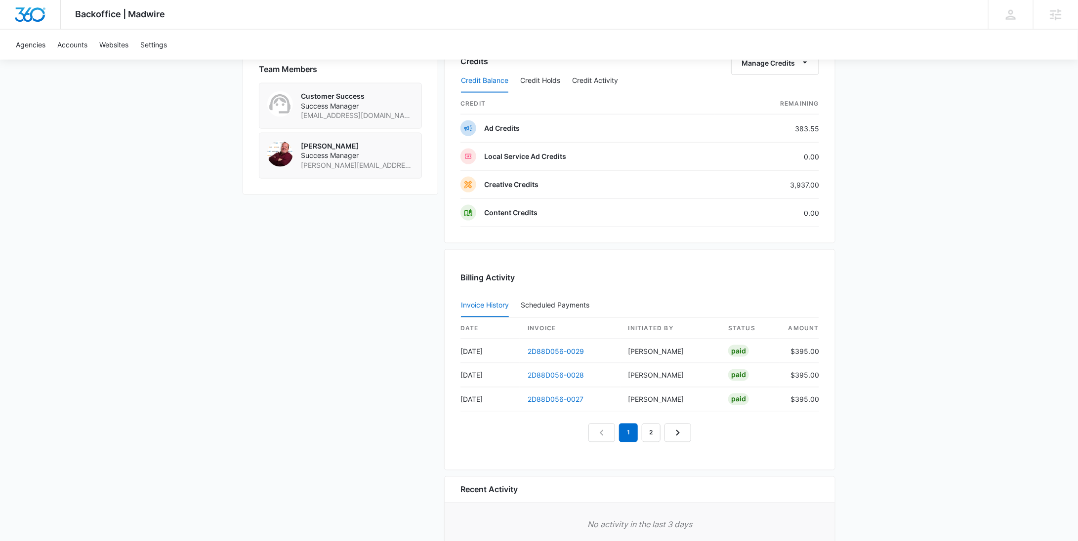
scroll to position [710, 0]
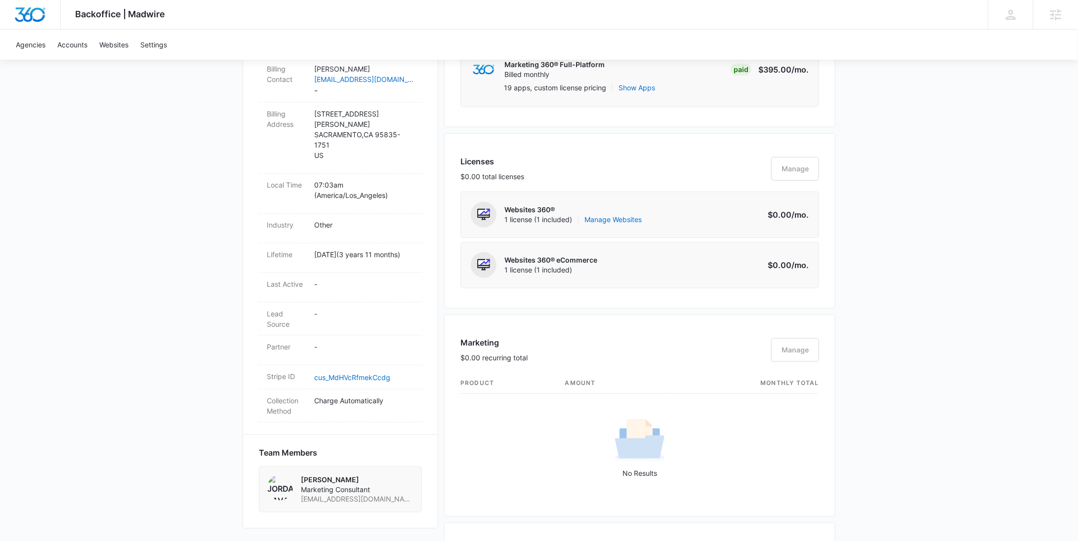
scroll to position [910, 0]
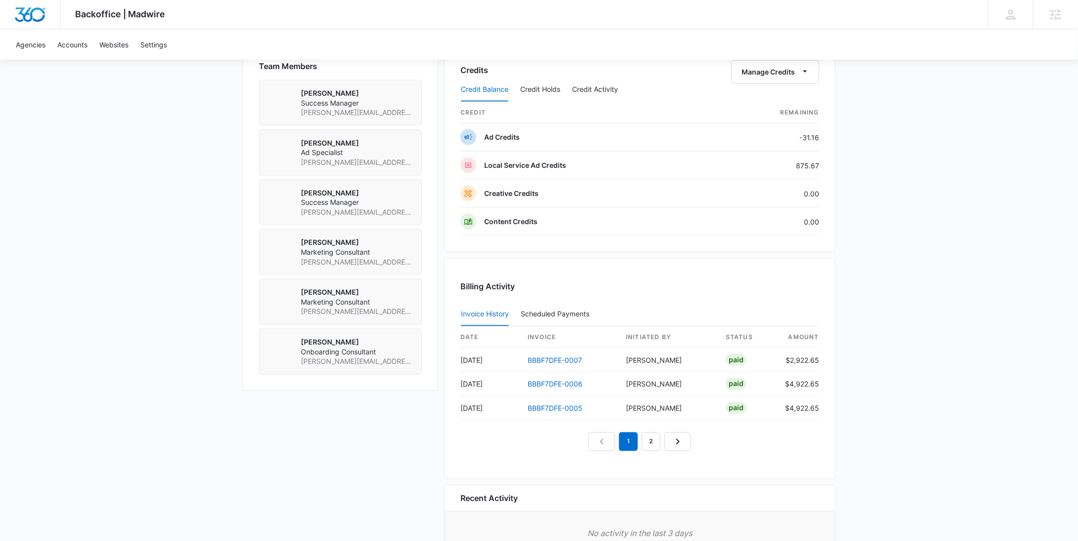
scroll to position [701, 0]
click at [779, 79] on div "Credit Balance Credit Holds Credit Activity" at bounding box center [639, 91] width 359 height 25
click at [779, 76] on button "Manage Credits" at bounding box center [775, 73] width 88 height 24
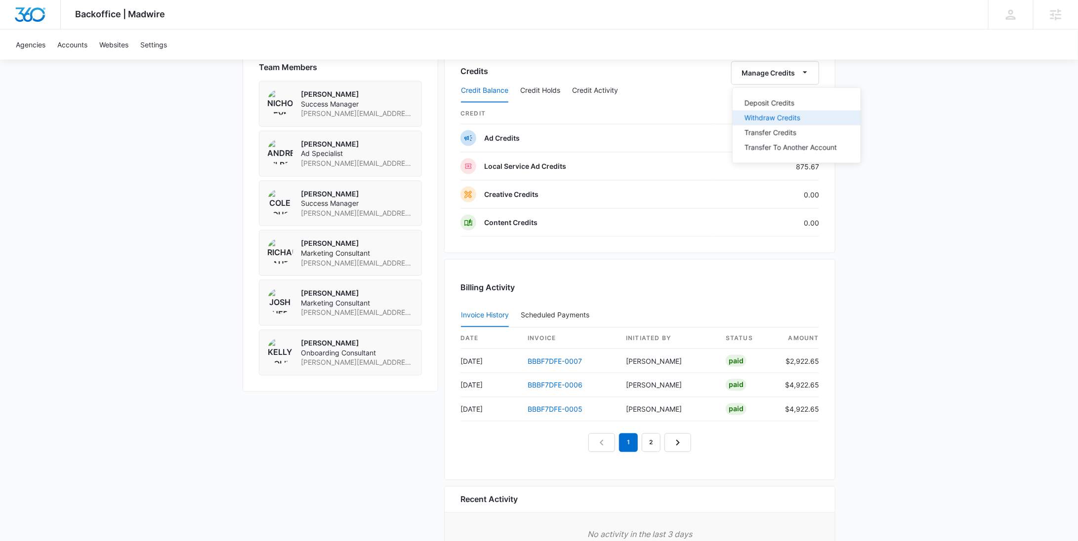
click at [783, 115] on div "Withdraw Credits" at bounding box center [791, 118] width 92 height 7
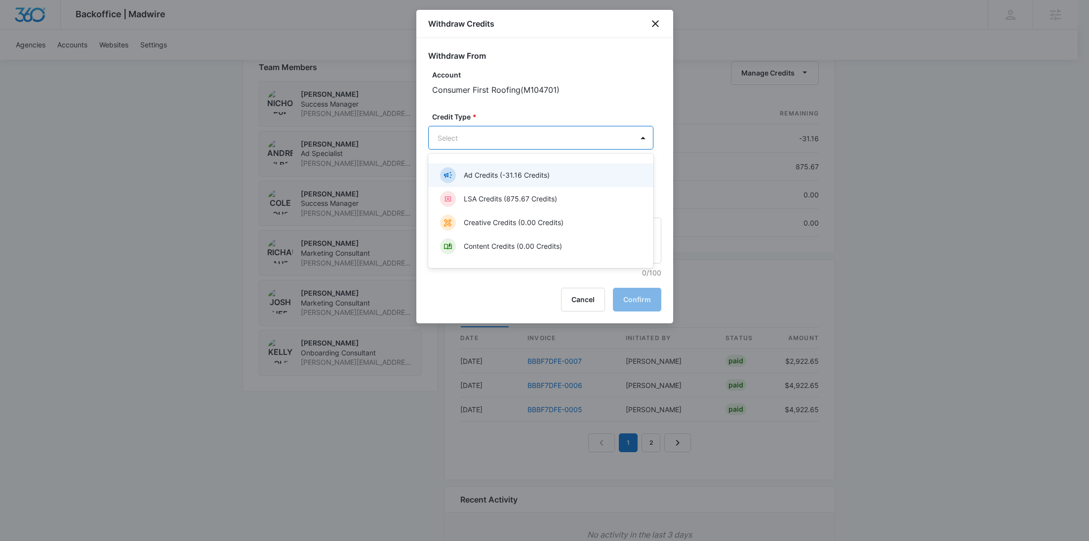
click at [520, 199] on p "LSA Credits (875.67 Credits)" at bounding box center [510, 199] width 93 height 10
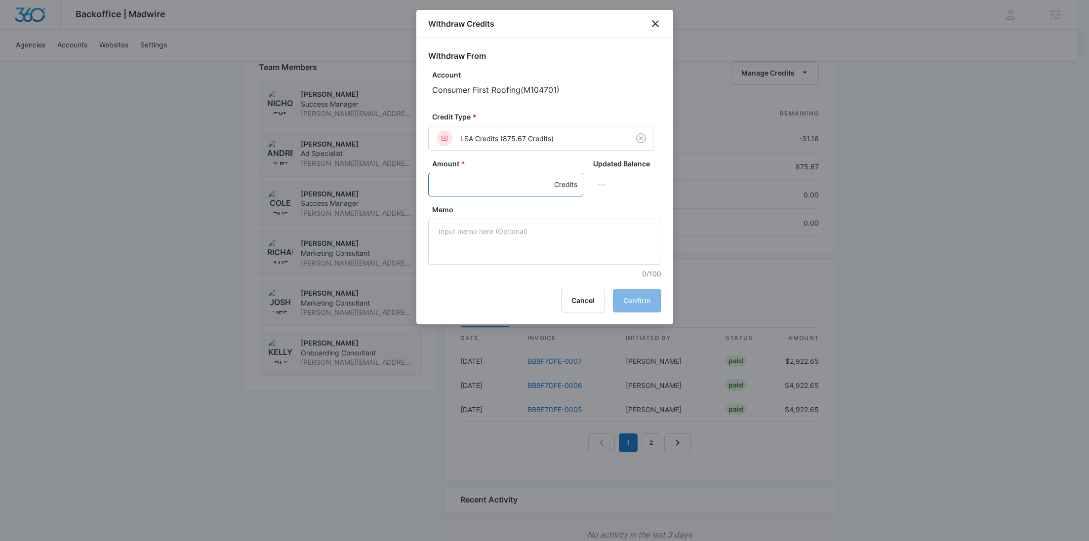
click at [482, 183] on input "Amount *" at bounding box center [505, 185] width 155 height 24
type input "875.67"
click at [547, 230] on textarea "Memo" at bounding box center [544, 242] width 233 height 46
paste textarea "Cancellation - Clear Fuel"
type textarea "Cancellation - Clear Fuel"
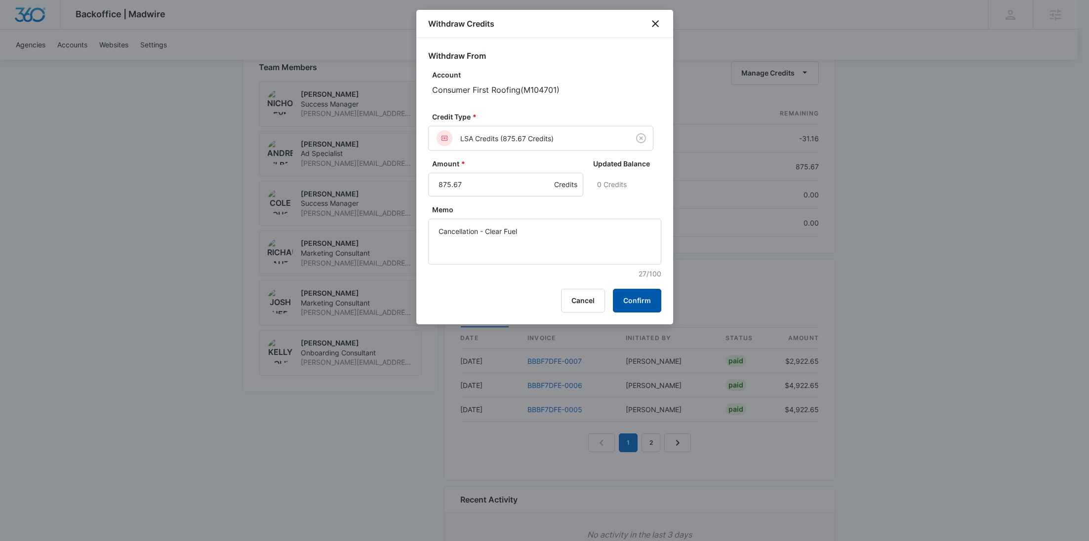
click at [627, 290] on button "Confirm" at bounding box center [637, 301] width 48 height 24
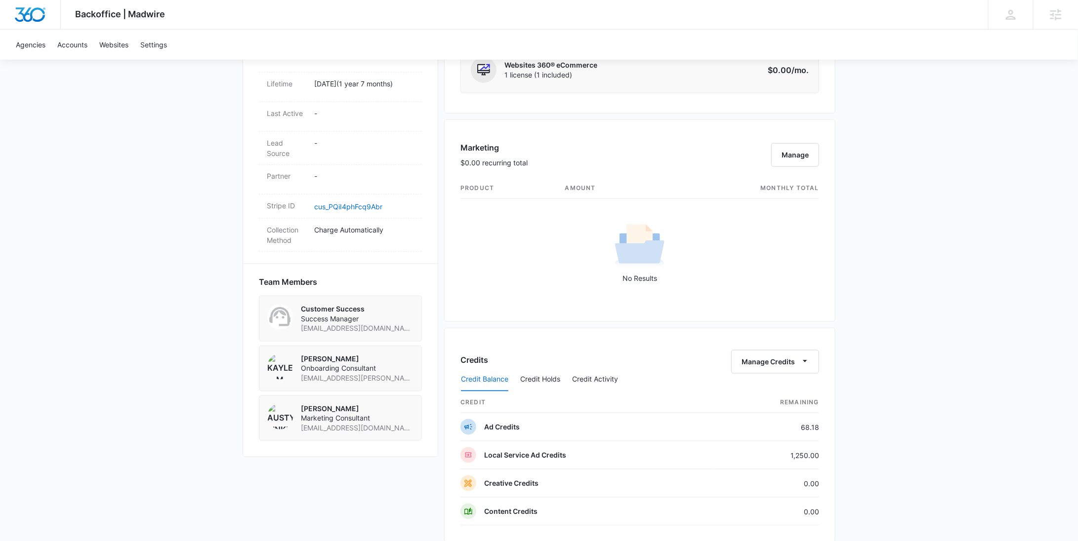
scroll to position [1068, 0]
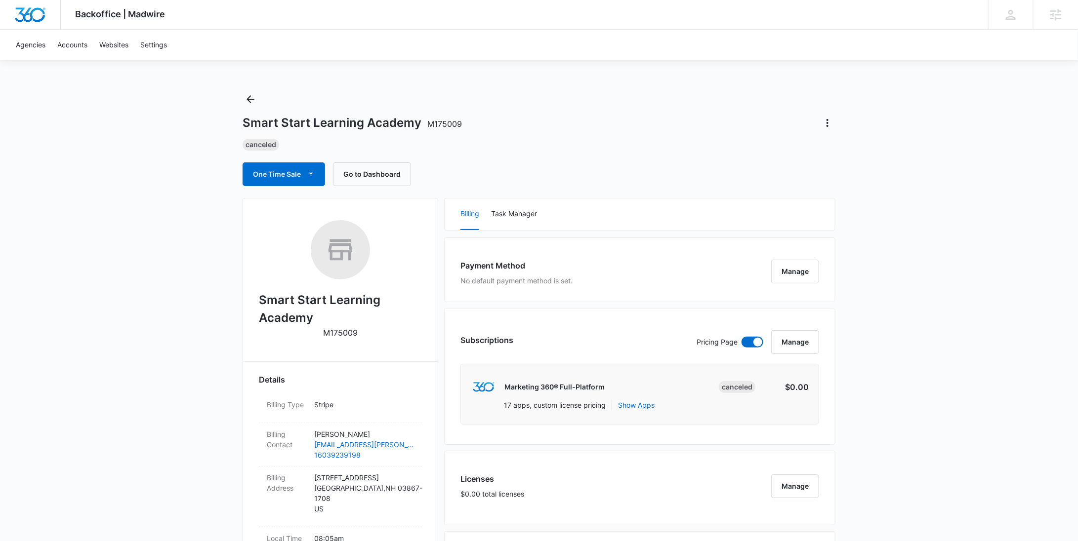
scroll to position [796, 0]
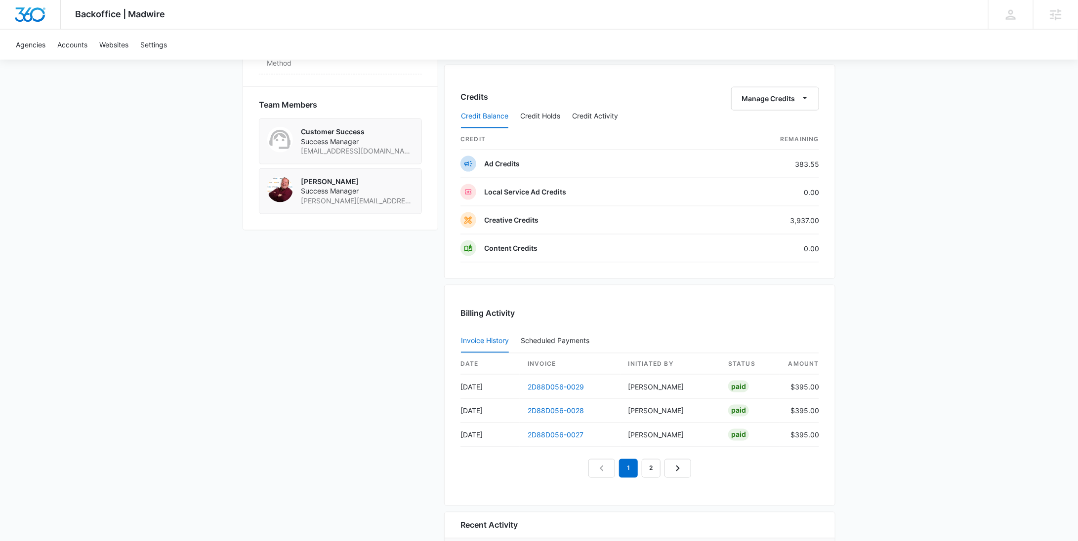
scroll to position [675, 0]
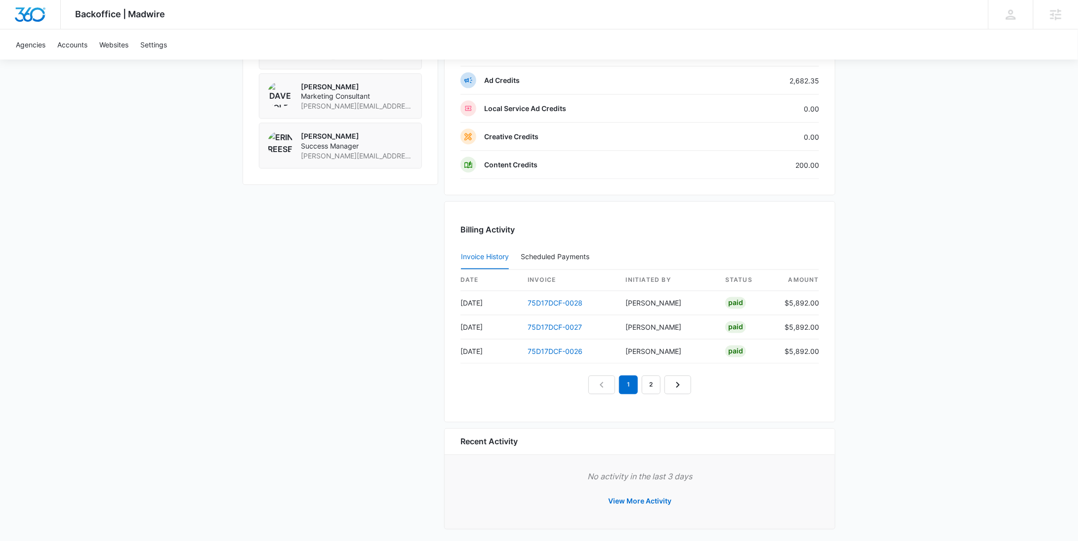
scroll to position [831, 0]
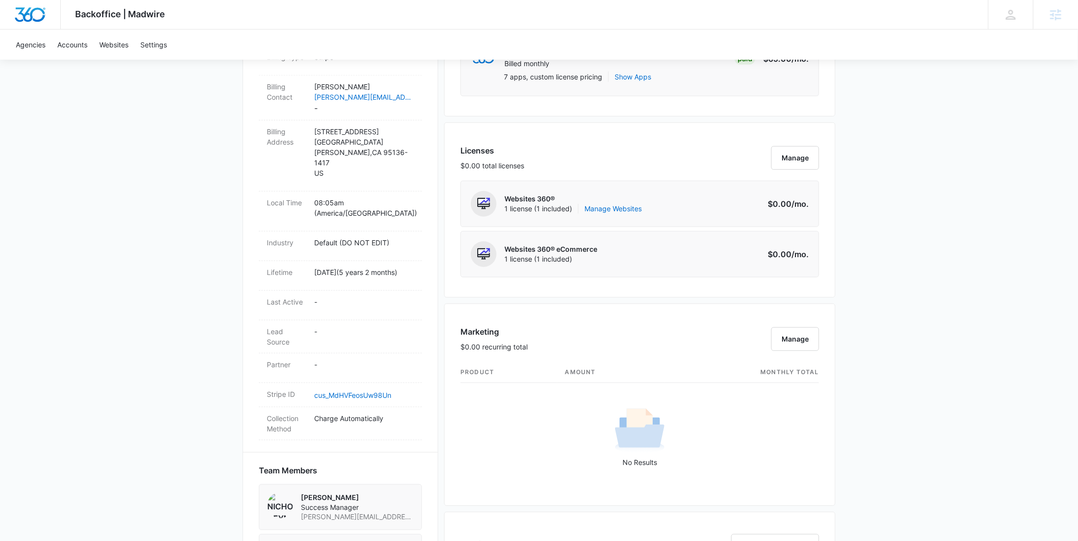
scroll to position [129, 0]
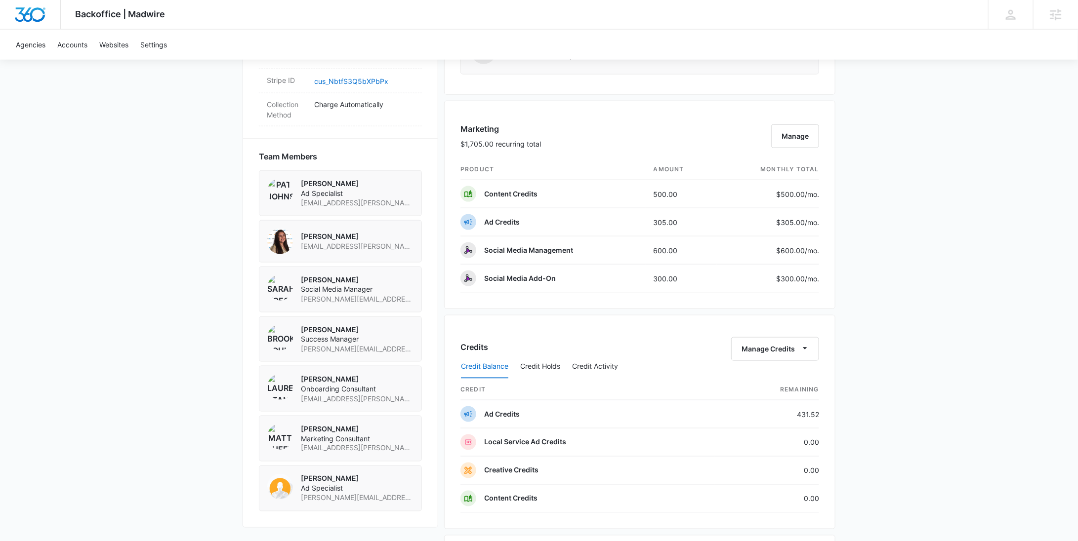
scroll to position [1003, 0]
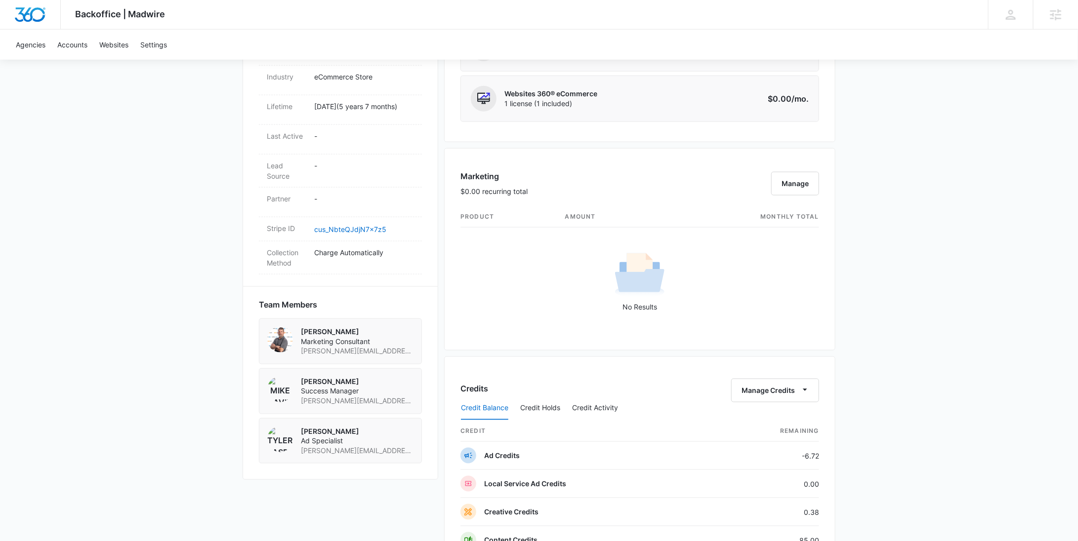
scroll to position [898, 0]
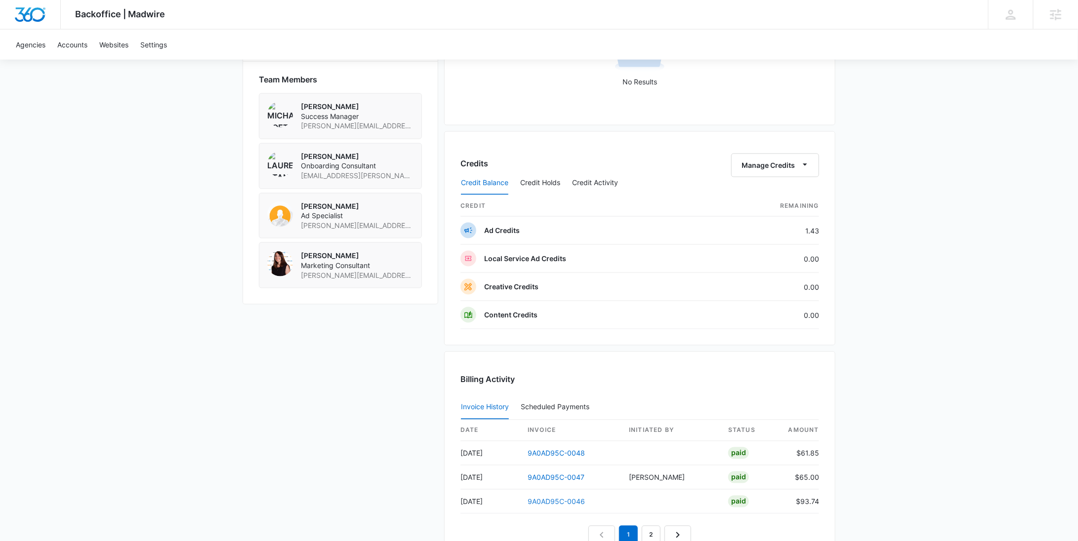
scroll to position [864, 0]
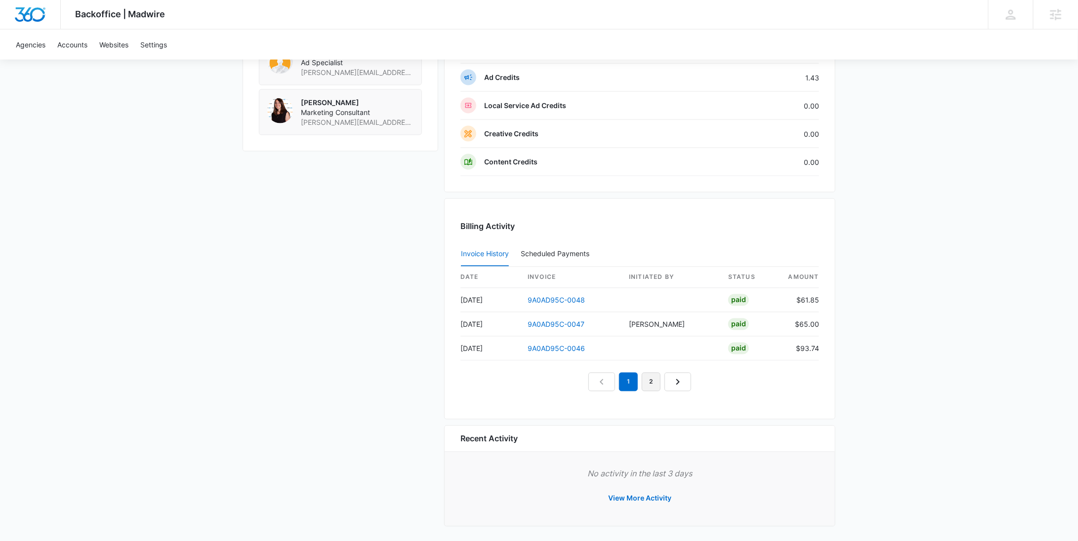
click at [650, 382] on link "2" at bounding box center [651, 382] width 19 height 19
click at [619, 382] on link "1" at bounding box center [617, 382] width 19 height 19
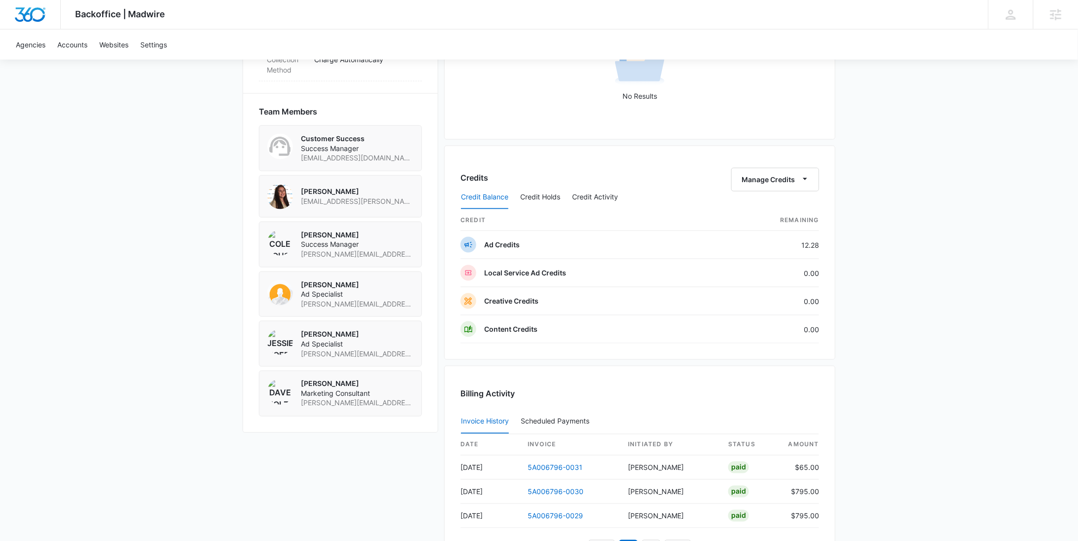
scroll to position [864, 0]
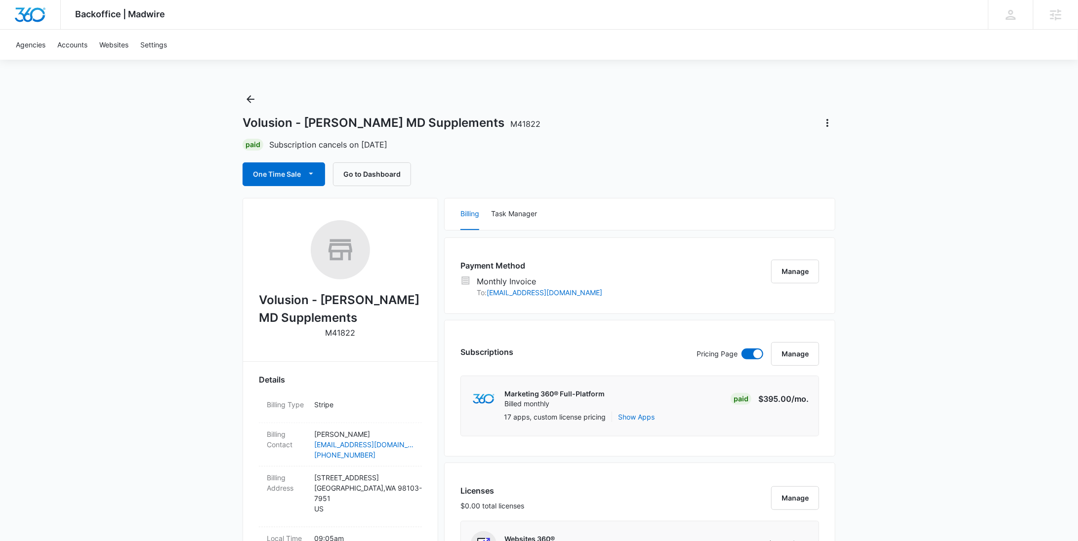
scroll to position [824, 0]
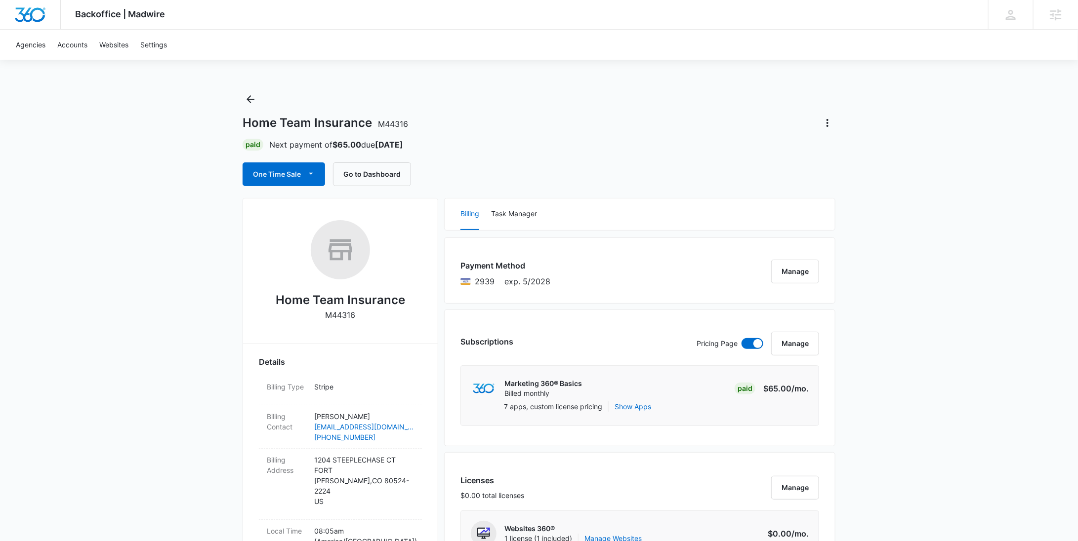
scroll to position [864, 0]
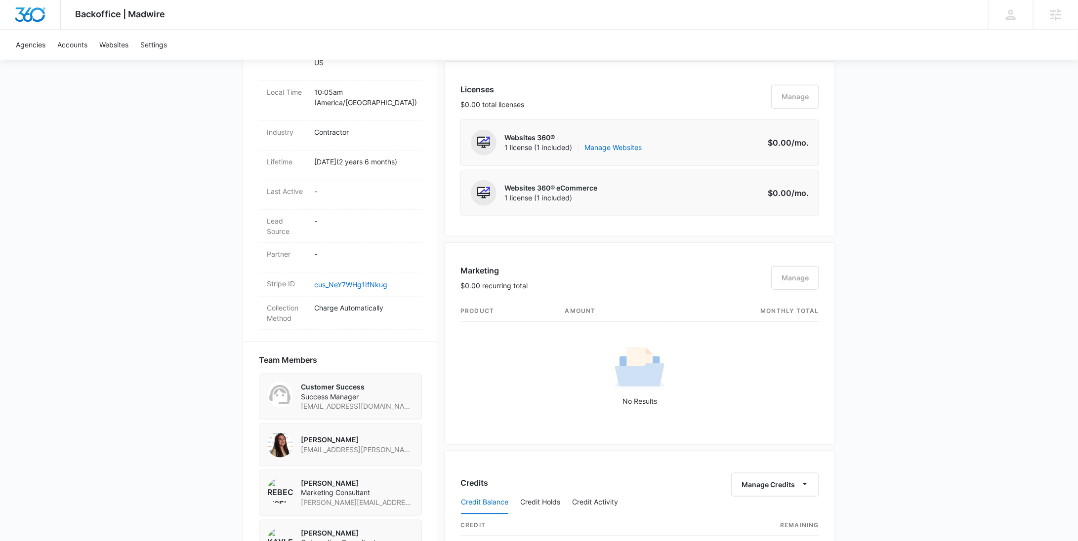
scroll to position [910, 0]
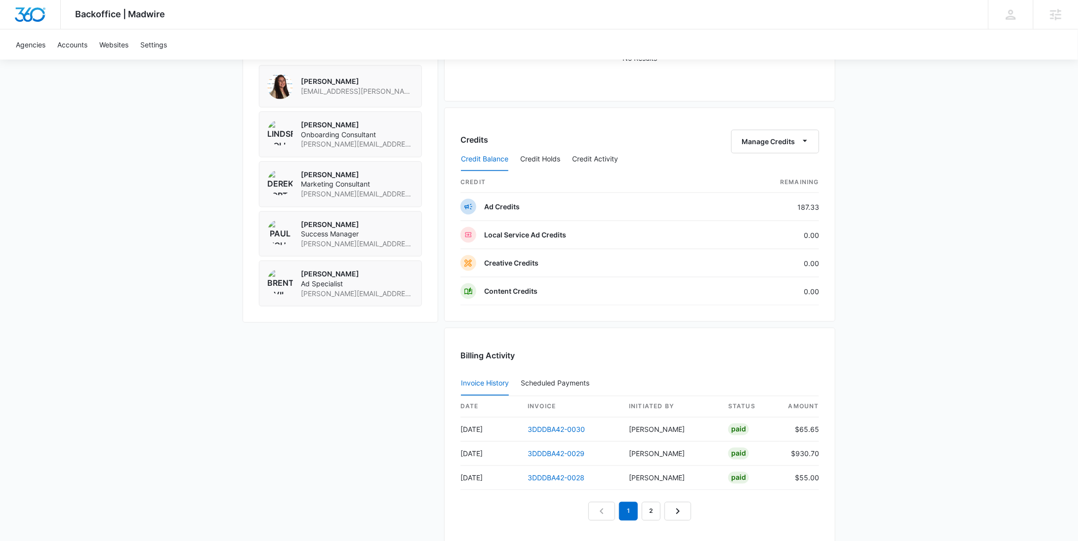
scroll to position [864, 0]
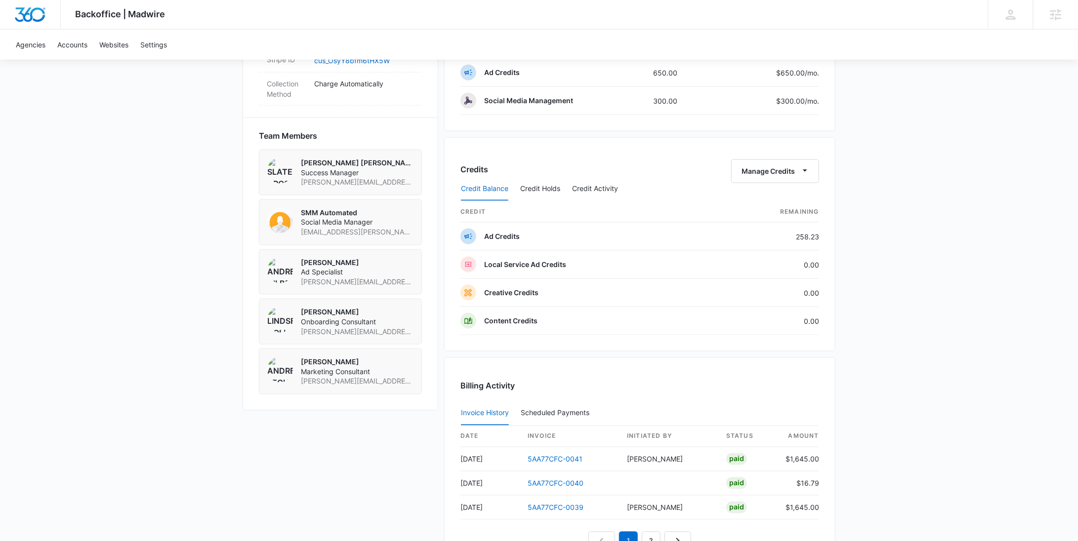
scroll to position [841, 0]
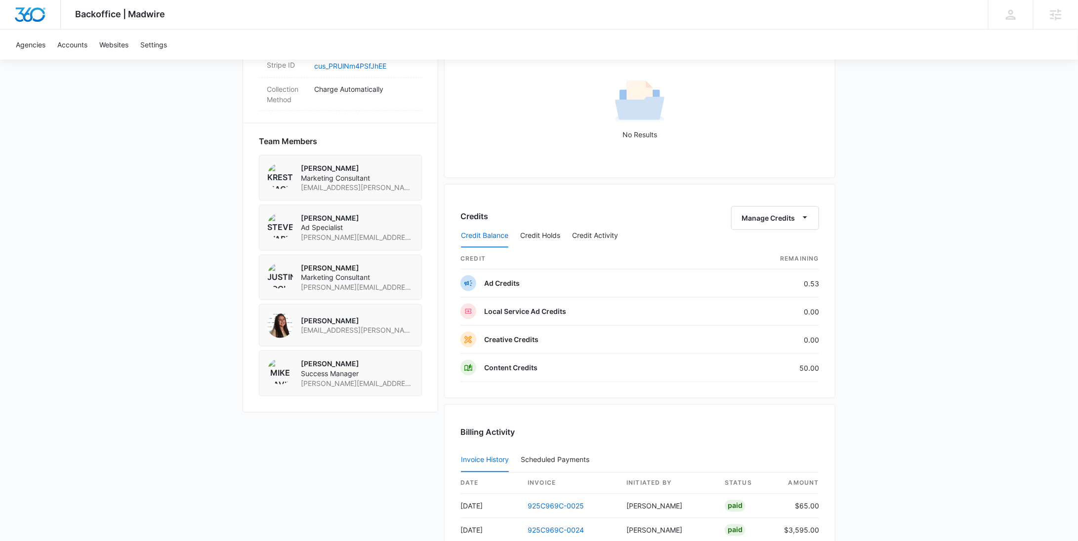
scroll to position [864, 0]
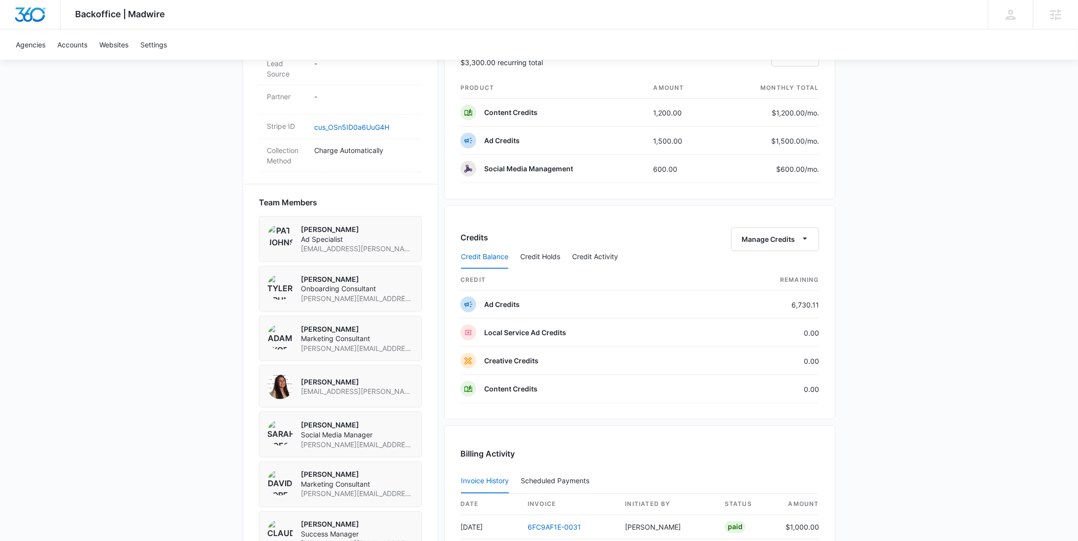
scroll to position [874, 0]
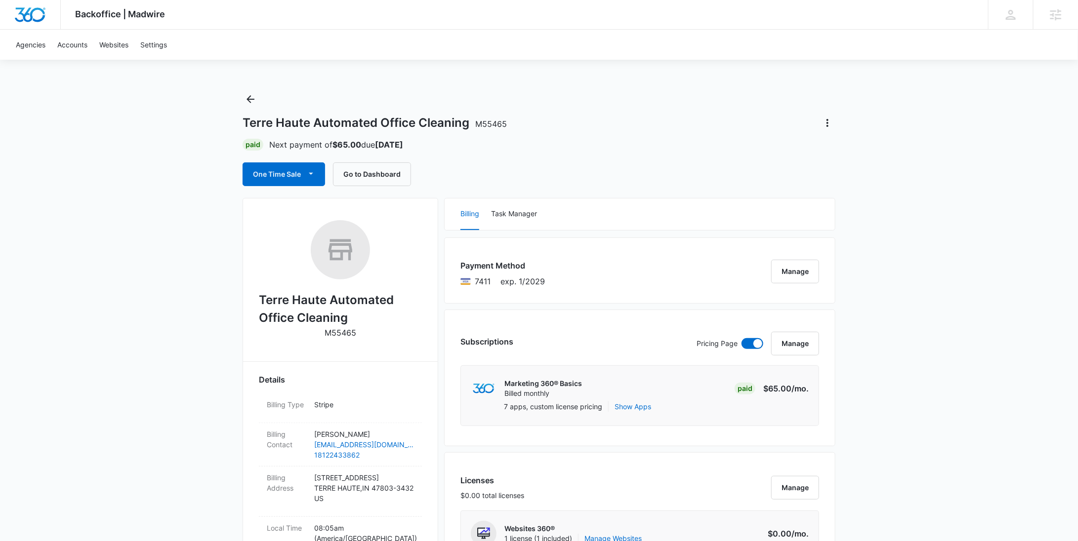
scroll to position [1068, 0]
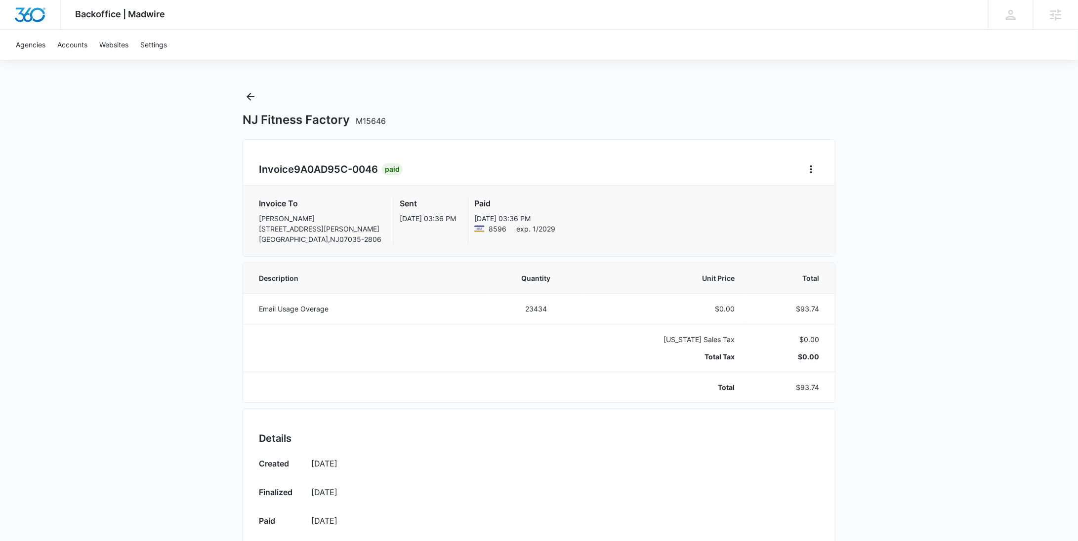
scroll to position [3, 0]
